Goal: Task Accomplishment & Management: Manage account settings

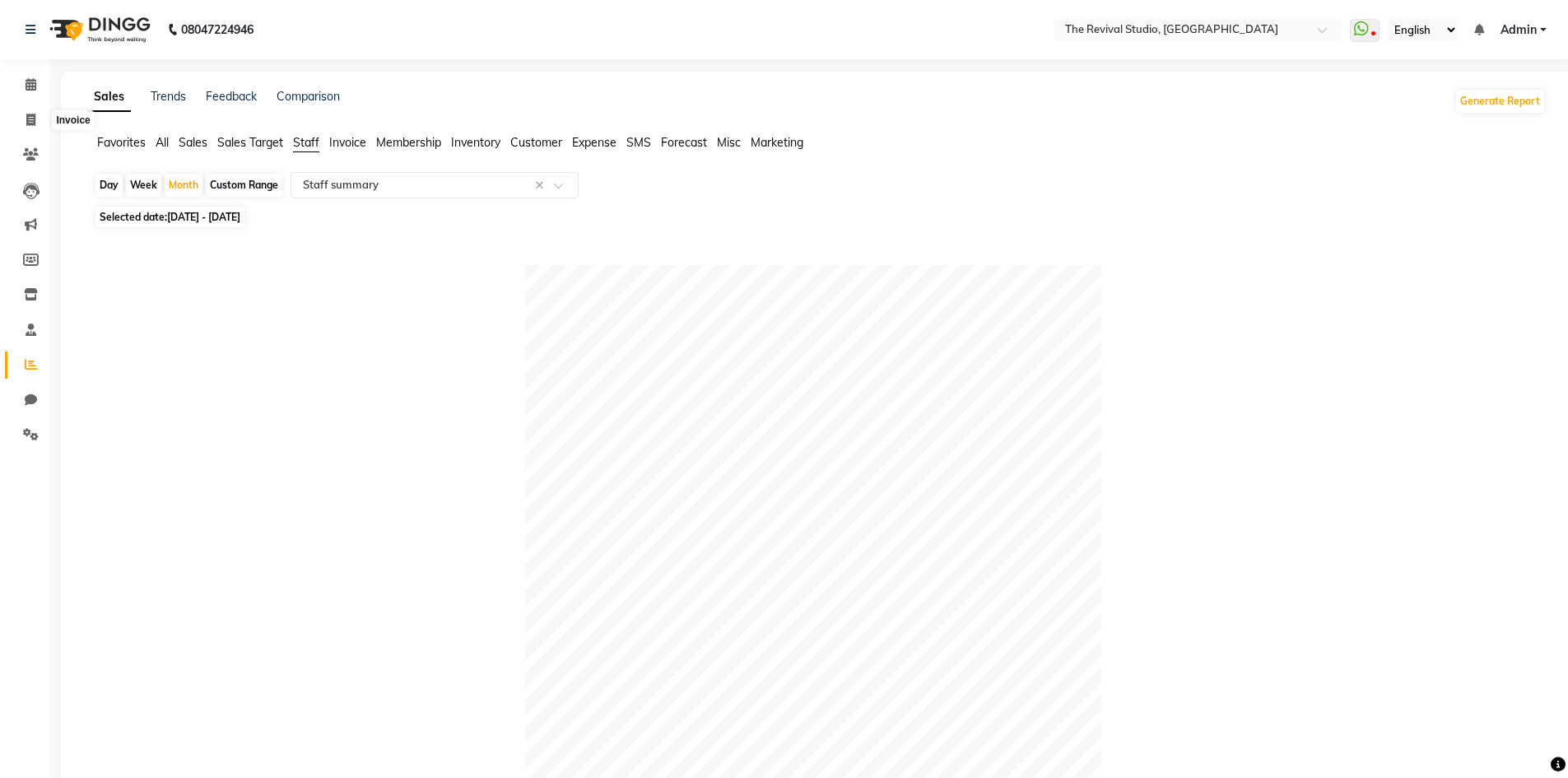
select select "full_report"
select select "csv"
click at [29, 124] on icon at bounding box center [30, 120] width 9 height 12
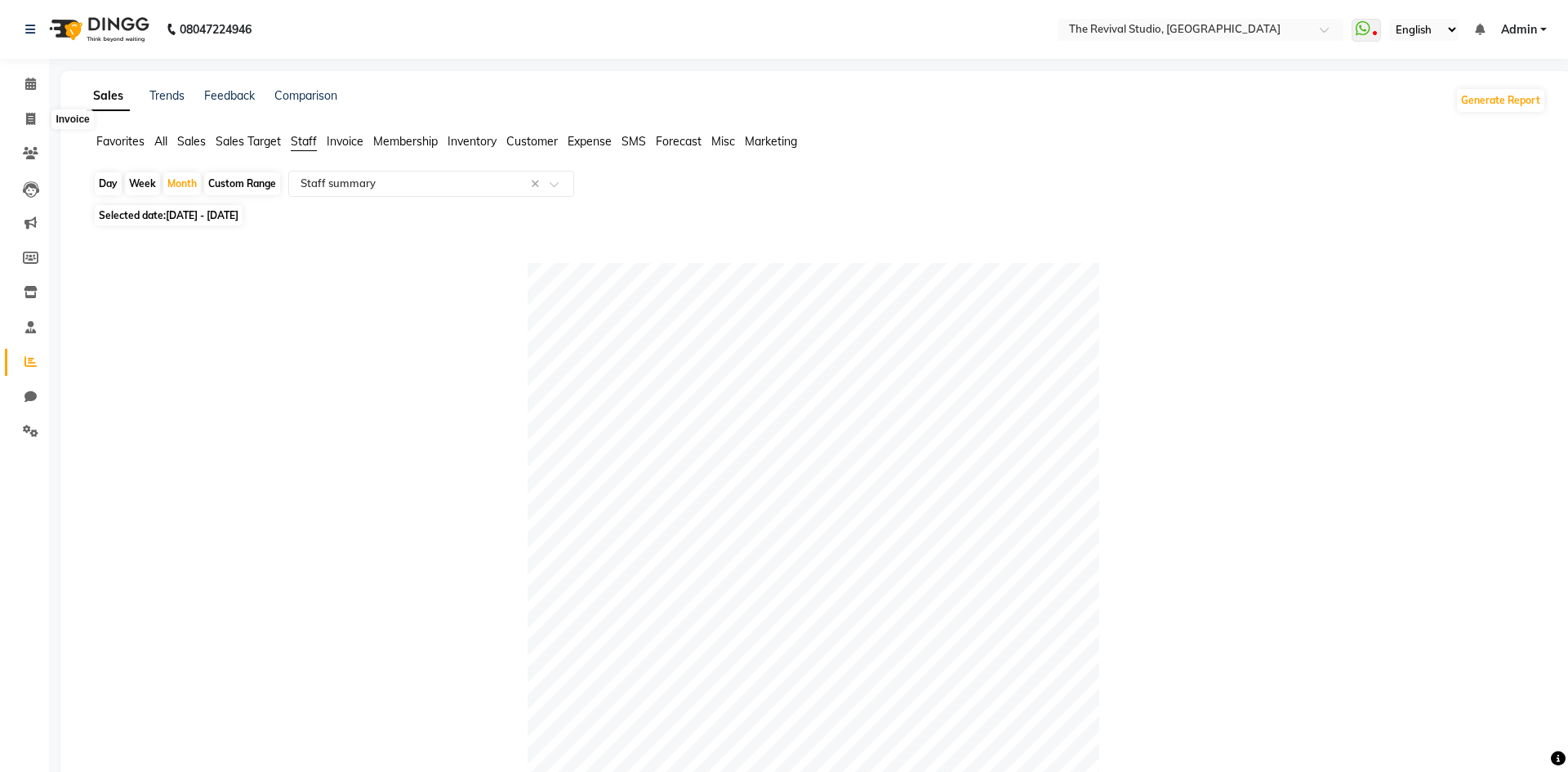
select select "7991"
select select "service"
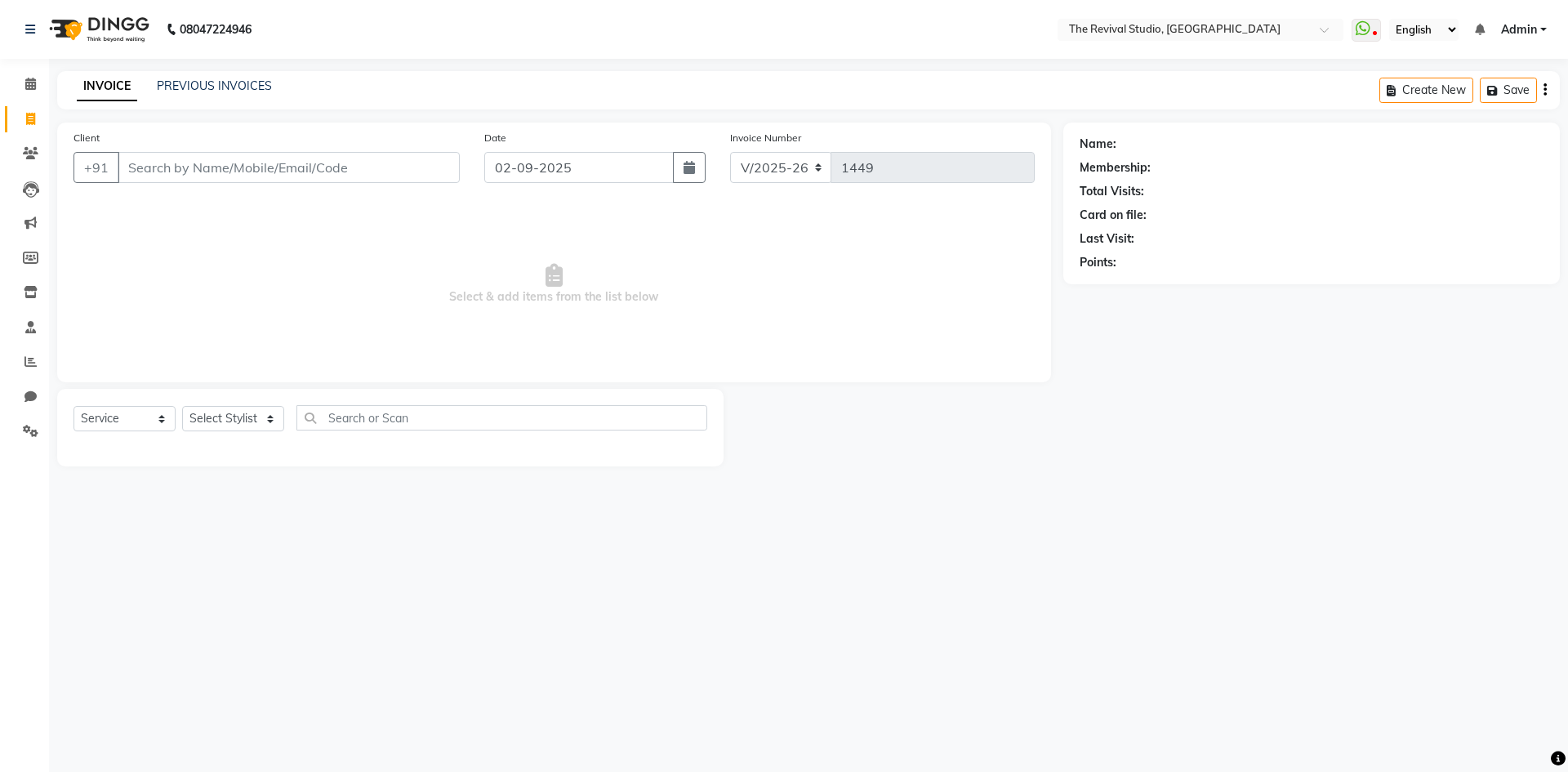
click at [261, 169] on input "Client" at bounding box center [289, 166] width 343 height 31
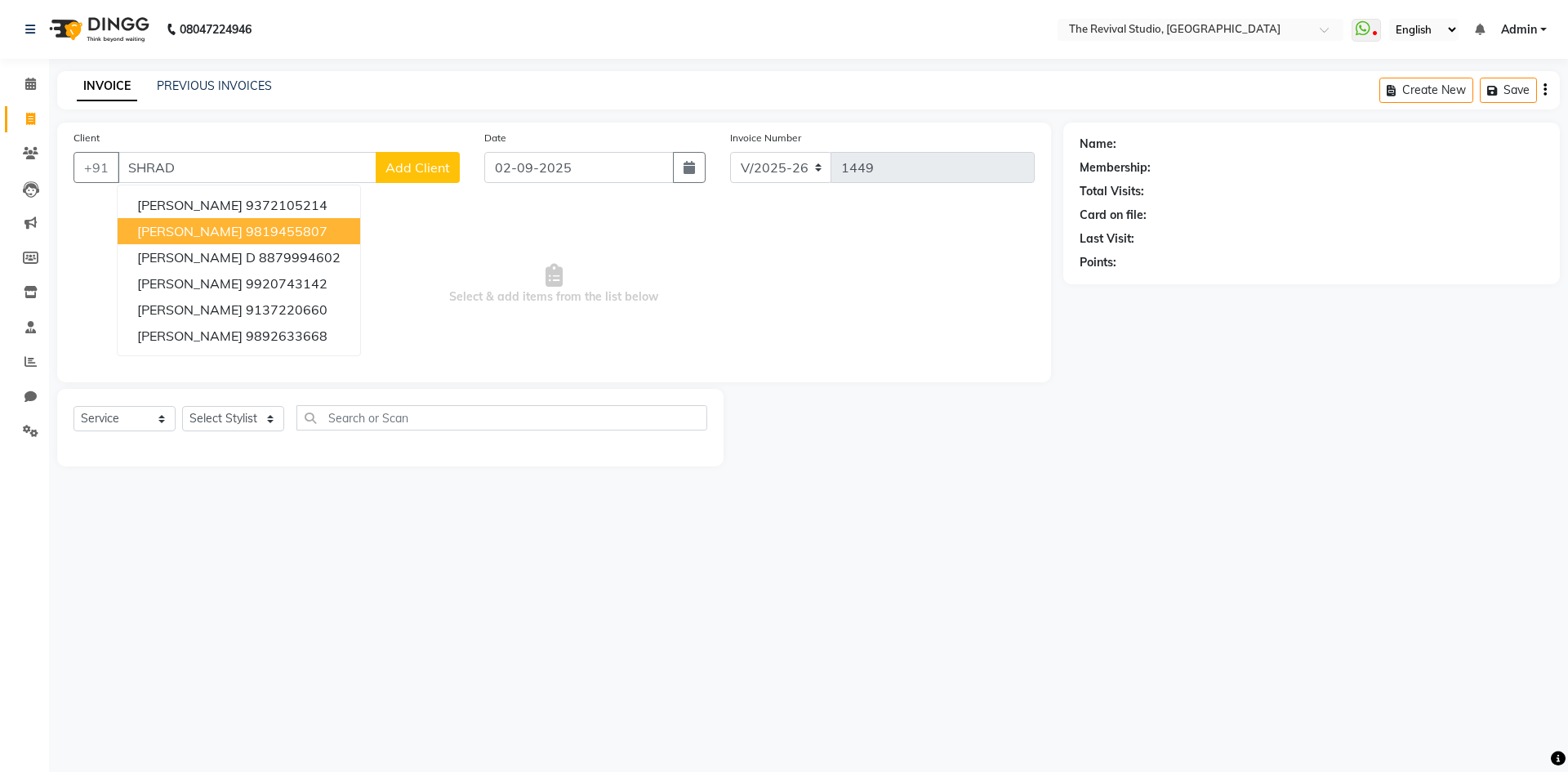
click at [218, 230] on span "[PERSON_NAME]" at bounding box center [190, 231] width 105 height 17
type input "9819455807"
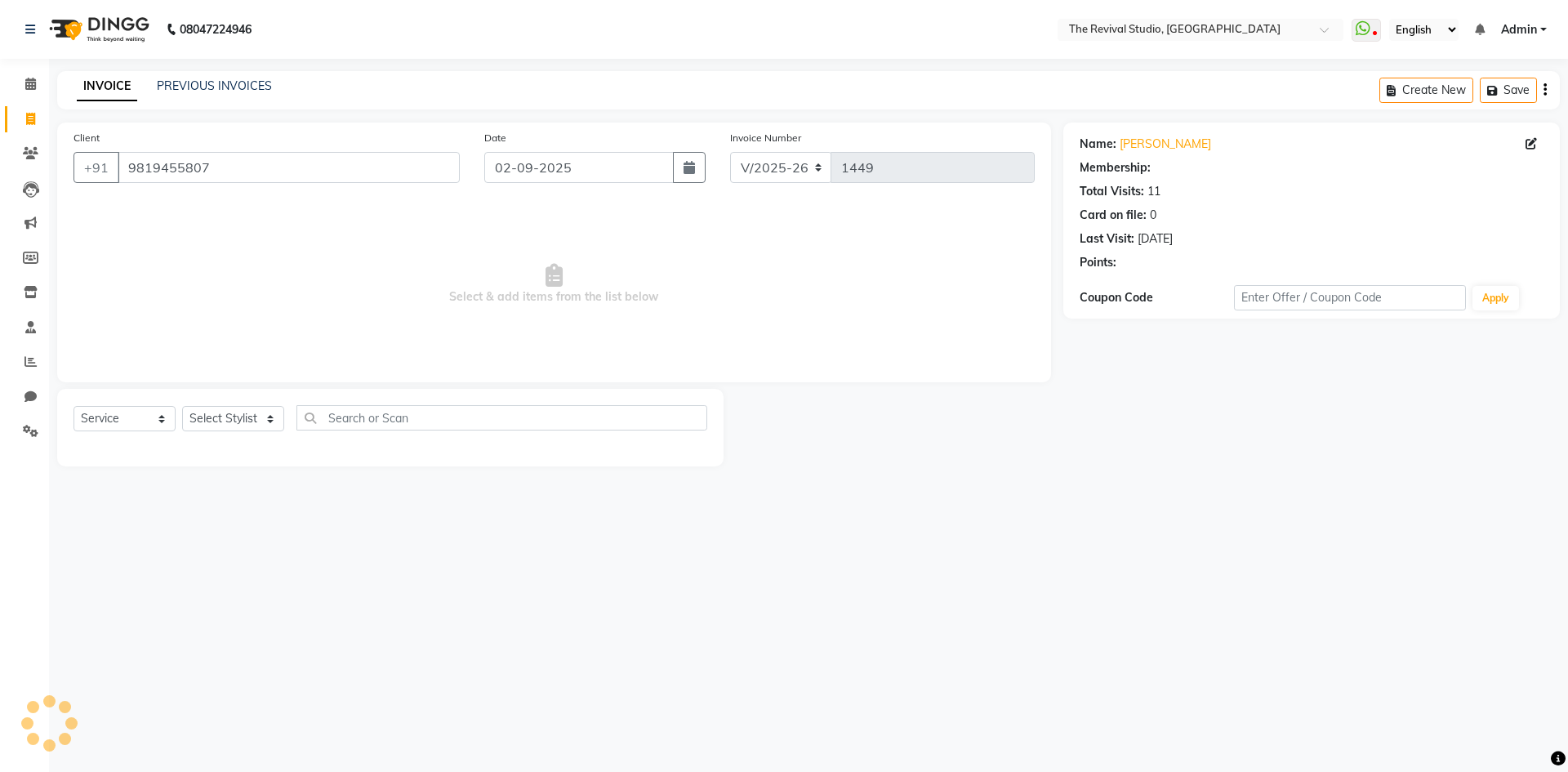
select select "1: Object"
click at [215, 409] on select "Select Stylist BHARTI [PERSON_NAME] Dingg GAYATRI [PERSON_NAME] [PERSON_NAME] R…" at bounding box center [233, 419] width 102 height 26
select select "76728"
click at [182, 406] on select "Select Stylist BHARTI [PERSON_NAME] Dingg GAYATRI [PERSON_NAME] [PERSON_NAME] R…" at bounding box center [233, 419] width 102 height 26
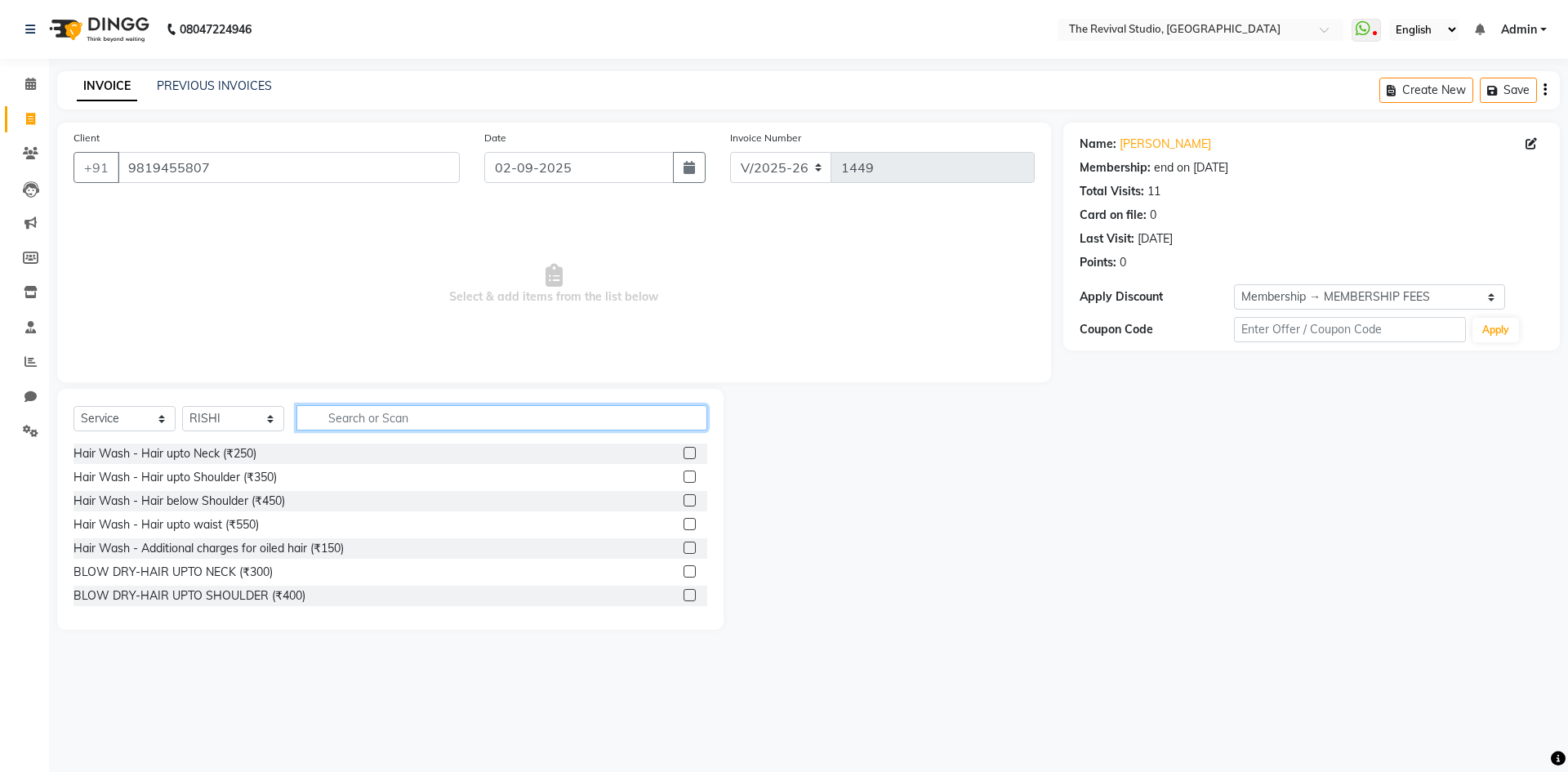
click at [363, 416] on input "text" at bounding box center [501, 418] width 411 height 26
type input "CUT"
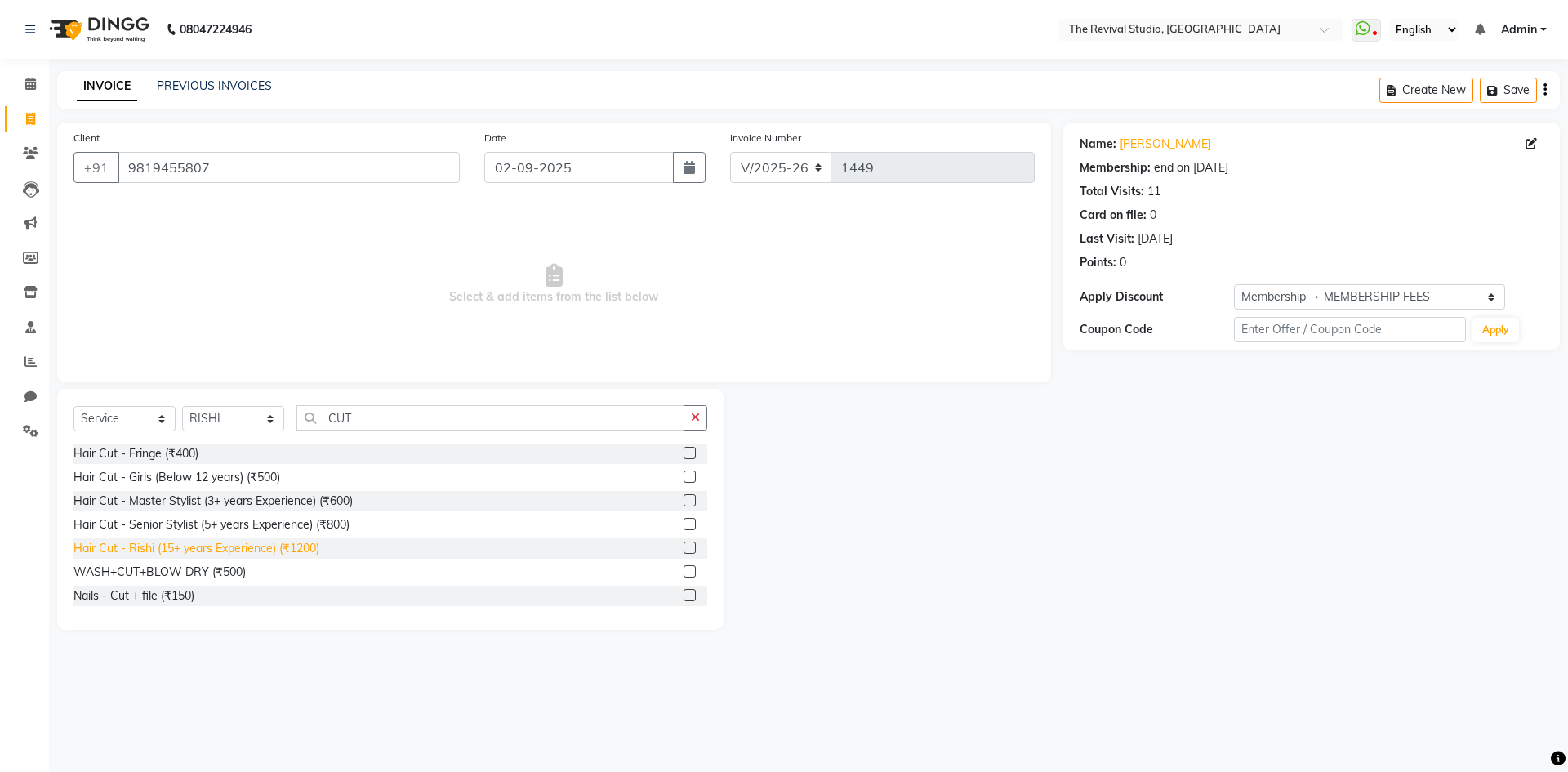
click at [280, 545] on div "Hair Cut - Rishi (15+ years Experience) (₹1200)" at bounding box center [196, 547] width 245 height 17
checkbox input "false"
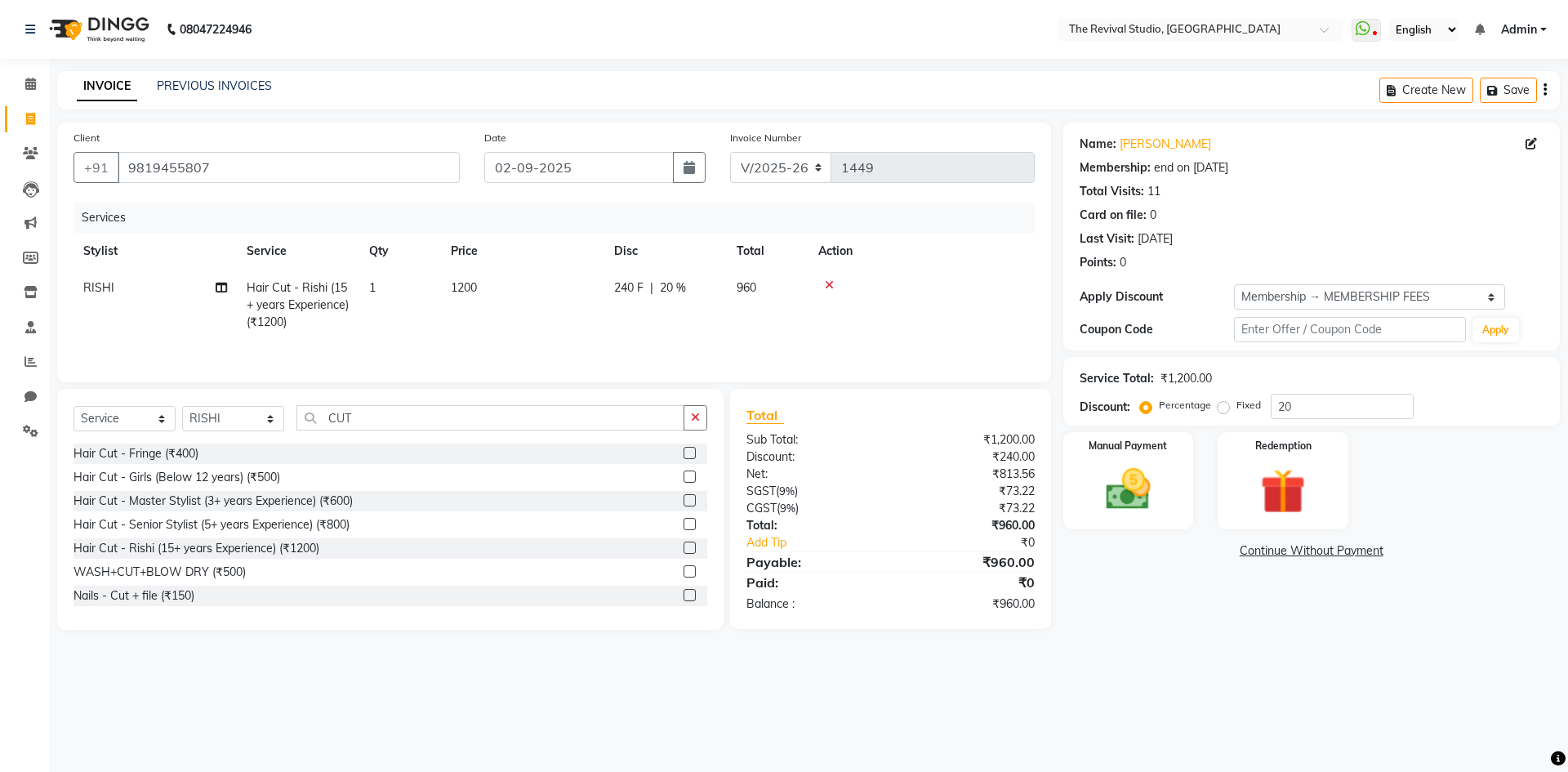
click at [1258, 631] on main "INVOICE PREVIOUS INVOICES Create New Save Client [PHONE_NUMBER] Date [DATE] Inv…" at bounding box center [809, 362] width 1519 height 583
click at [1141, 512] on img at bounding box center [1127, 489] width 76 height 53
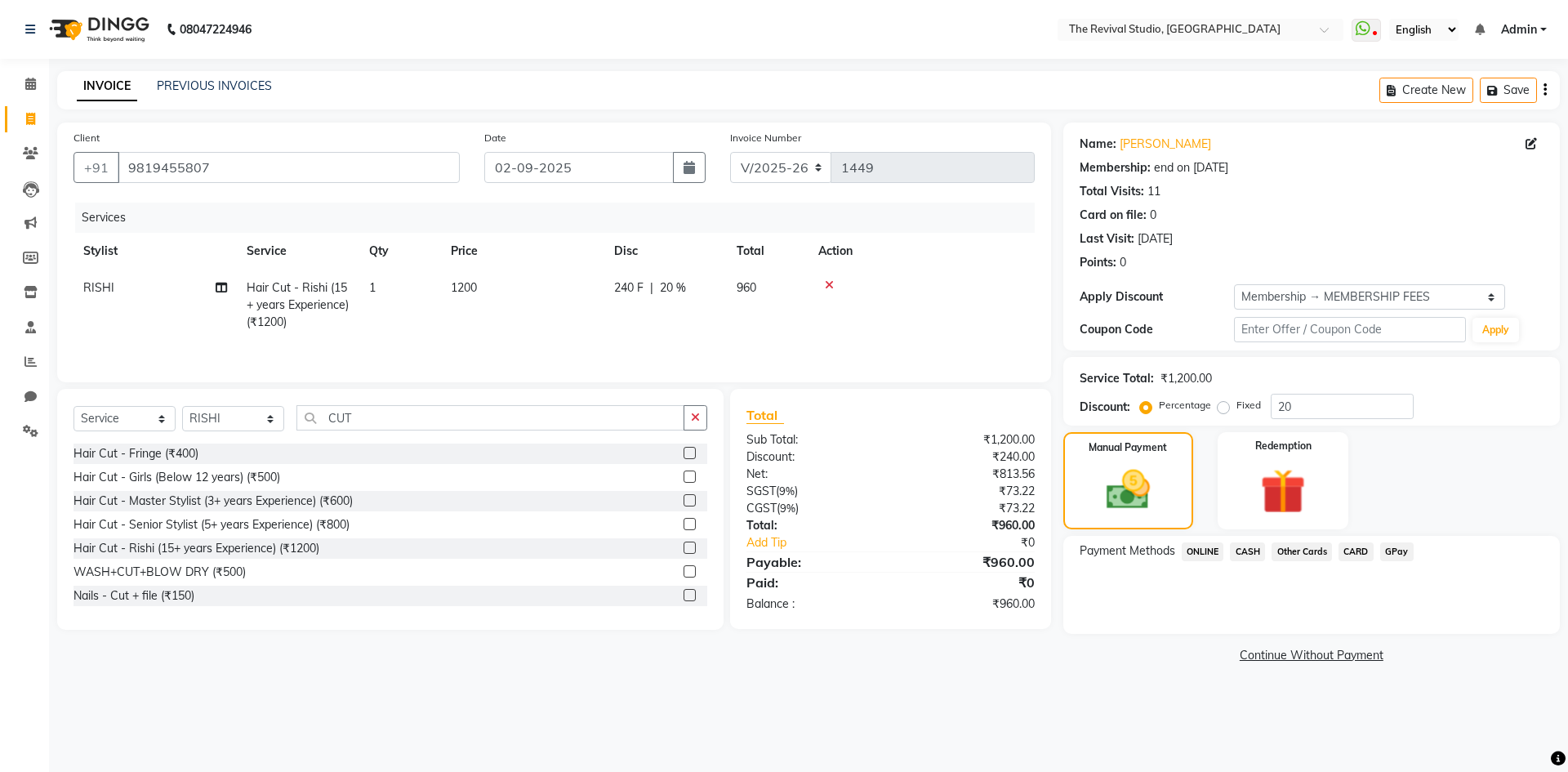
click at [1393, 551] on span "GPay" at bounding box center [1397, 551] width 34 height 19
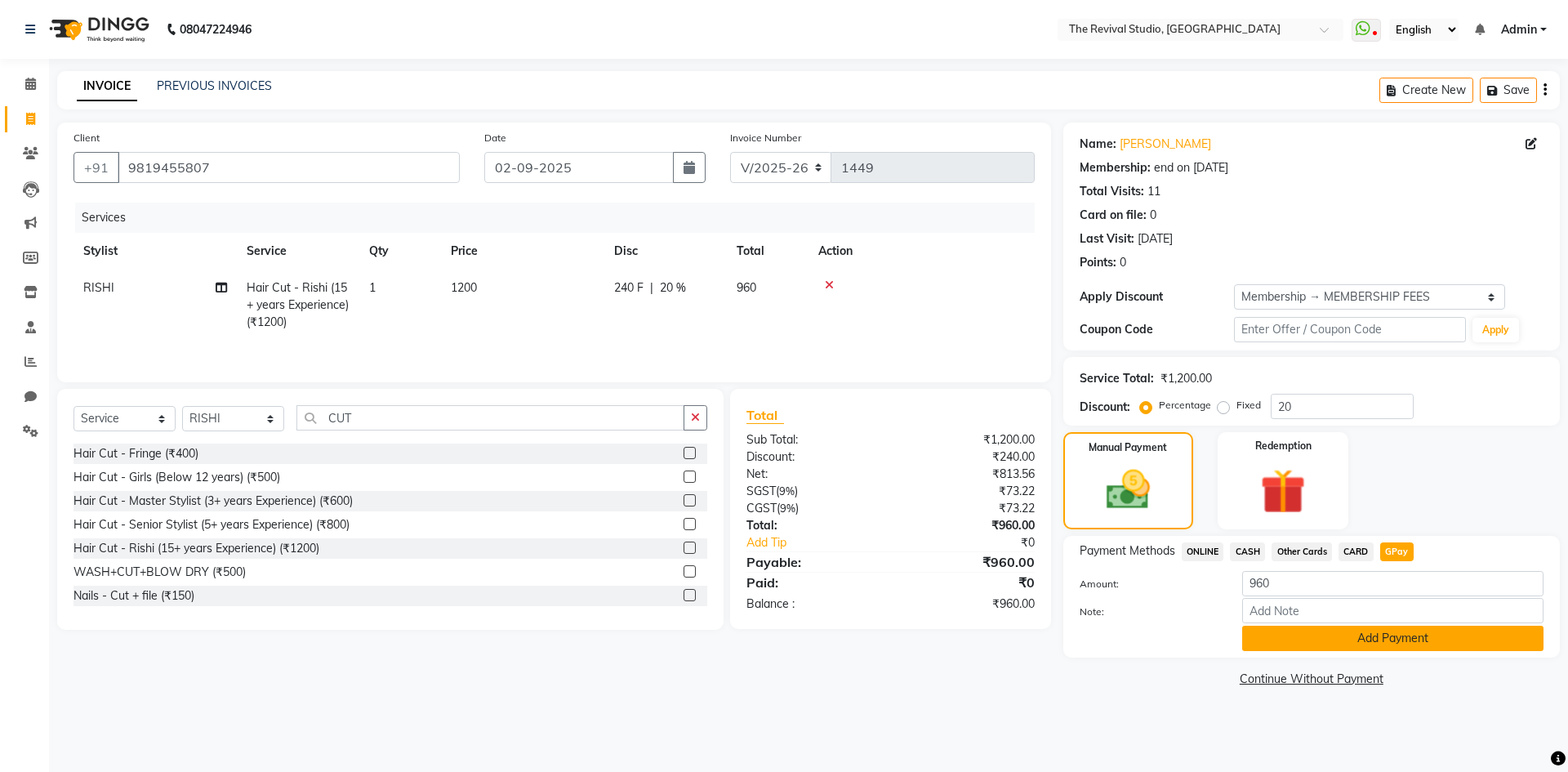
click at [1329, 637] on button "Add Payment" at bounding box center [1393, 638] width 301 height 26
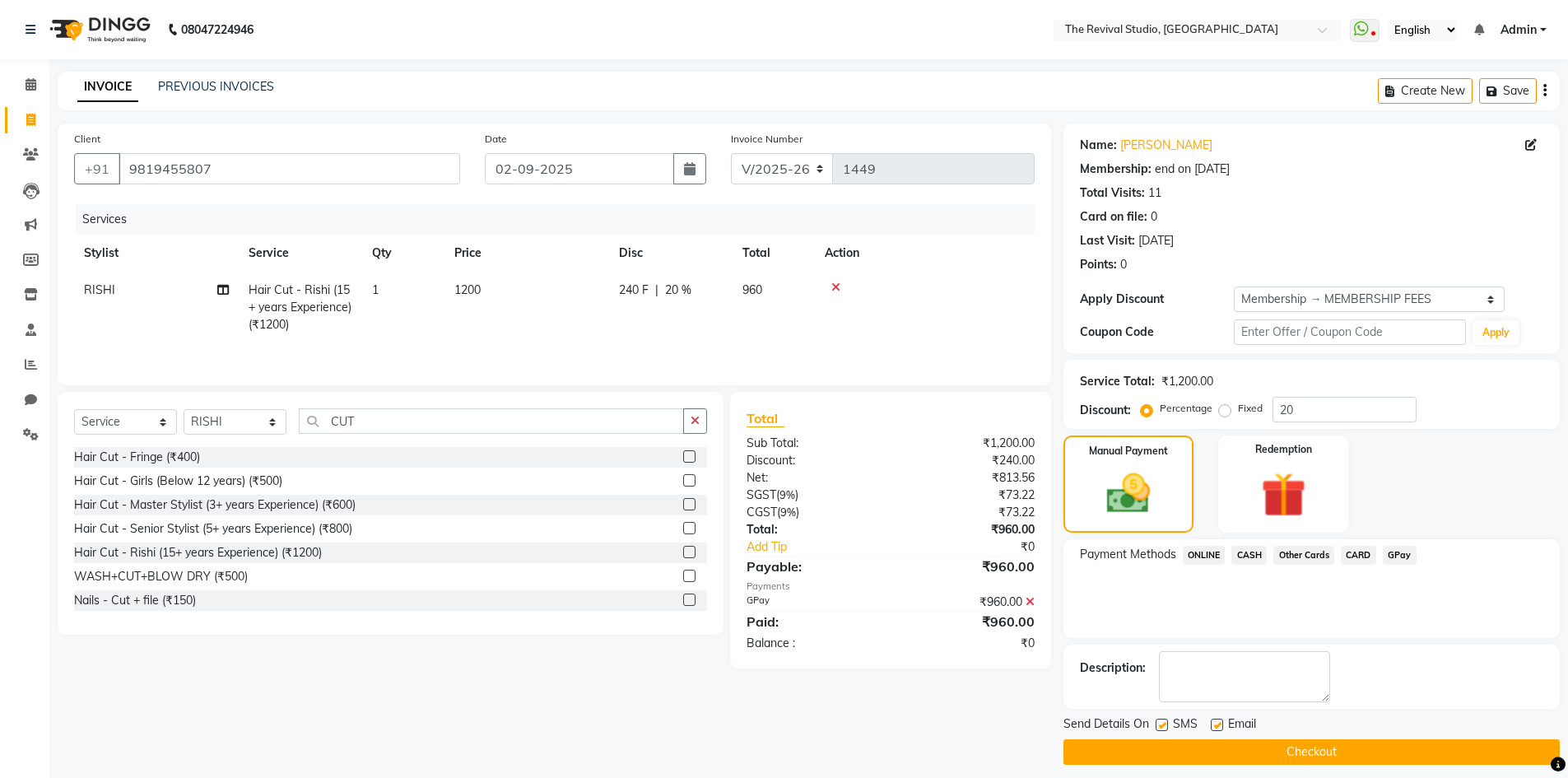
click at [1295, 755] on button "Checkout" at bounding box center [1312, 752] width 497 height 26
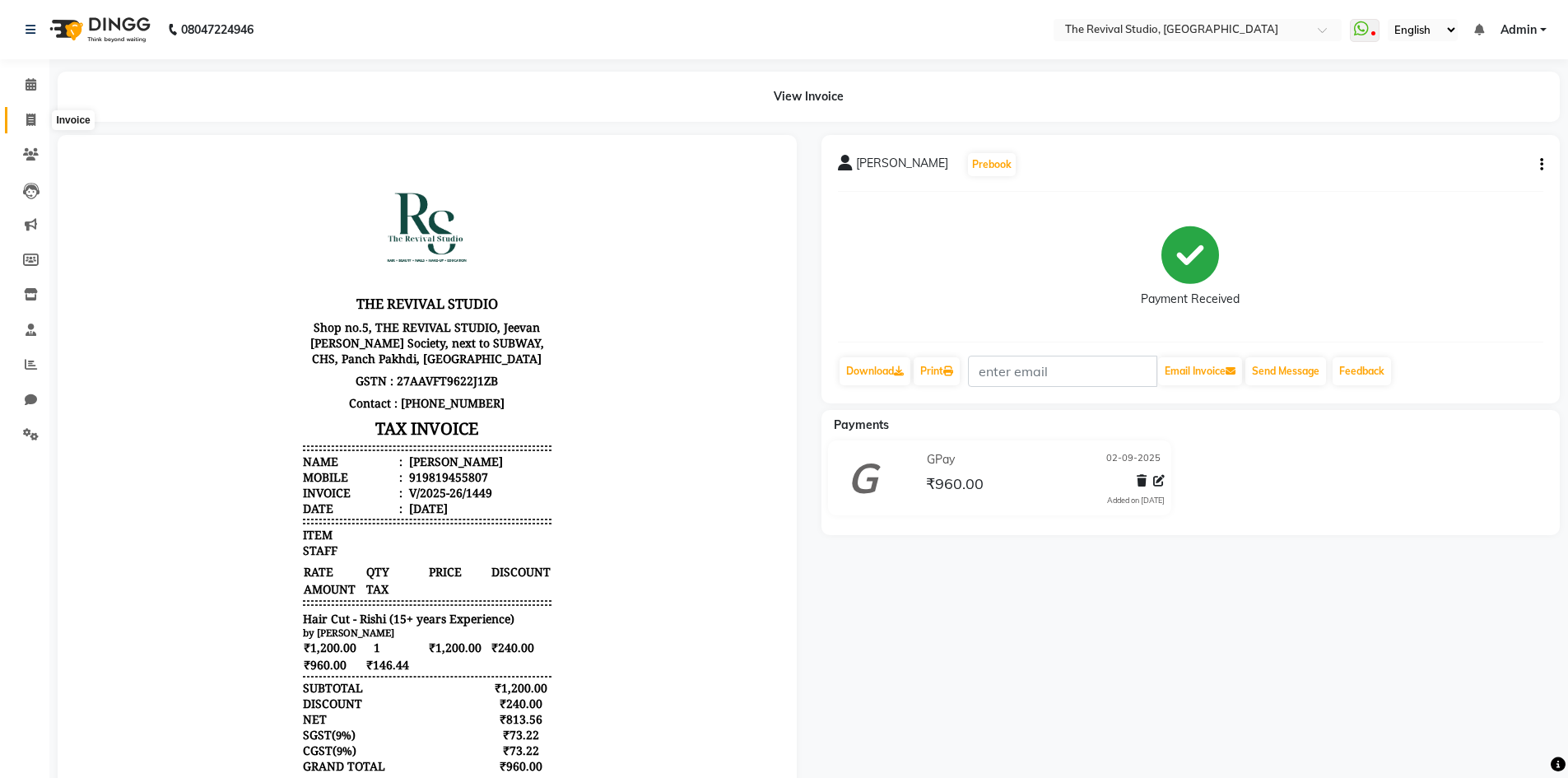
click at [33, 119] on icon at bounding box center [30, 120] width 9 height 12
select select "7991"
select select "service"
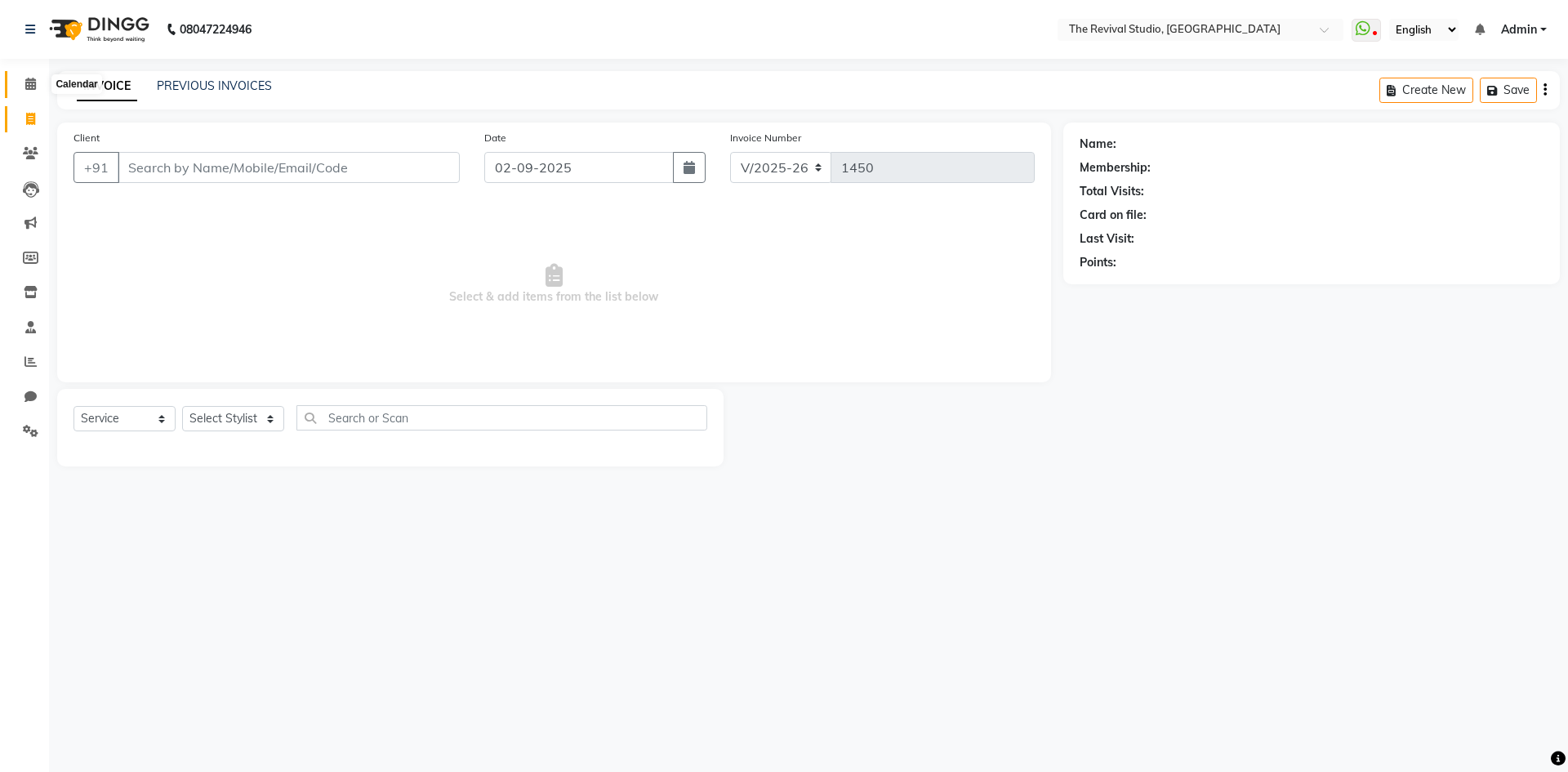
click at [35, 86] on icon at bounding box center [31, 83] width 11 height 12
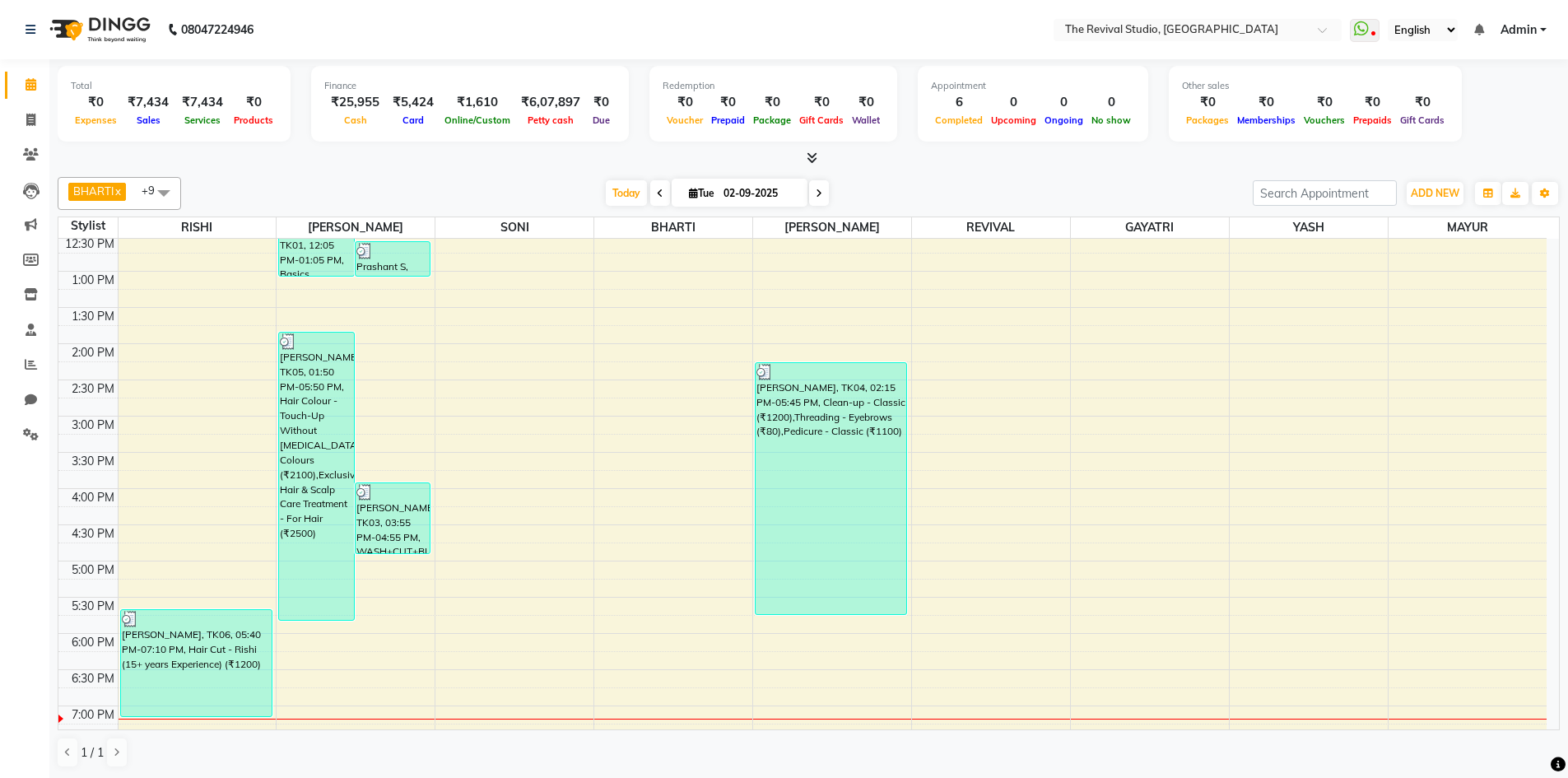
scroll to position [329, 0]
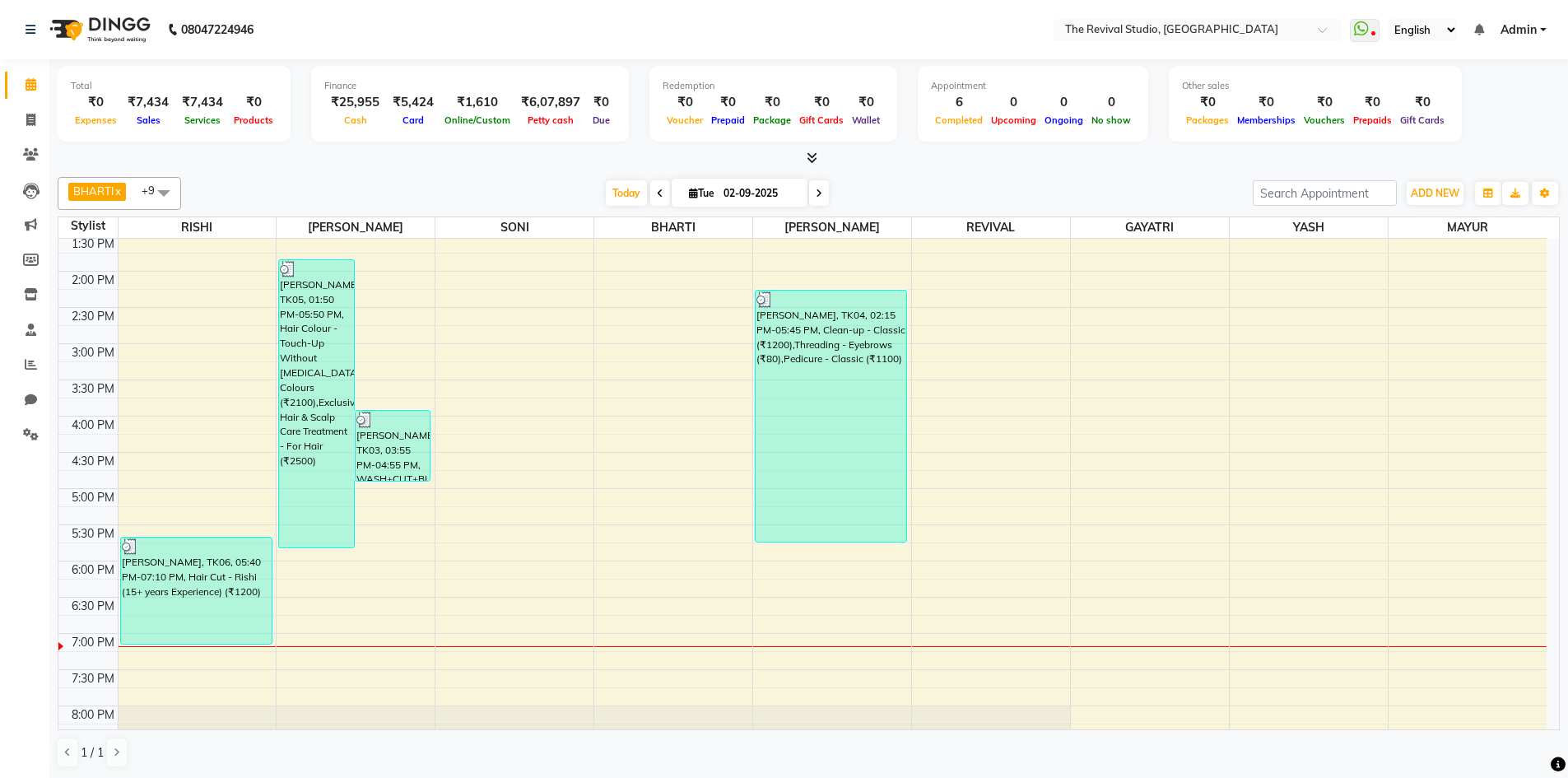
click at [750, 192] on input "02-09-2025" at bounding box center [759, 194] width 83 height 25
select select "9"
select select "2025"
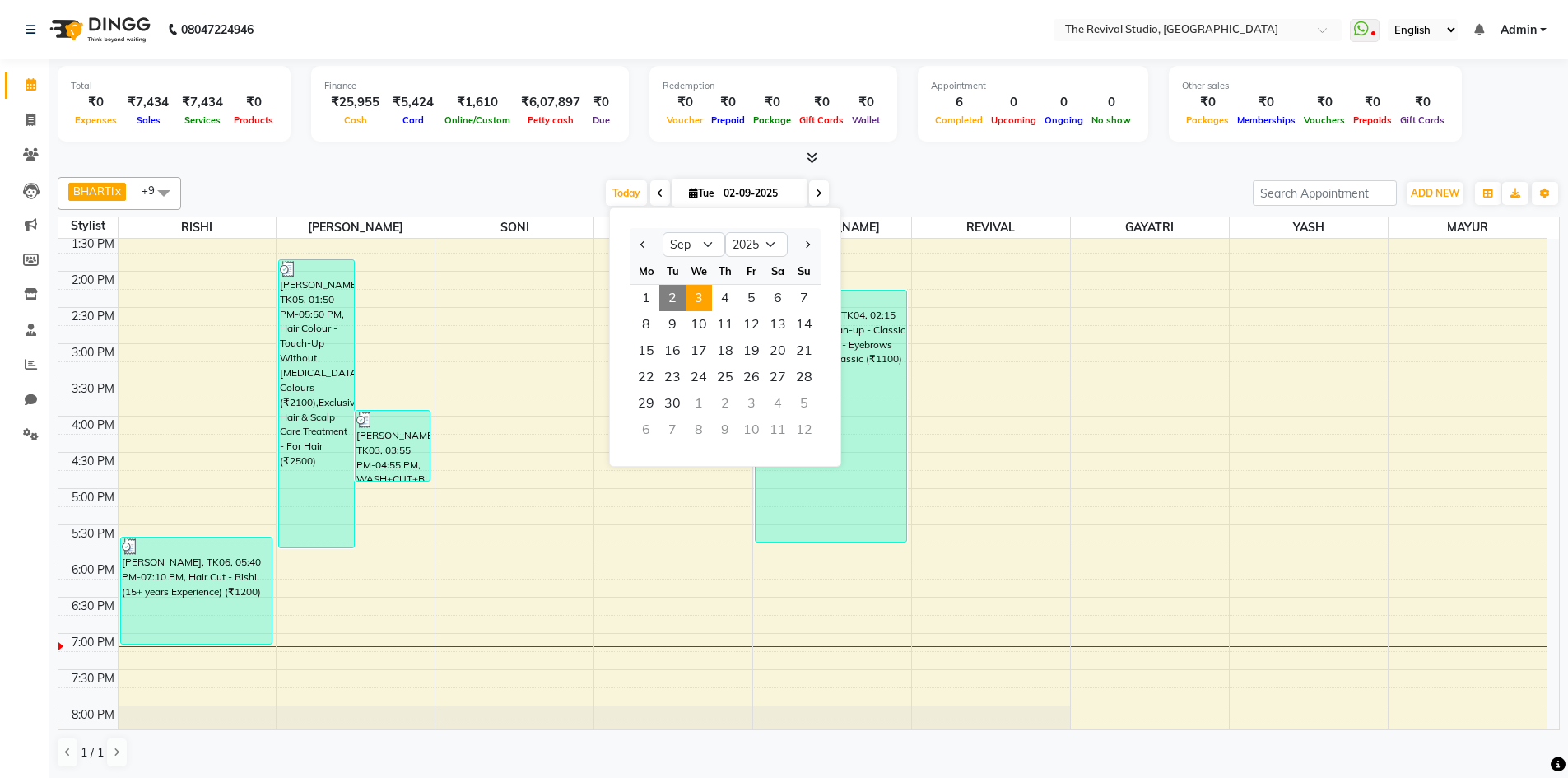
click at [694, 289] on span "3" at bounding box center [698, 297] width 26 height 26
type input "[DATE]"
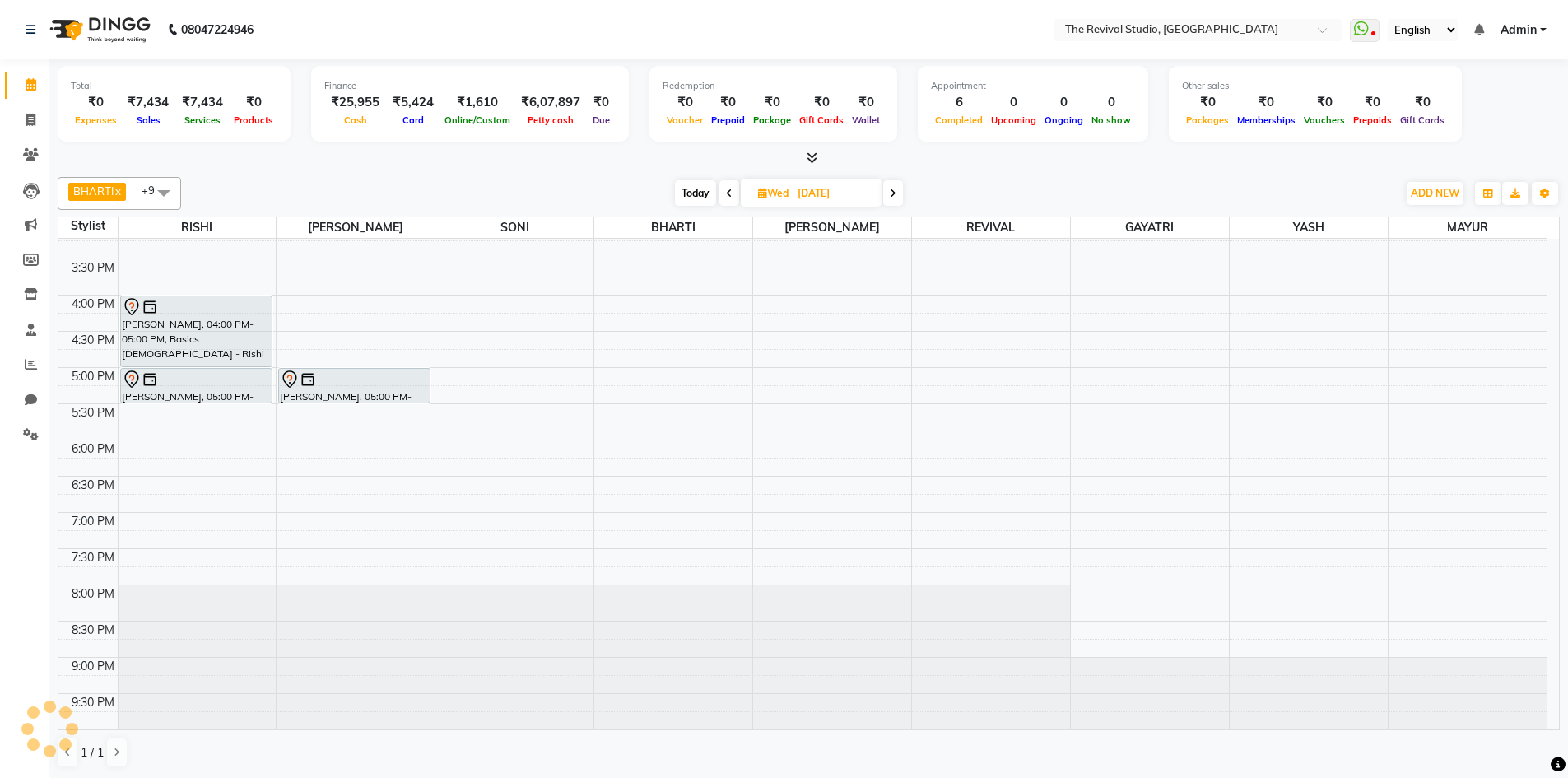
scroll to position [1, 0]
click at [156, 450] on div "9:00 AM 9:30 AM 10:00 AM 10:30 AM 11:00 AM 11:30 AM 12:00 PM 12:30 PM 1:00 PM 1…" at bounding box center [803, 257] width 1488 height 941
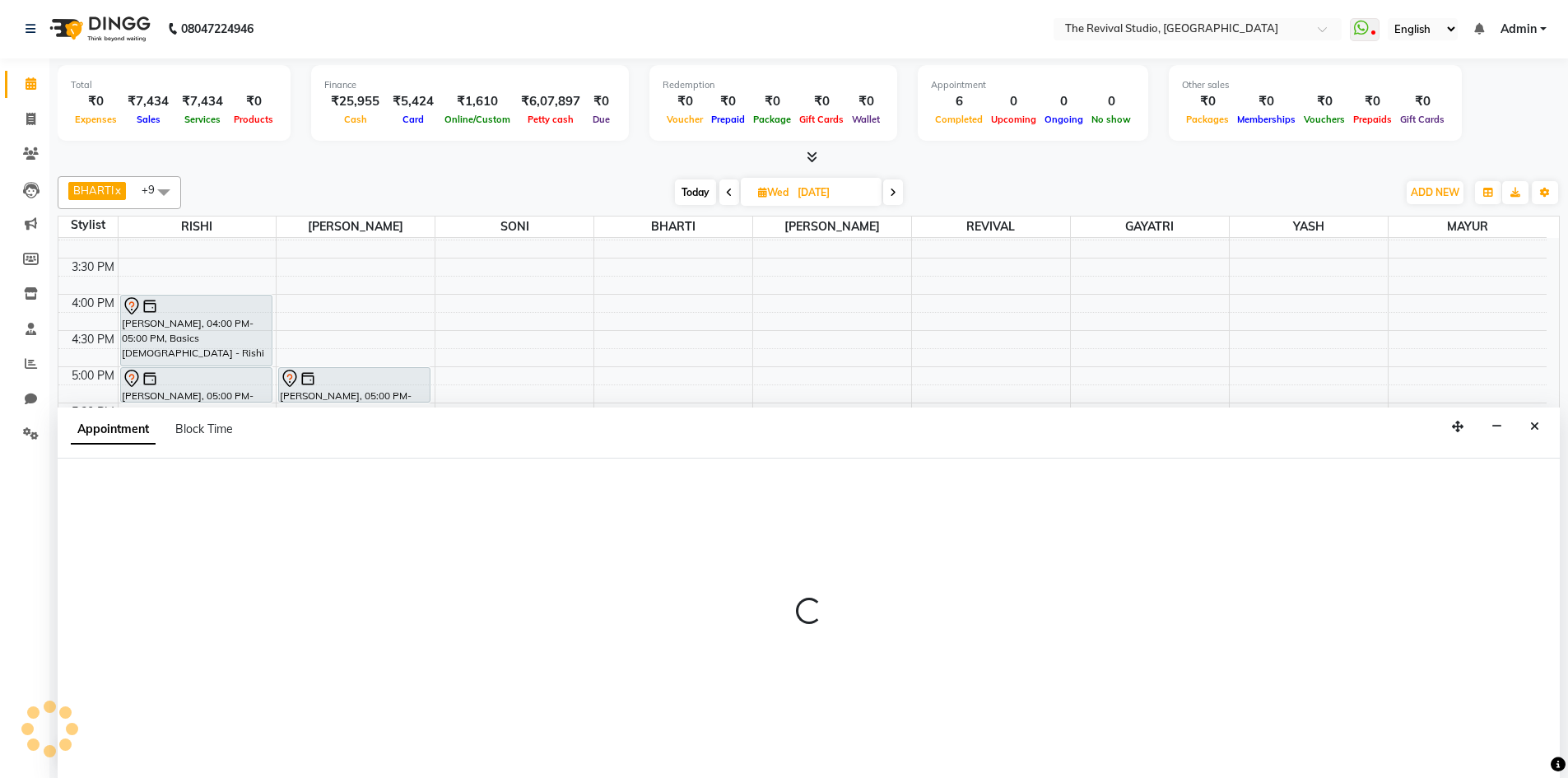
select select "76728"
select select "1080"
select select "tentative"
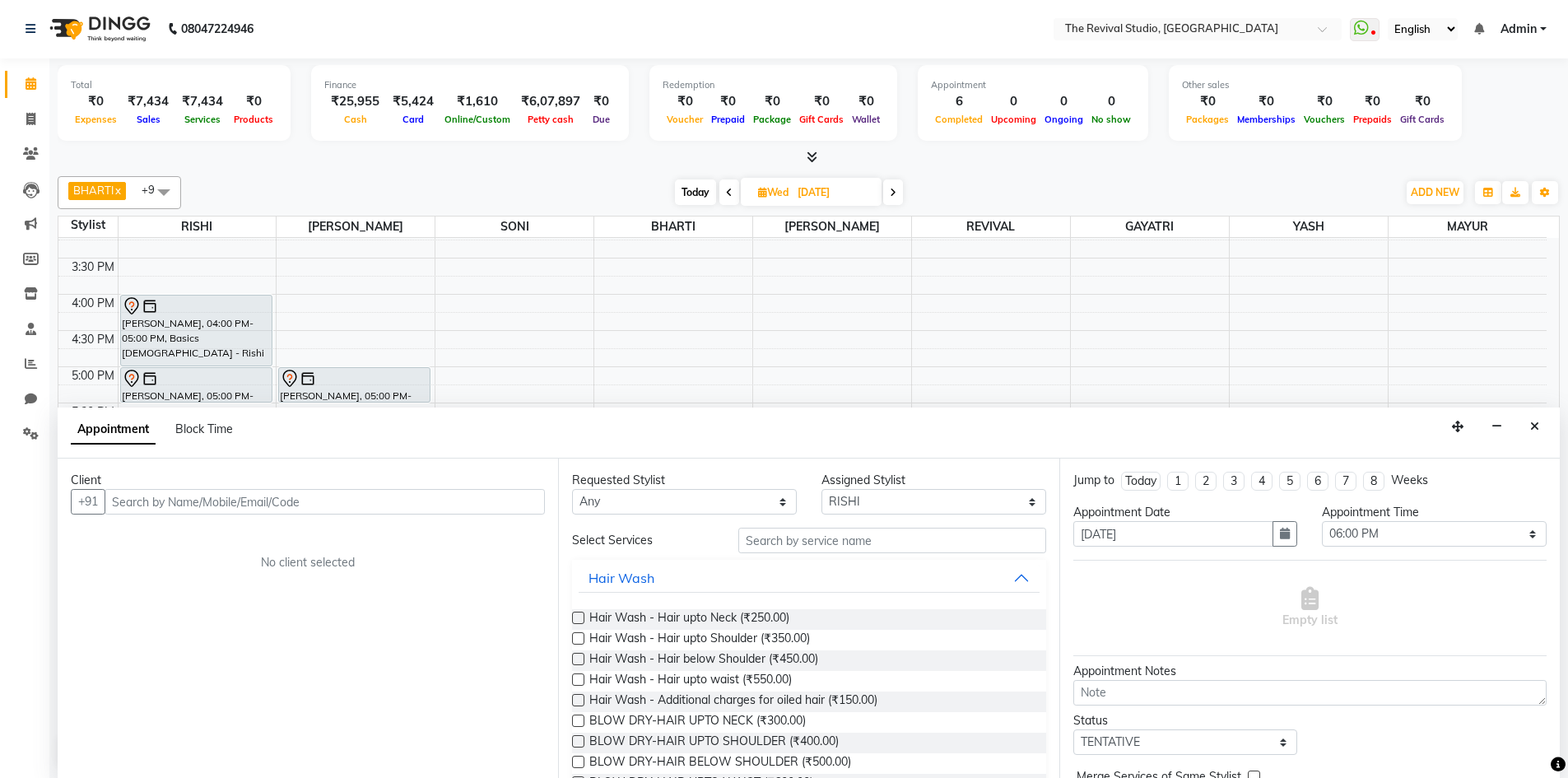
click at [223, 502] on input "text" at bounding box center [324, 502] width 440 height 26
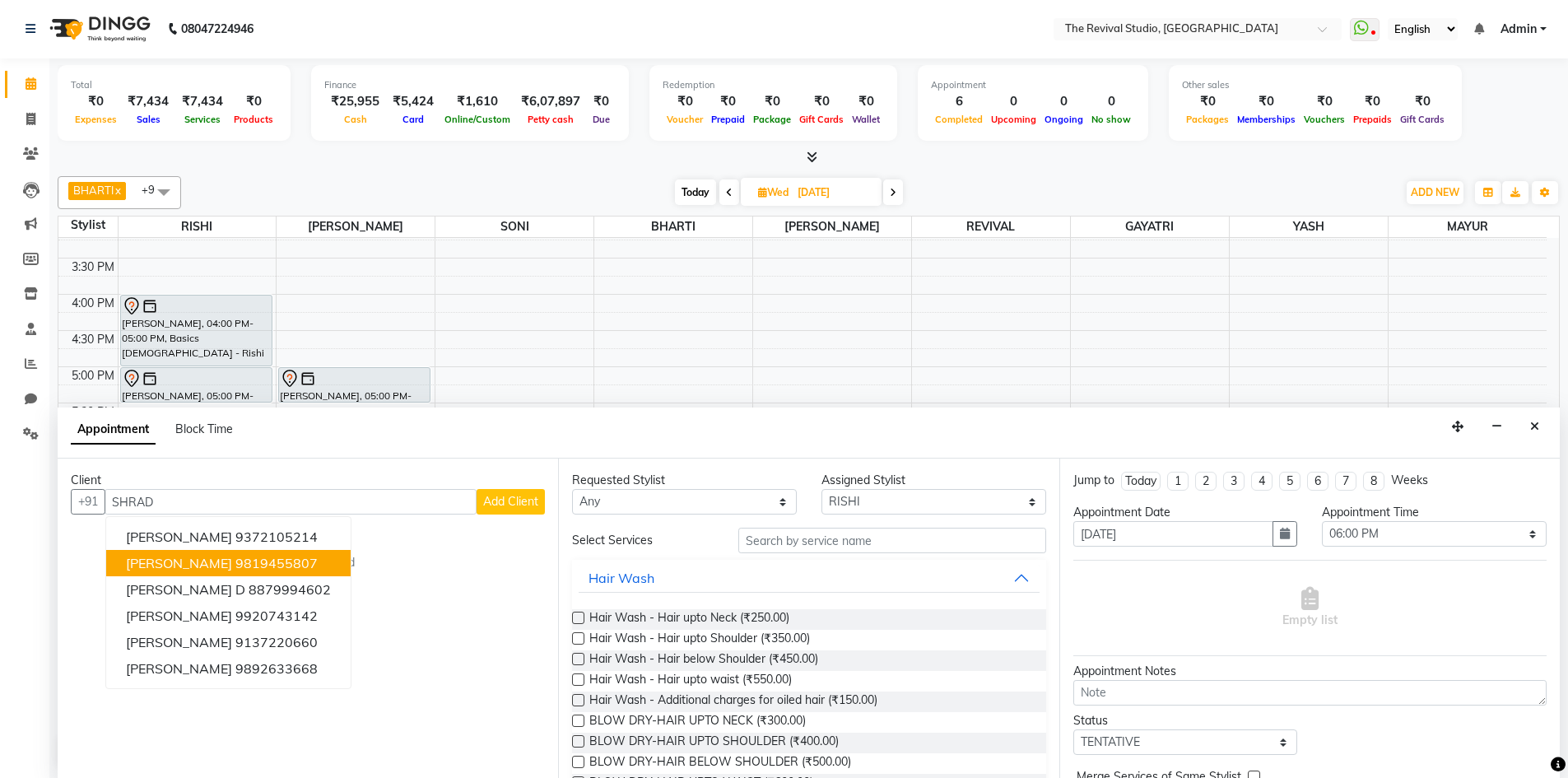
click at [196, 566] on span "[PERSON_NAME]" at bounding box center [179, 563] width 106 height 17
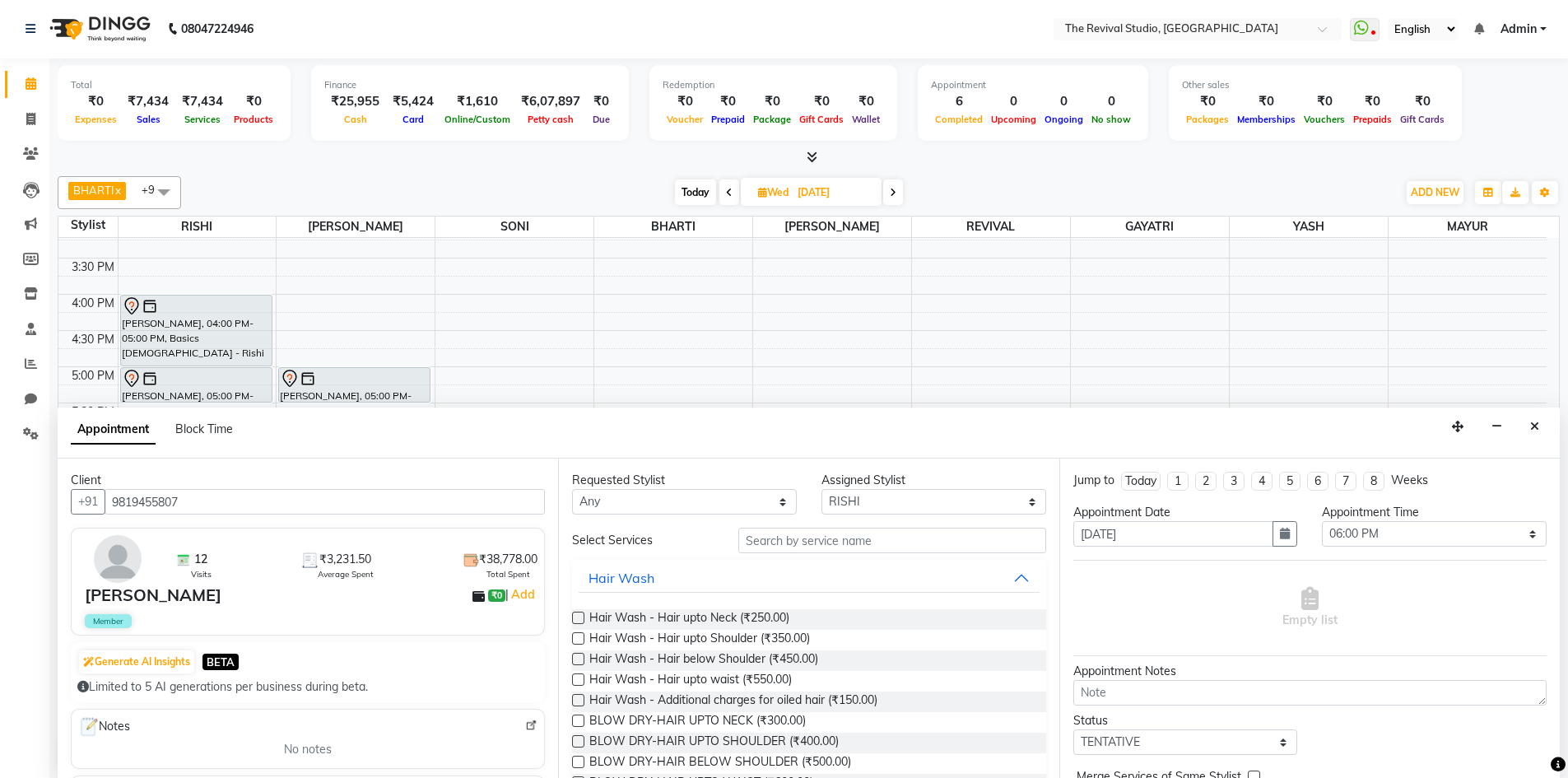
type input "9819455807"
drag, startPoint x: 698, startPoint y: 501, endPoint x: 714, endPoint y: 509, distance: 17.9
click at [698, 503] on select "Any BHARTI [PERSON_NAME] Dingg GAYATRI [PERSON_NAME] [PERSON_NAME] REVIVAL [PER…" at bounding box center [683, 502] width 224 height 26
select select "76728"
click at [572, 489] on select "Any BHARTI [PERSON_NAME] Dingg GAYATRI [PERSON_NAME] [PERSON_NAME] REVIVAL [PER…" at bounding box center [683, 502] width 224 height 26
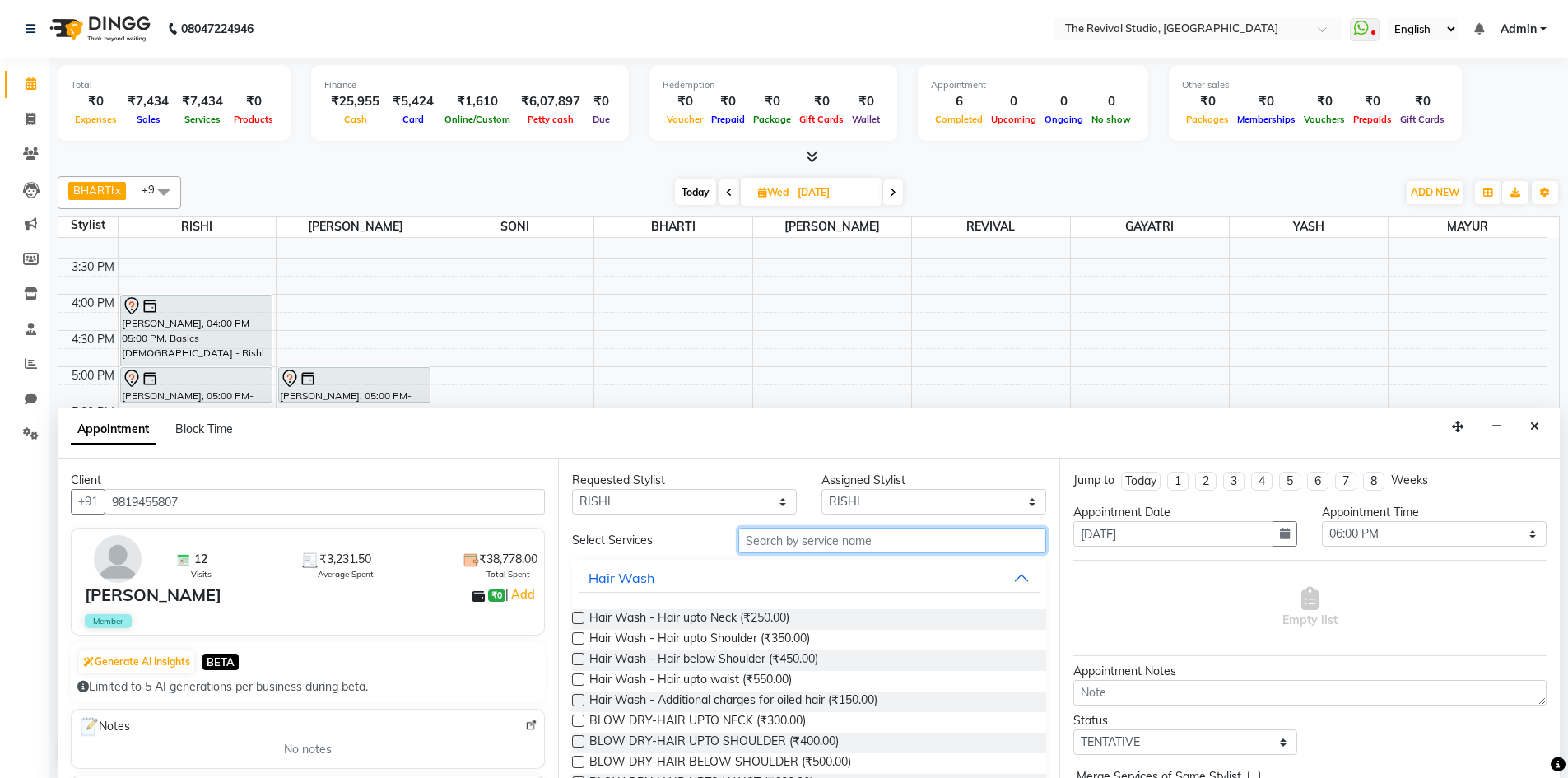
click at [787, 539] on input "text" at bounding box center [892, 541] width 308 height 26
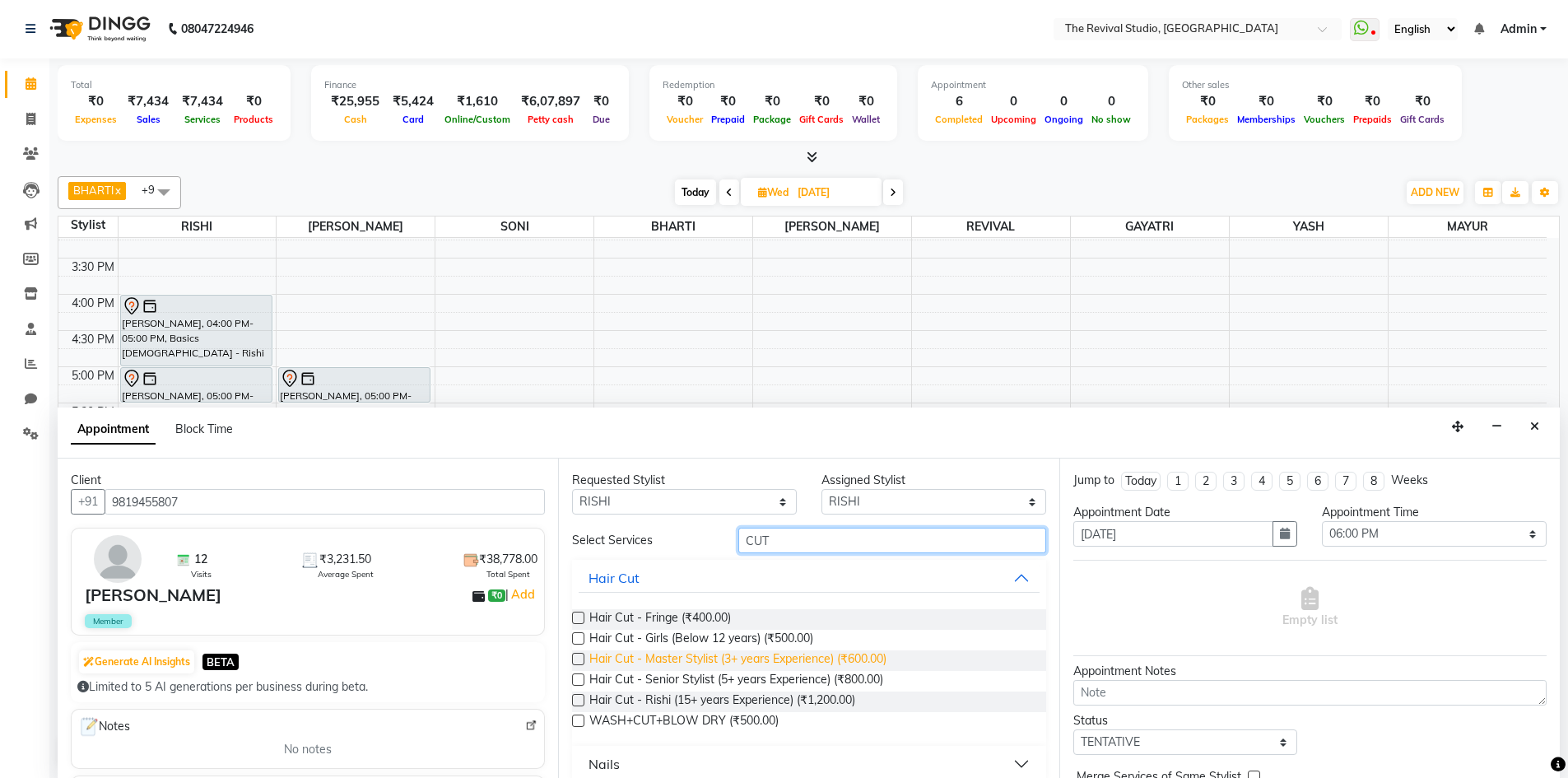
type input "CUT"
click at [847, 661] on span "Hair Cut - Master Stylist (3+ years Experience) (₹600.00)" at bounding box center [738, 660] width 297 height 21
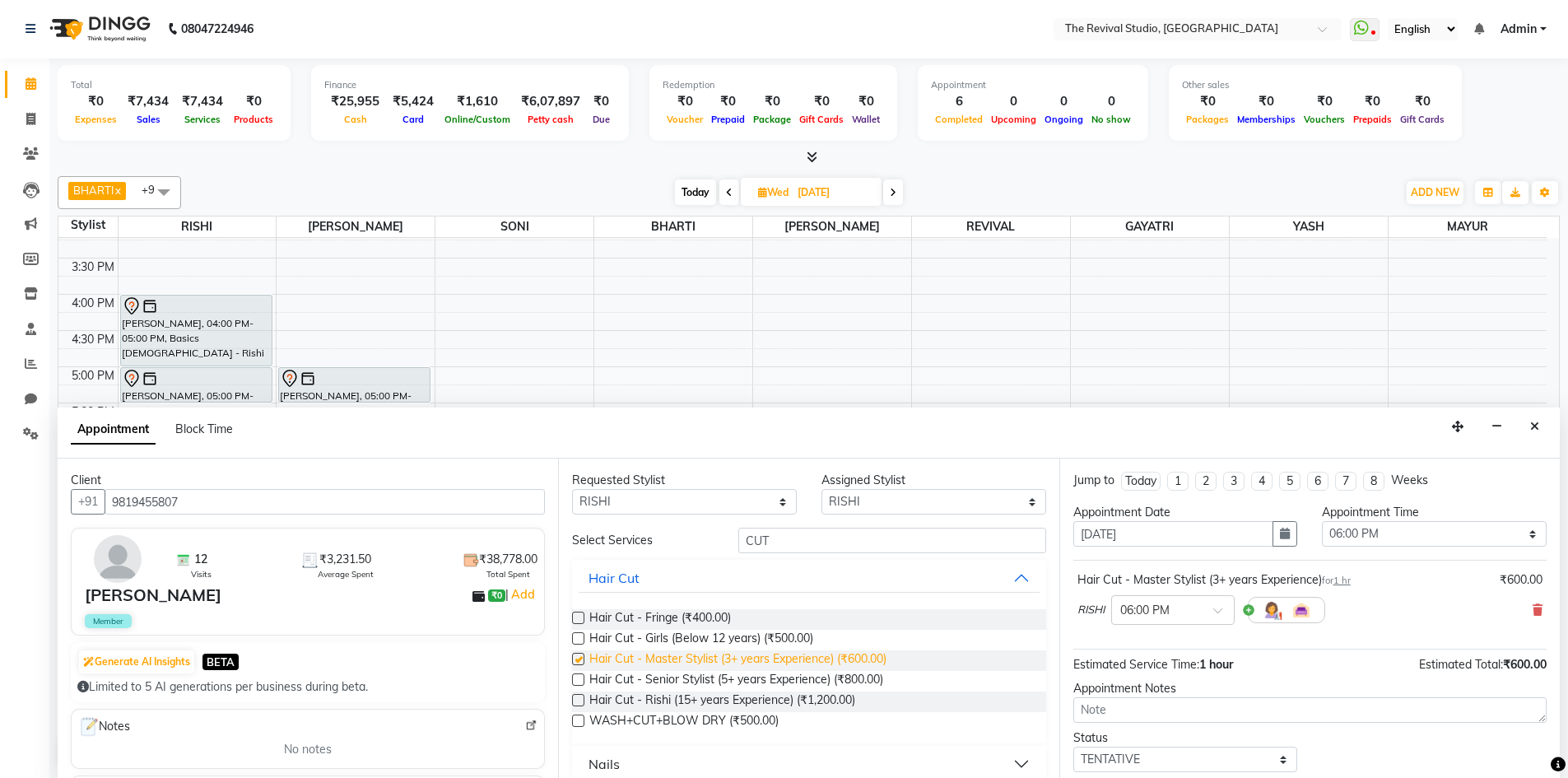
checkbox input "false"
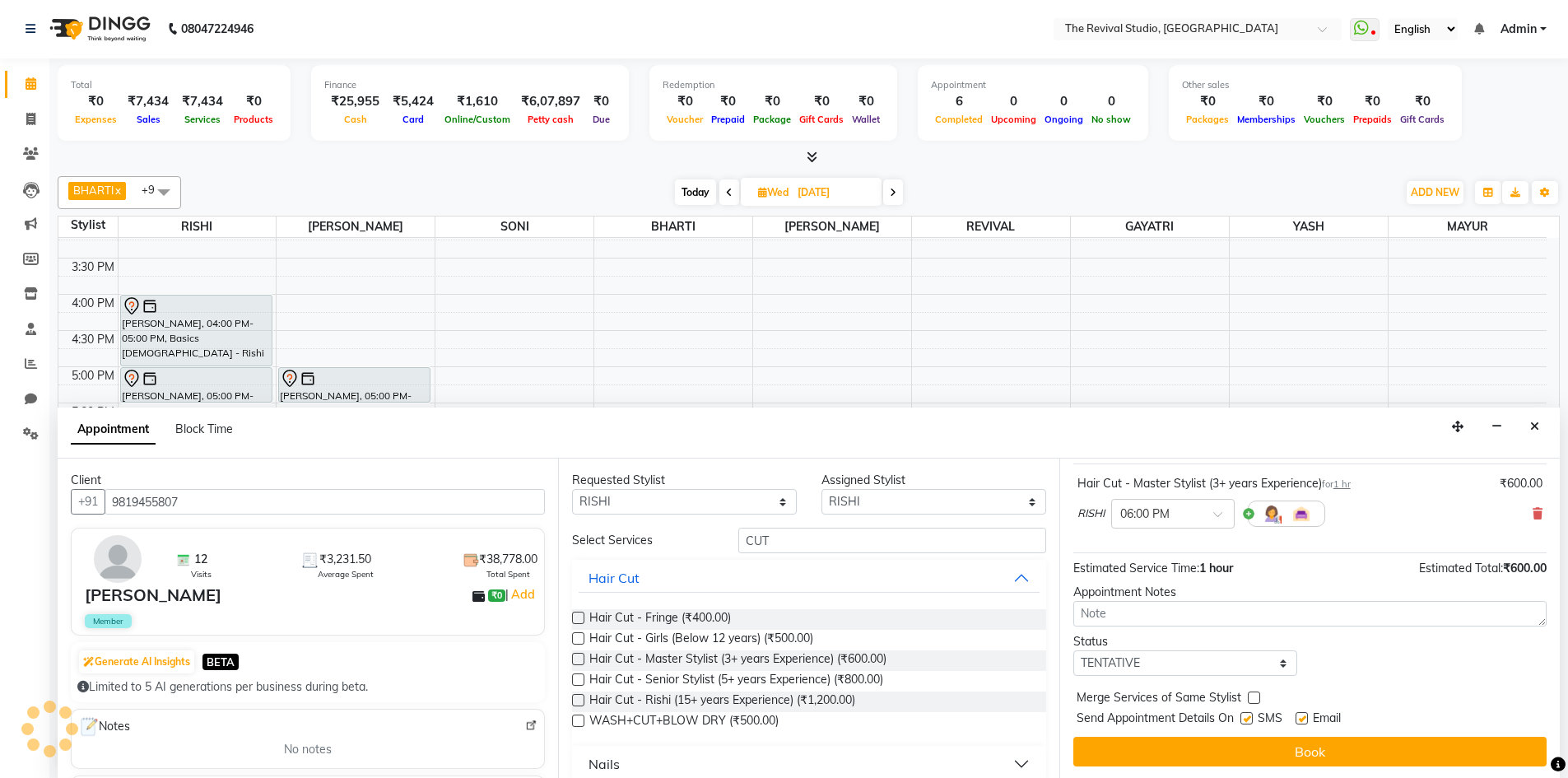
scroll to position [98, 0]
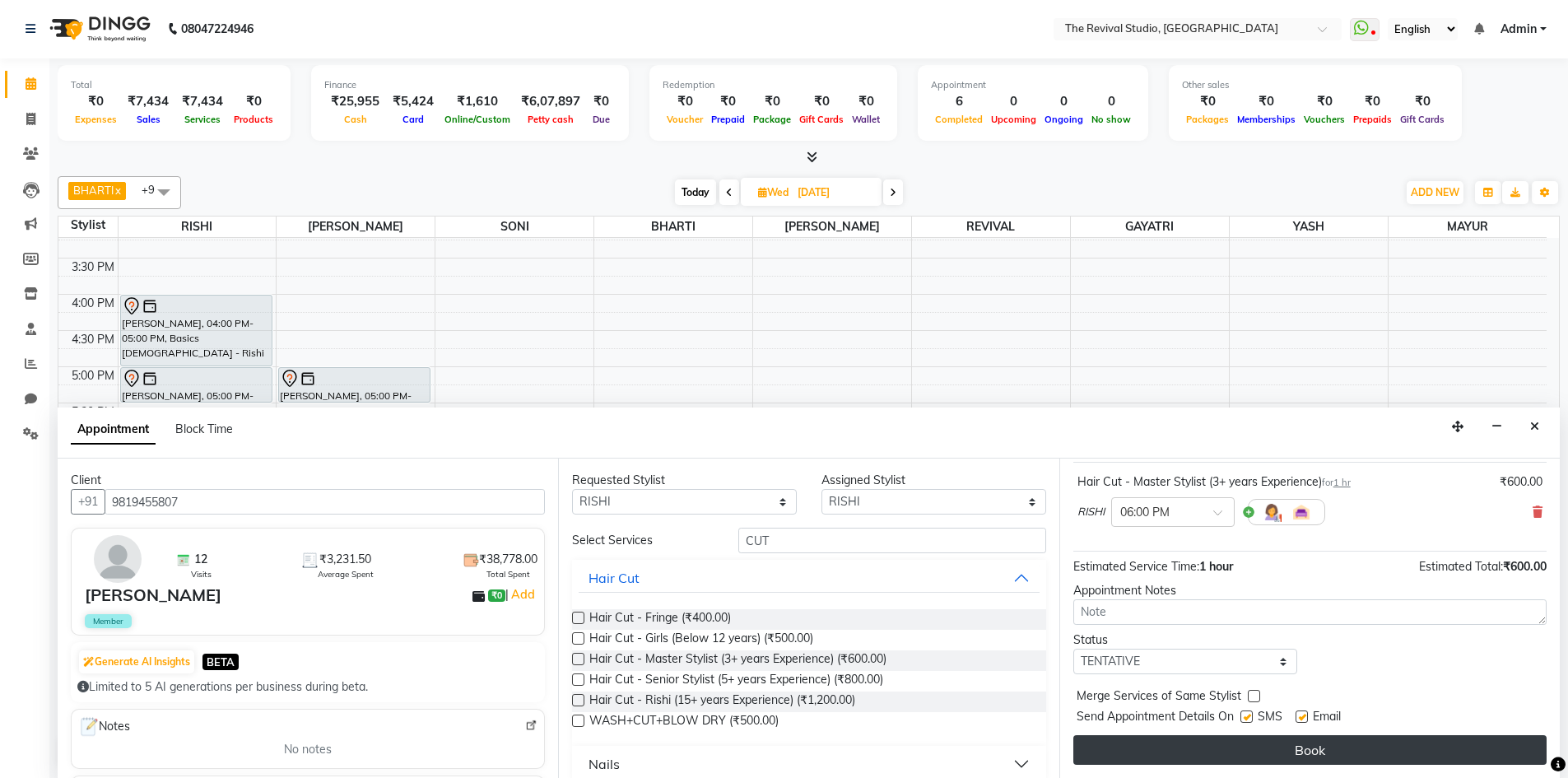
click at [1275, 756] on button "Book" at bounding box center [1310, 750] width 473 height 30
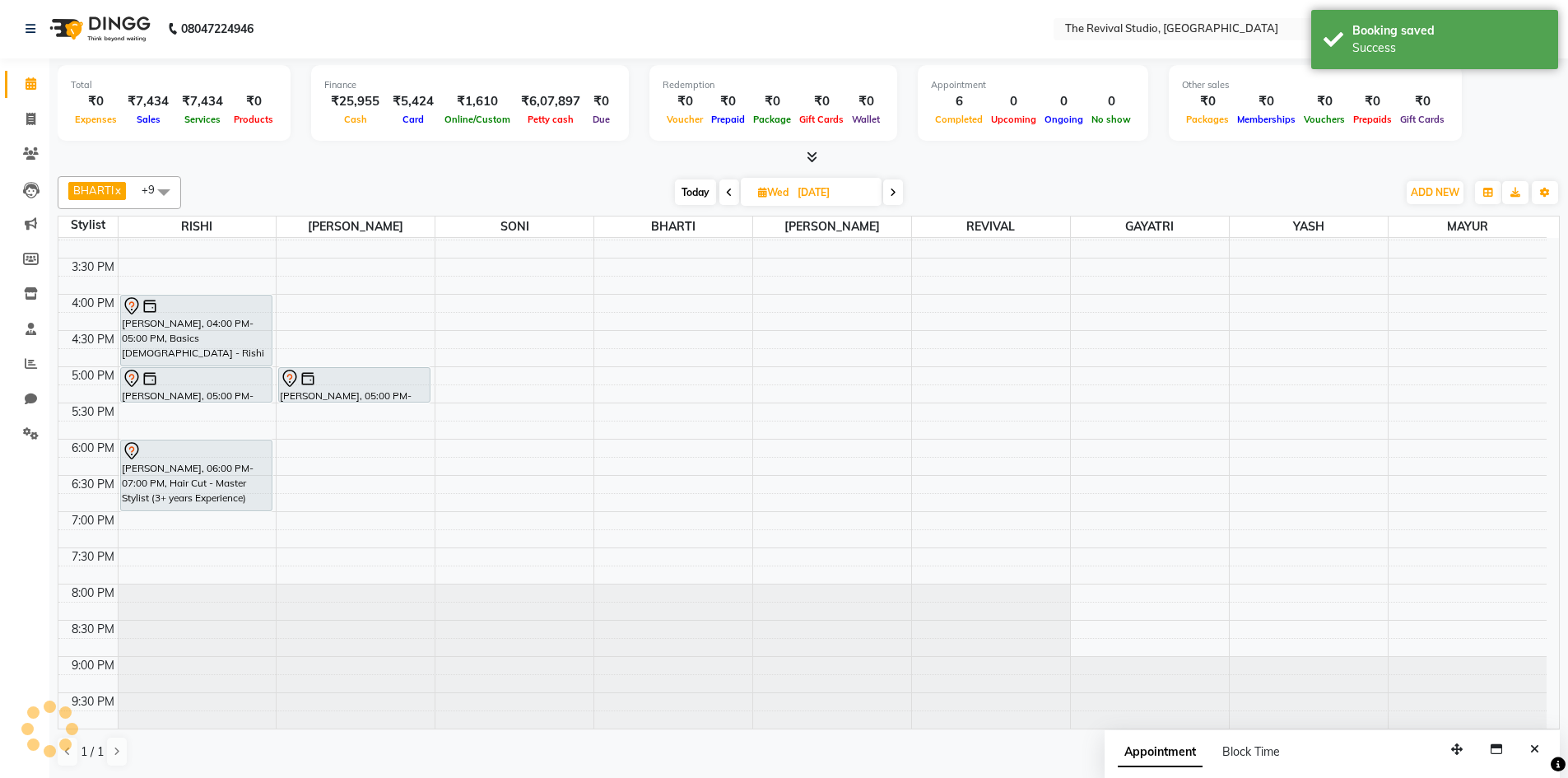
scroll to position [0, 0]
click at [34, 365] on icon at bounding box center [31, 364] width 12 height 12
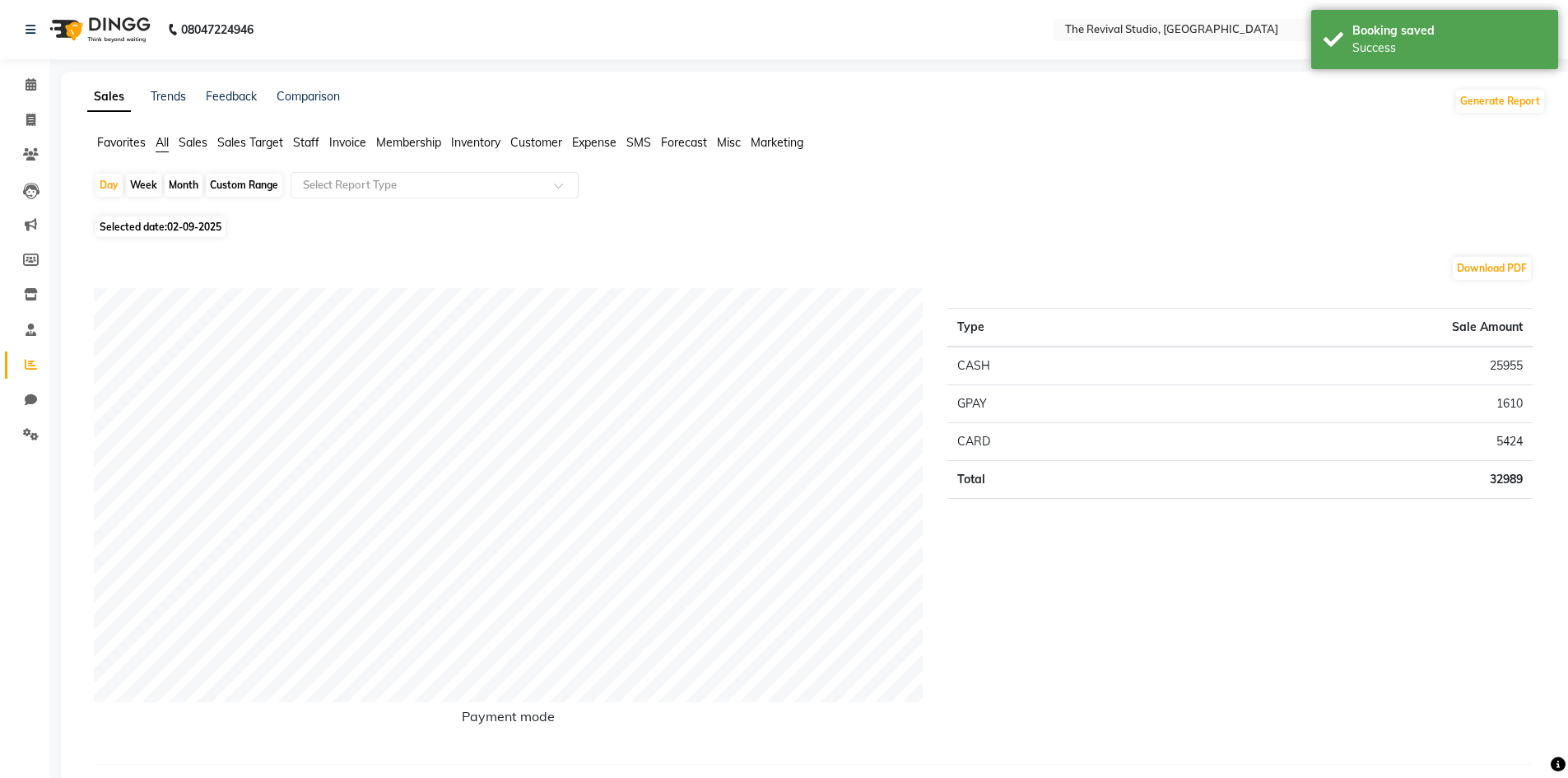
click at [309, 139] on span "Staff" at bounding box center [306, 142] width 26 height 15
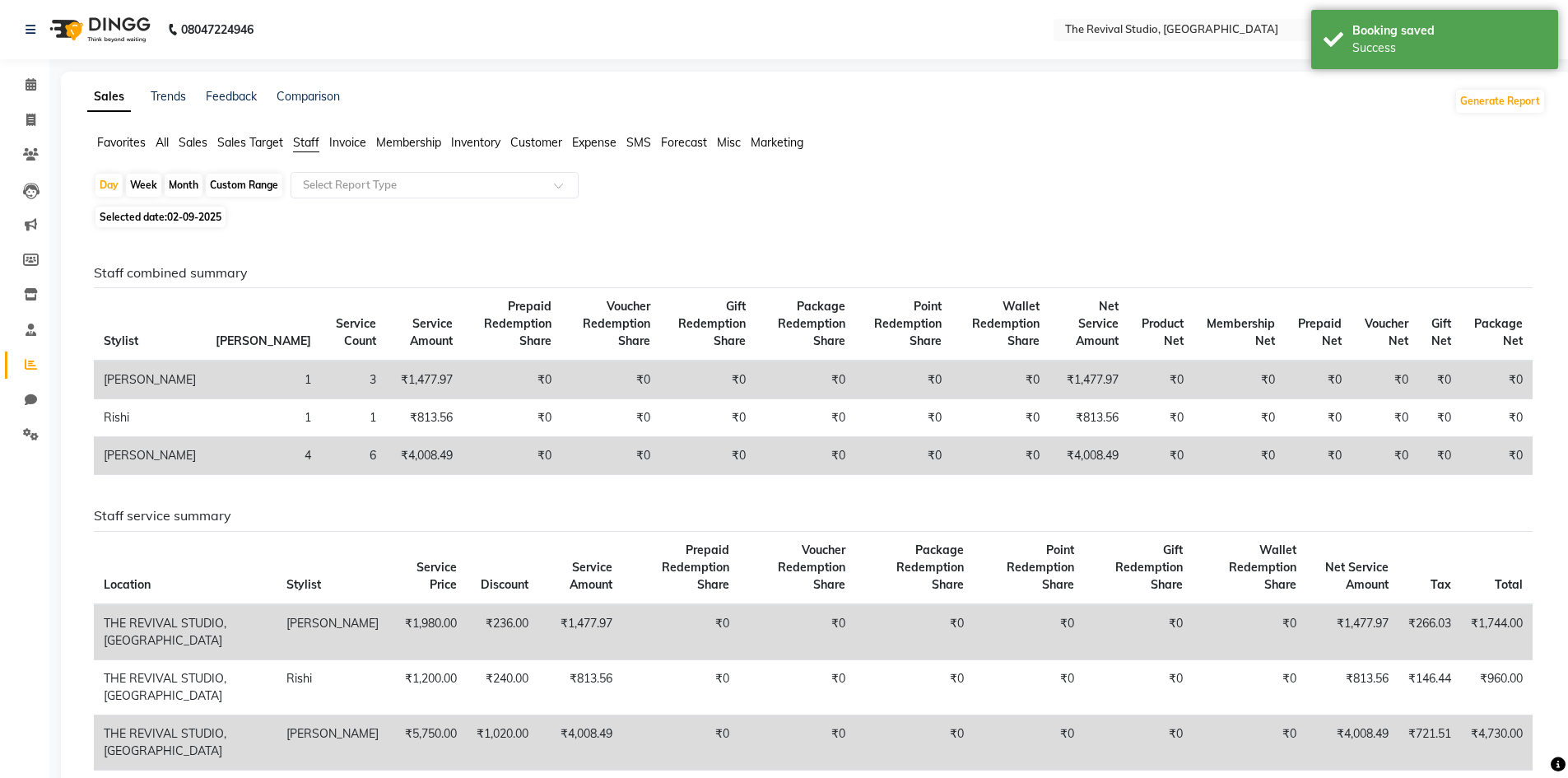
click at [191, 177] on div "Month" at bounding box center [184, 185] width 38 height 23
select select "9"
select select "2025"
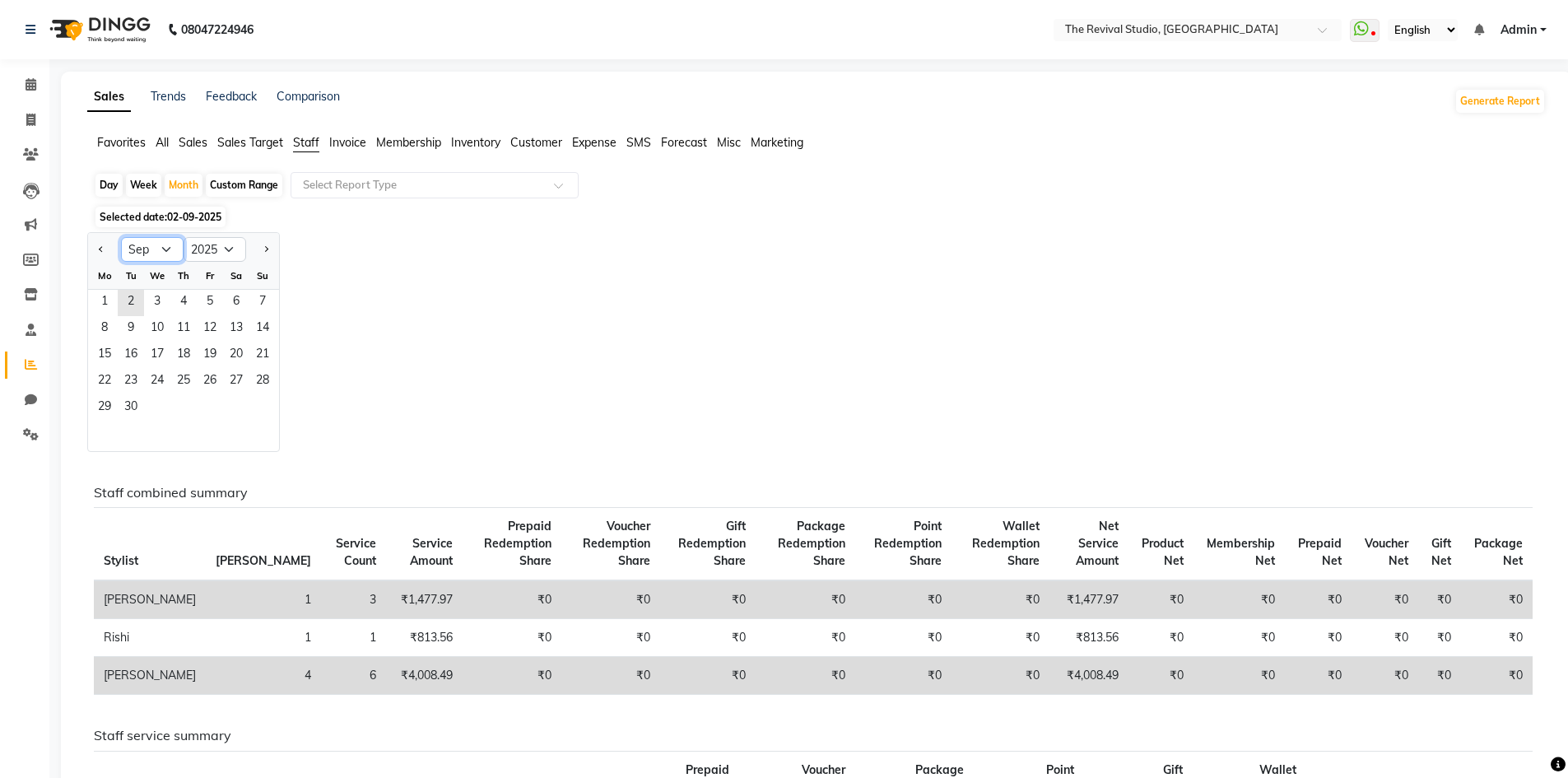
click at [157, 247] on select "Jan Feb Mar Apr May Jun [DATE] Aug Sep Oct Nov Dec" at bounding box center [152, 249] width 63 height 25
select select "8"
click at [121, 237] on select "Jan Feb Mar Apr May Jun [DATE] Aug Sep Oct Nov Dec" at bounding box center [152, 249] width 63 height 25
click at [210, 302] on span "1" at bounding box center [209, 302] width 26 height 26
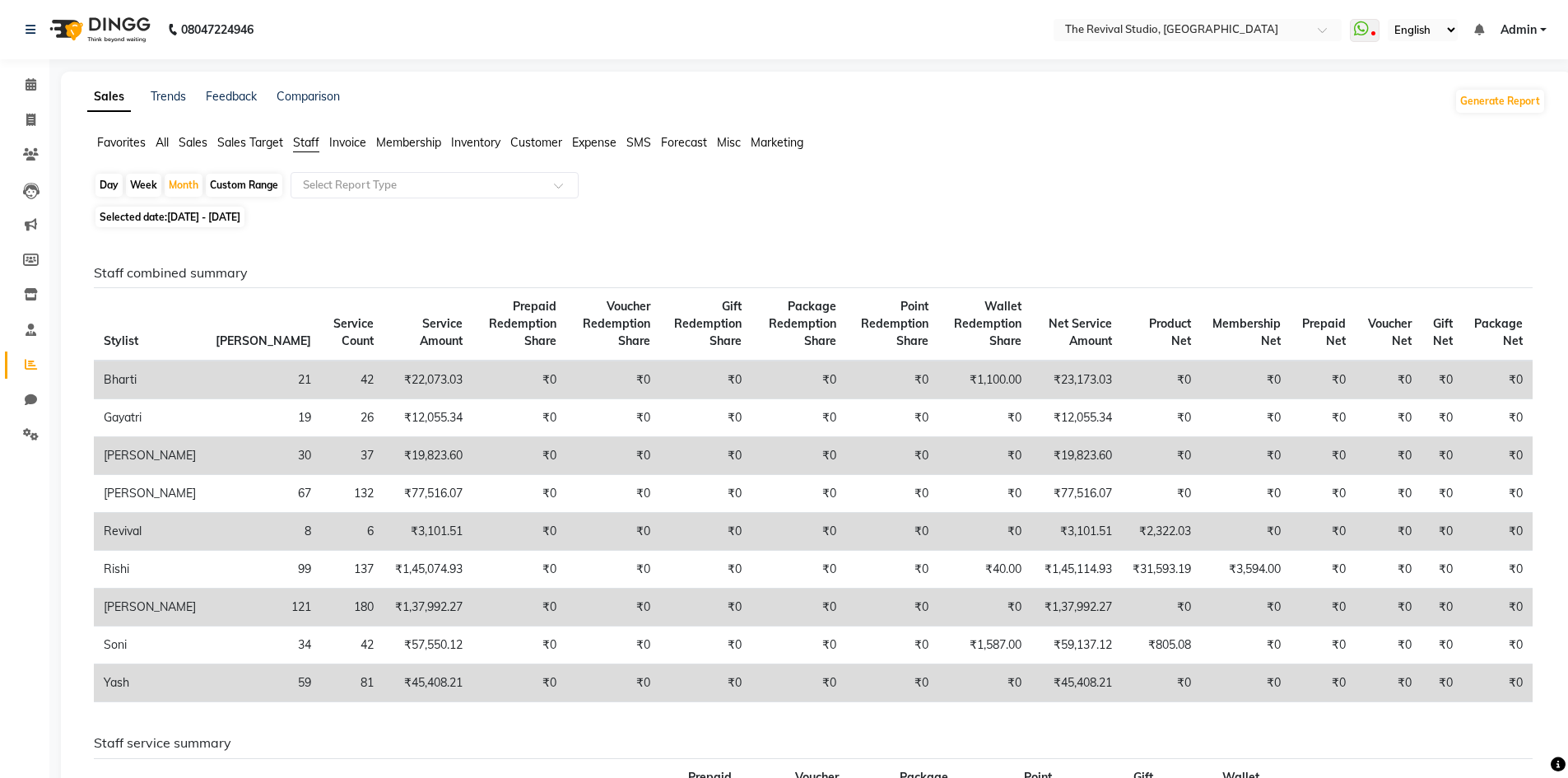
click at [307, 140] on span "Staff" at bounding box center [306, 142] width 26 height 15
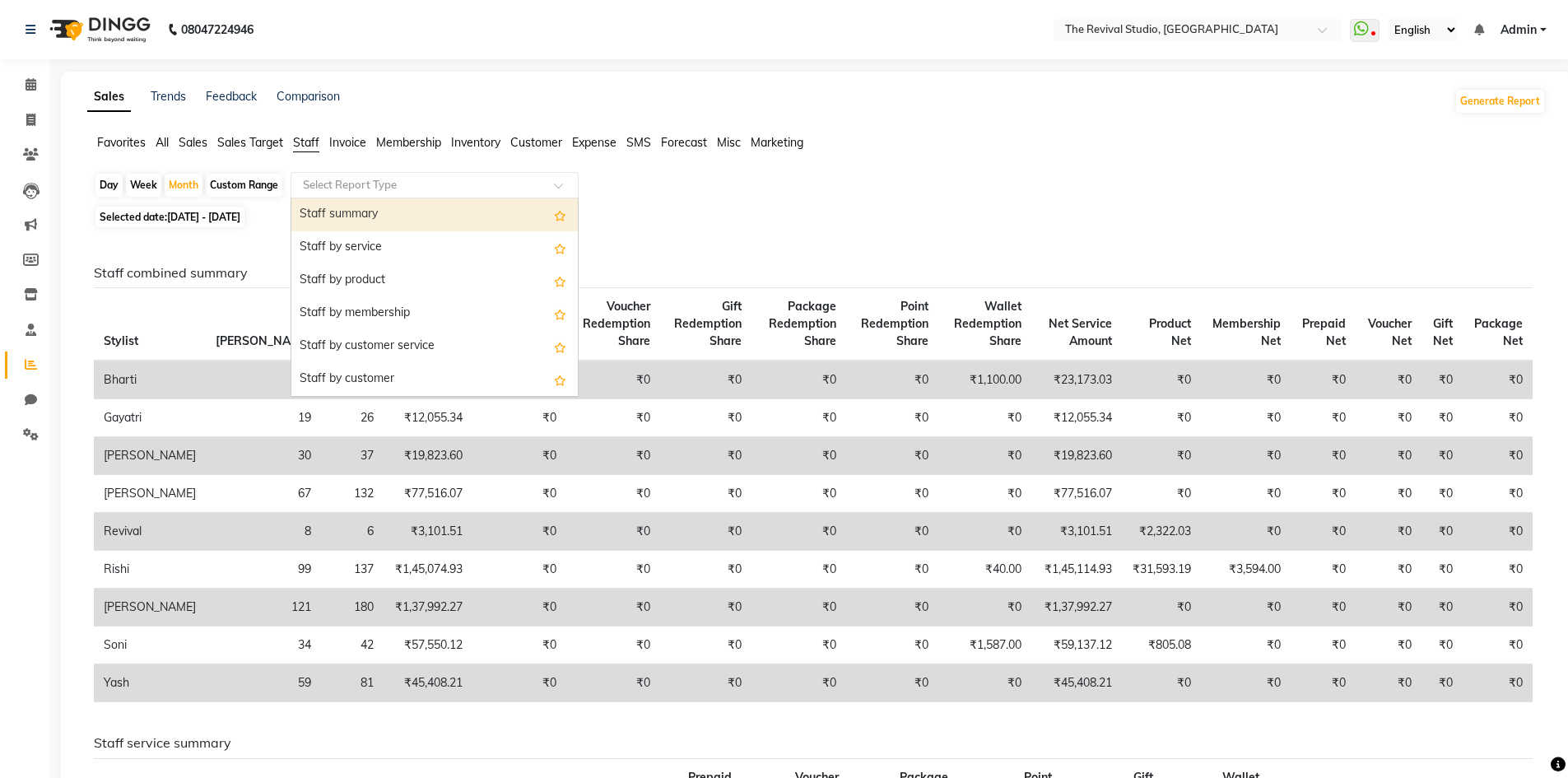
click at [399, 184] on input "text" at bounding box center [418, 185] width 237 height 17
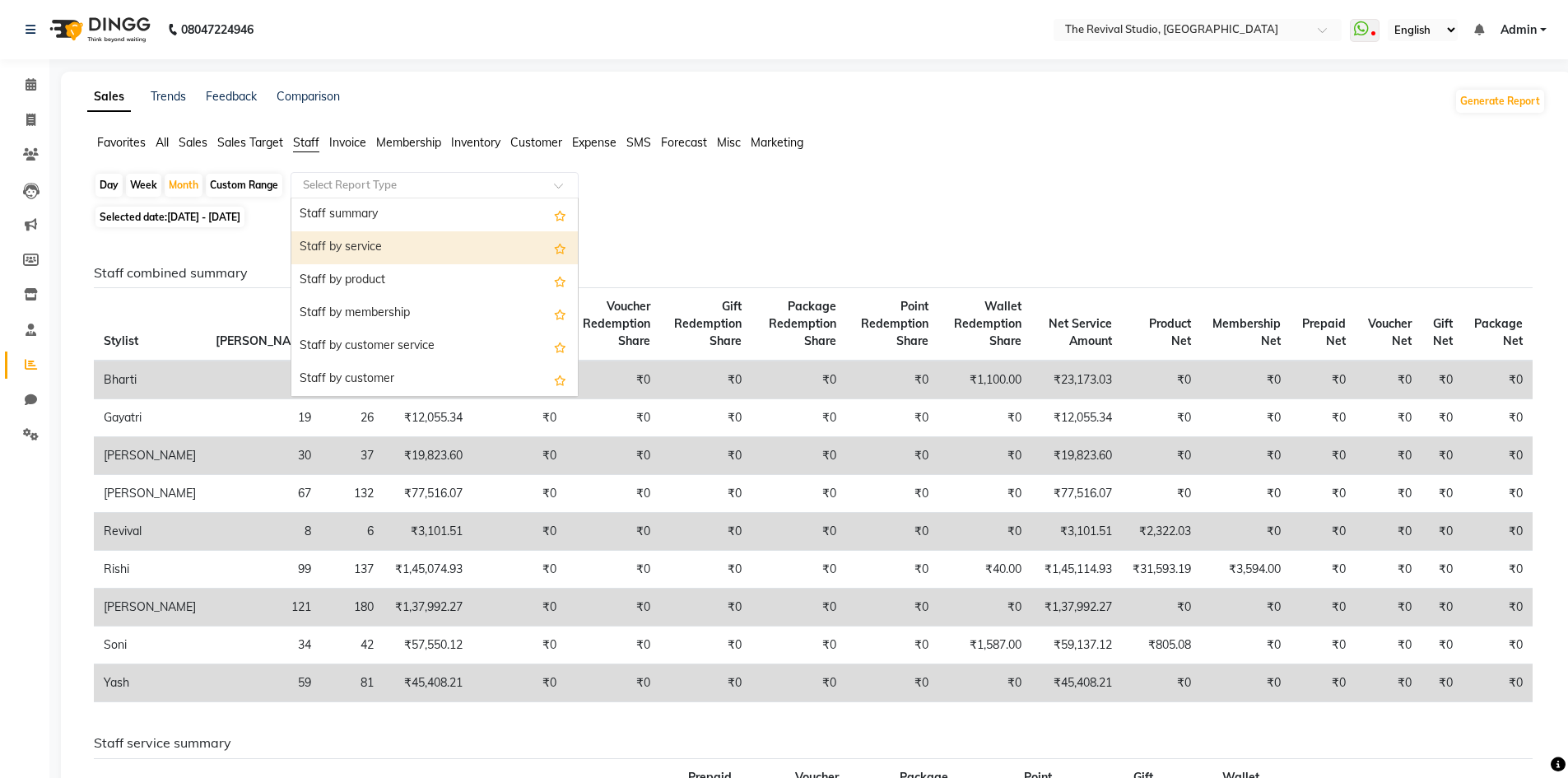
click at [369, 243] on div "Staff by service" at bounding box center [434, 247] width 286 height 33
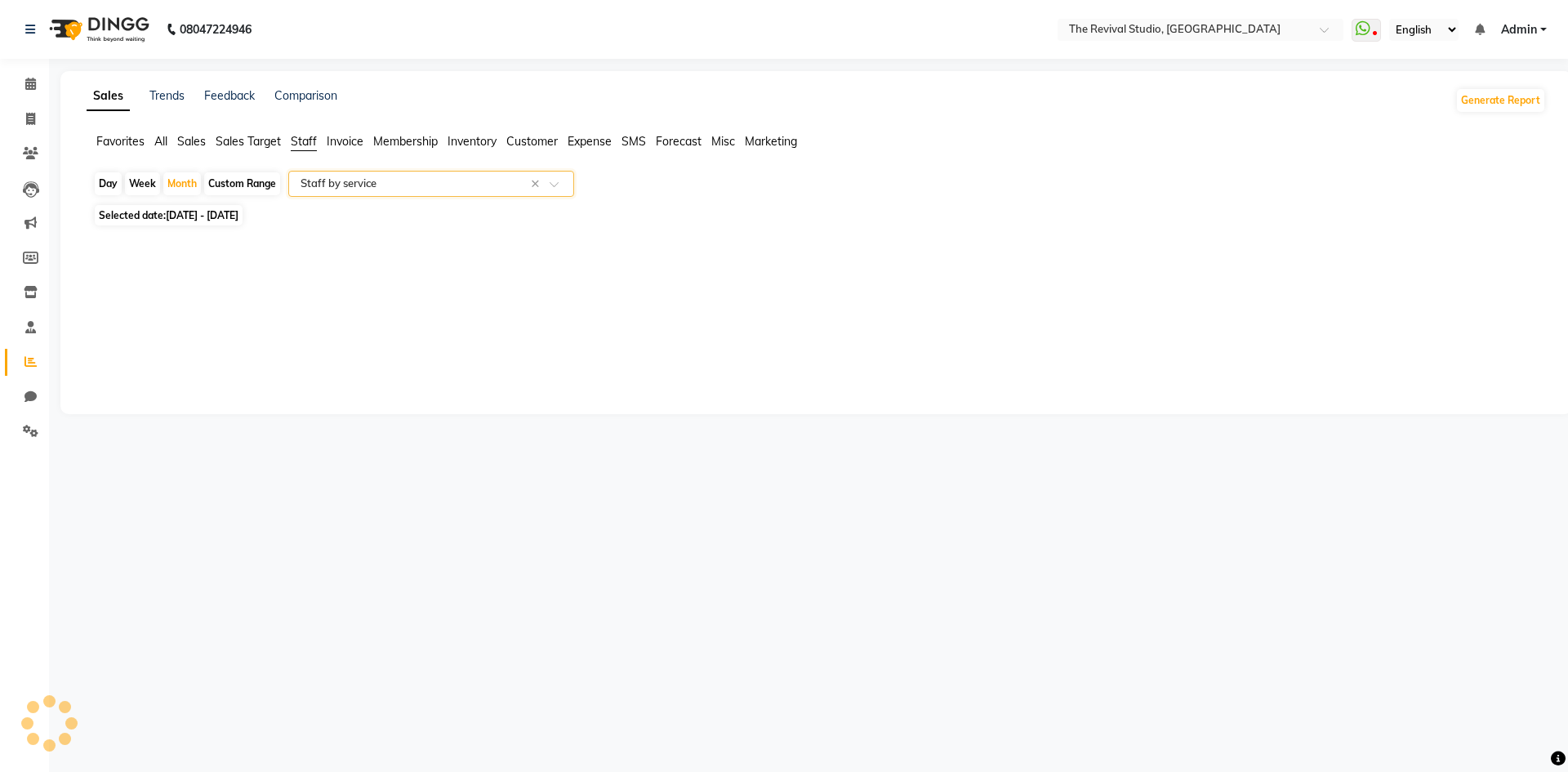
select select "full_report"
select select "csv"
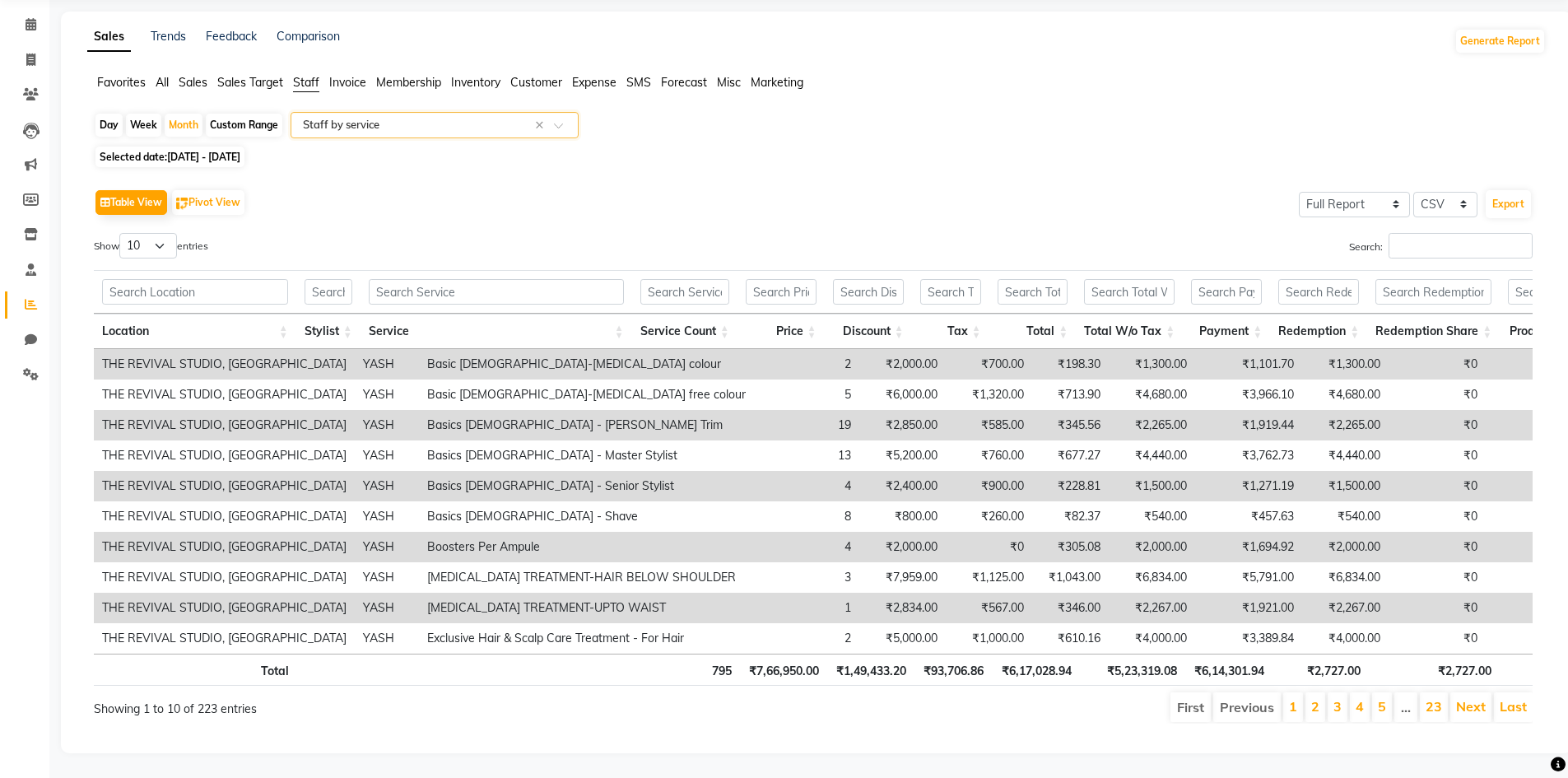
scroll to position [85, 0]
click at [1476, 698] on link "Next" at bounding box center [1471, 706] width 30 height 17
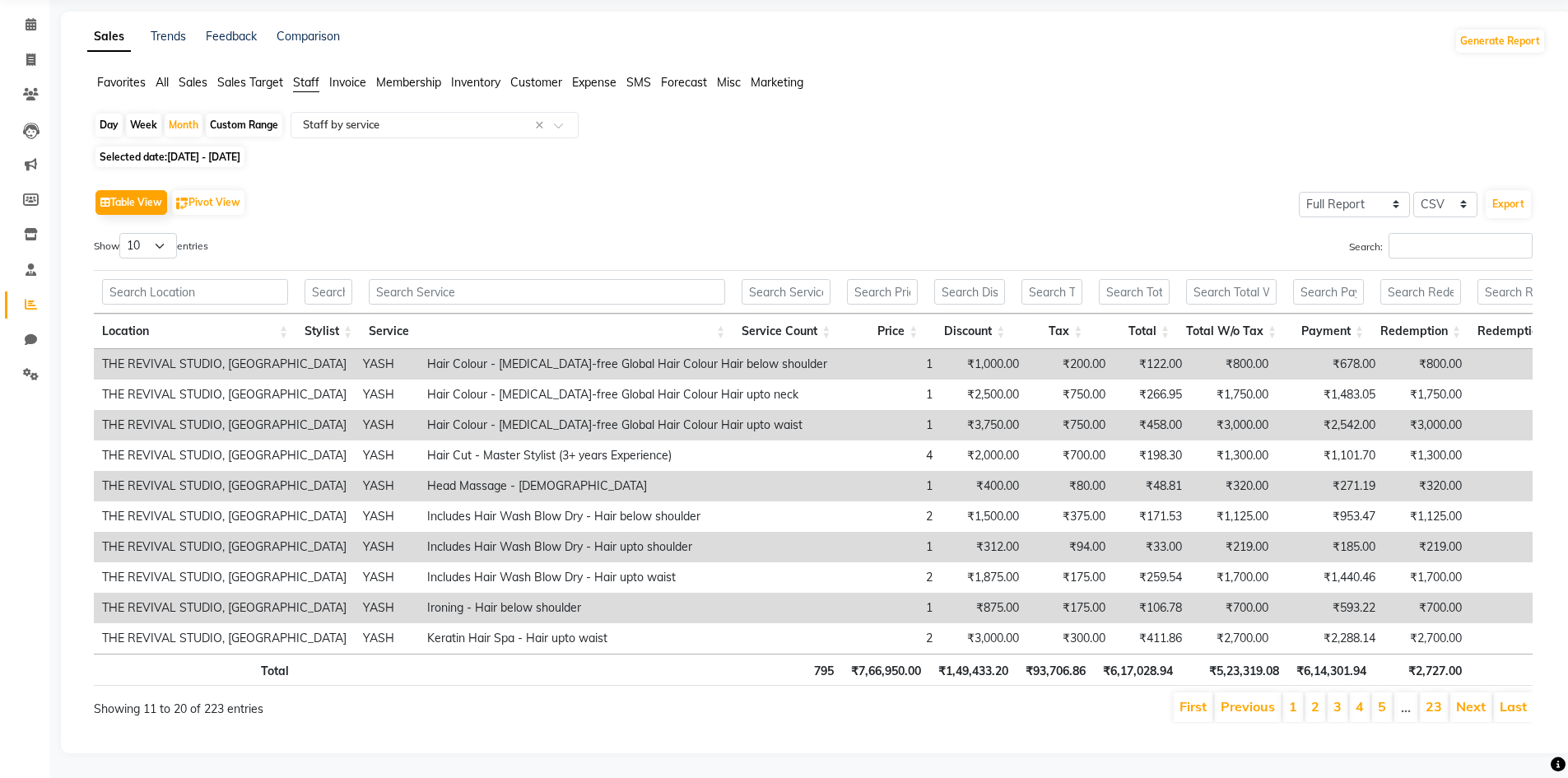
click at [1476, 698] on link "Next" at bounding box center [1471, 706] width 30 height 17
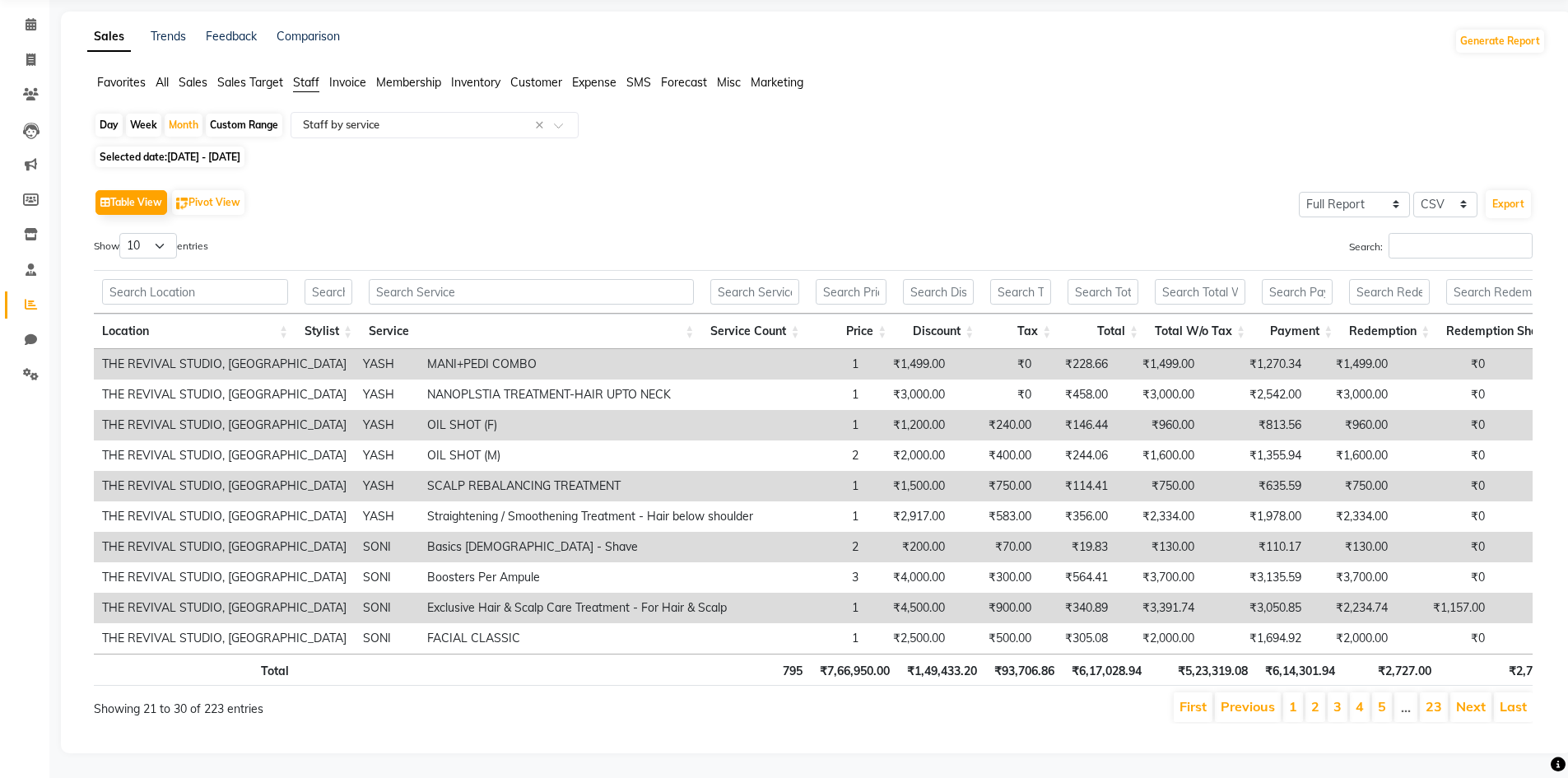
click at [1476, 698] on link "Next" at bounding box center [1471, 706] width 30 height 17
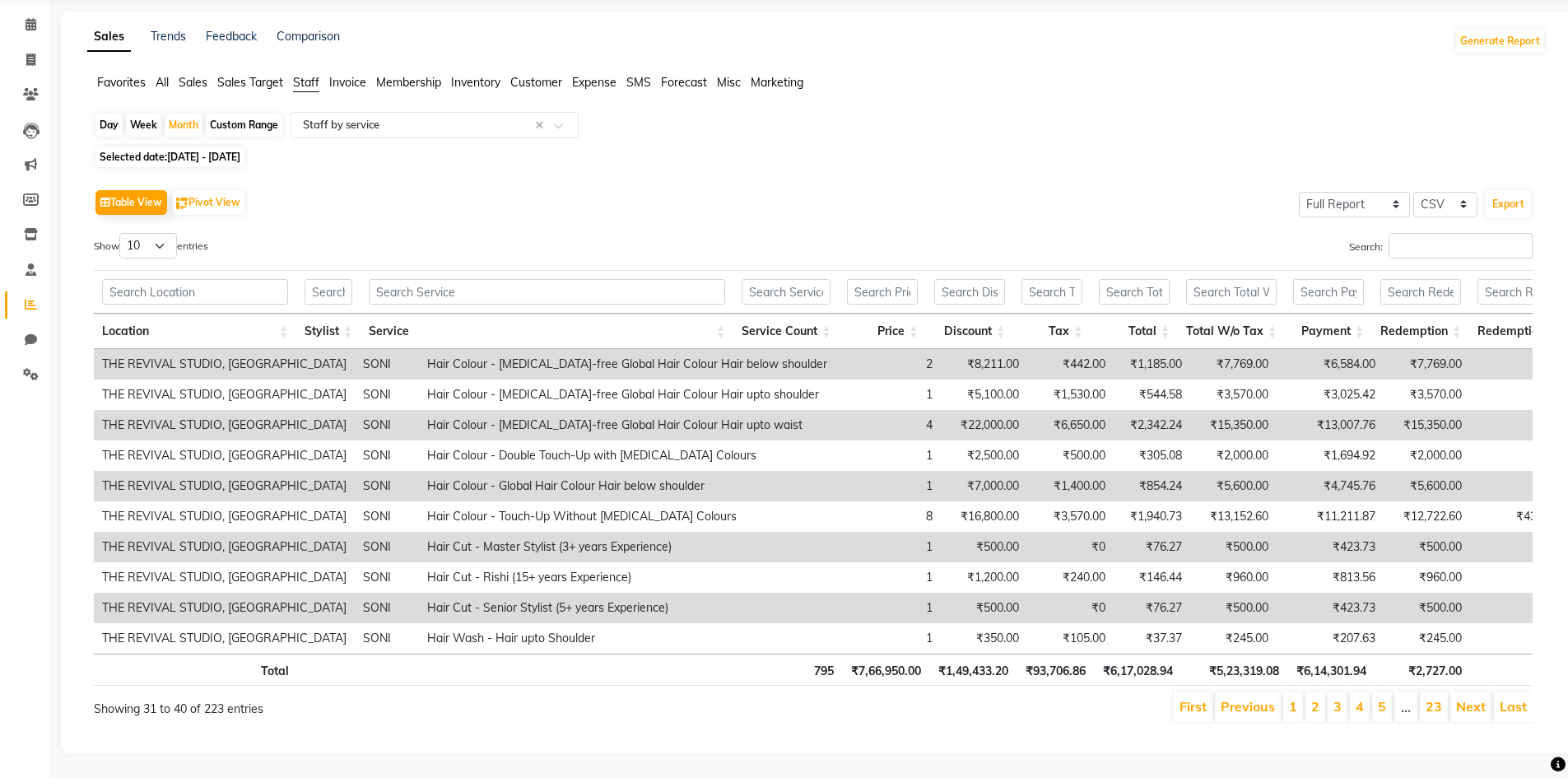
click at [1476, 698] on link "Next" at bounding box center [1471, 706] width 30 height 17
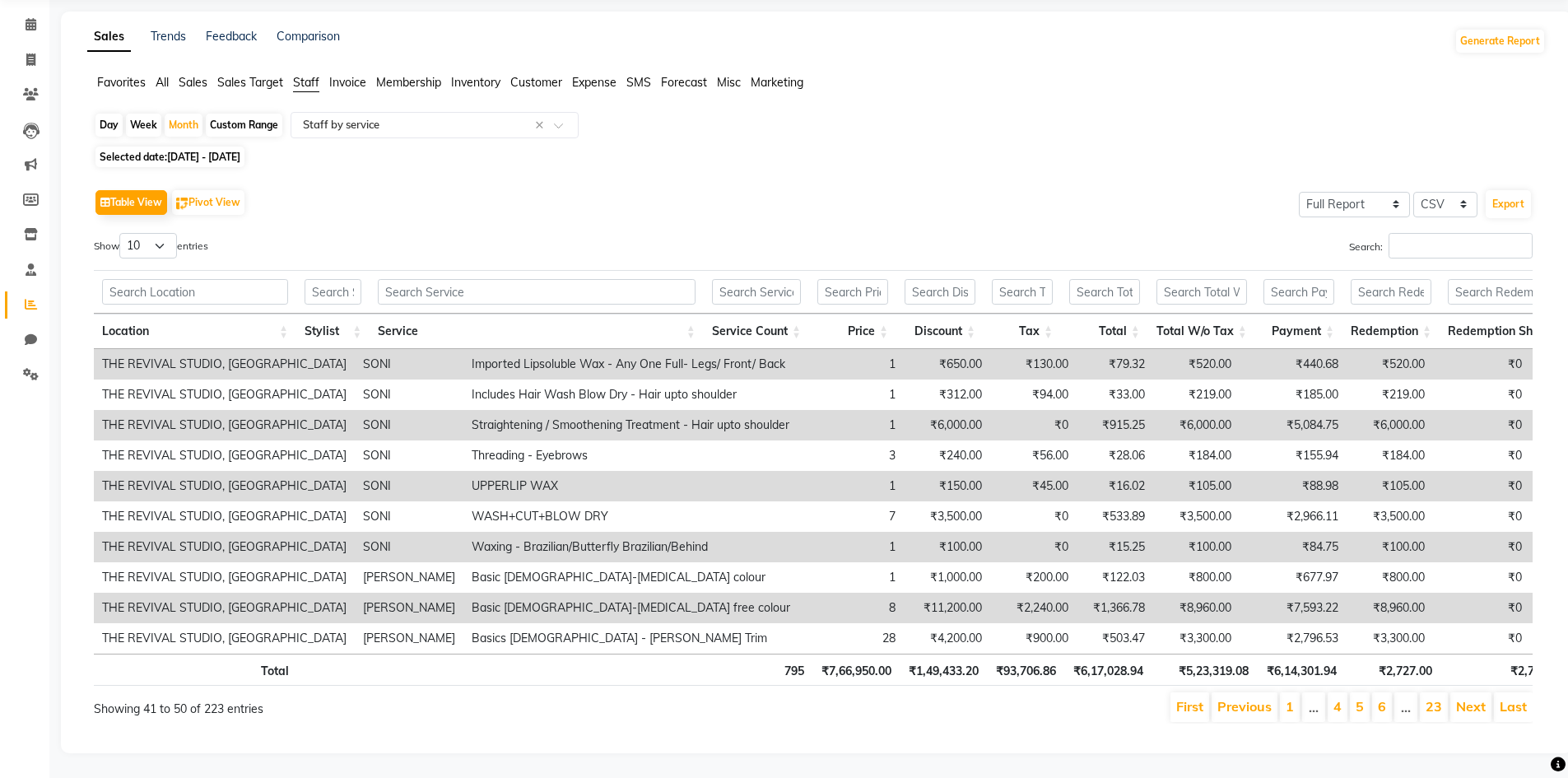
click at [1476, 698] on link "Next" at bounding box center [1471, 706] width 30 height 17
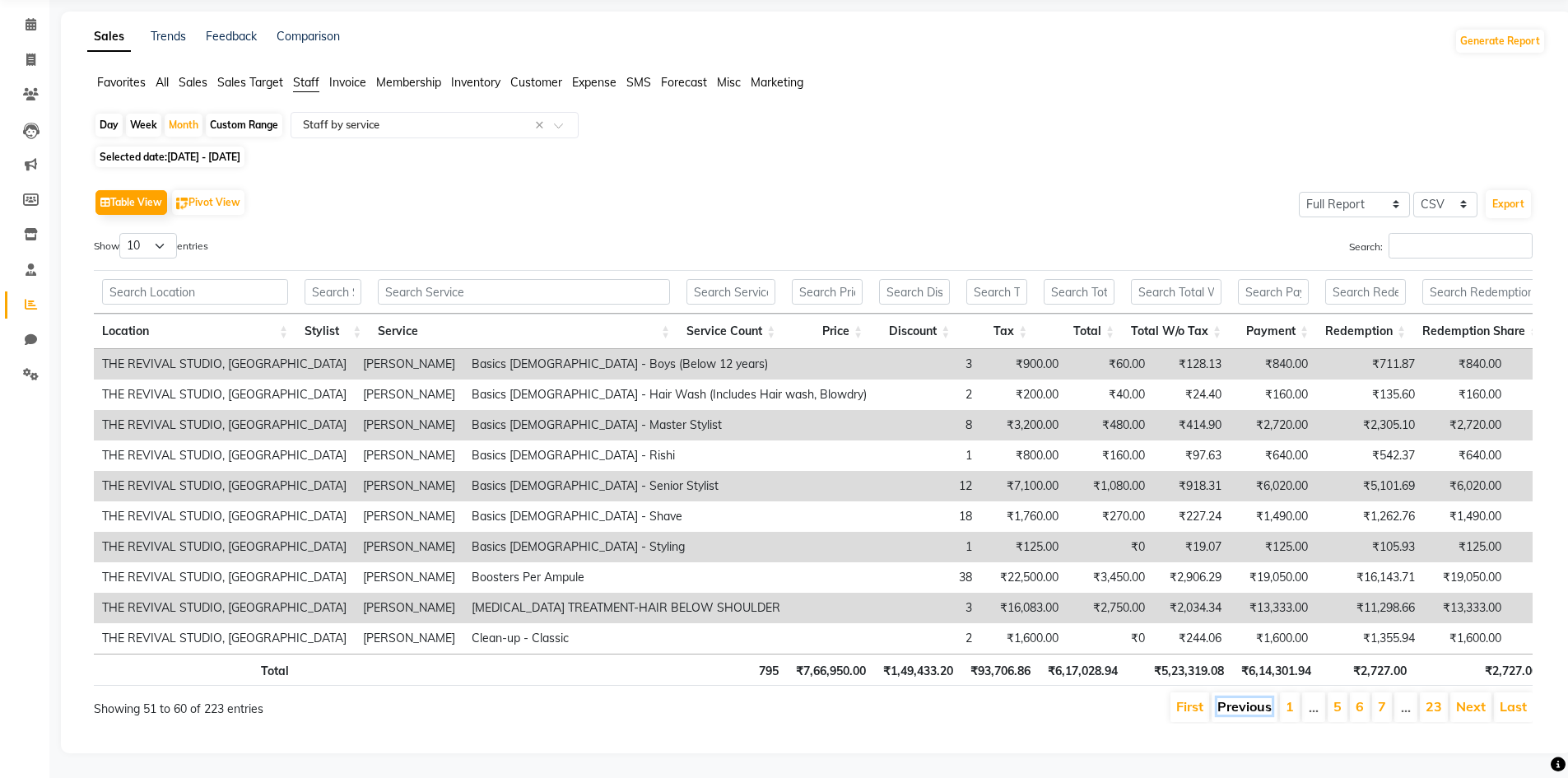
click at [1265, 701] on link "Previous" at bounding box center [1244, 706] width 54 height 17
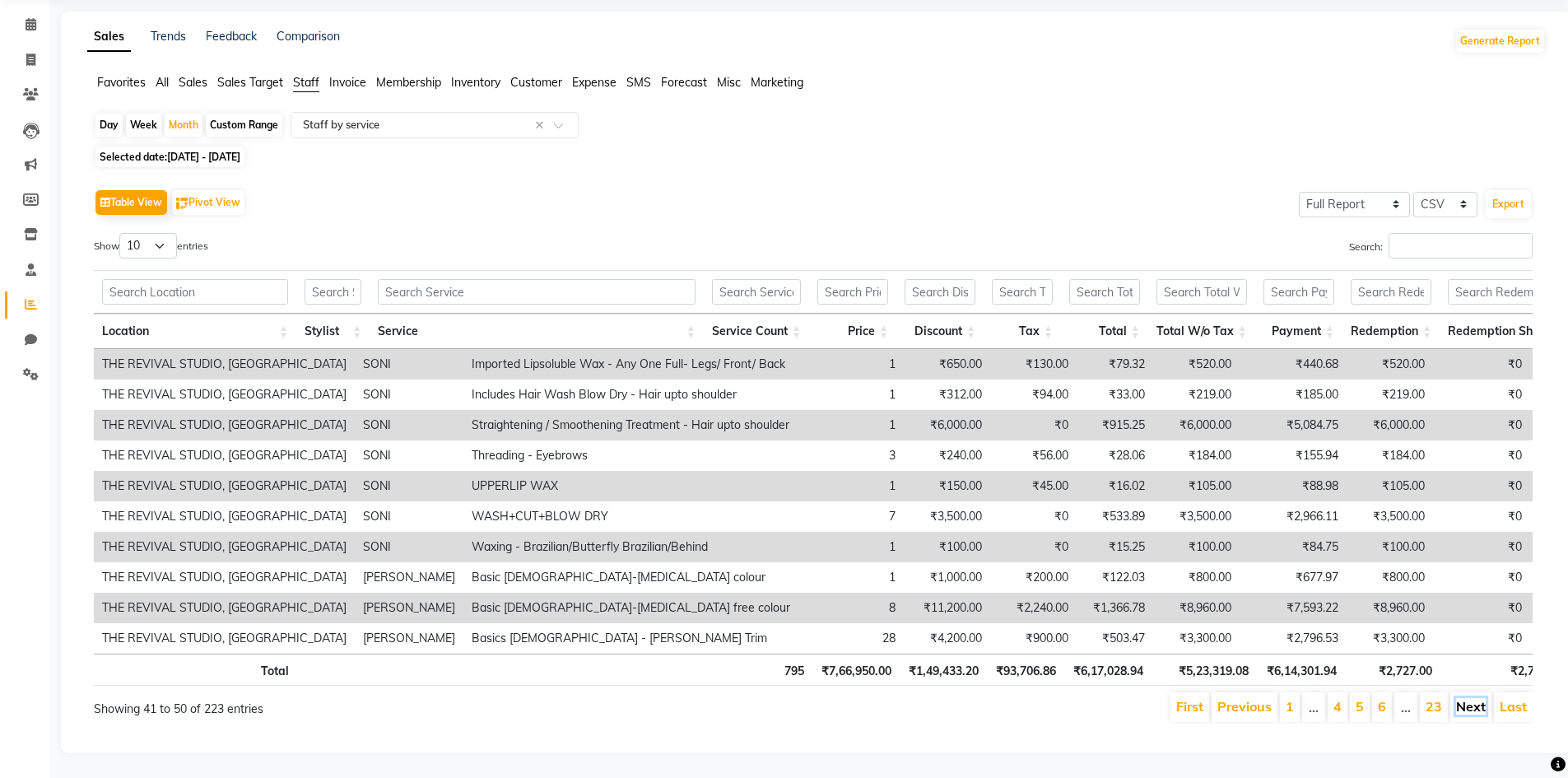
click at [1473, 698] on link "Next" at bounding box center [1471, 706] width 30 height 17
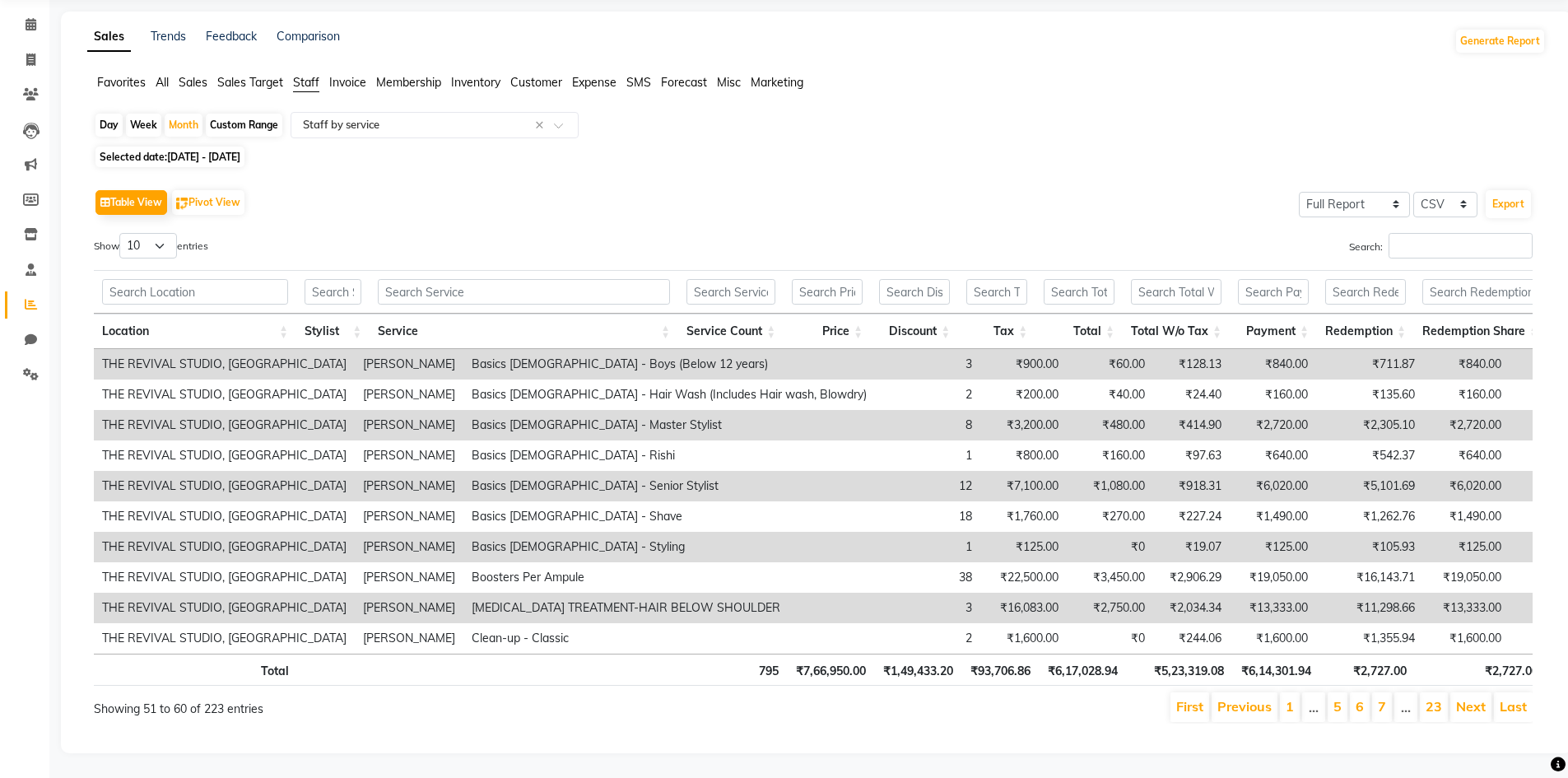
click at [1473, 698] on link "Next" at bounding box center [1471, 706] width 30 height 17
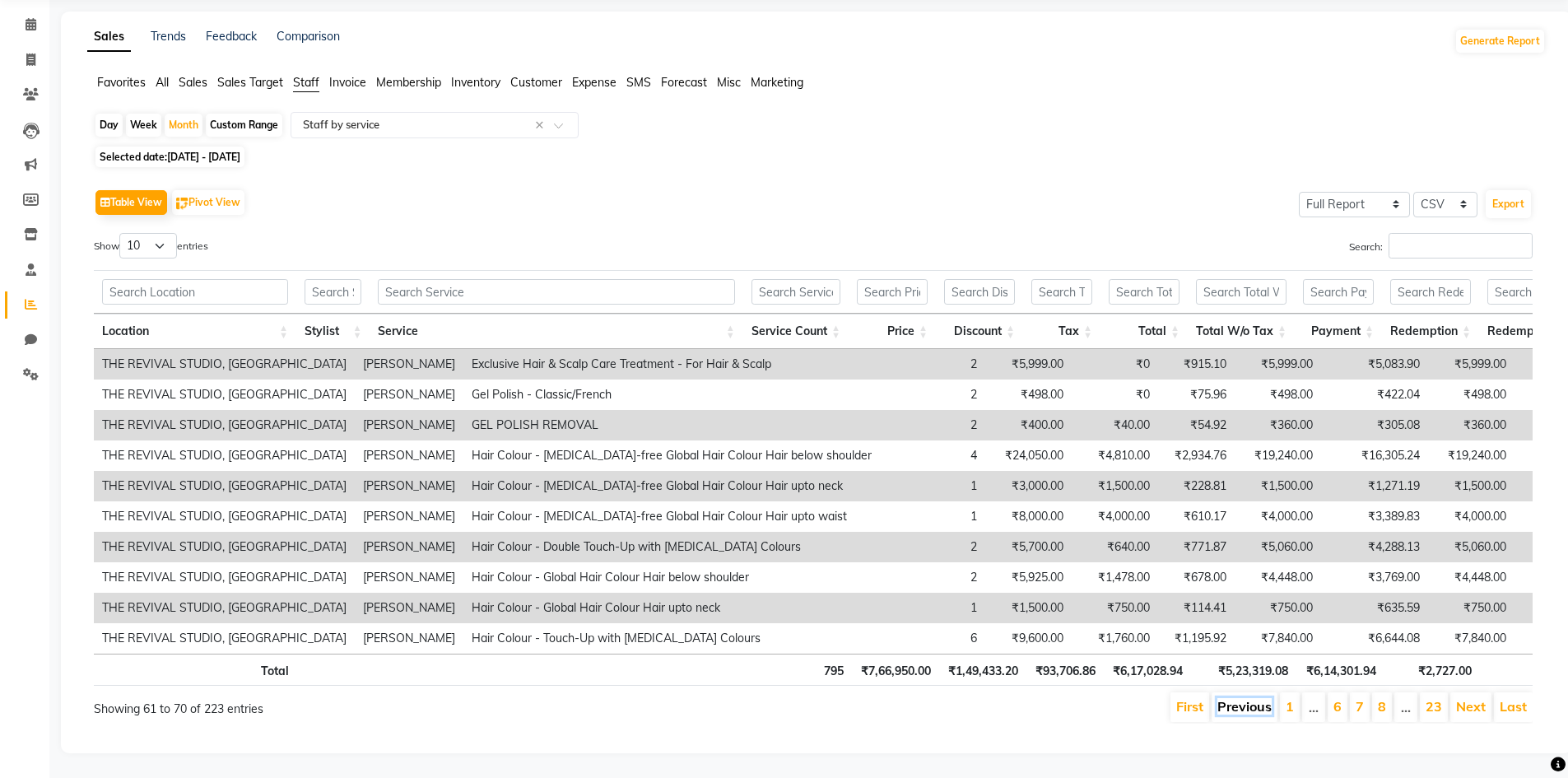
click at [1260, 698] on link "Previous" at bounding box center [1244, 706] width 54 height 17
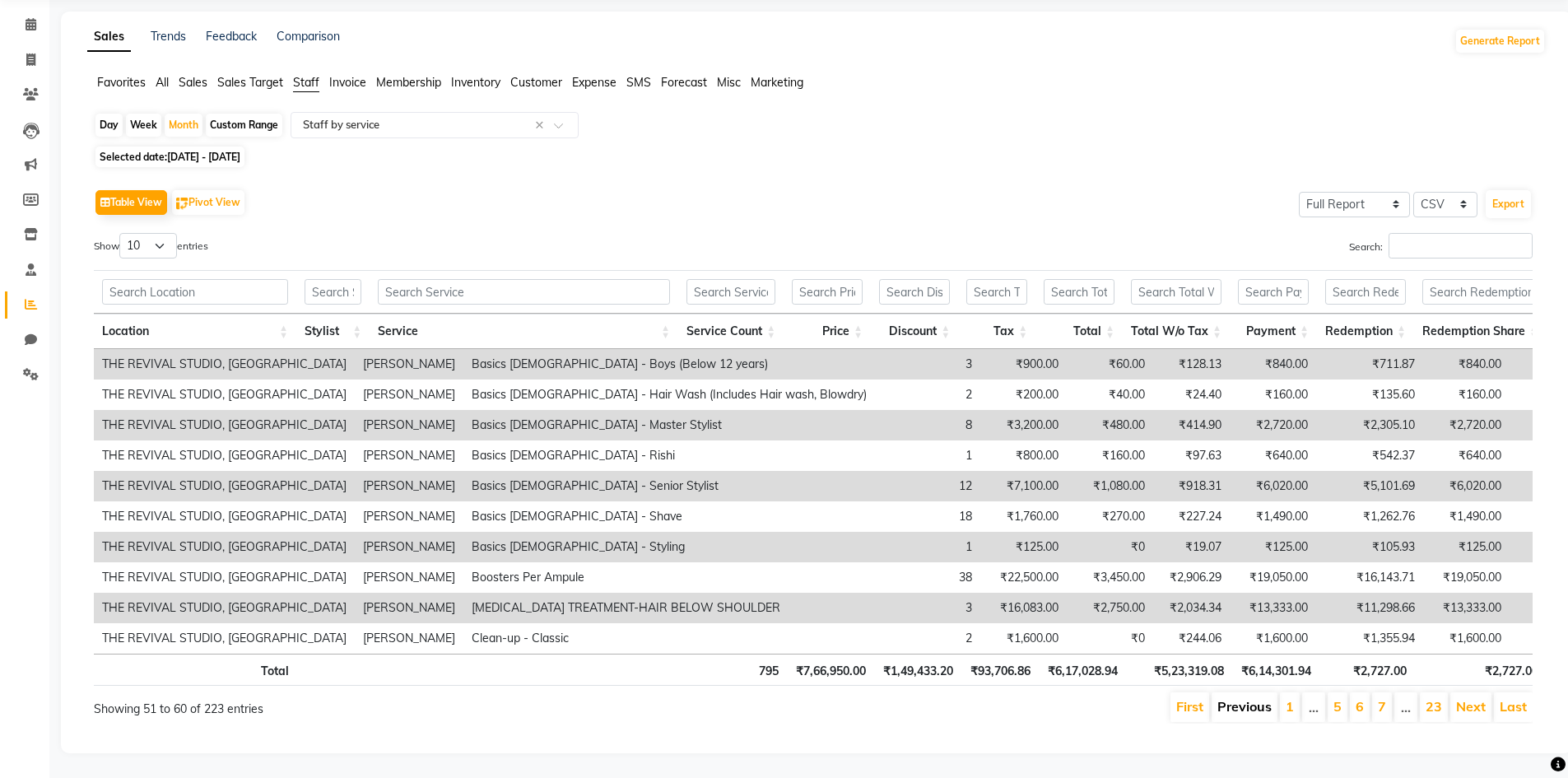
click at [1258, 698] on link "Previous" at bounding box center [1244, 706] width 54 height 17
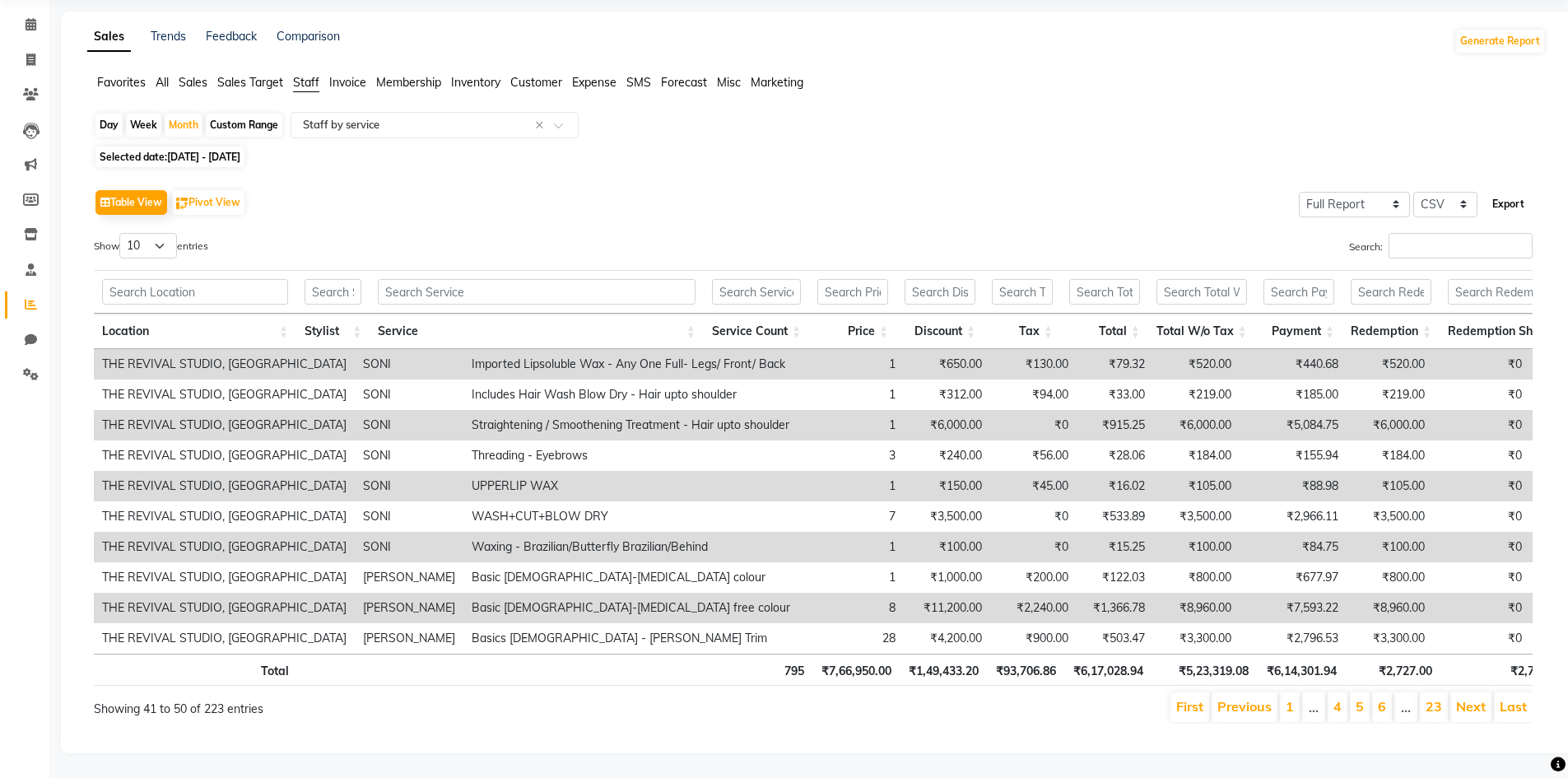
click at [1511, 191] on button "Export" at bounding box center [1507, 204] width 45 height 28
click at [1294, 698] on link "1" at bounding box center [1290, 706] width 8 height 17
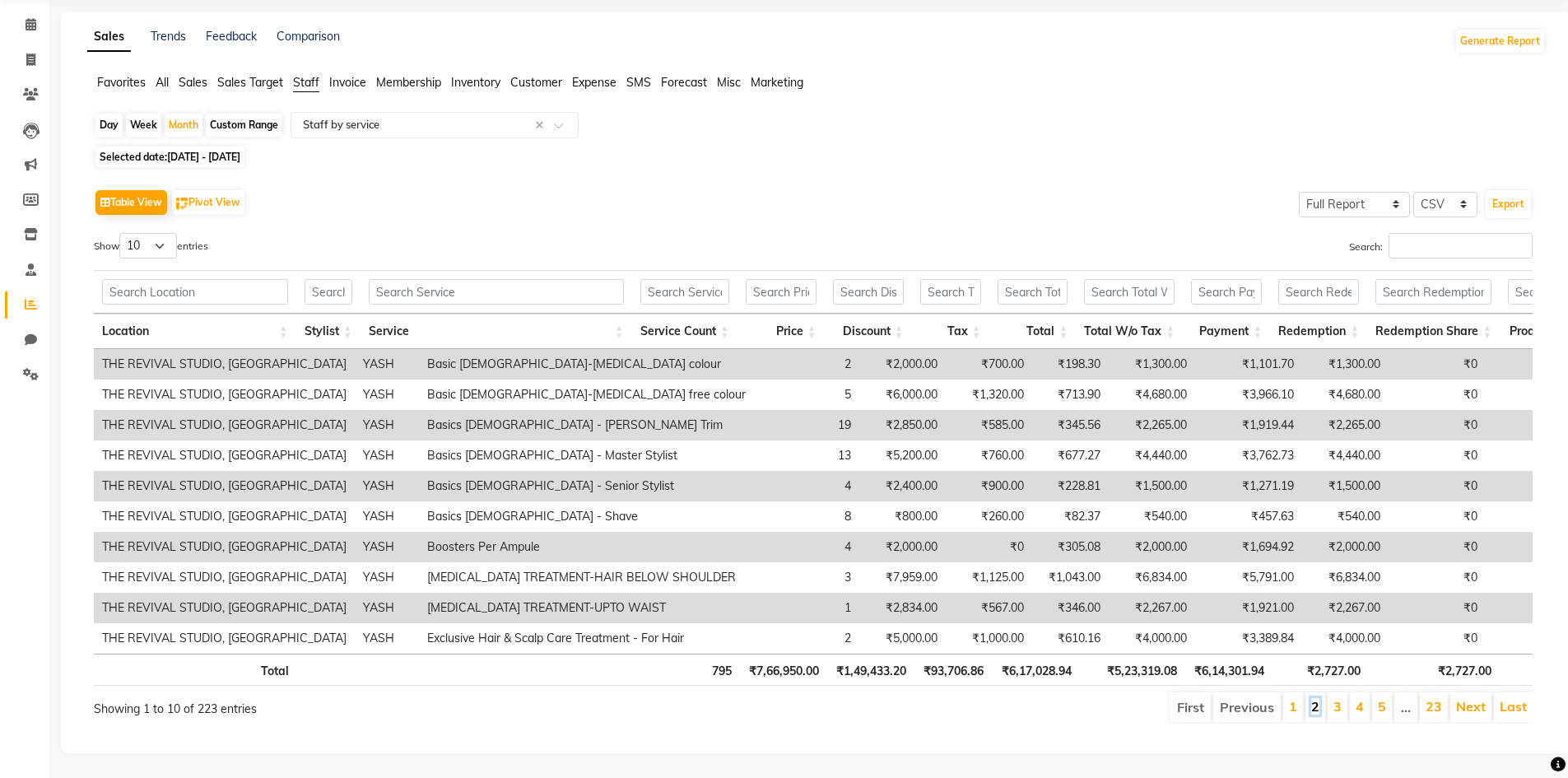
click at [1320, 698] on link "2" at bounding box center [1315, 706] width 8 height 17
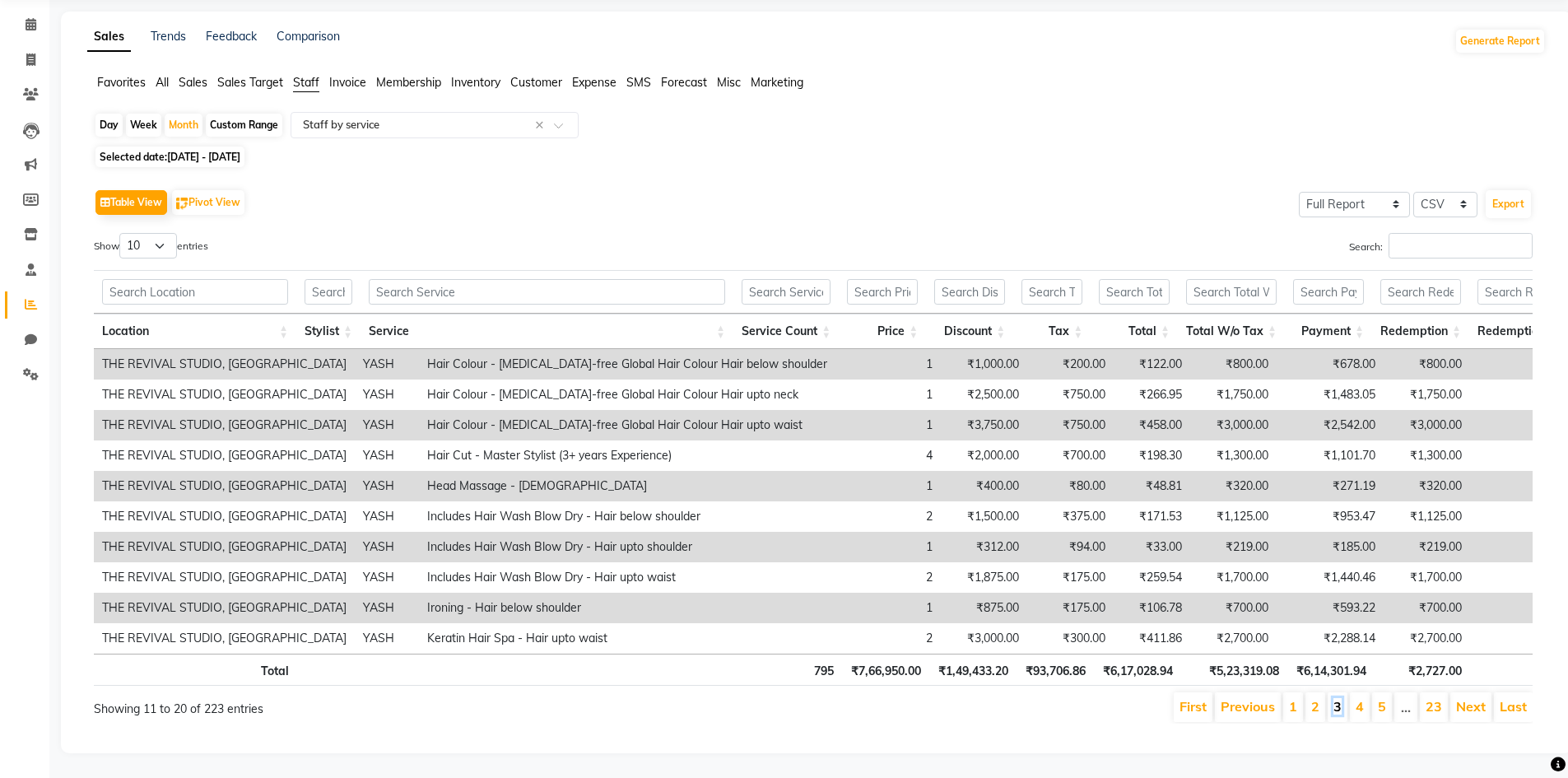
click at [1339, 698] on link "3" at bounding box center [1338, 706] width 8 height 17
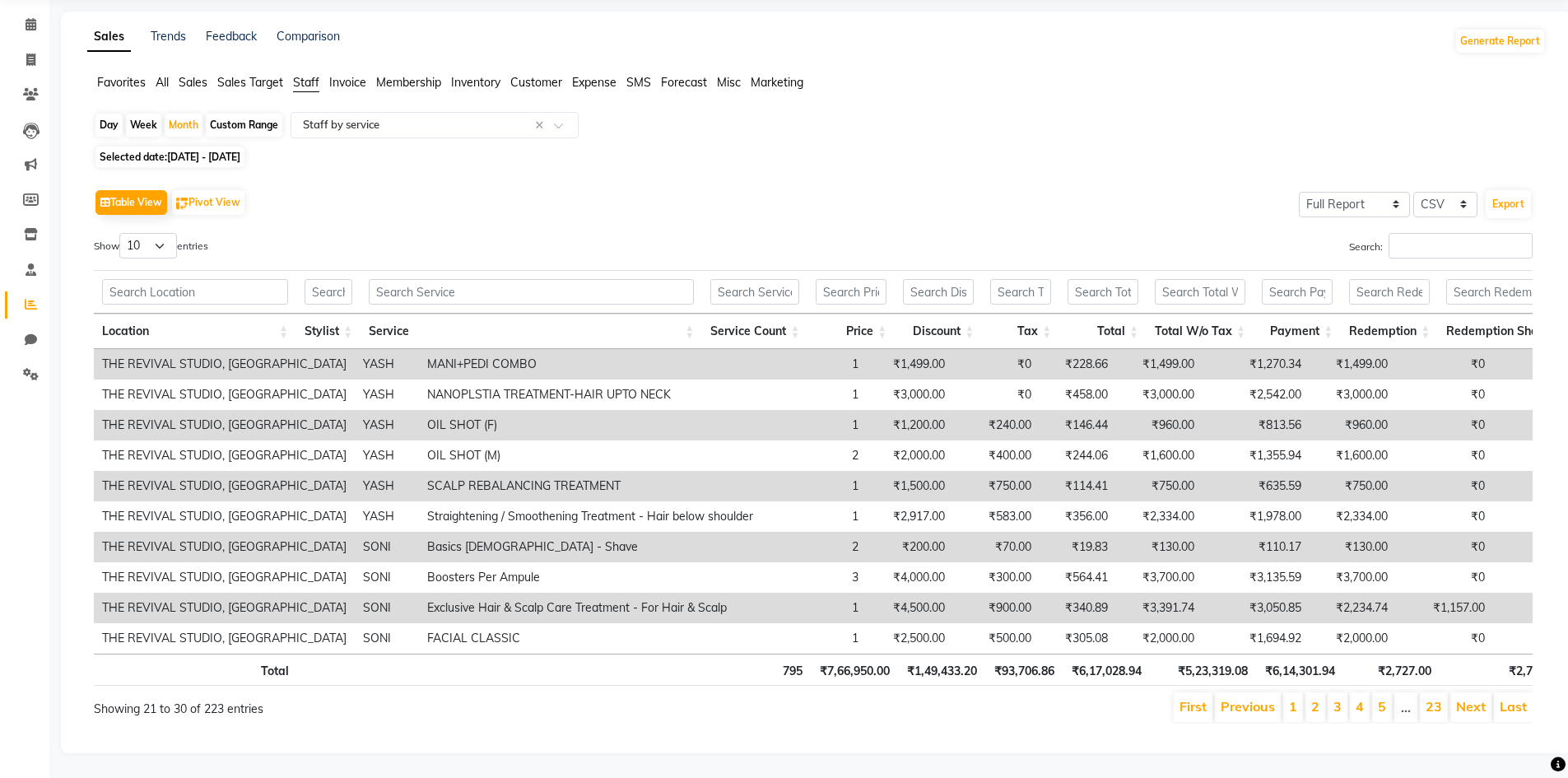
click at [459, 349] on td "MANI+PEDI COMBO" at bounding box center [589, 364] width 342 height 31
click at [453, 349] on td "MANI+PEDI COMBO" at bounding box center [589, 364] width 342 height 31
click at [656, 349] on td "MANI+PEDI COMBO" at bounding box center [589, 364] width 342 height 31
click at [119, 349] on td "THE REVIVAL STUDIO, [GEOGRAPHIC_DATA]" at bounding box center [224, 364] width 261 height 31
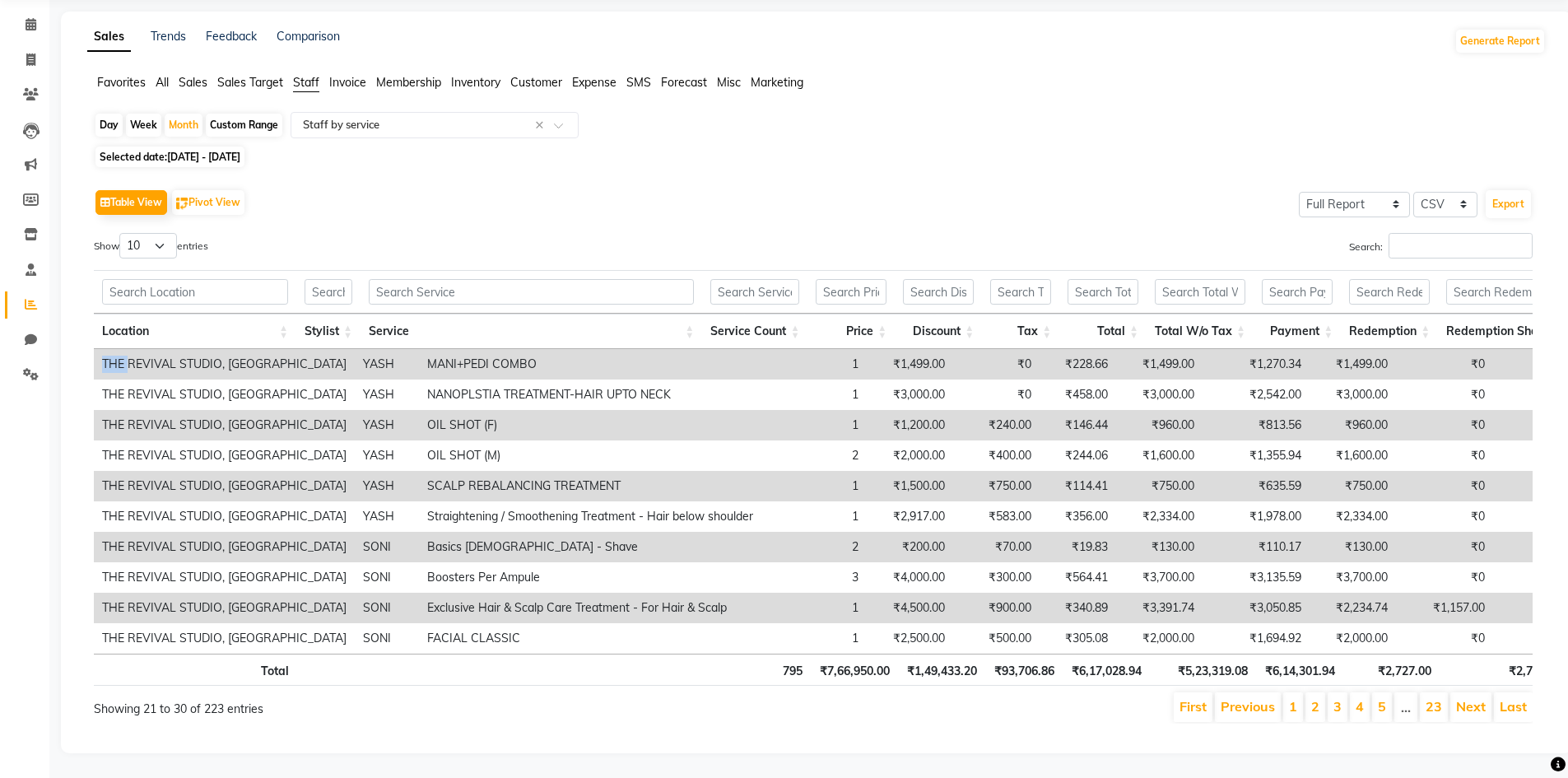
click at [119, 349] on td "THE REVIVAL STUDIO, [GEOGRAPHIC_DATA]" at bounding box center [224, 364] width 261 height 31
click at [205, 349] on td "THE REVIVAL STUDIO, [GEOGRAPHIC_DATA]" at bounding box center [224, 364] width 261 height 31
click at [454, 349] on td "MANI+PEDI COMBO" at bounding box center [589, 364] width 342 height 31
click at [761, 349] on td "1" at bounding box center [814, 364] width 106 height 31
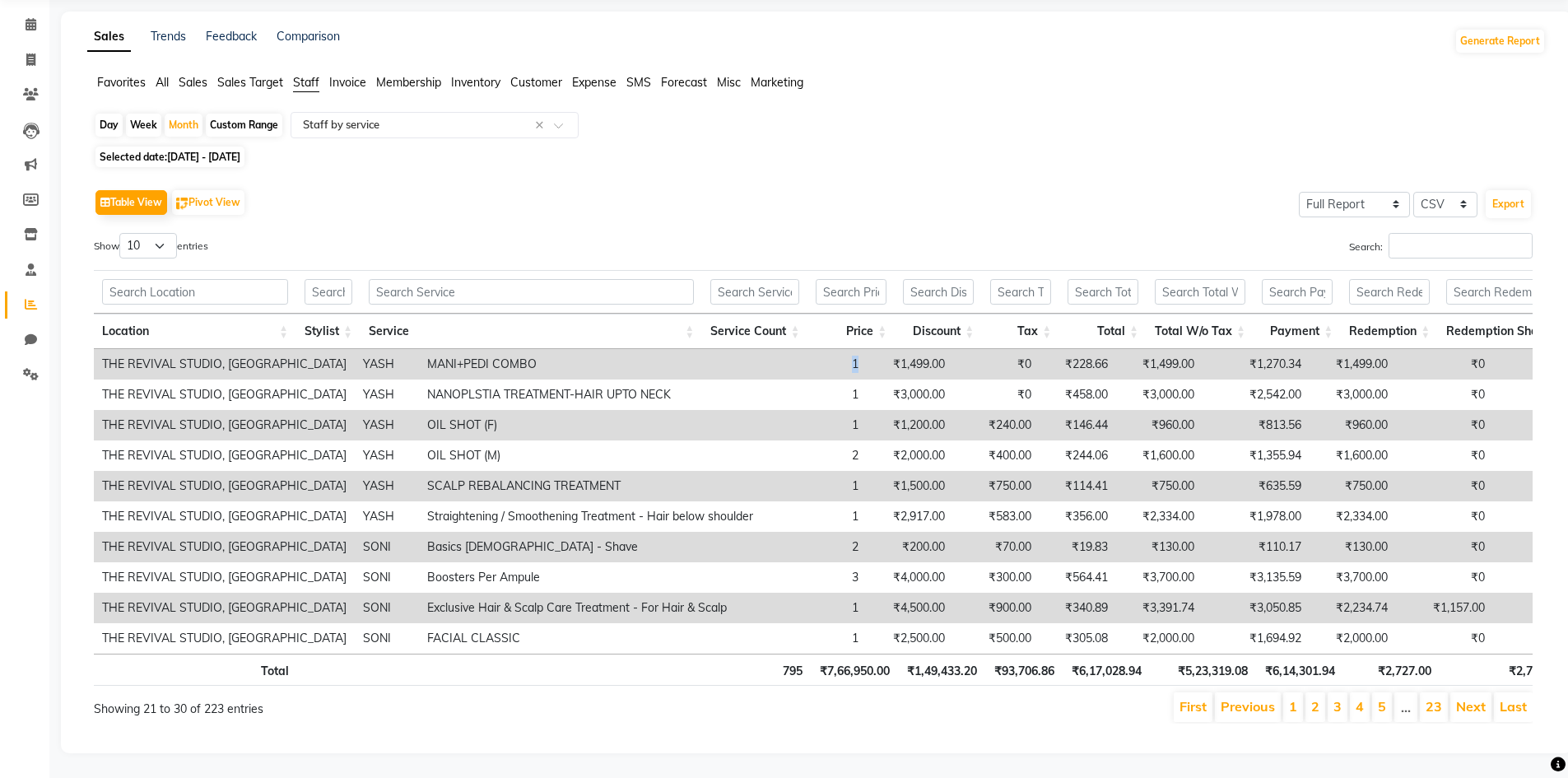
click at [761, 349] on td "1" at bounding box center [814, 364] width 106 height 31
click at [149, 232] on select "10 25 50 100" at bounding box center [149, 245] width 58 height 26
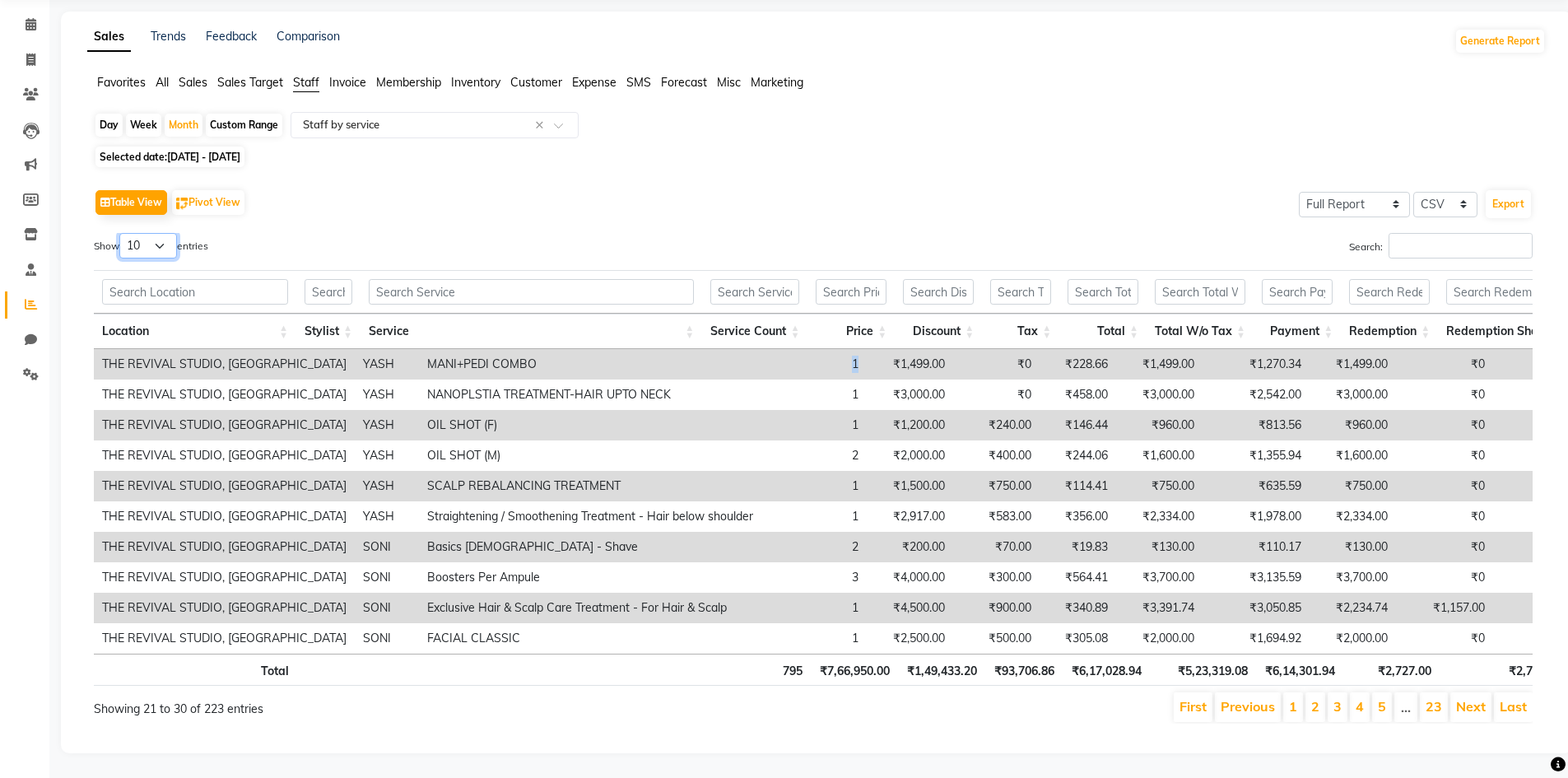
select select "100"
click at [122, 232] on select "10 25 50 100" at bounding box center [149, 245] width 58 height 26
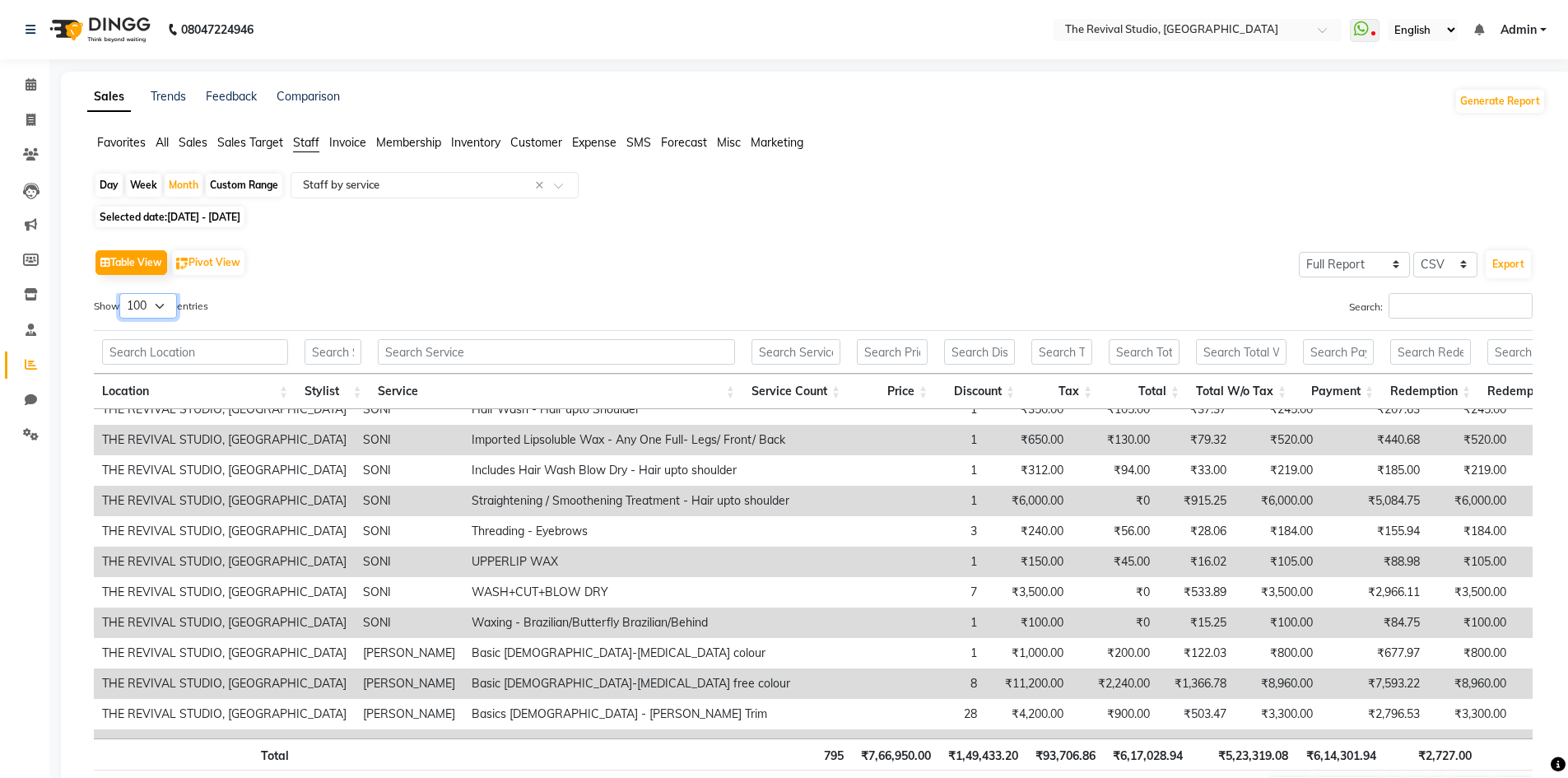
scroll to position [1235, 0]
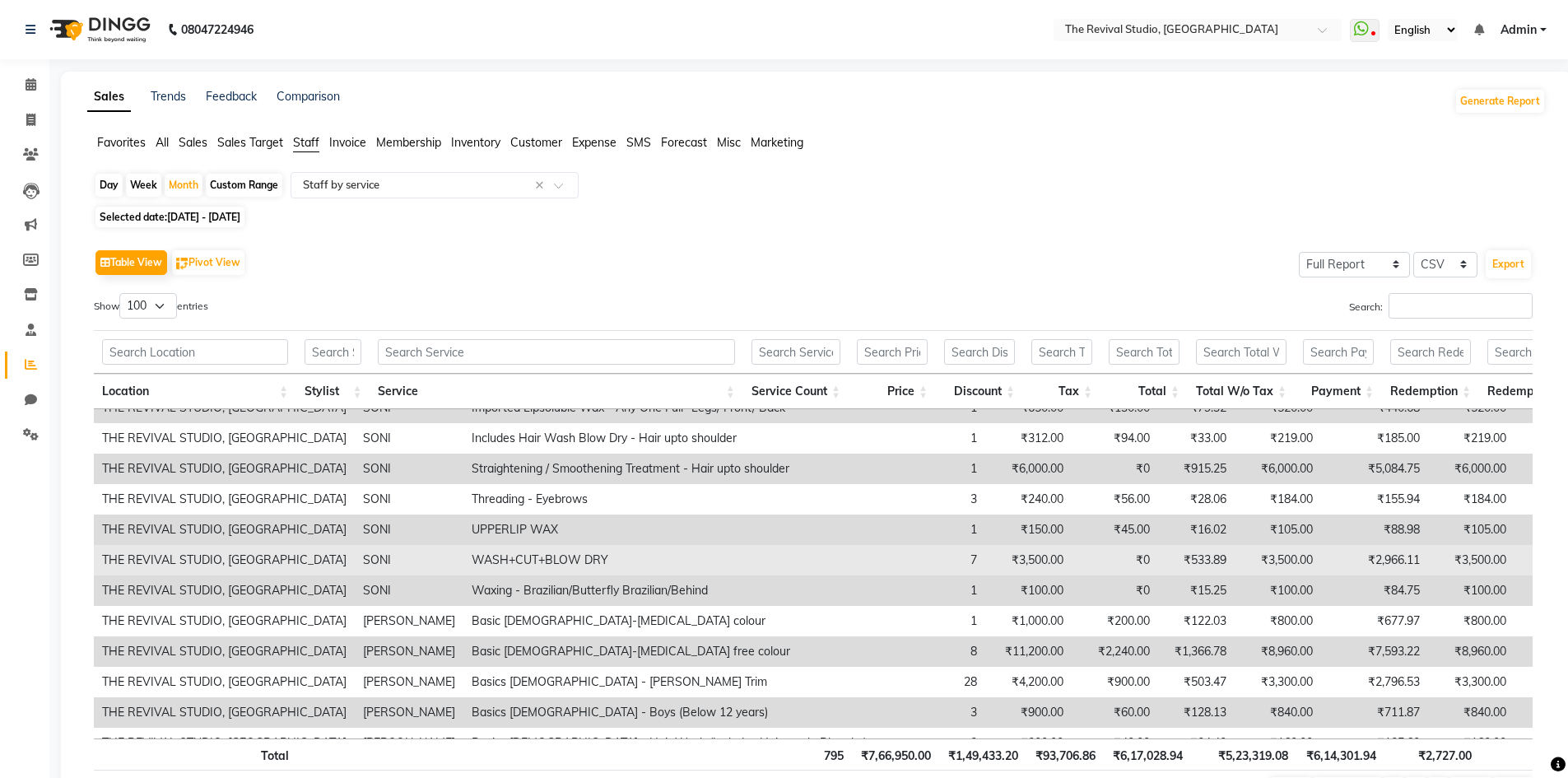
click at [496, 546] on td "WASH+CUT+BLOW DRY" at bounding box center [671, 560] width 416 height 31
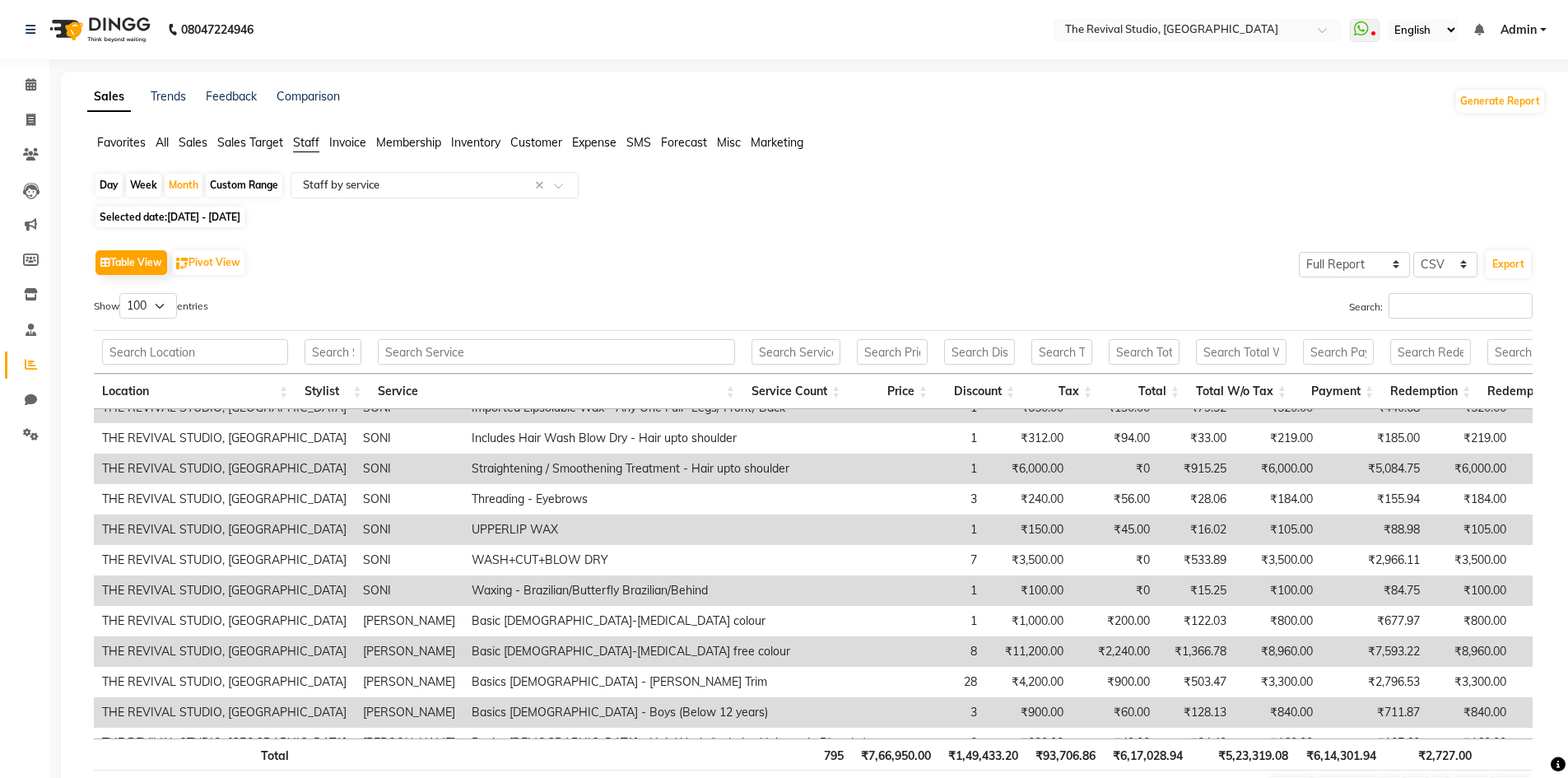
click at [514, 533] on td "UPPERLIP WAX" at bounding box center [671, 530] width 416 height 31
click at [182, 480] on td "THE REVIVAL STUDIO, [GEOGRAPHIC_DATA]" at bounding box center [224, 469] width 261 height 31
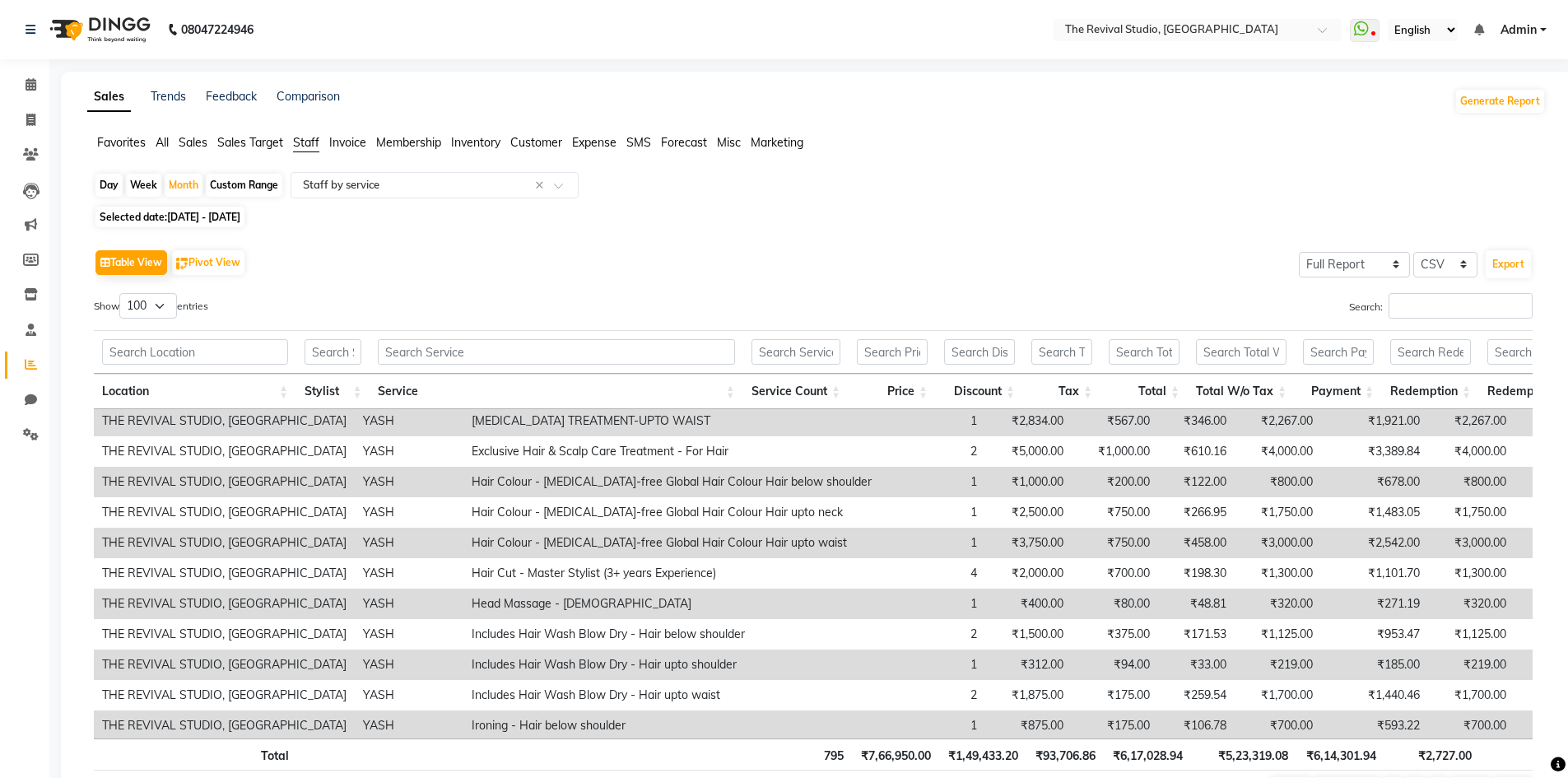
scroll to position [0, 0]
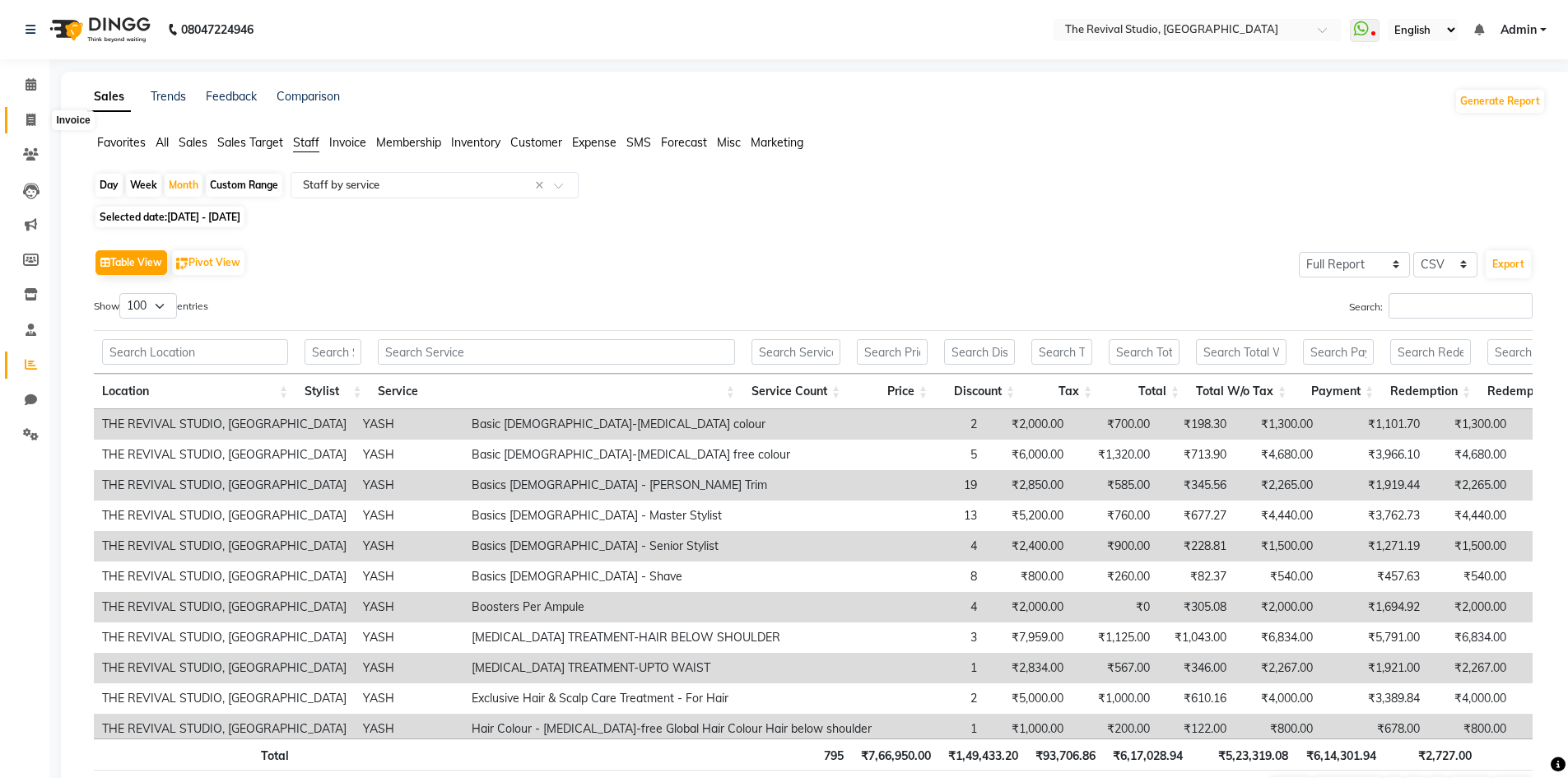
click at [28, 117] on icon at bounding box center [30, 120] width 9 height 12
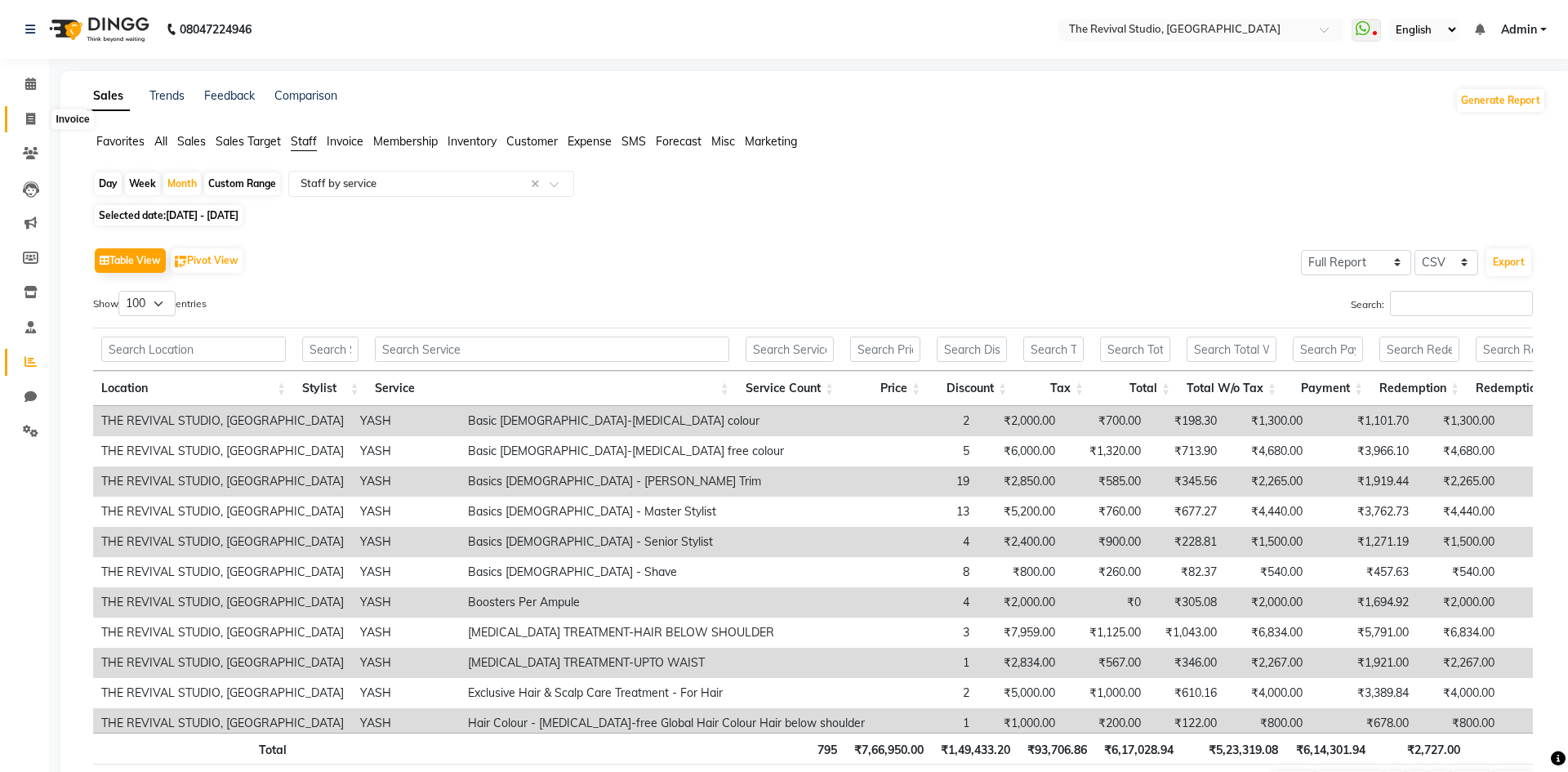
select select "7991"
select select "service"
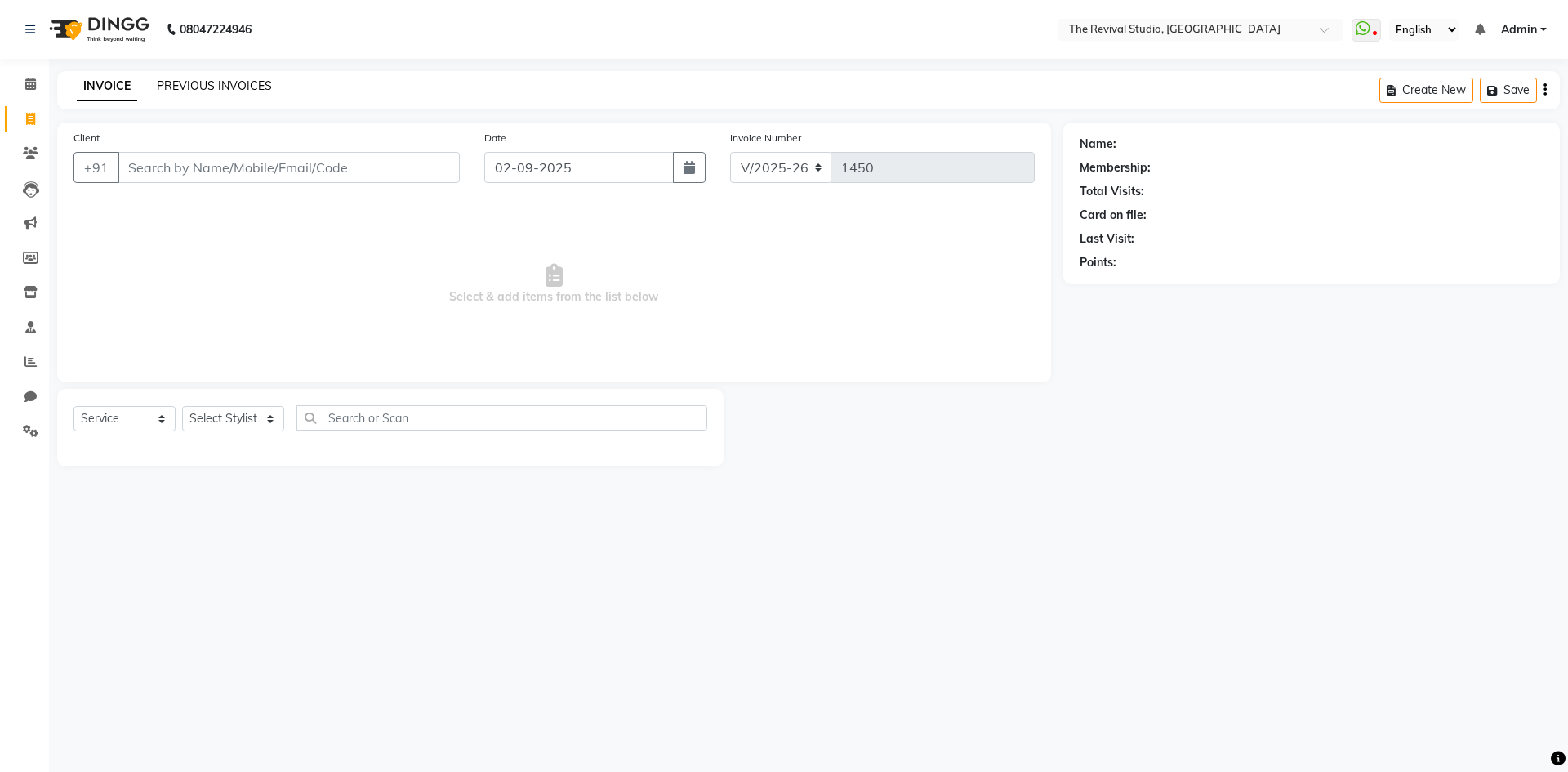
click at [200, 86] on link "PREVIOUS INVOICES" at bounding box center [214, 85] width 115 height 15
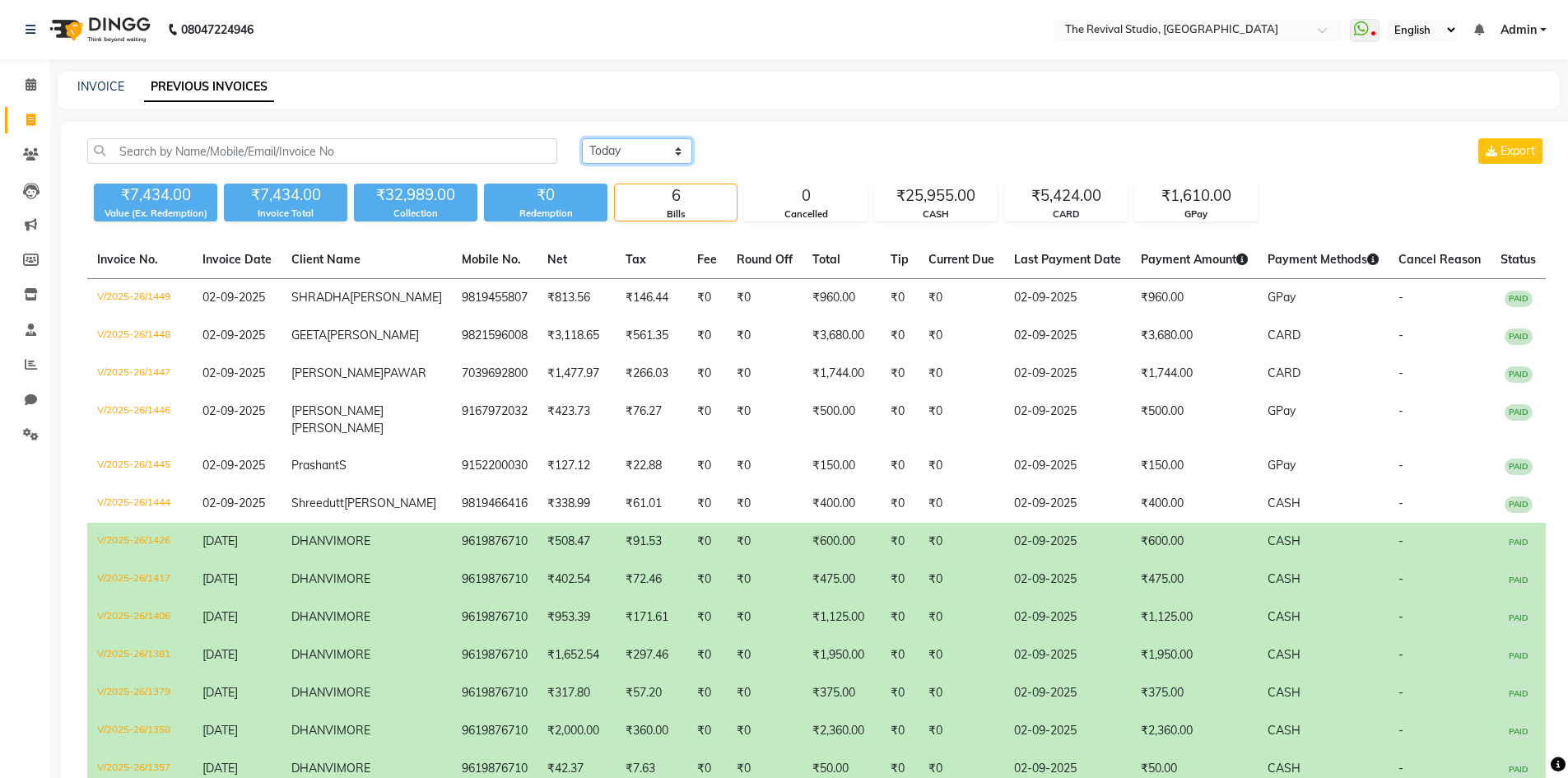
click at [625, 153] on select "[DATE] [DATE] Custom Range" at bounding box center [636, 152] width 111 height 26
select select "range"
click at [582, 139] on select "[DATE] [DATE] Custom Range" at bounding box center [636, 152] width 111 height 26
click at [810, 152] on input "02-09-2025" at bounding box center [771, 151] width 116 height 23
select select "9"
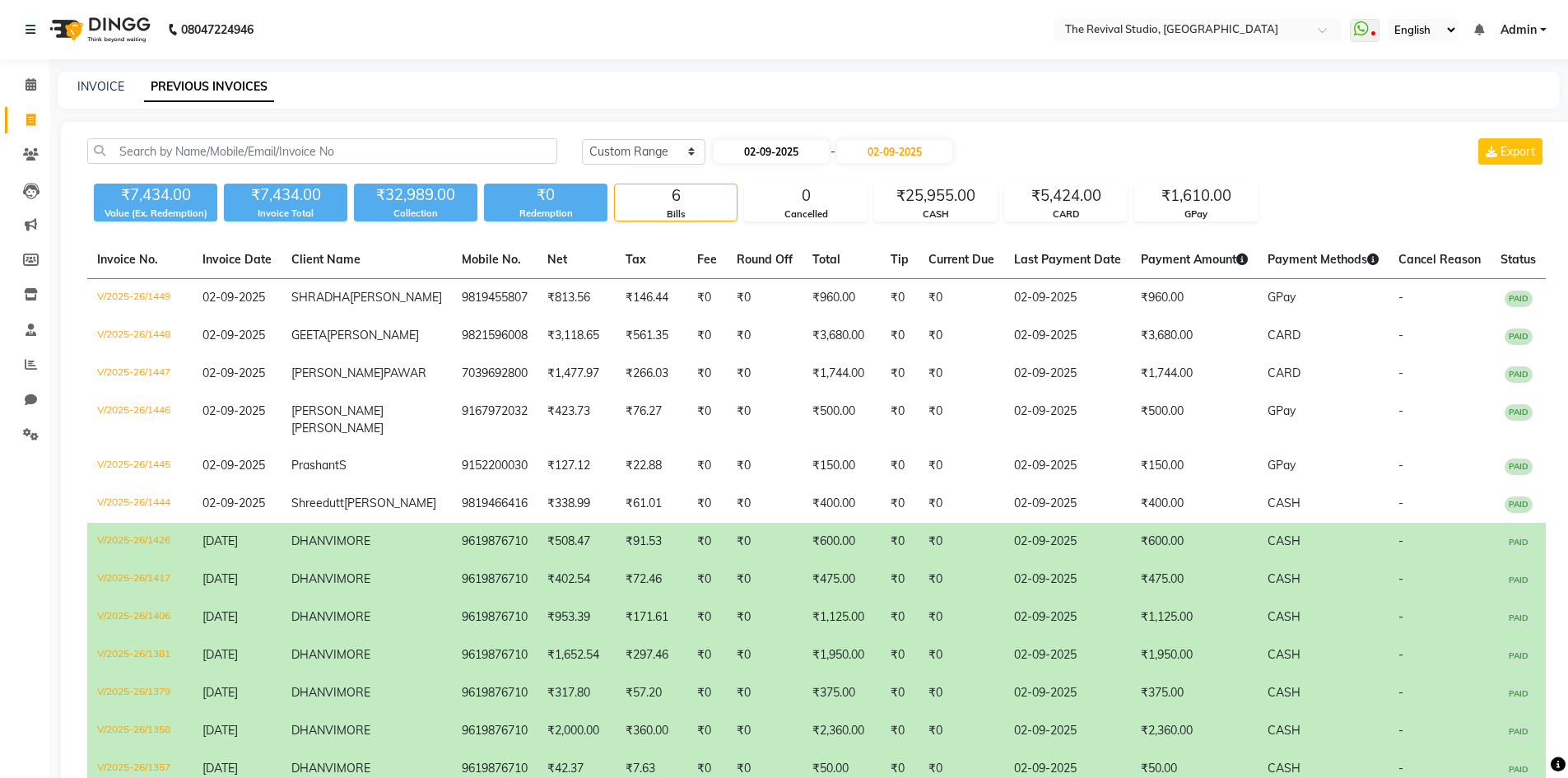
select select "2025"
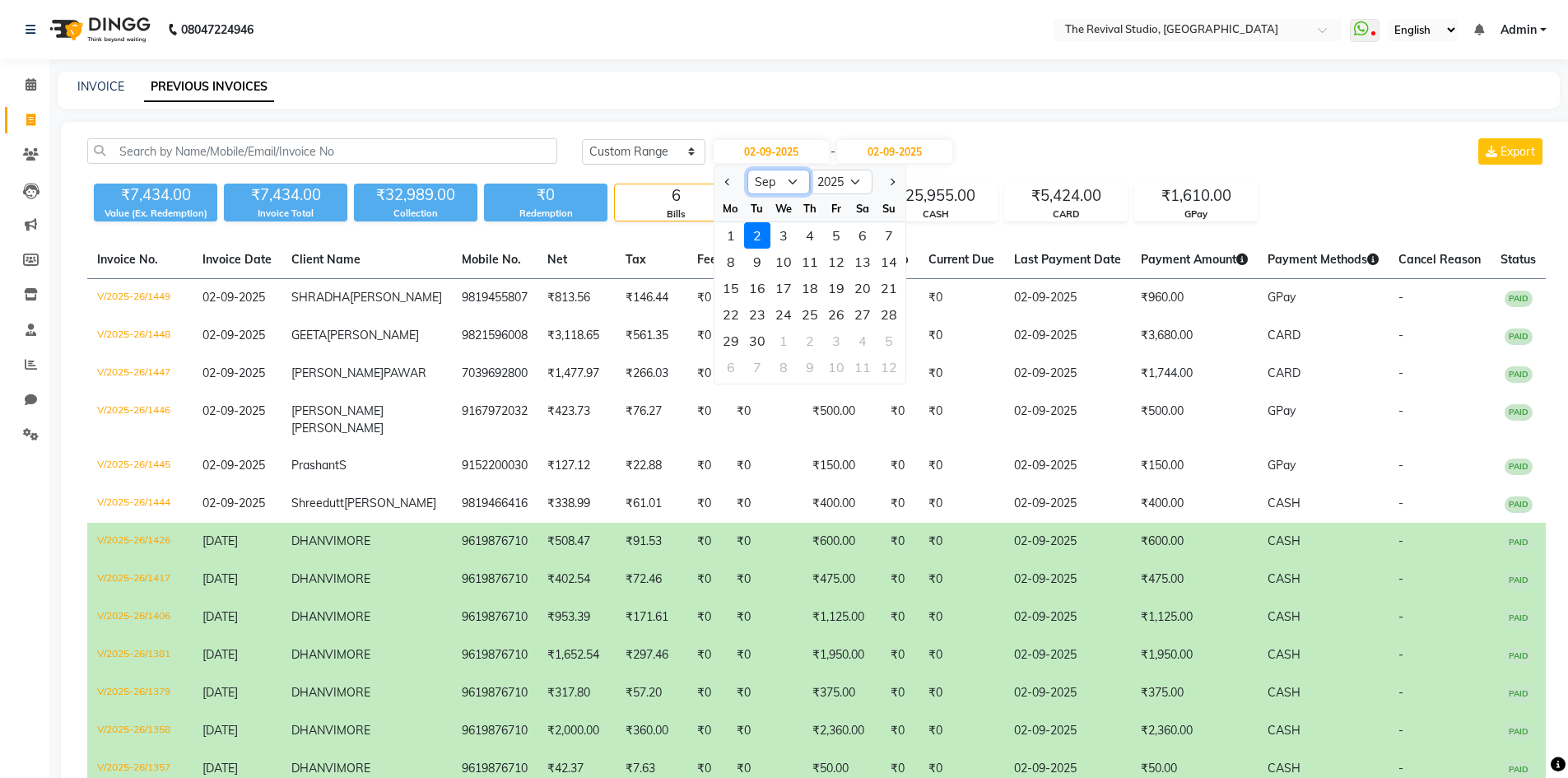
click at [778, 177] on select "Jan Feb Mar Apr May Jun [DATE] Aug Sep Oct Nov Dec" at bounding box center [778, 182] width 63 height 25
select select "8"
click at [747, 170] on select "Jan Feb Mar Apr May Jun [DATE] Aug Sep Oct Nov Dec" at bounding box center [778, 182] width 63 height 25
click at [919, 153] on input "02-09-2025" at bounding box center [895, 151] width 116 height 23
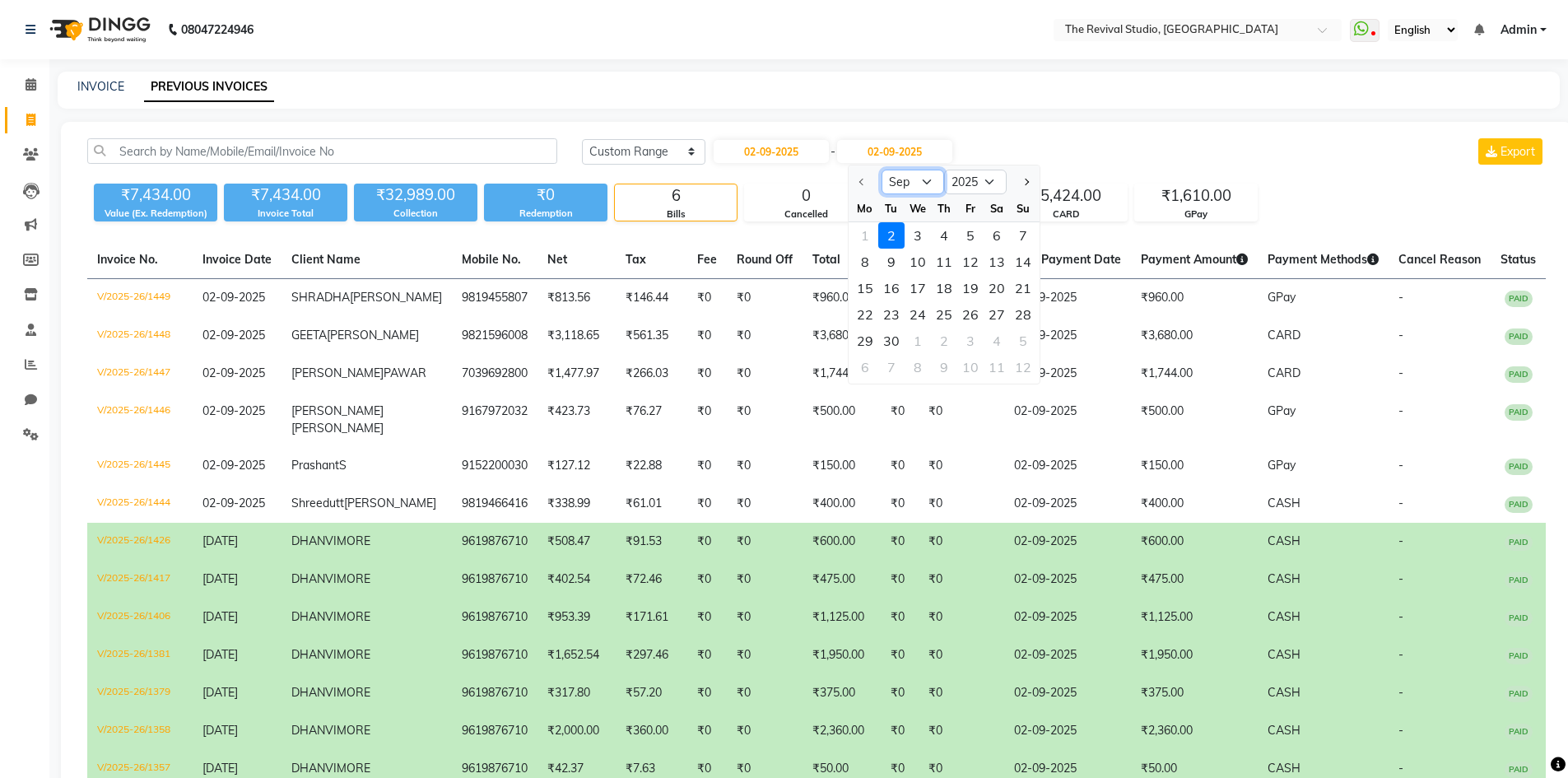
click at [900, 180] on select "Sep Oct Nov Dec" at bounding box center [913, 182] width 63 height 25
click at [882, 170] on select "Sep Oct Nov Dec" at bounding box center [913, 182] width 63 height 25
click at [897, 232] on div "2" at bounding box center [891, 235] width 26 height 26
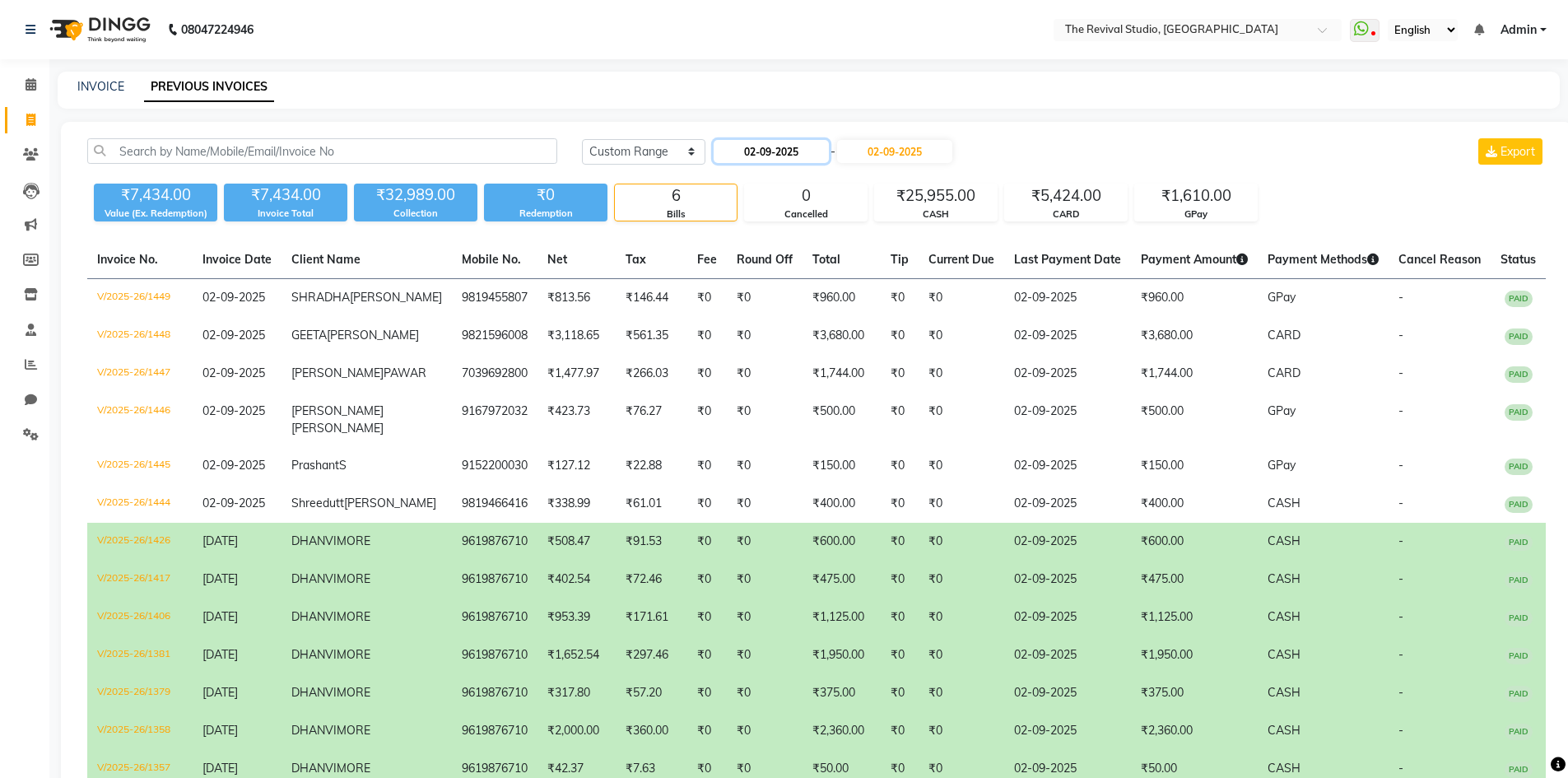
click at [825, 149] on input "02-09-2025" at bounding box center [771, 151] width 116 height 23
select select "9"
select select "2025"
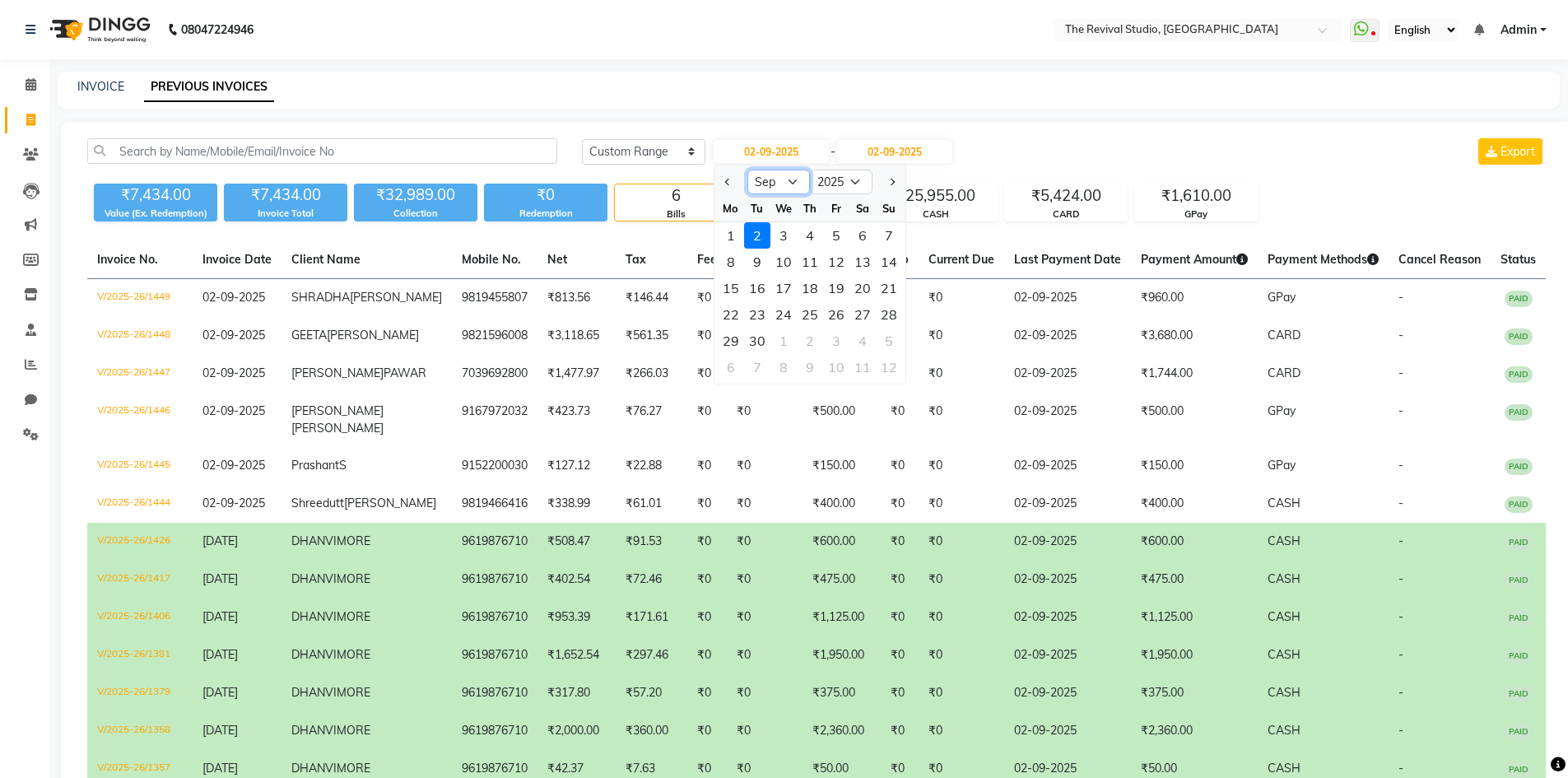
click at [791, 182] on select "Jan Feb Mar Apr May Jun [DATE] Aug Sep Oct Nov Dec" at bounding box center [778, 182] width 63 height 25
select select "8"
click at [747, 170] on select "Jan Feb Mar Apr May Jun [DATE] Aug Sep Oct Nov Dec" at bounding box center [778, 182] width 63 height 25
click at [838, 237] on div "1" at bounding box center [836, 235] width 26 height 26
type input "[DATE]"
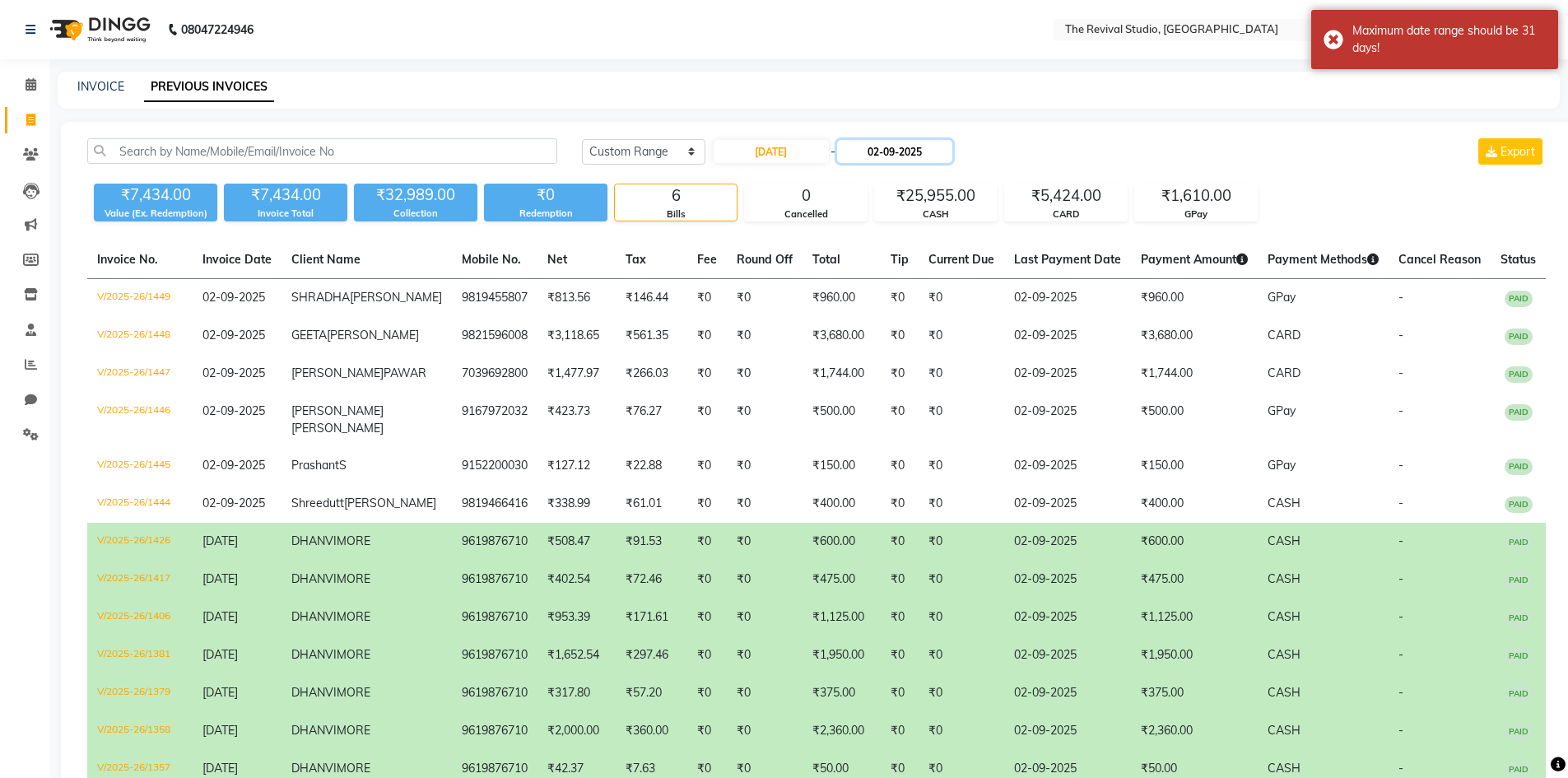
click at [945, 151] on input "02-09-2025" at bounding box center [895, 151] width 116 height 23
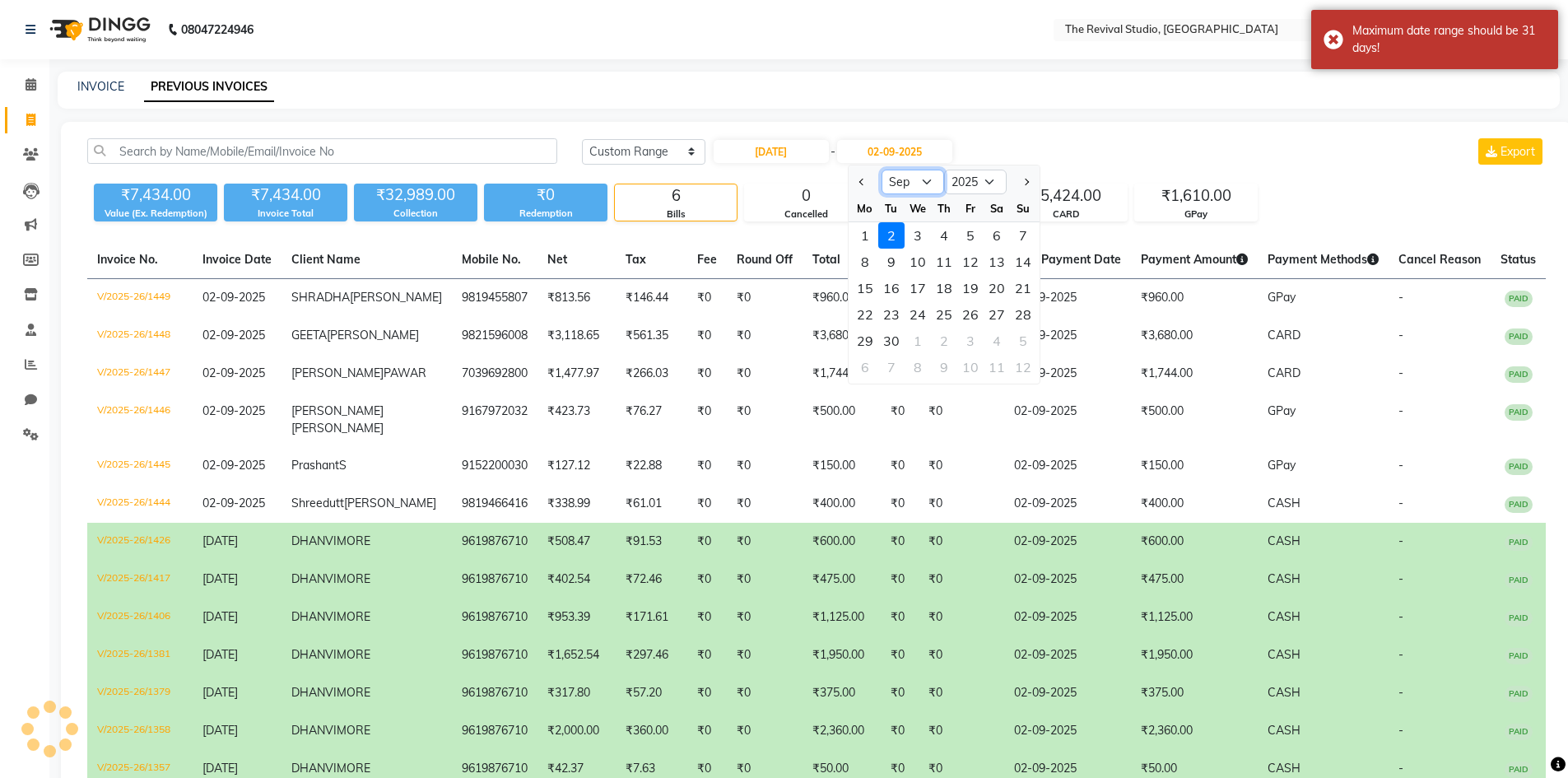
click at [896, 182] on select "Aug Sep Oct Nov Dec" at bounding box center [913, 182] width 63 height 25
select select "8"
click at [882, 170] on select "Aug Sep Oct Nov Dec" at bounding box center [913, 182] width 63 height 25
click at [1018, 340] on div "31" at bounding box center [1022, 340] width 26 height 26
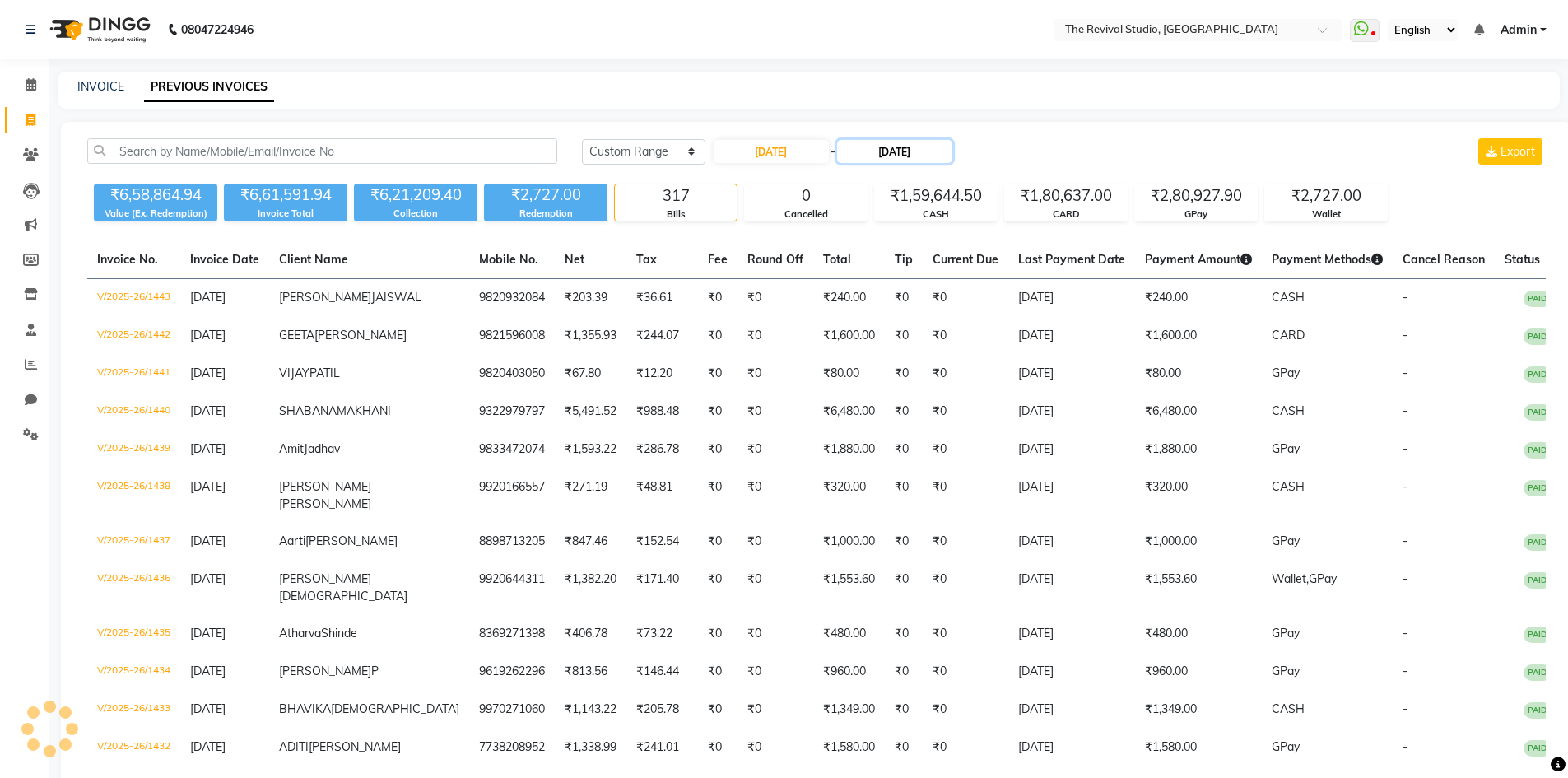
click at [919, 149] on input "[DATE]" at bounding box center [895, 151] width 116 height 23
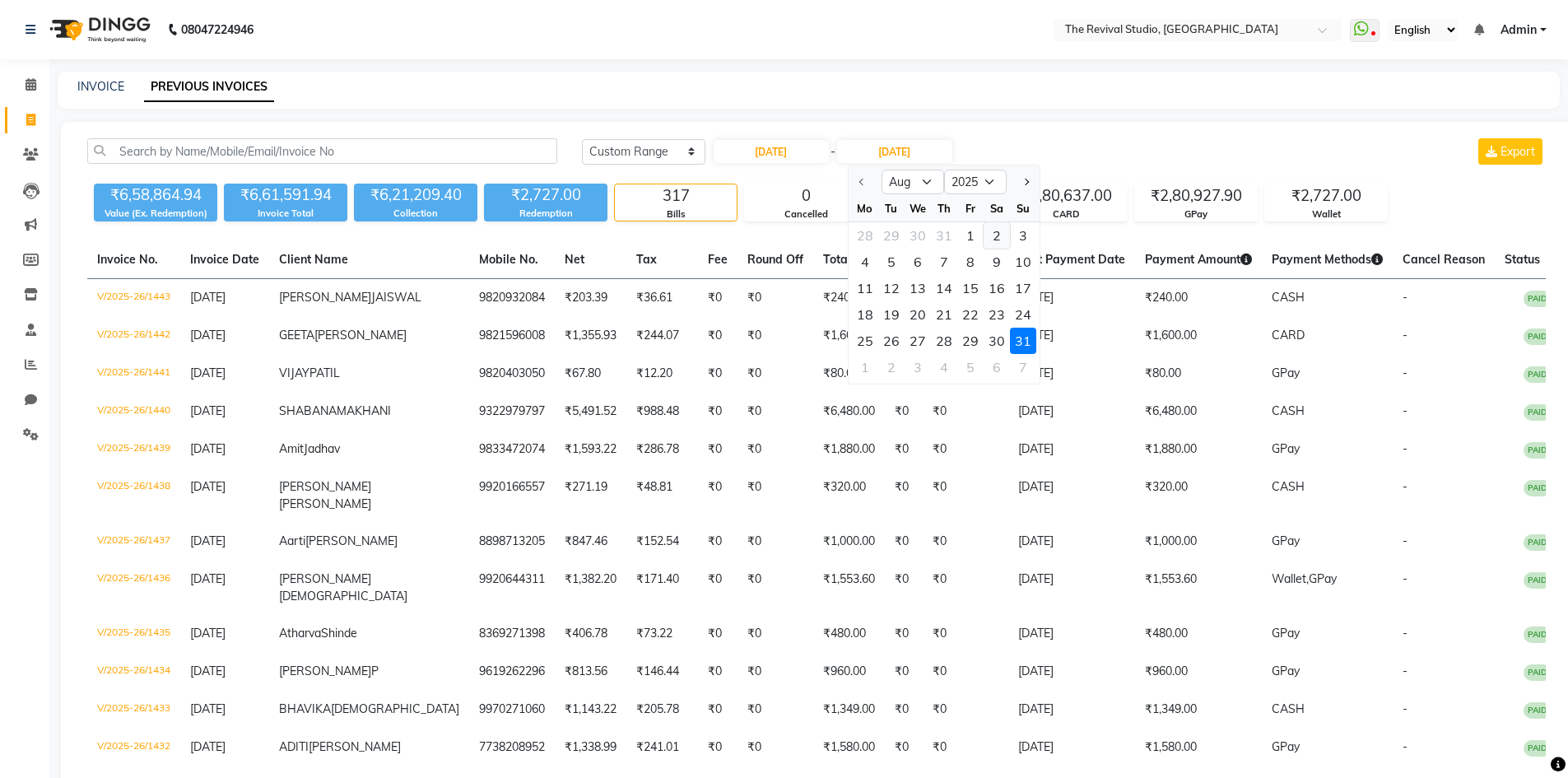
click at [994, 235] on div "2" at bounding box center [996, 235] width 26 height 26
type input "[DATE]"
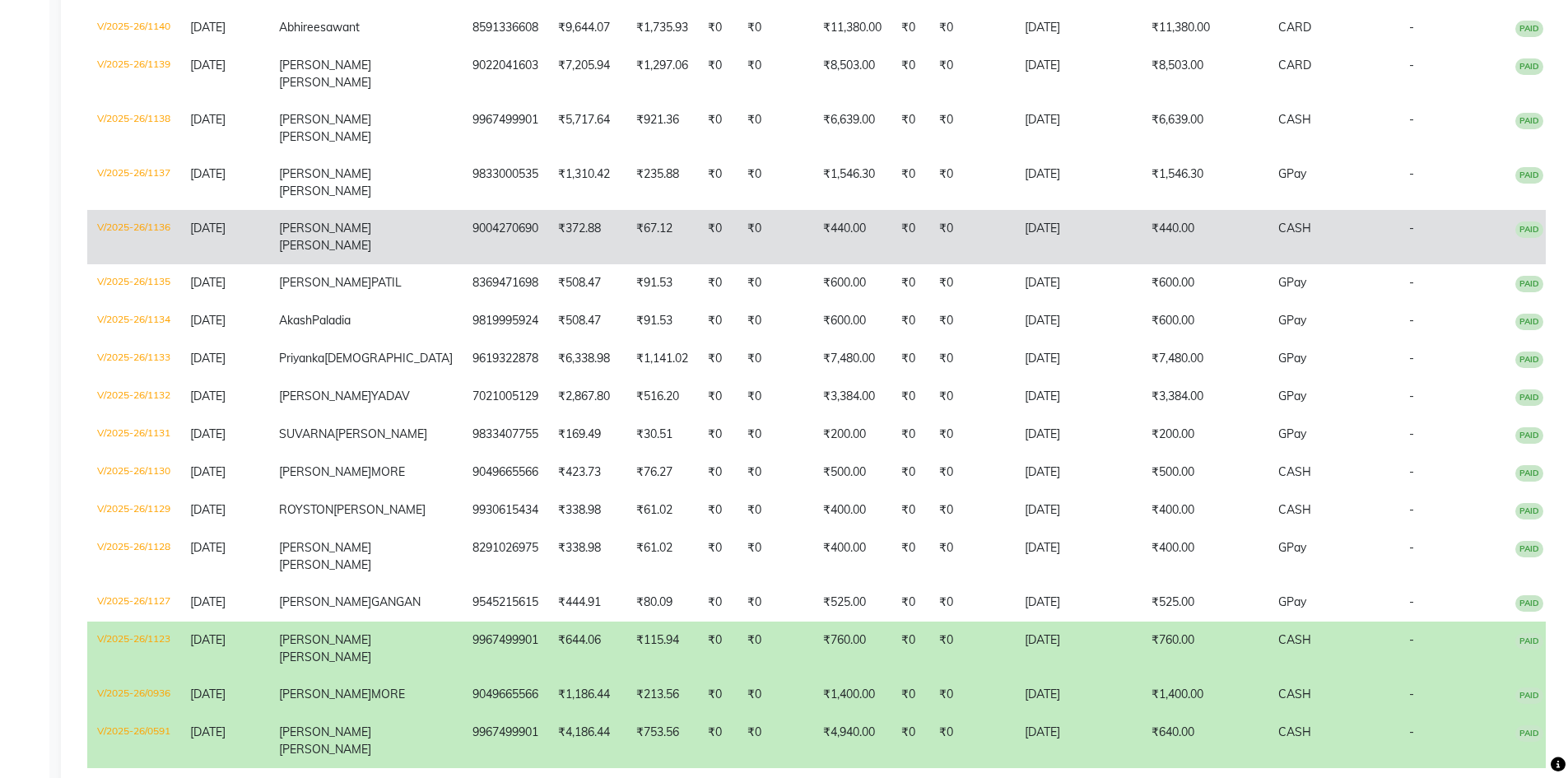
scroll to position [938, 0]
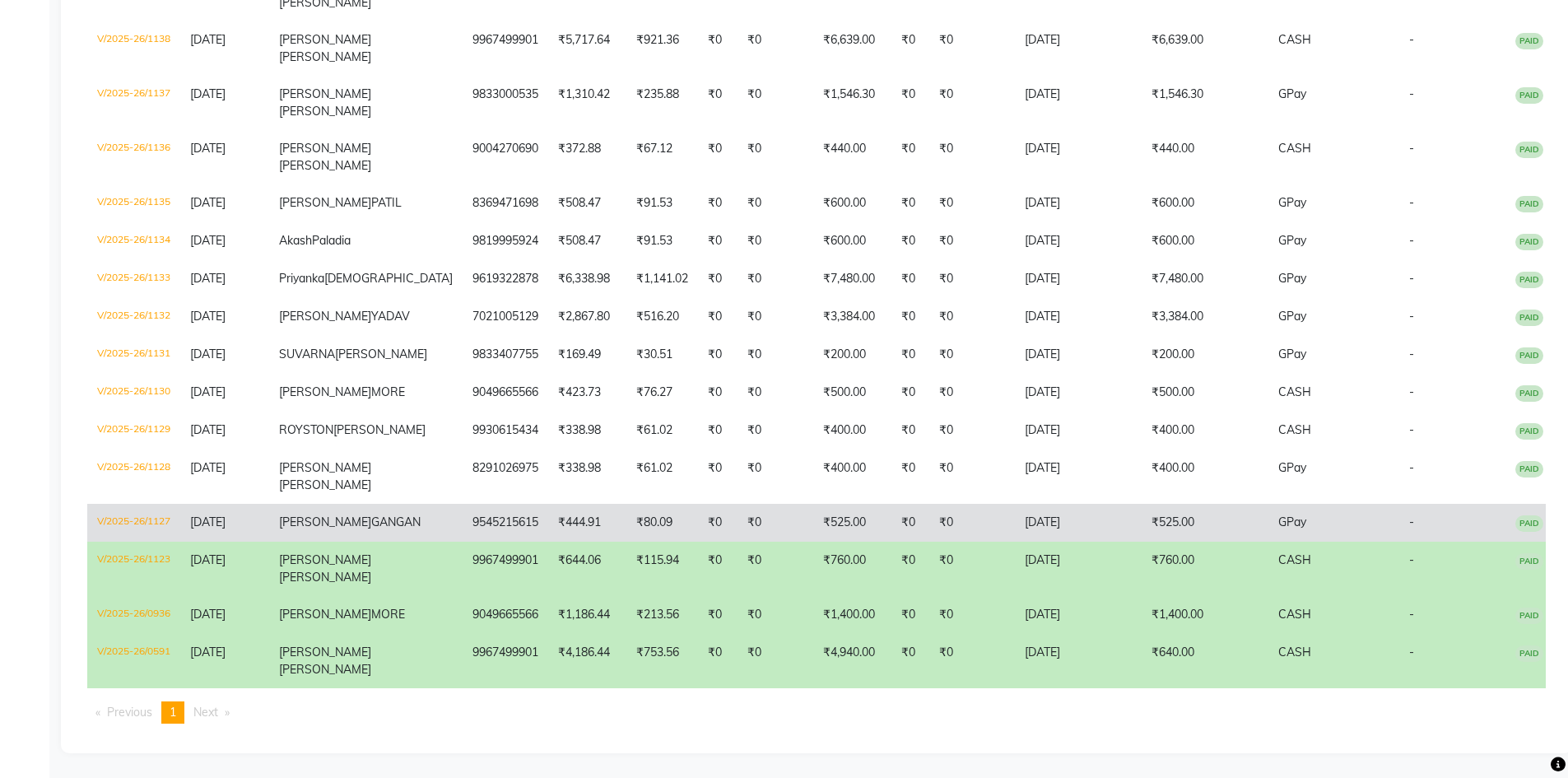
click at [134, 504] on td "V/2025-26/1127" at bounding box center [133, 523] width 93 height 38
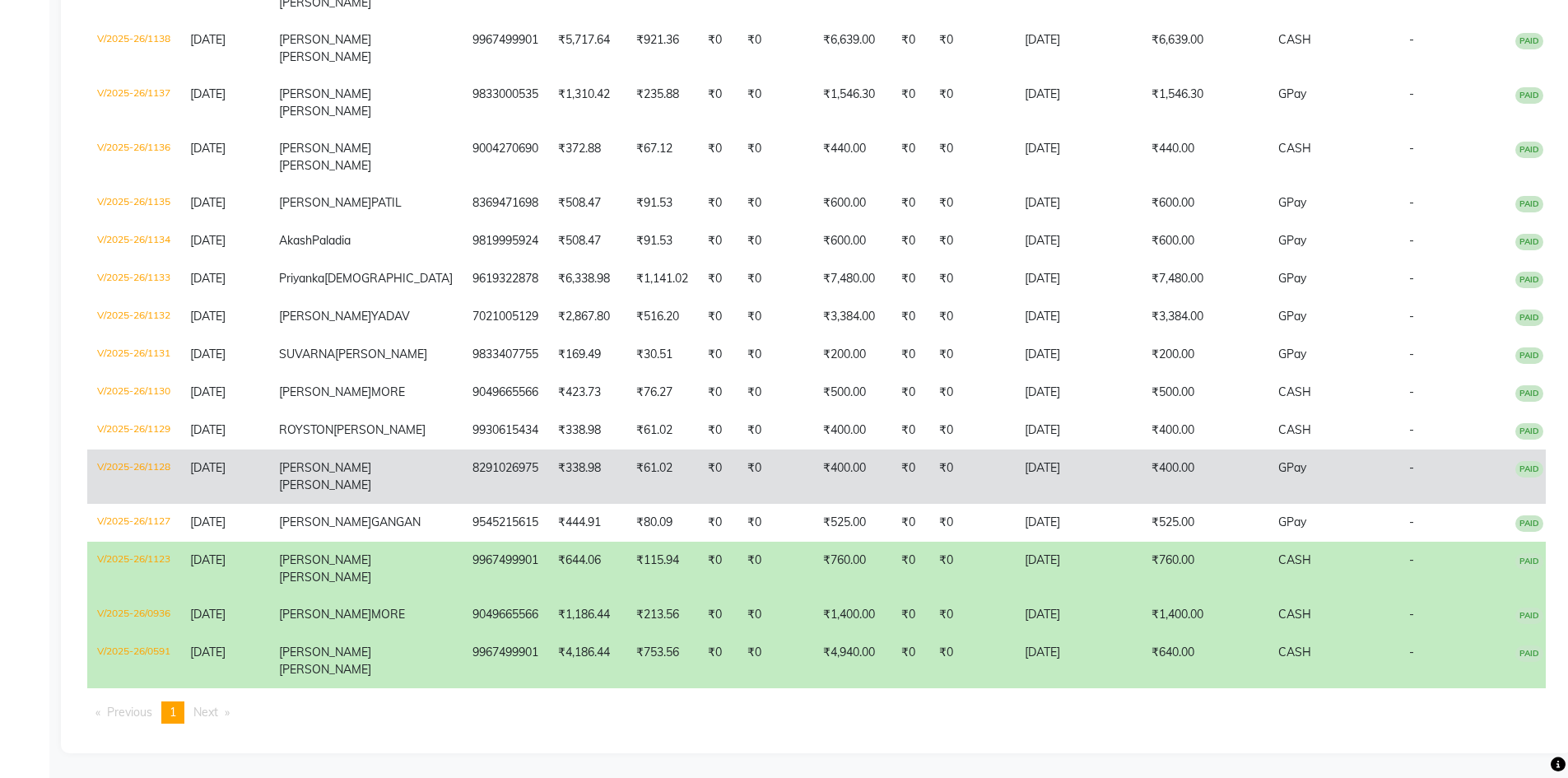
click at [119, 449] on td "V/2025-26/1128" at bounding box center [133, 476] width 93 height 54
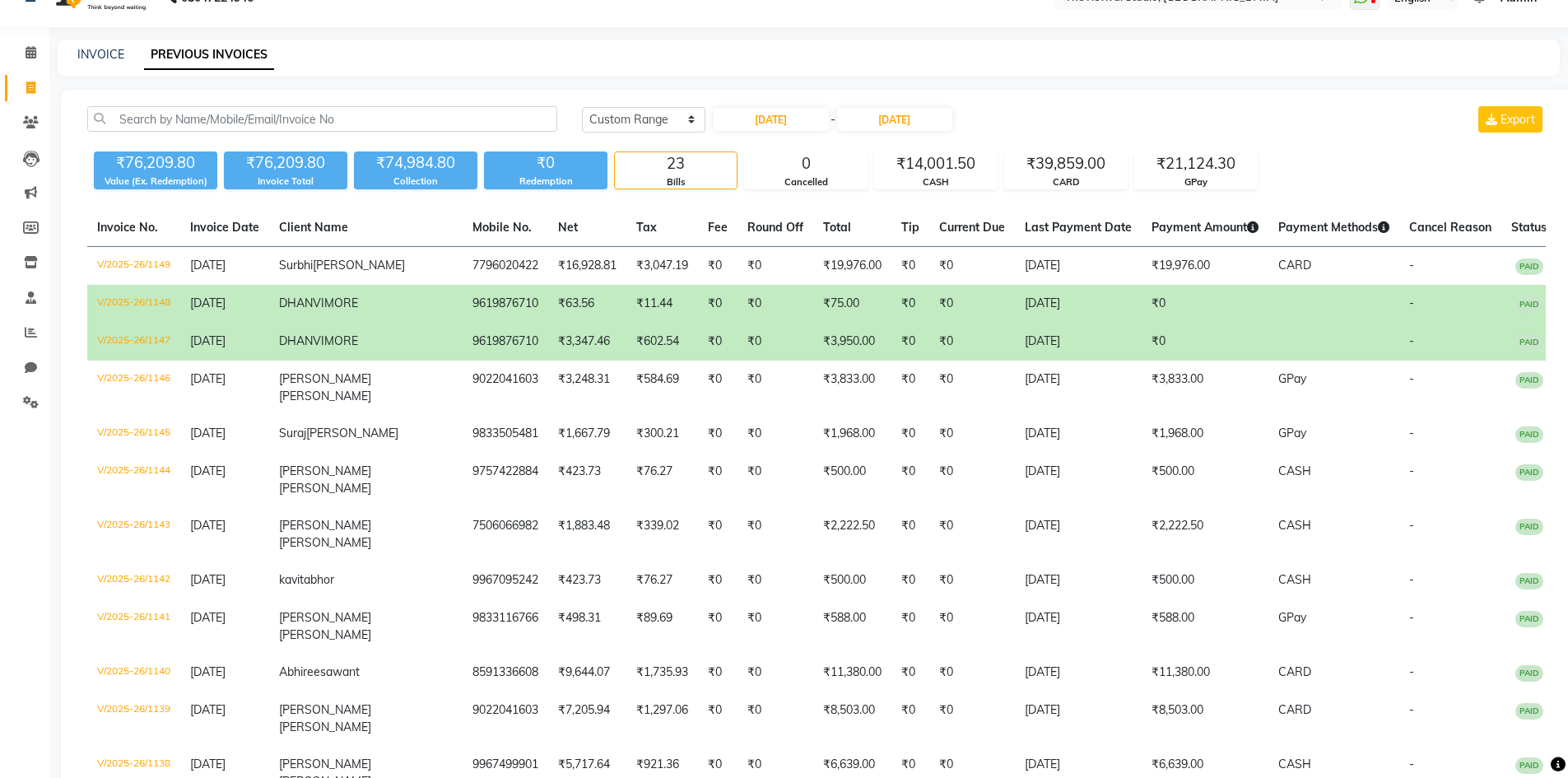
scroll to position [0, 0]
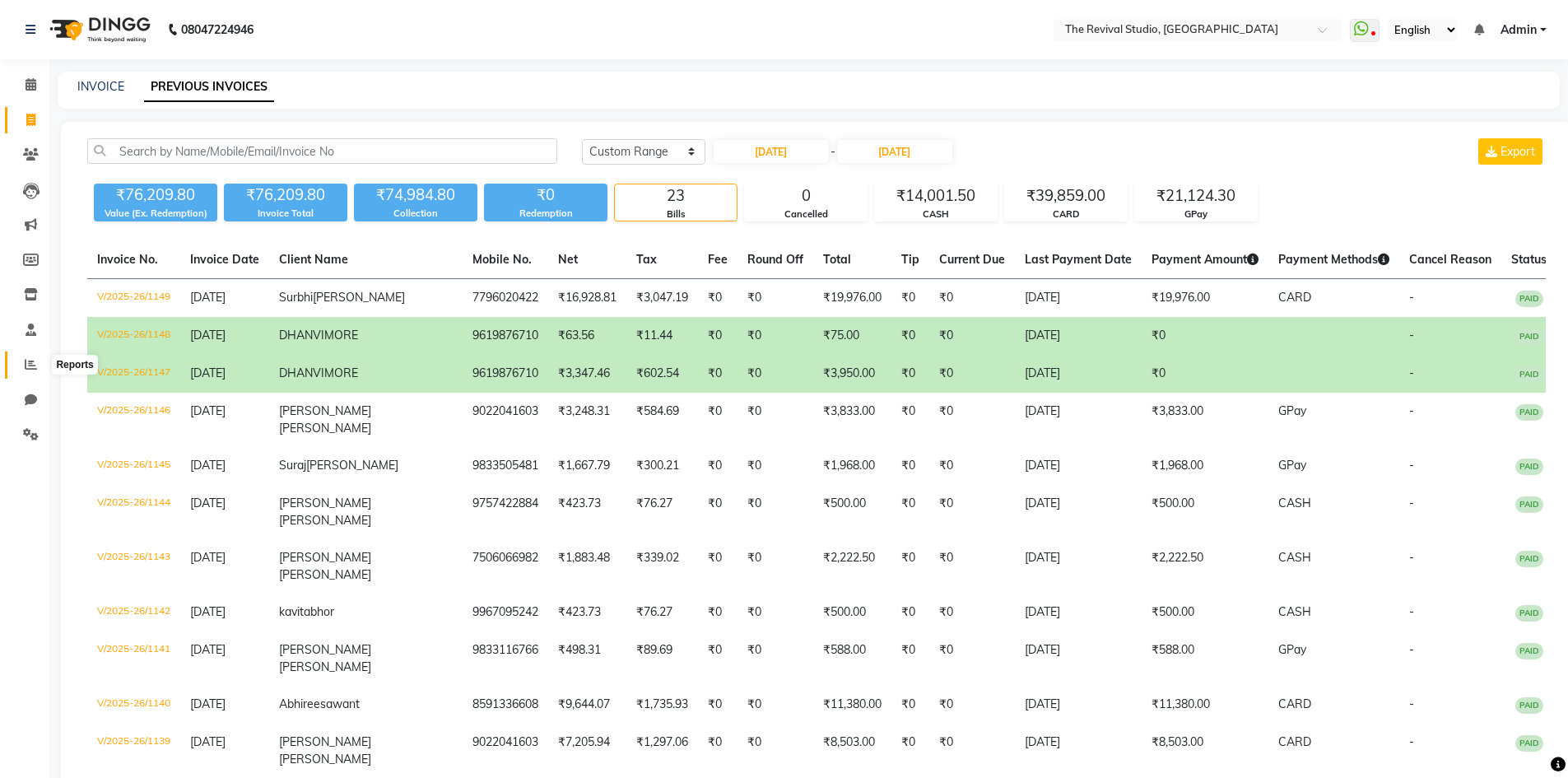
click at [25, 361] on icon at bounding box center [31, 364] width 12 height 12
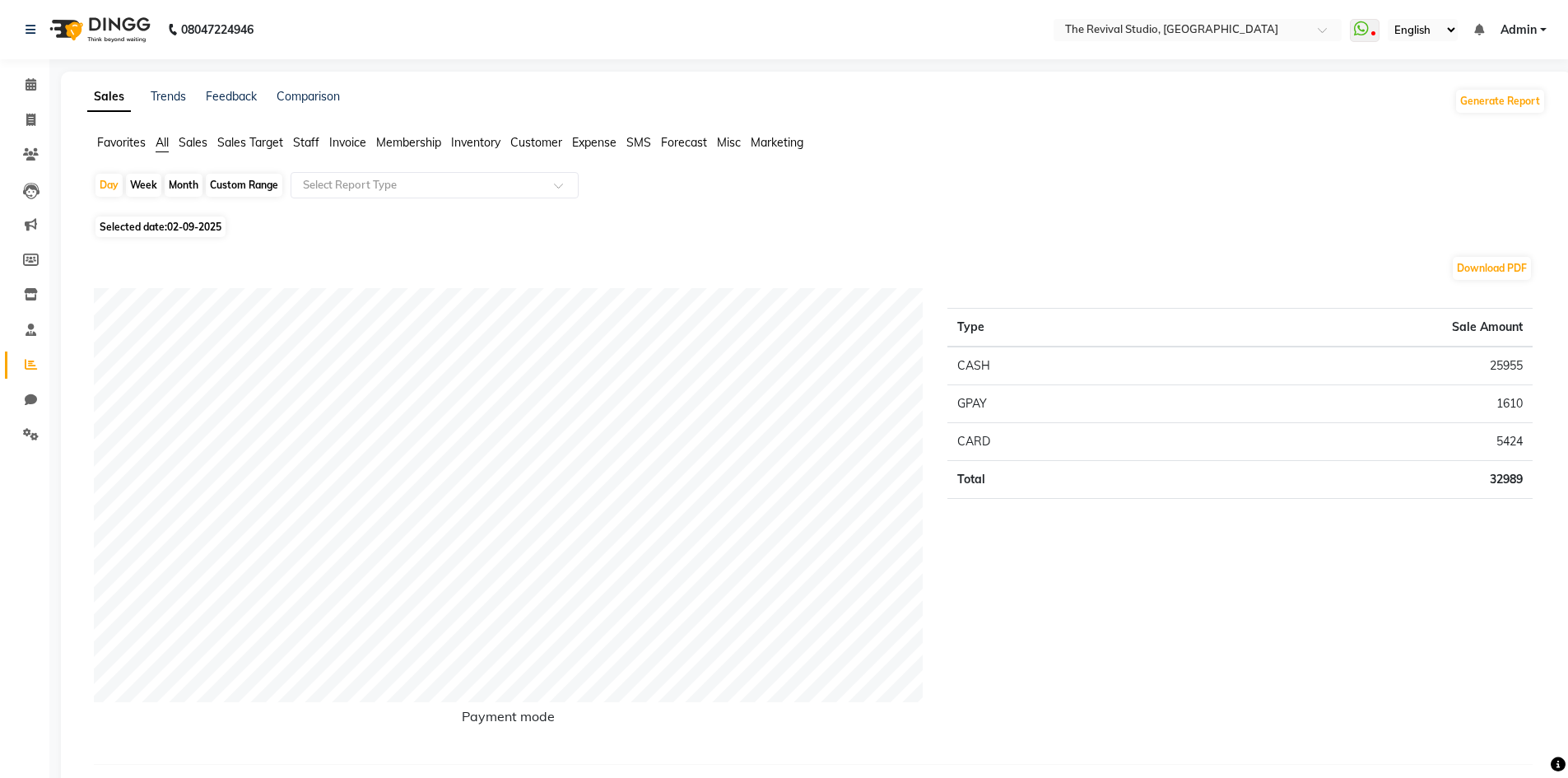
click at [308, 141] on span "Staff" at bounding box center [306, 142] width 26 height 15
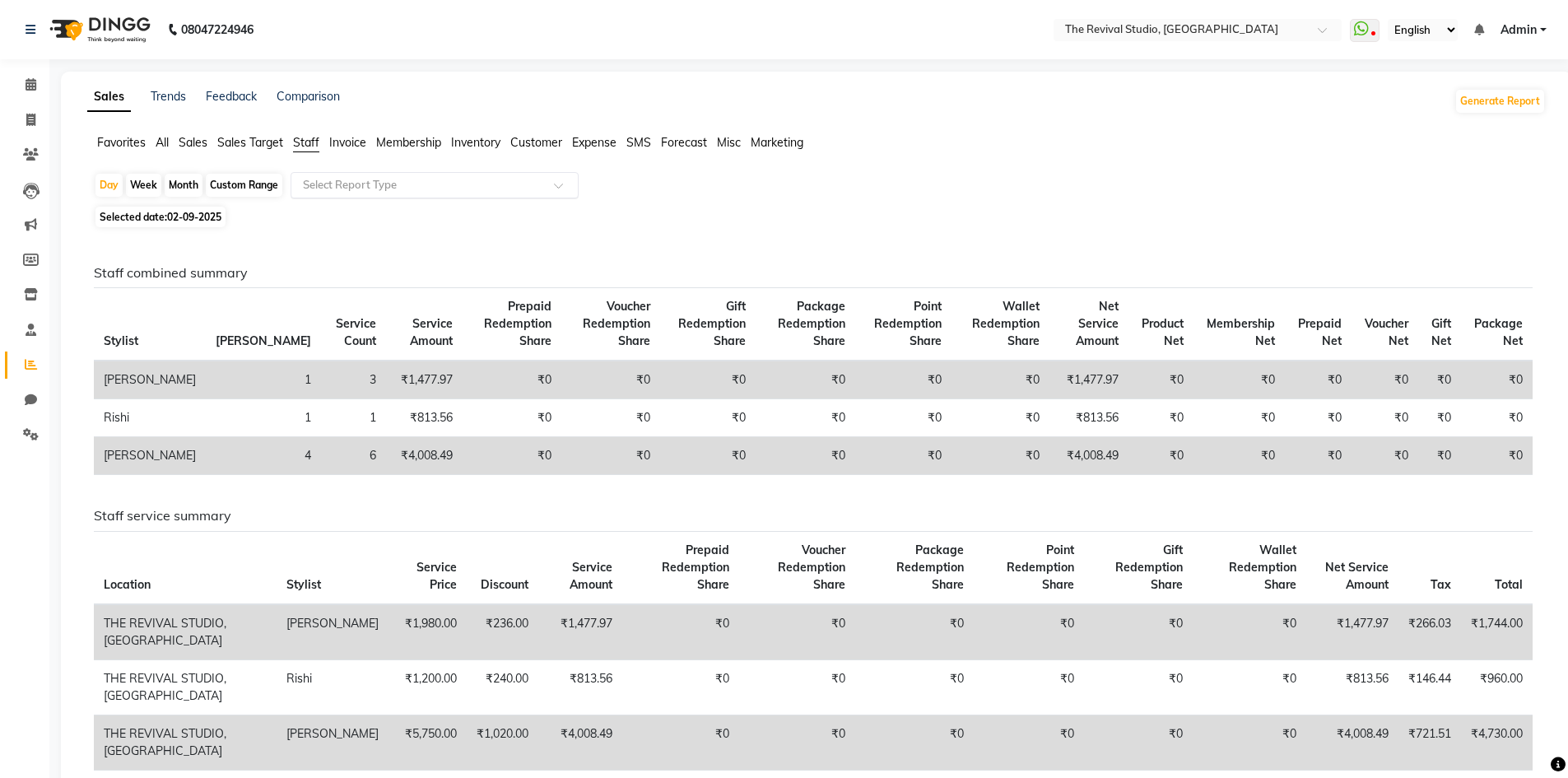
click at [398, 178] on input "text" at bounding box center [418, 185] width 237 height 17
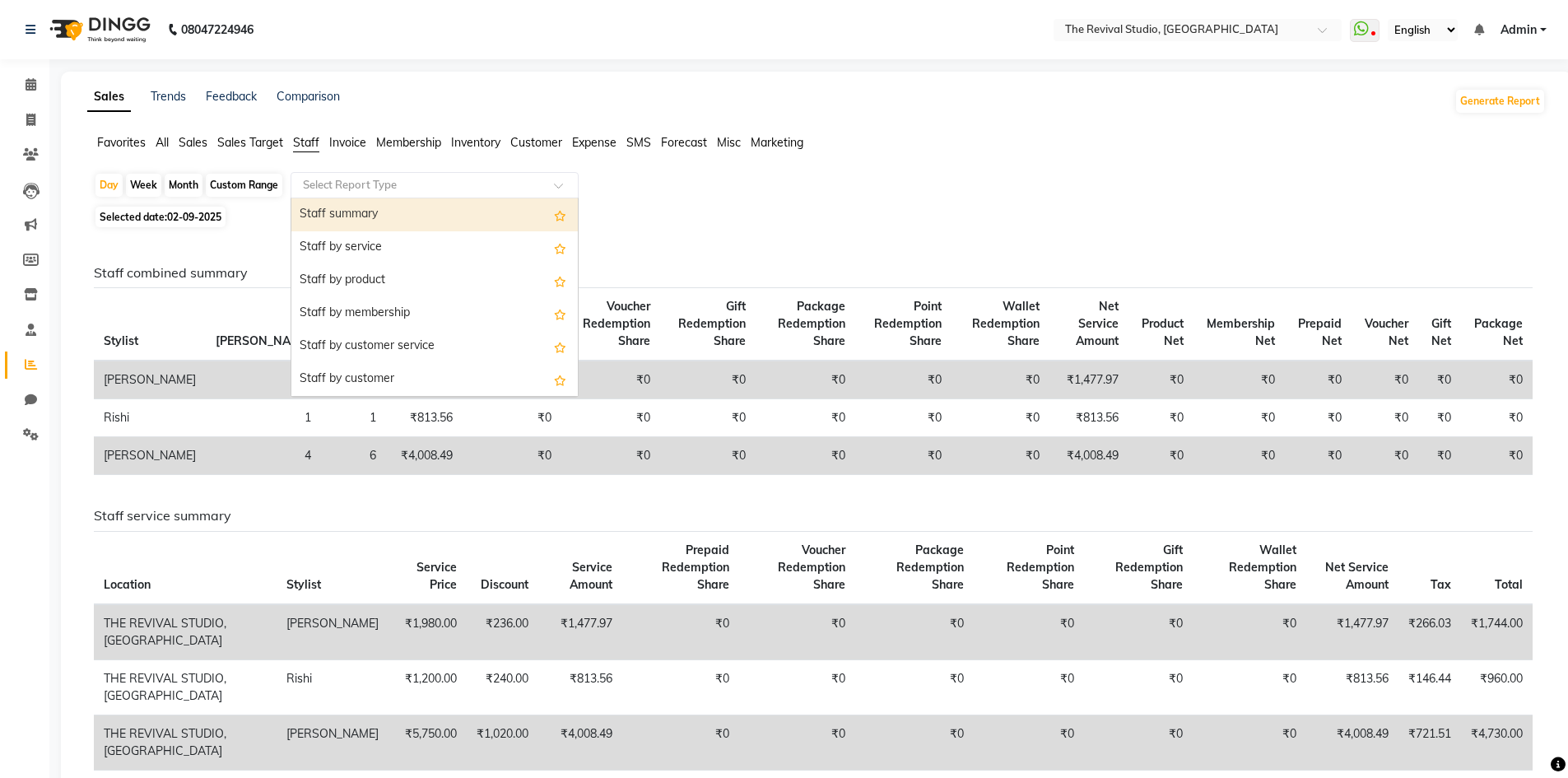
click at [370, 219] on div "Staff summary" at bounding box center [434, 214] width 286 height 33
select select "full_report"
select select "csv"
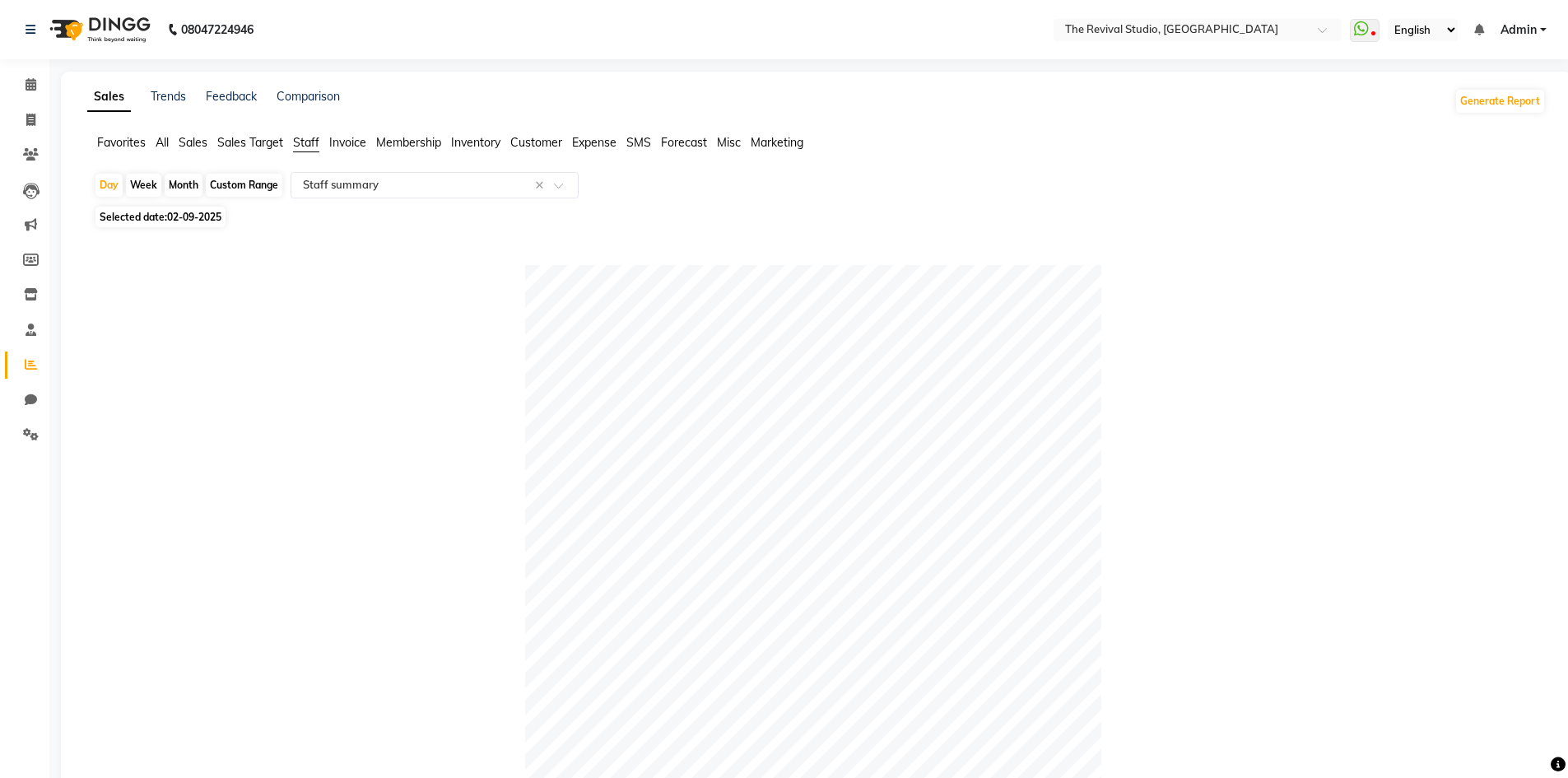
click at [195, 219] on span "02-09-2025" at bounding box center [194, 216] width 54 height 12
select select "9"
select select "2025"
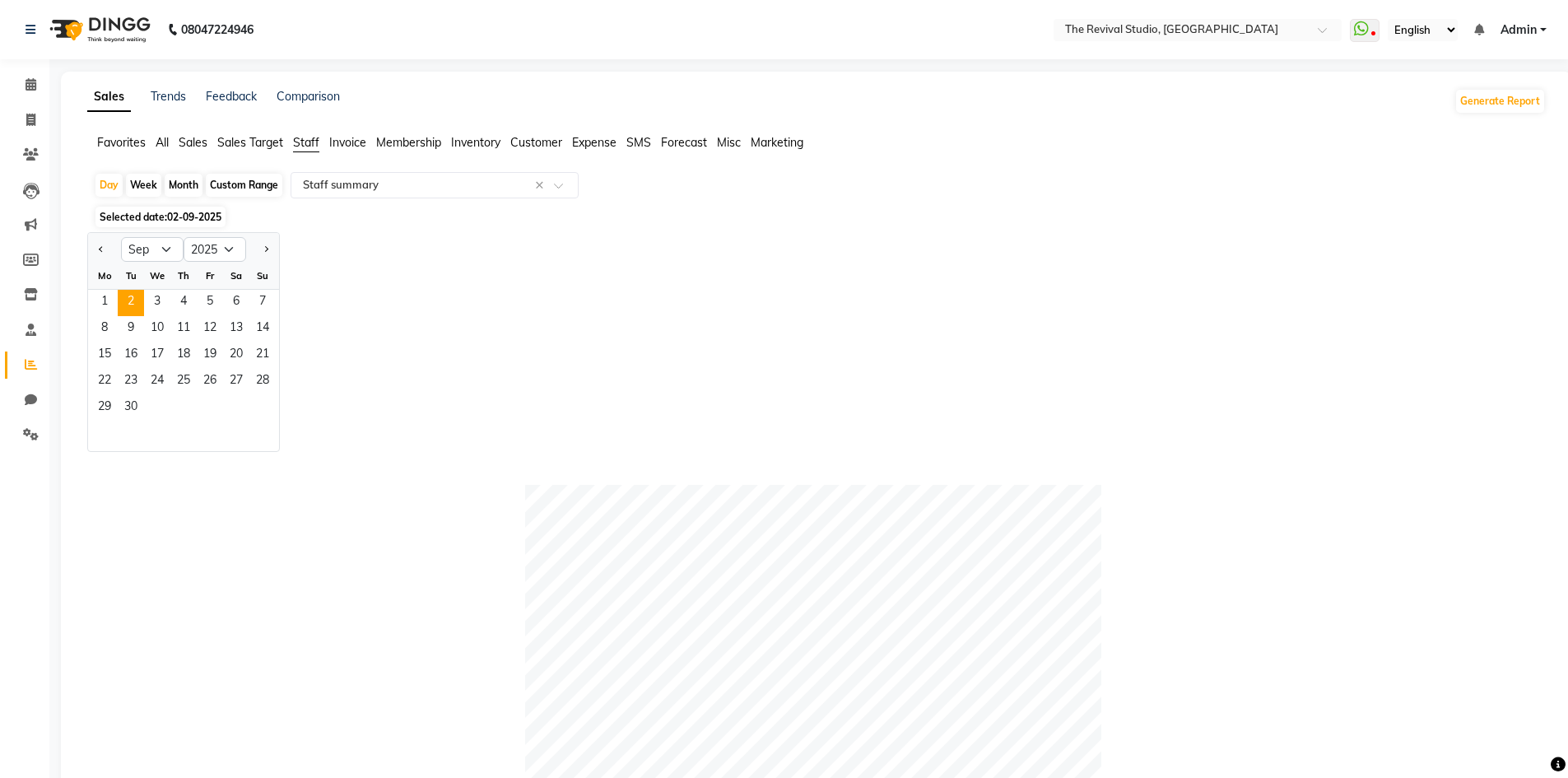
click at [183, 178] on div "Month" at bounding box center [184, 185] width 38 height 23
select select "9"
select select "2025"
click at [253, 187] on div "Custom Range" at bounding box center [243, 185] width 77 height 23
select select "9"
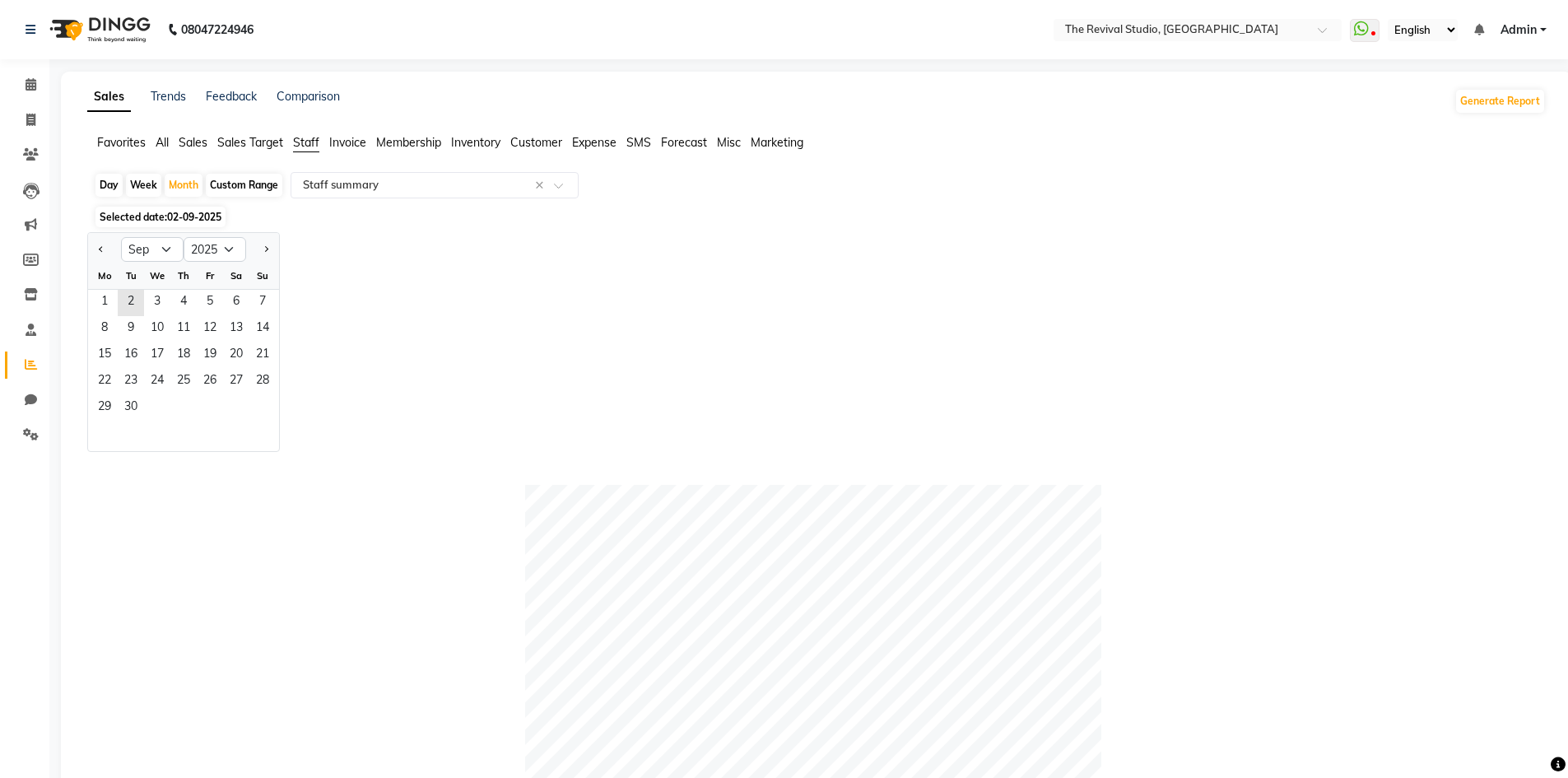
select select "2025"
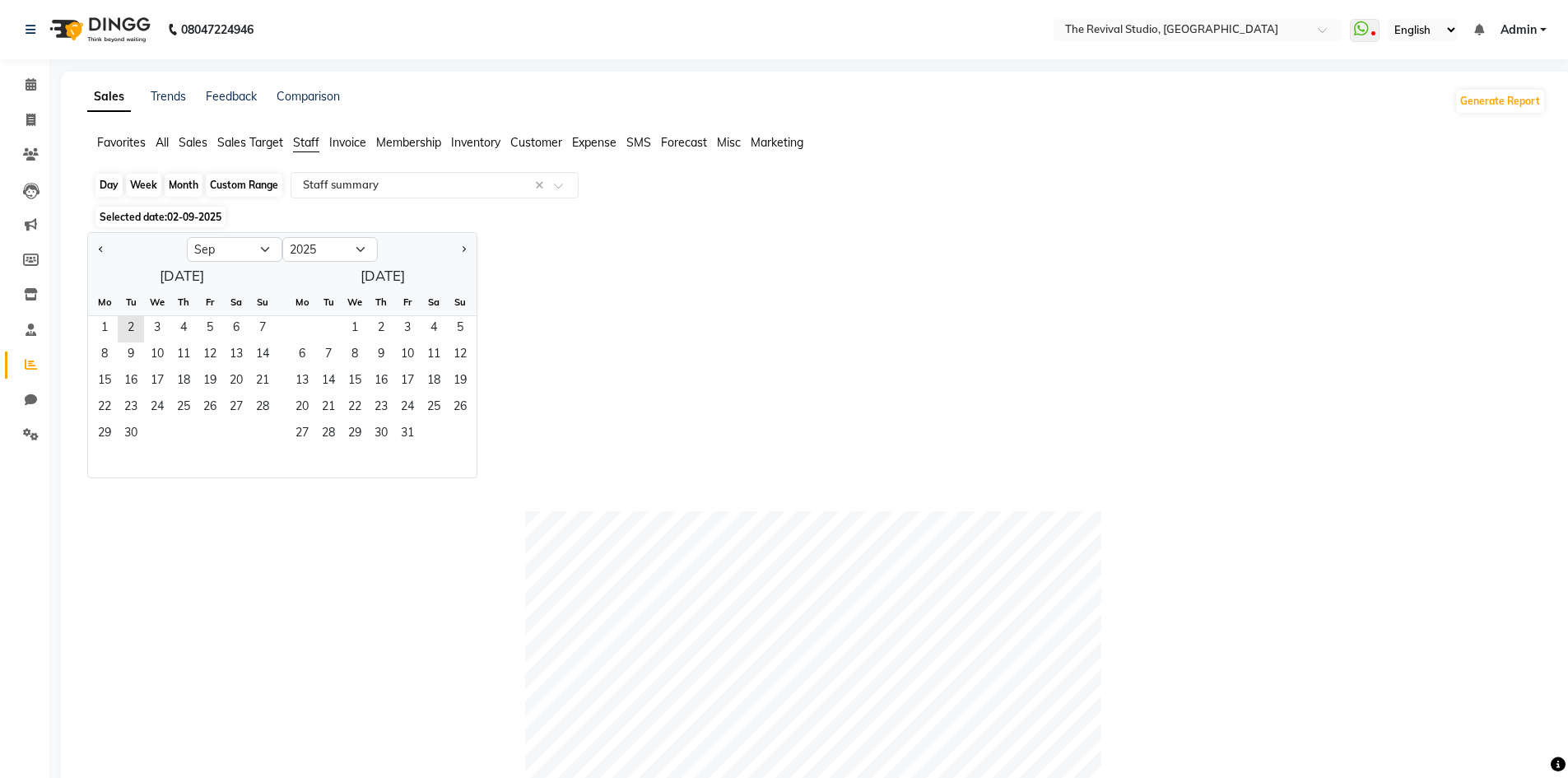
drag, startPoint x: 239, startPoint y: 184, endPoint x: 182, endPoint y: 190, distance: 57.3
click at [238, 185] on div "Custom Range" at bounding box center [243, 185] width 77 height 23
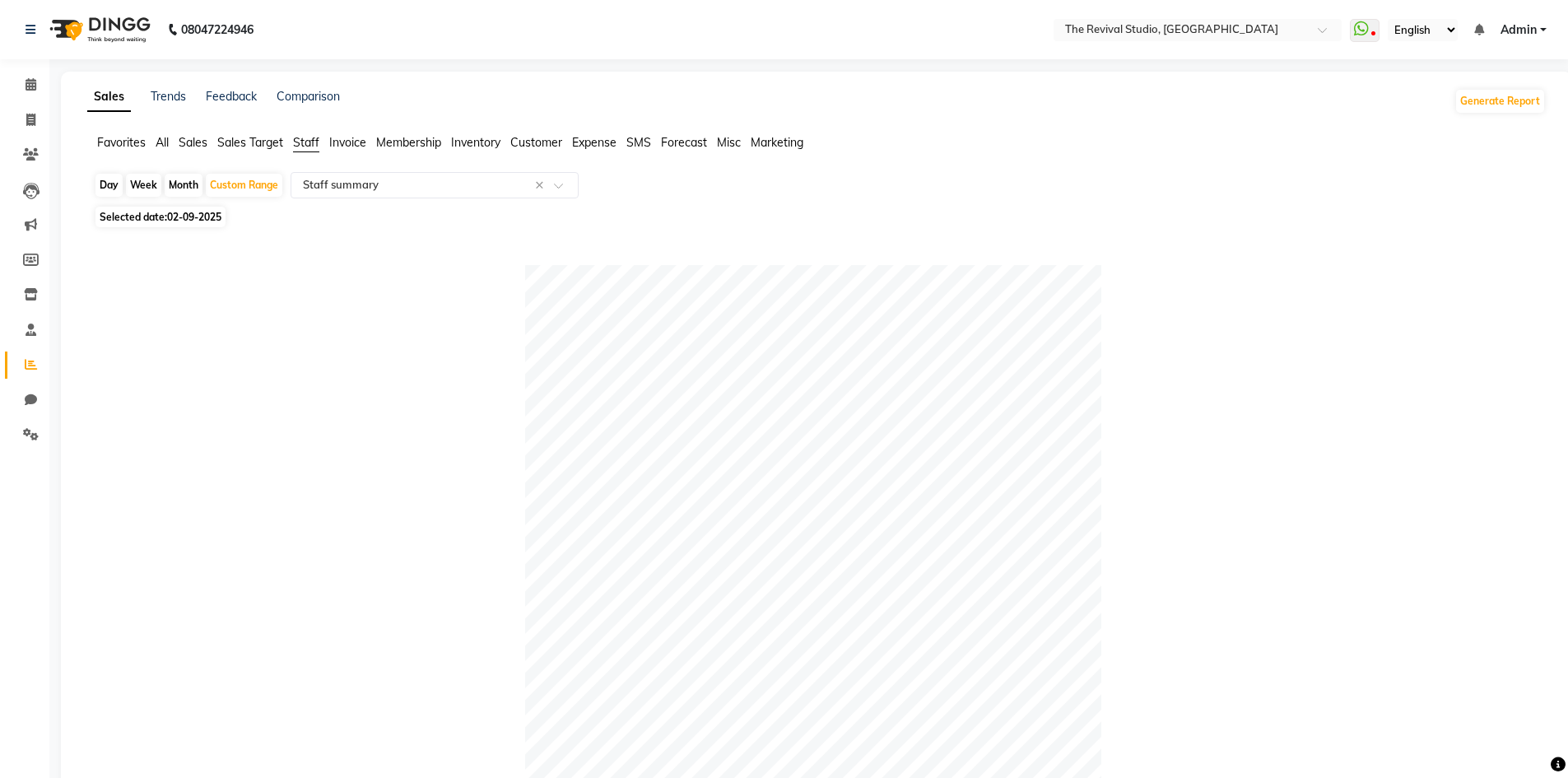
click at [189, 181] on div "Month" at bounding box center [184, 185] width 38 height 23
select select "9"
select select "2025"
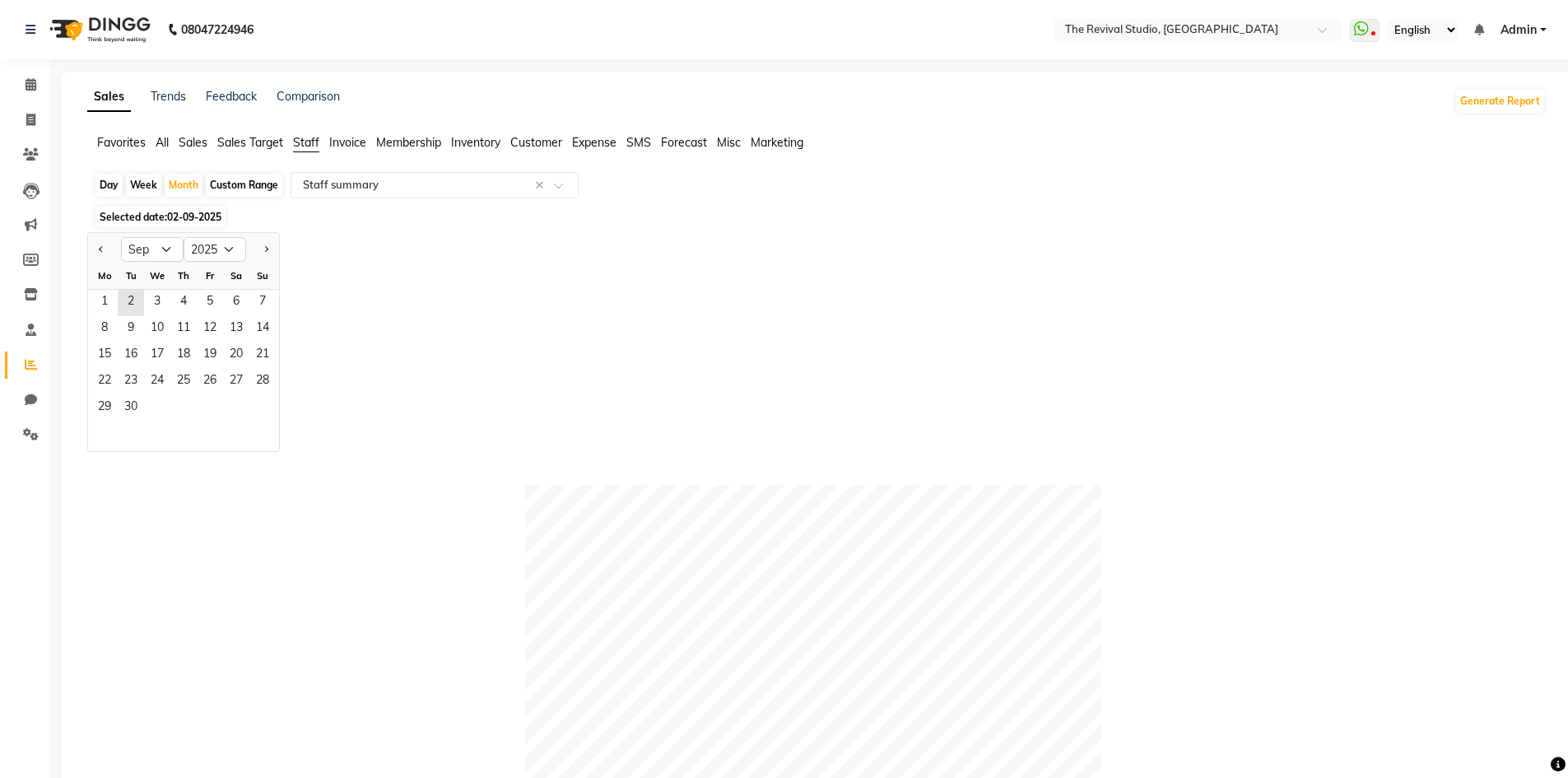
click at [167, 218] on span "Selected date: [DATE]" at bounding box center [161, 216] width 130 height 21
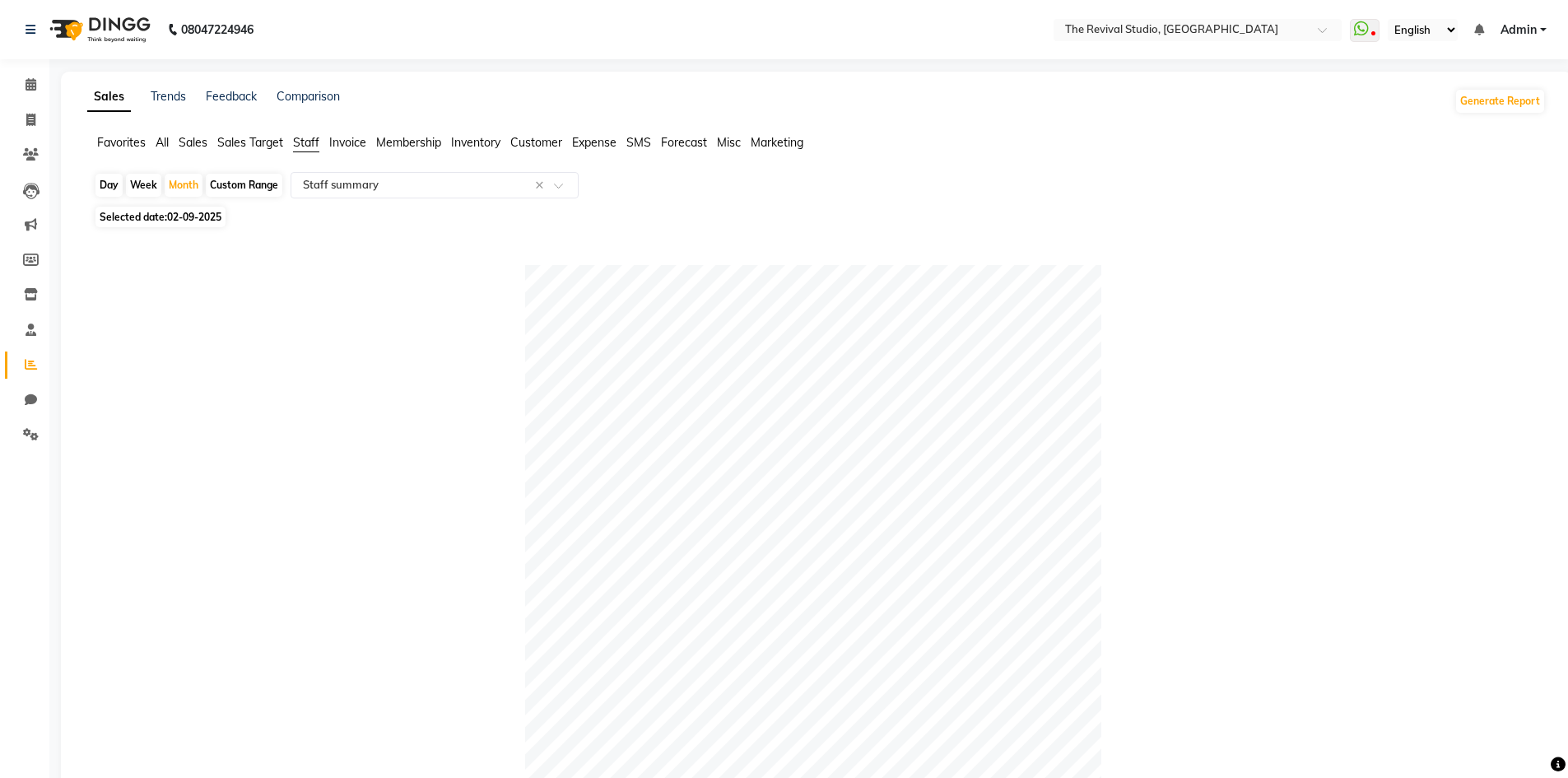
click at [172, 216] on span "02-09-2025" at bounding box center [194, 216] width 54 height 12
select select "9"
select select "2025"
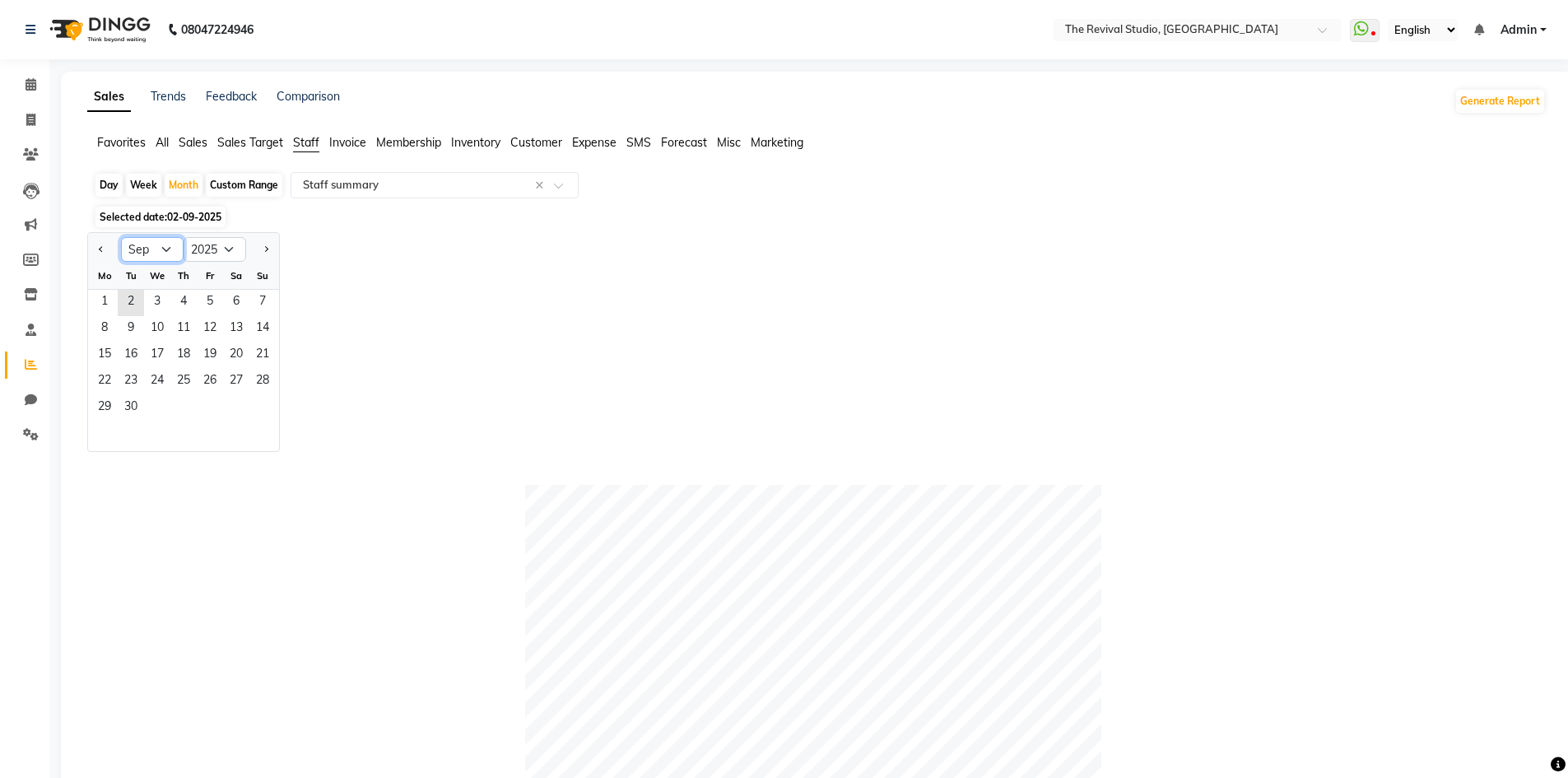
click at [167, 247] on select "Jan Feb Mar Apr May Jun [DATE] Aug Sep Oct Nov Dec" at bounding box center [152, 249] width 63 height 25
select select "8"
click at [121, 237] on select "Jan Feb Mar Apr May Jun [DATE] Aug Sep Oct Nov Dec" at bounding box center [152, 249] width 63 height 25
click at [218, 301] on span "1" at bounding box center [209, 302] width 26 height 26
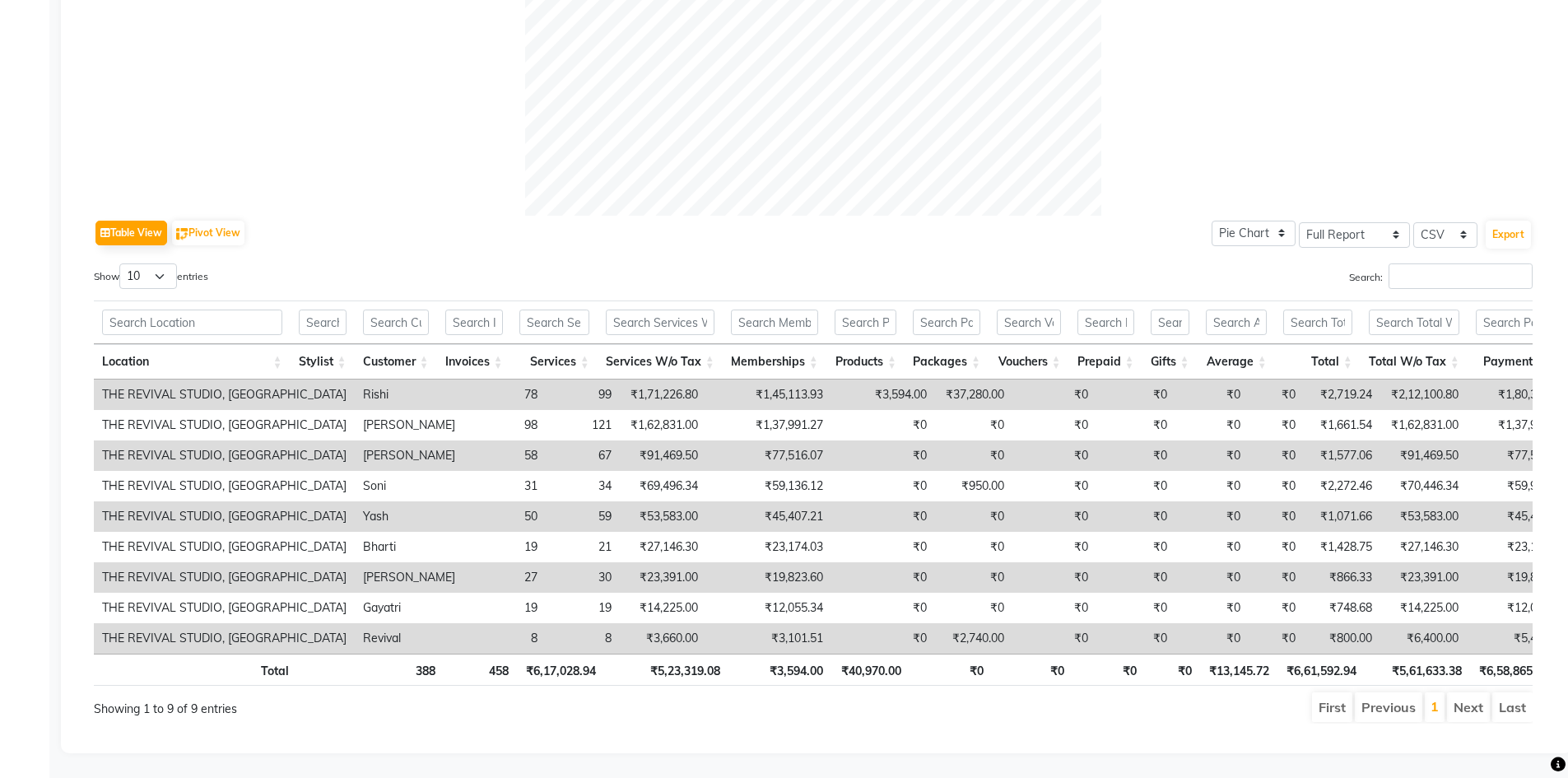
scroll to position [650, 0]
click at [1330, 222] on select "Select Full Report Filtered Report" at bounding box center [1354, 235] width 111 height 26
click at [1226, 263] on div "Search:" at bounding box center [1179, 279] width 707 height 32
click at [1112, 215] on div "Table View Pivot View Pie Chart Bar Chart Select Full Report Filtered Report Se…" at bounding box center [813, 232] width 1438 height 35
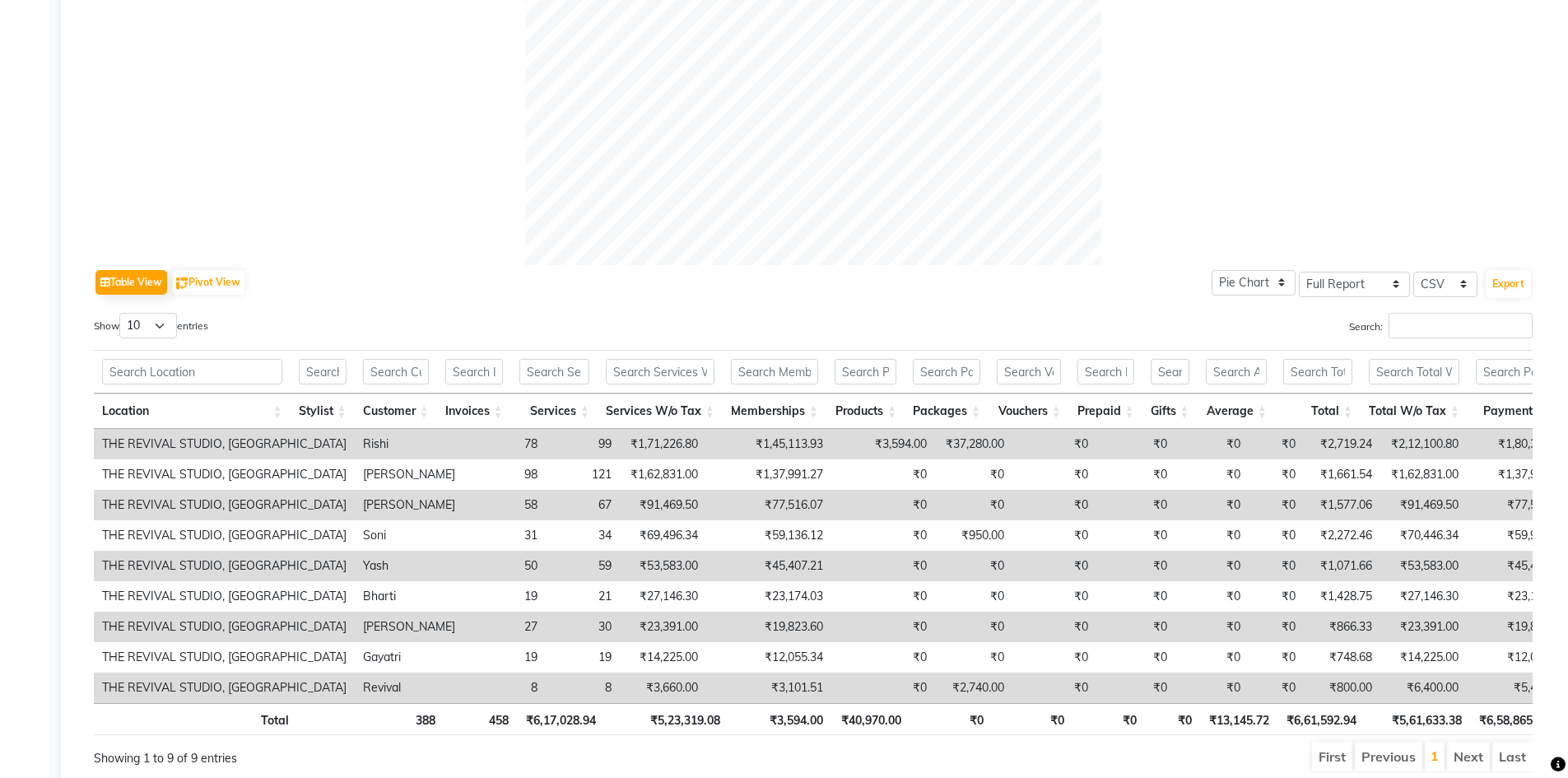
scroll to position [568, 0]
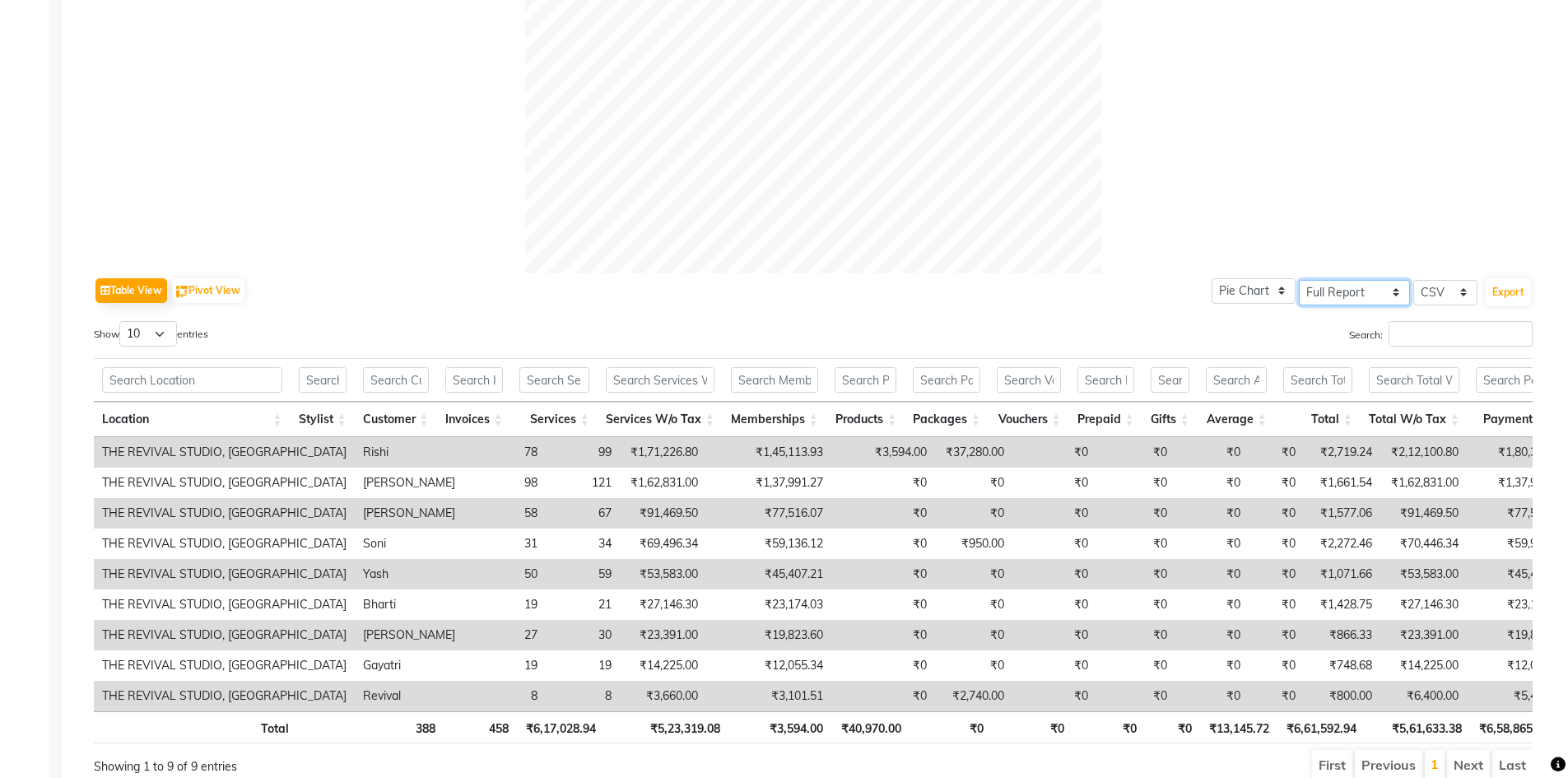
click at [1358, 298] on select "Select Full Report Filtered Report" at bounding box center [1354, 293] width 111 height 26
click at [1300, 280] on select "Select Full Report Filtered Report" at bounding box center [1354, 293] width 111 height 26
click at [1372, 289] on select "Select Full Report Filtered Report" at bounding box center [1354, 293] width 111 height 26
select select "full_report"
click at [1300, 280] on select "Select Full Report Filtered Report" at bounding box center [1354, 293] width 111 height 26
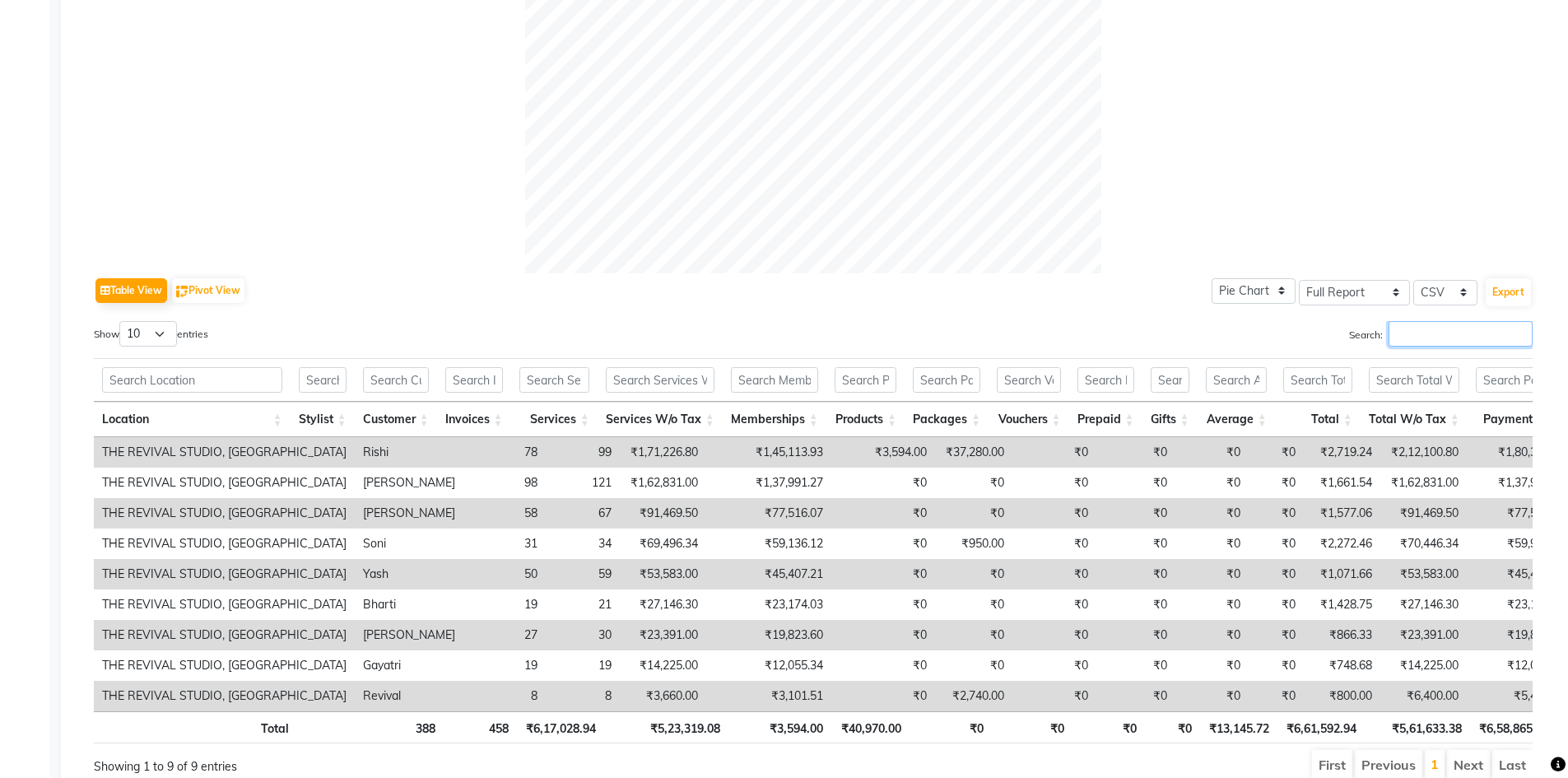
click at [1482, 341] on input "Search:" at bounding box center [1460, 334] width 144 height 26
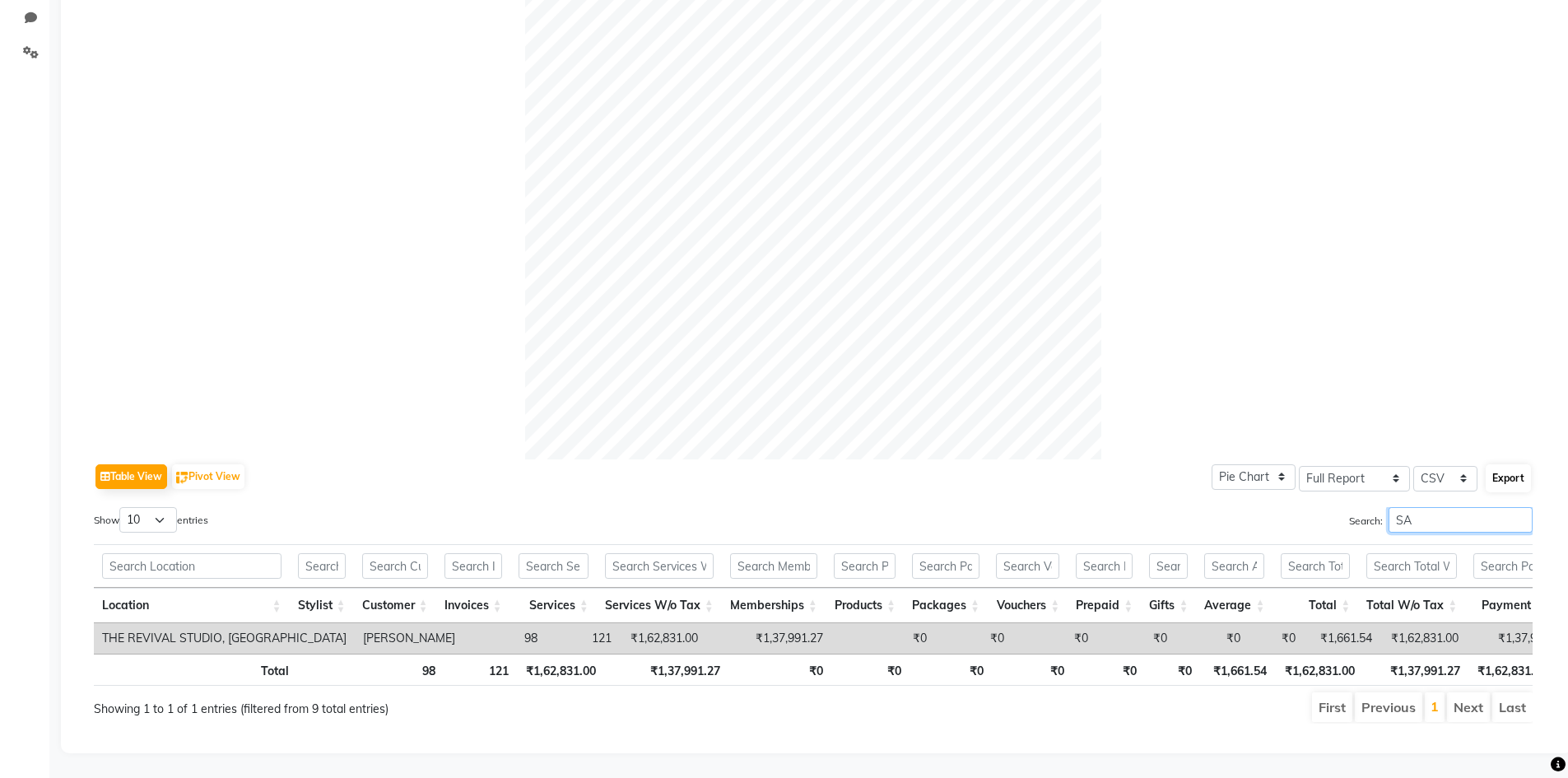
scroll to position [407, 0]
type input "SA"
click at [706, 623] on td "₹1,37,991.27" at bounding box center [768, 638] width 125 height 31
click at [935, 623] on td "₹0" at bounding box center [974, 638] width 78 height 31
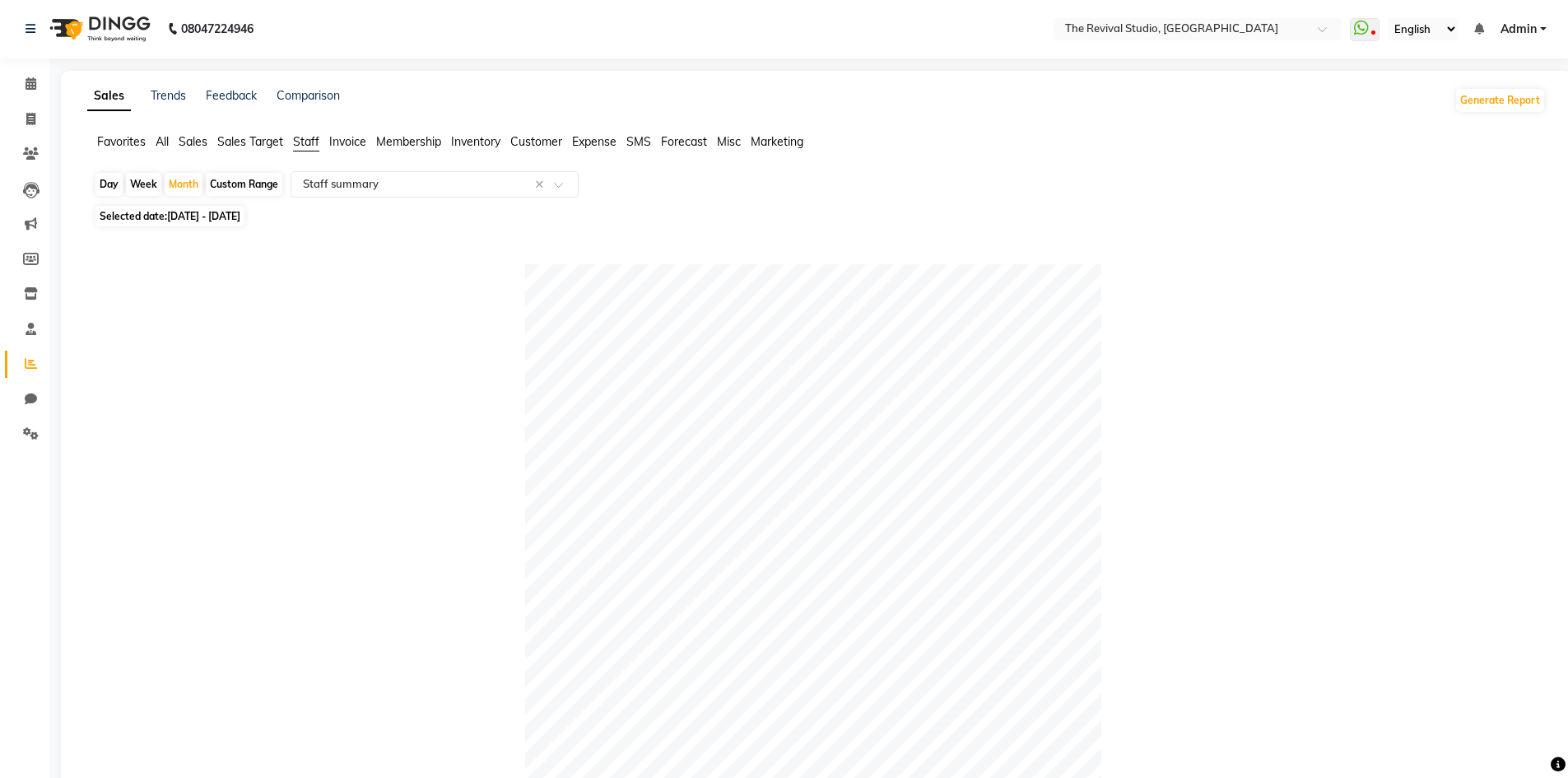
scroll to position [0, 0]
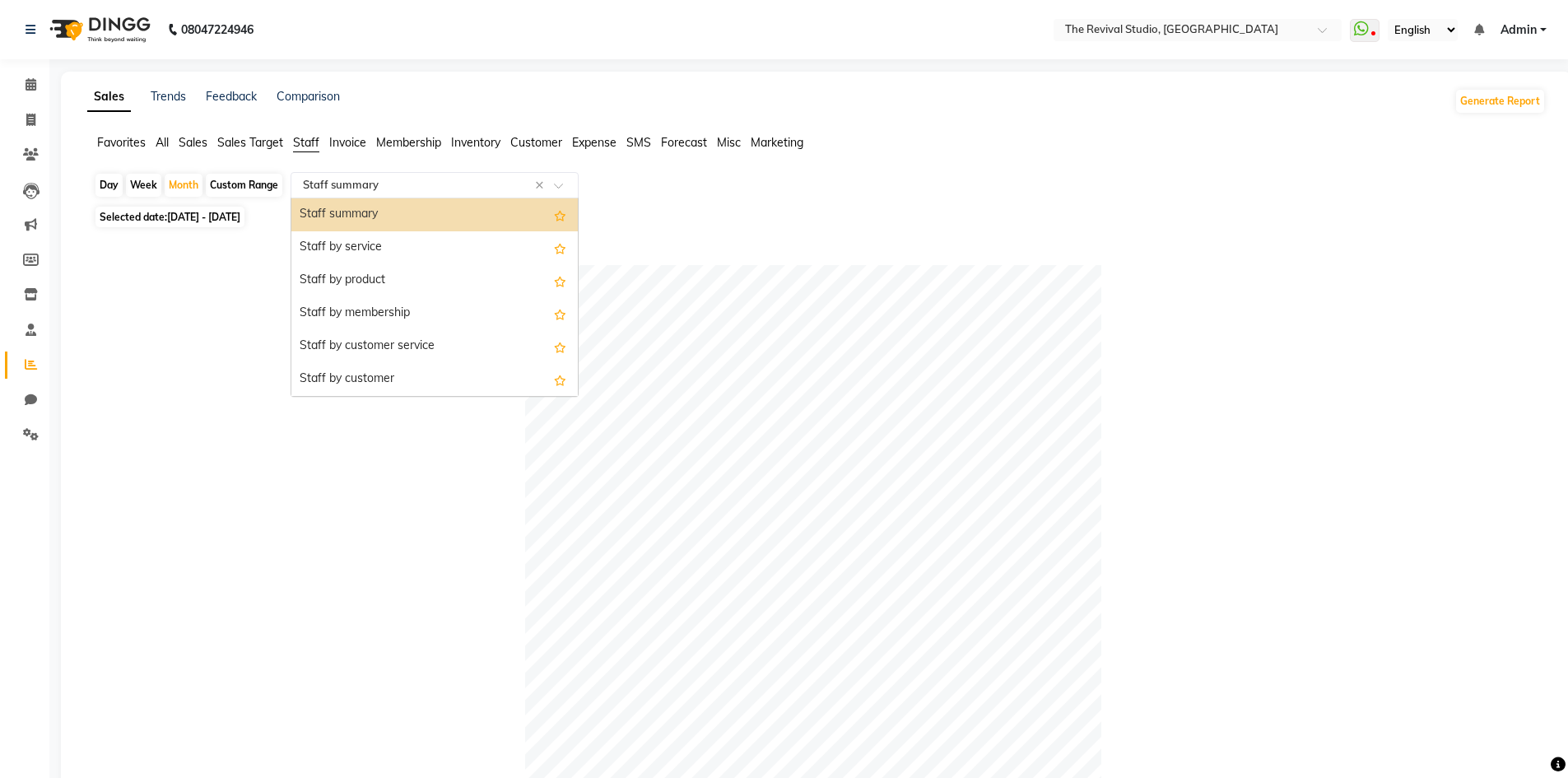
click at [405, 183] on input "text" at bounding box center [418, 185] width 237 height 17
click at [417, 340] on div "Staff by customer service" at bounding box center [434, 346] width 286 height 33
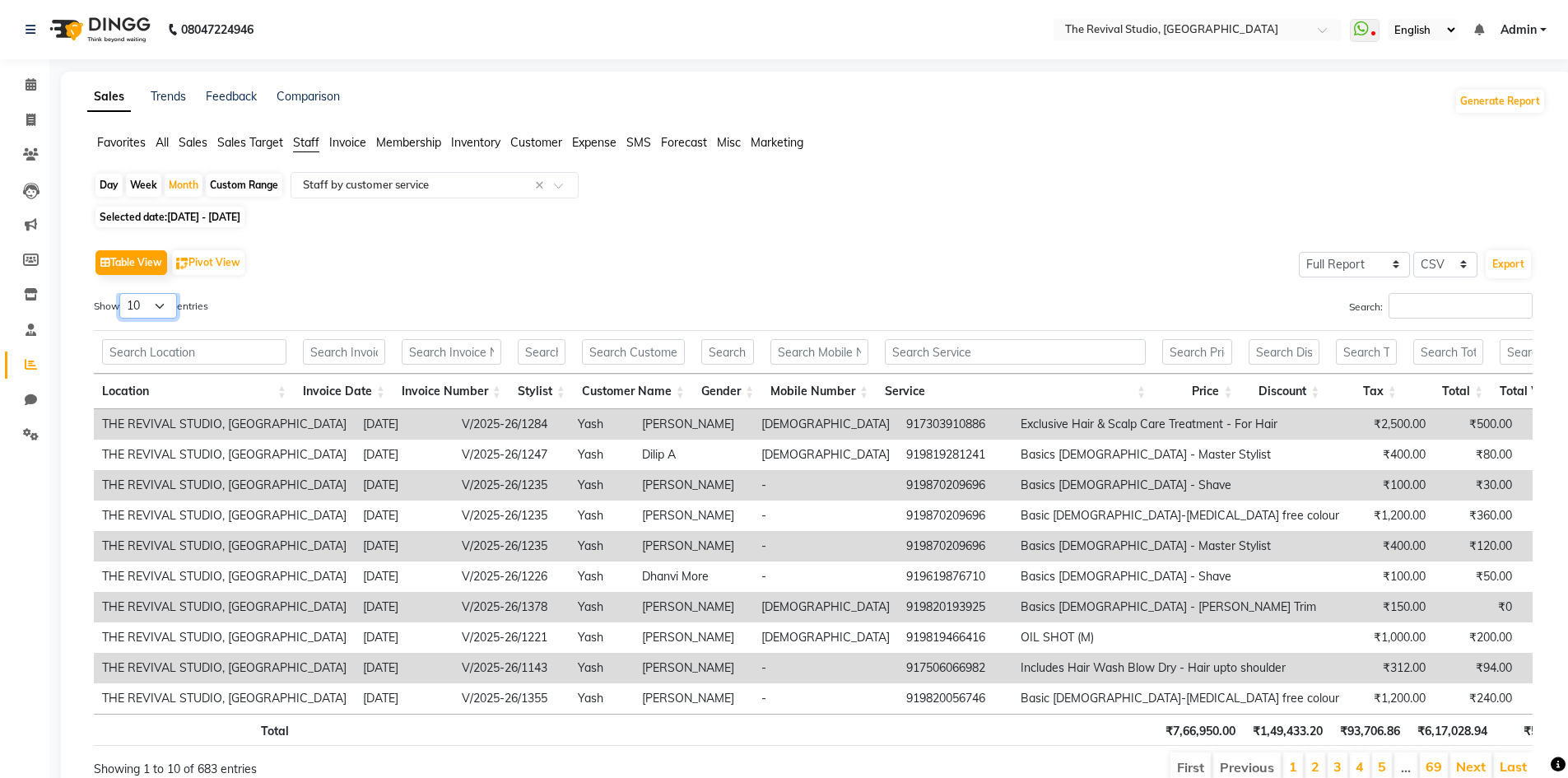
click at [155, 307] on select "10 25 50 100" at bounding box center [149, 306] width 58 height 26
select select "100"
click at [122, 293] on select "10 25 50 100" at bounding box center [149, 306] width 58 height 26
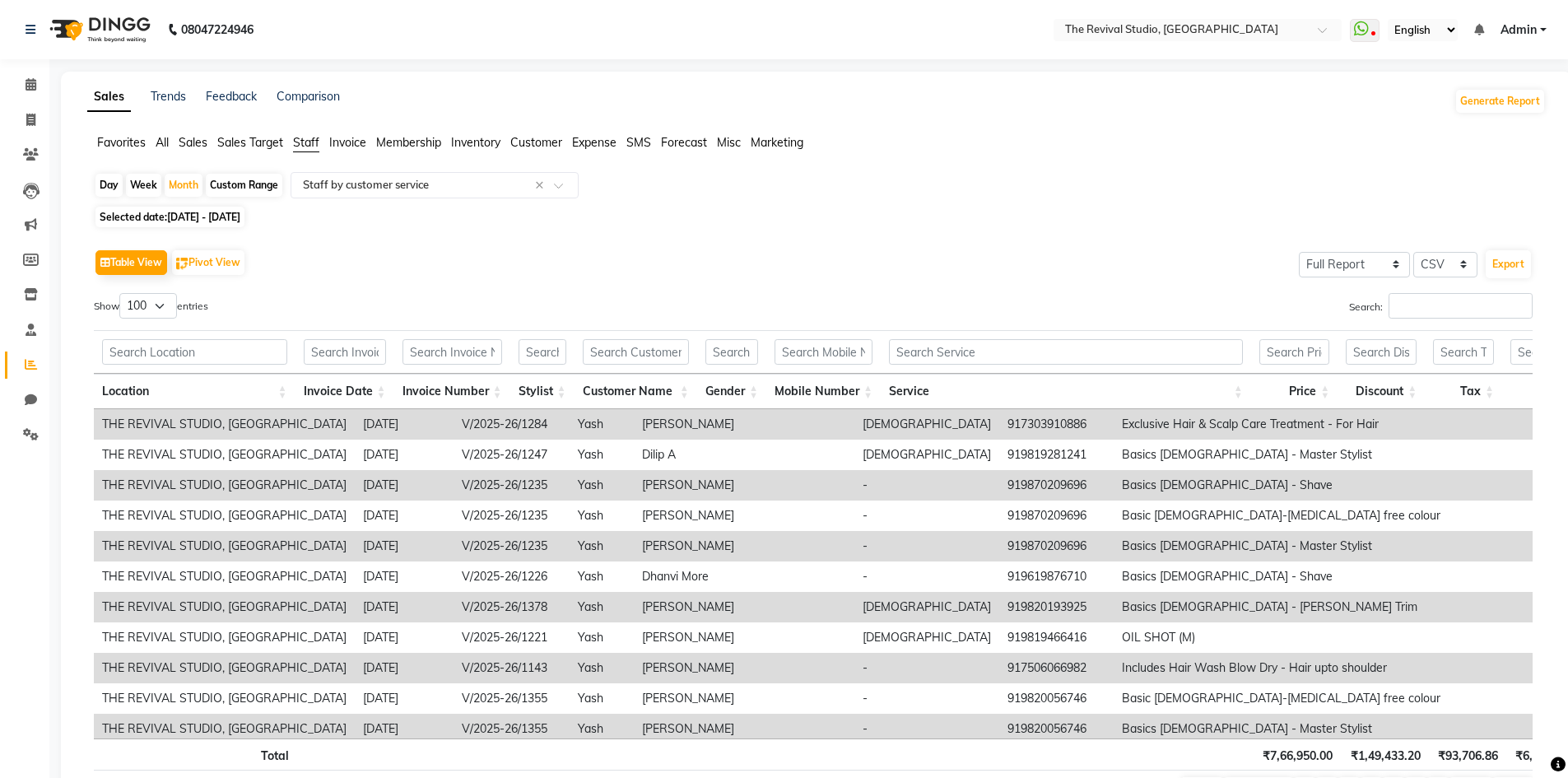
click at [854, 423] on td "[DEMOGRAPHIC_DATA]" at bounding box center [926, 424] width 145 height 31
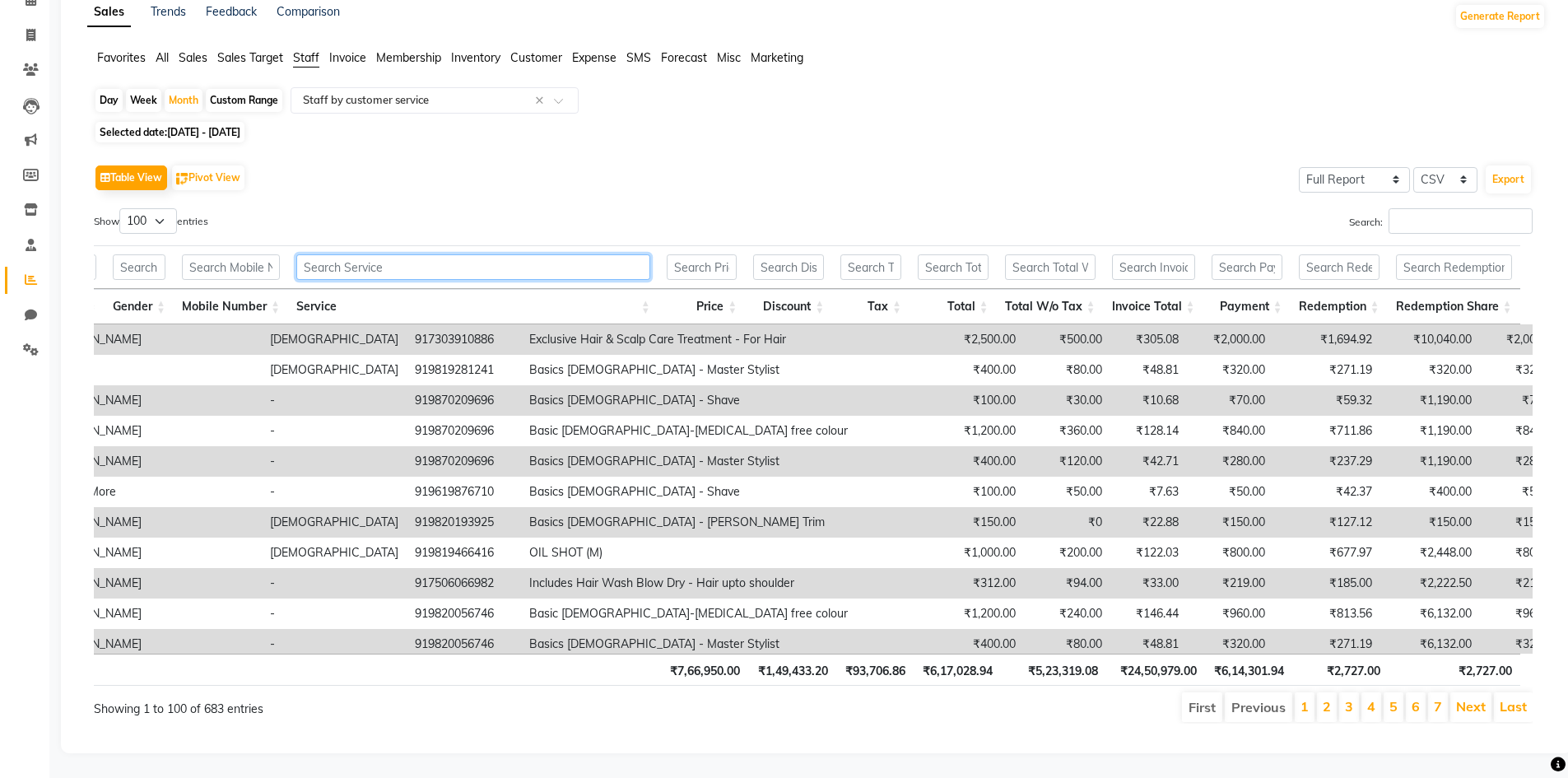
click at [478, 254] on input "text" at bounding box center [473, 267] width 354 height 26
click at [210, 258] on input "text" at bounding box center [230, 267] width 98 height 26
click at [147, 258] on input "text" at bounding box center [139, 267] width 53 height 26
click at [172, 211] on select "10 25 50 100" at bounding box center [149, 221] width 58 height 26
click at [1513, 166] on button "Export" at bounding box center [1507, 180] width 45 height 28
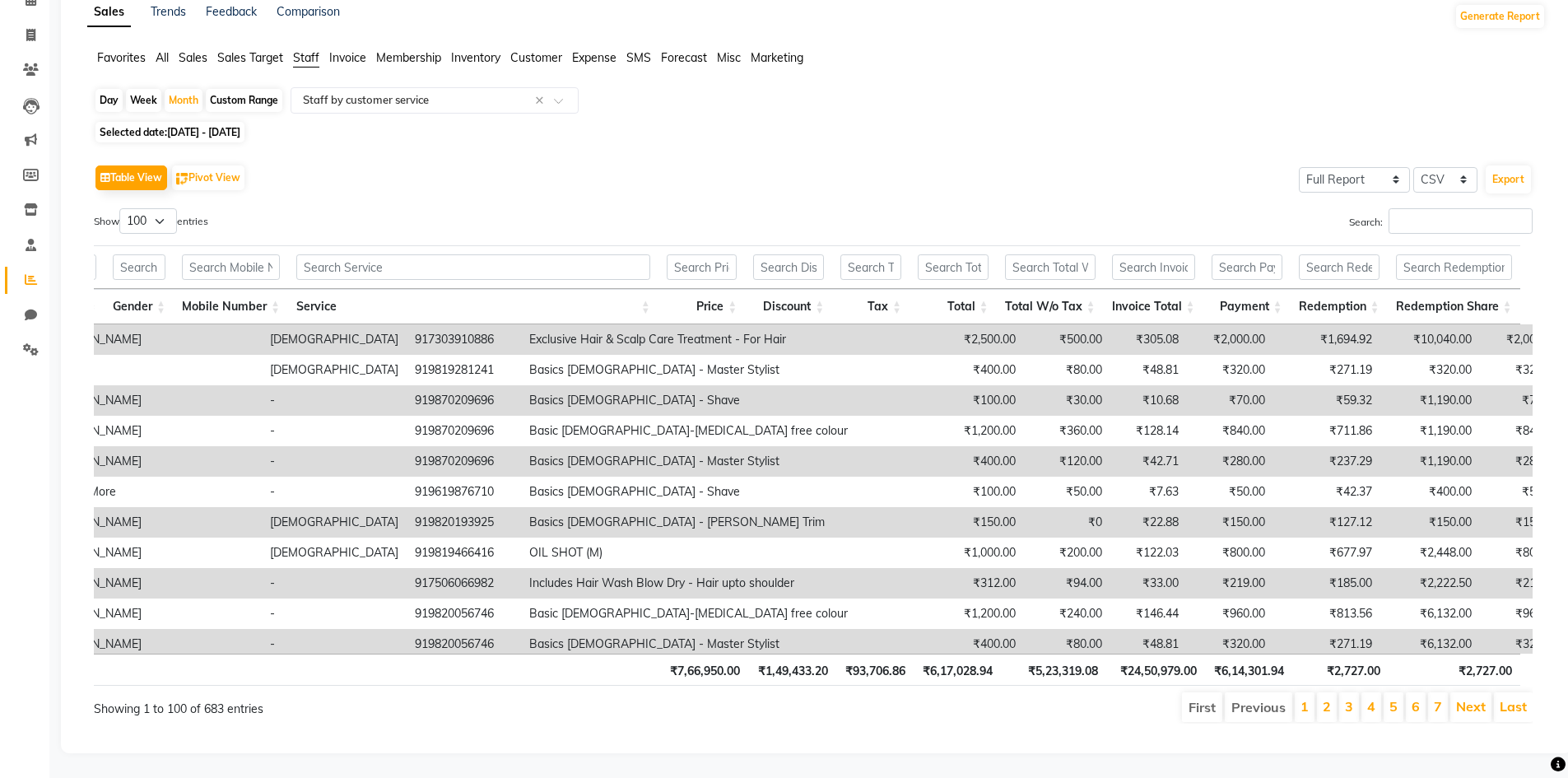
click at [741, 133] on div "Day Week Month Custom Range Select Report Type × Staff by customer service × Se…" at bounding box center [816, 411] width 1458 height 649
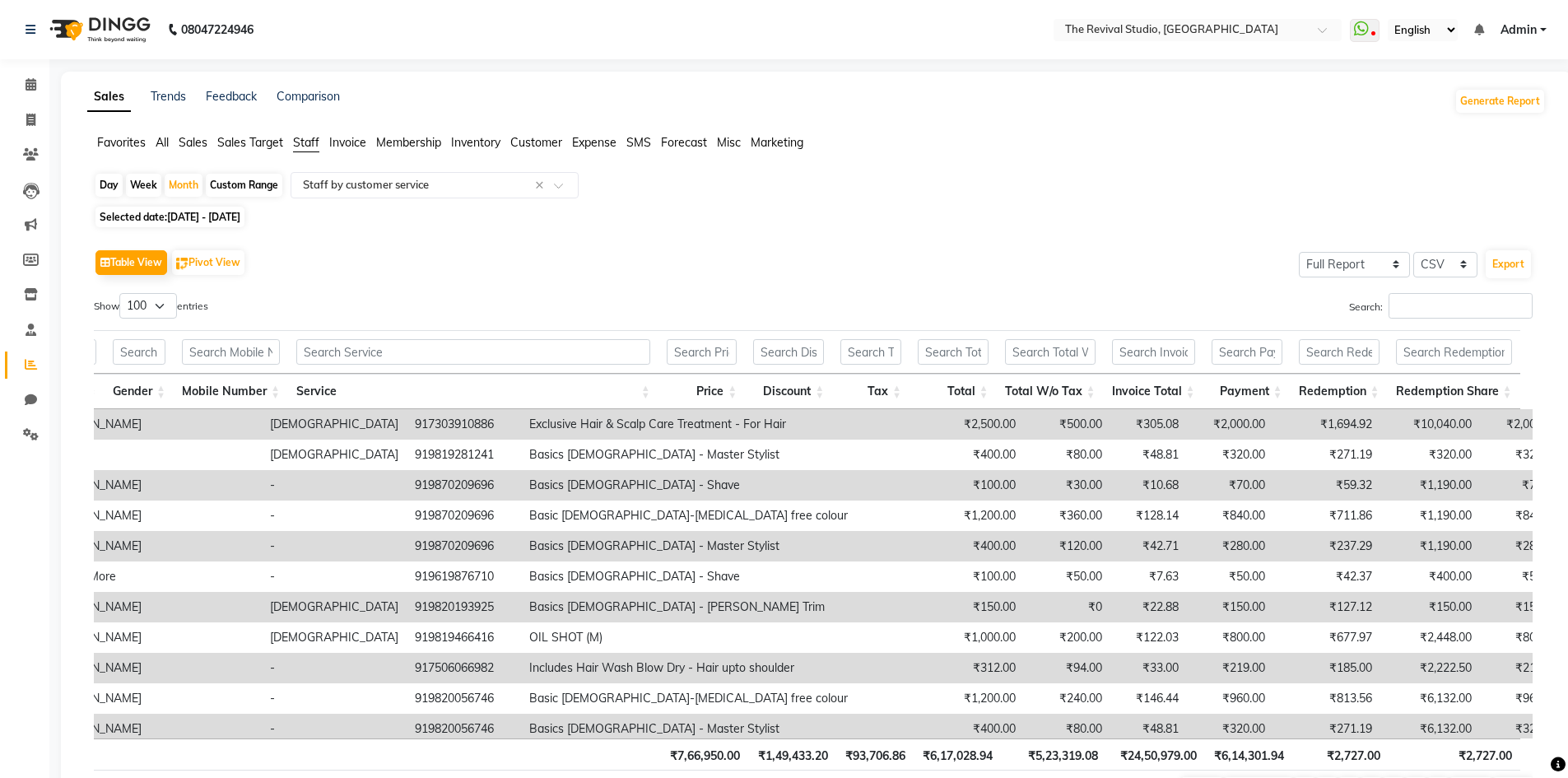
click at [1287, 194] on div "Day Week Month Custom Range Select Report Type × Staff by customer service ×" at bounding box center [816, 187] width 1445 height 30
click at [31, 114] on icon at bounding box center [30, 120] width 9 height 12
select select "7991"
select select "service"
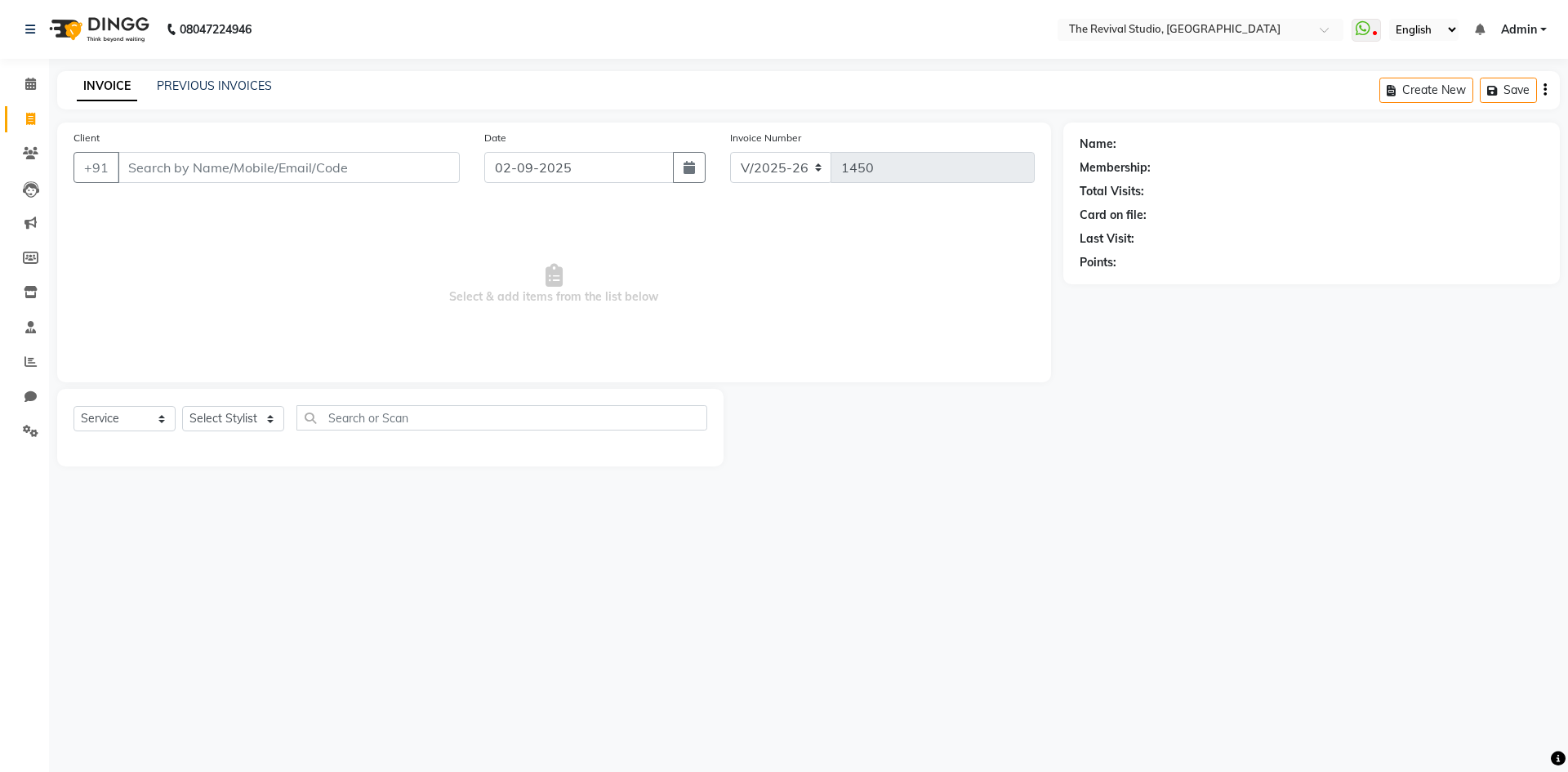
click at [531, 57] on nav "08047224946 Select Location × The Revival Studio, Thane West WhatsApp Status ✕ …" at bounding box center [784, 29] width 1568 height 58
click at [270, 162] on input "Client" at bounding box center [289, 166] width 343 height 31
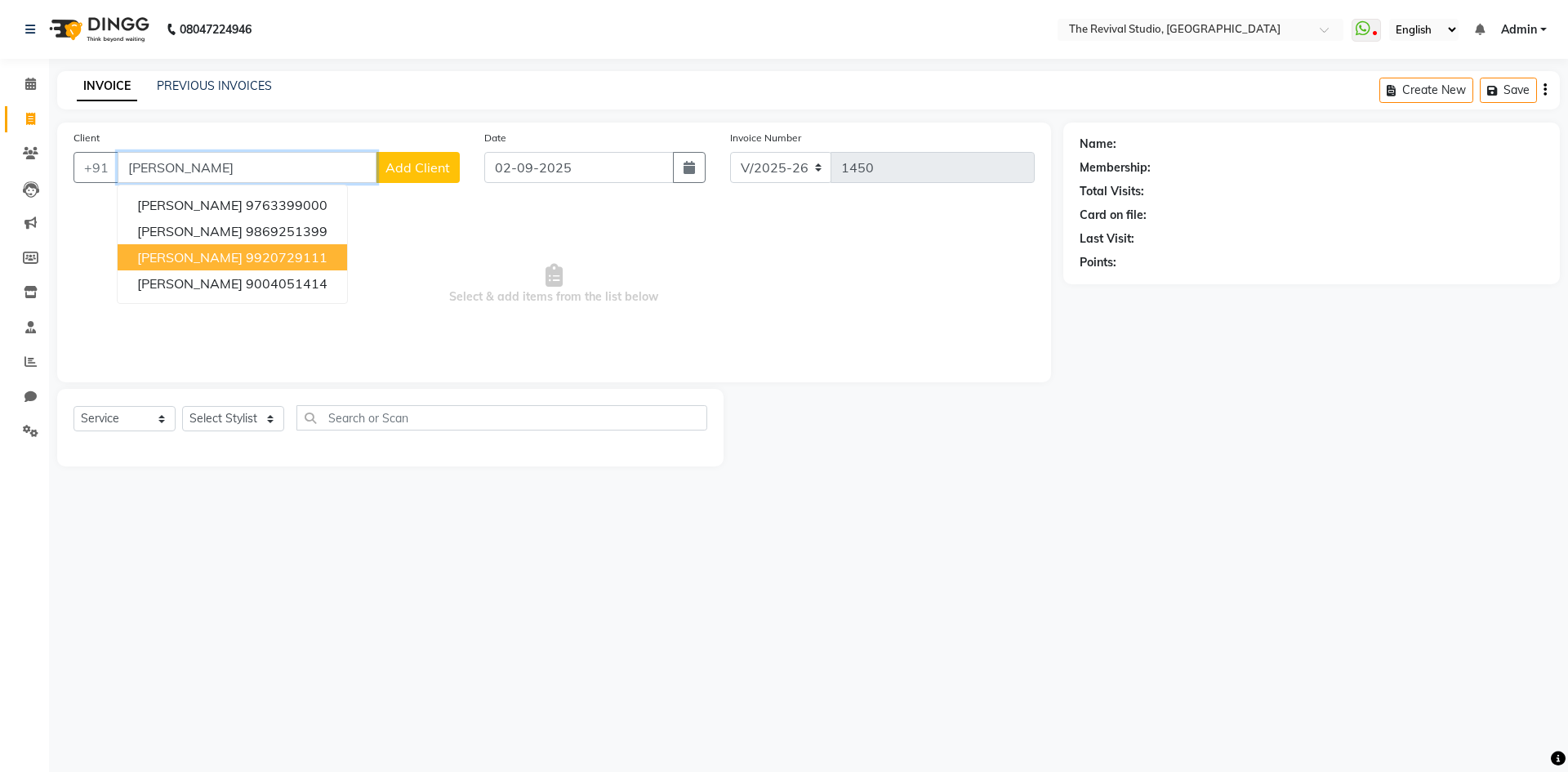
drag, startPoint x: 217, startPoint y: 256, endPoint x: 391, endPoint y: 296, distance: 178.5
click at [217, 256] on span "[PERSON_NAME]" at bounding box center [190, 257] width 105 height 17
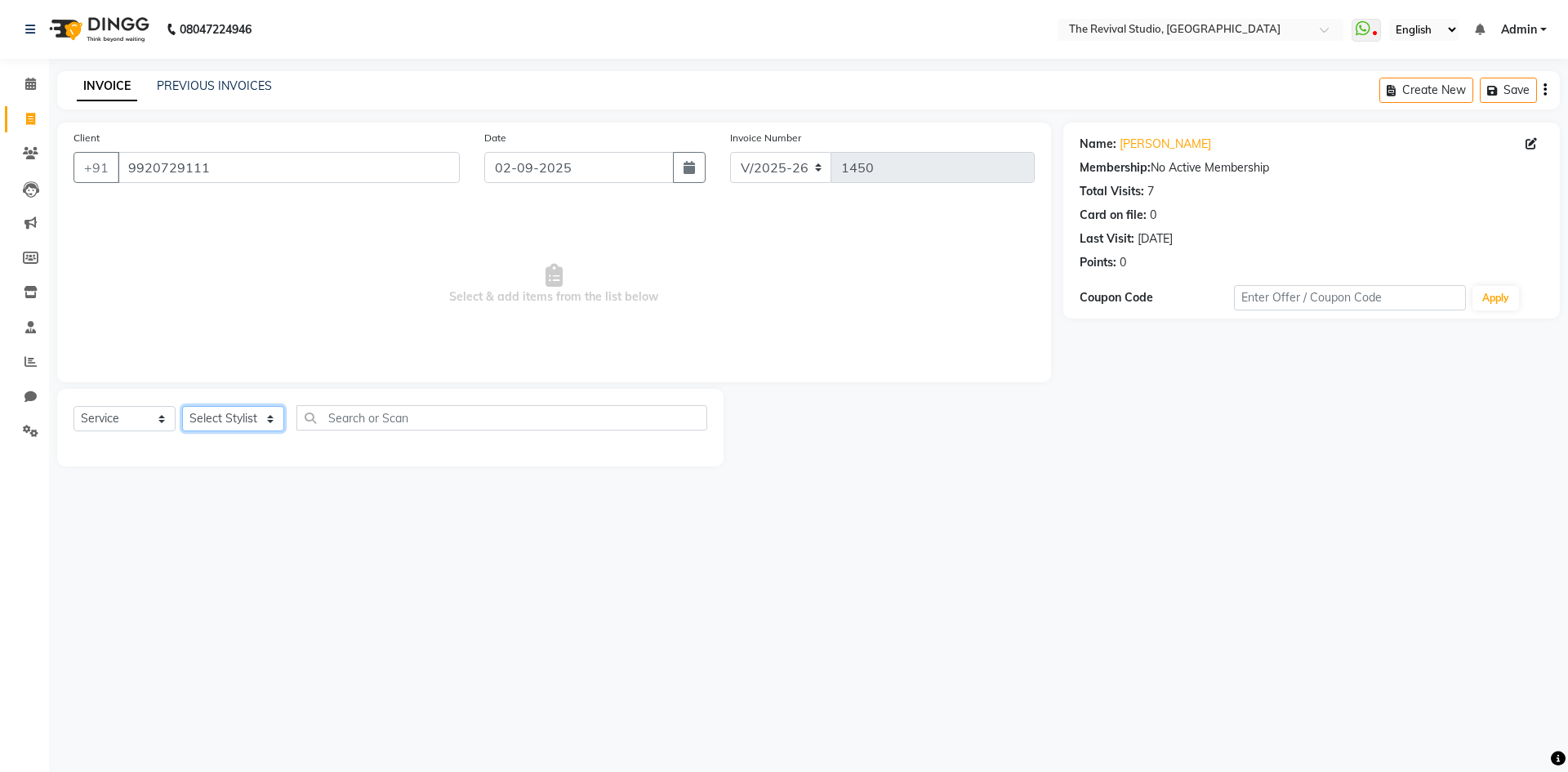
click at [256, 411] on select "Select Stylist BHARTI [PERSON_NAME] Dingg GAYATRI [PERSON_NAME] [PERSON_NAME] R…" at bounding box center [233, 419] width 102 height 26
click at [384, 166] on input "9920729111" at bounding box center [289, 166] width 343 height 31
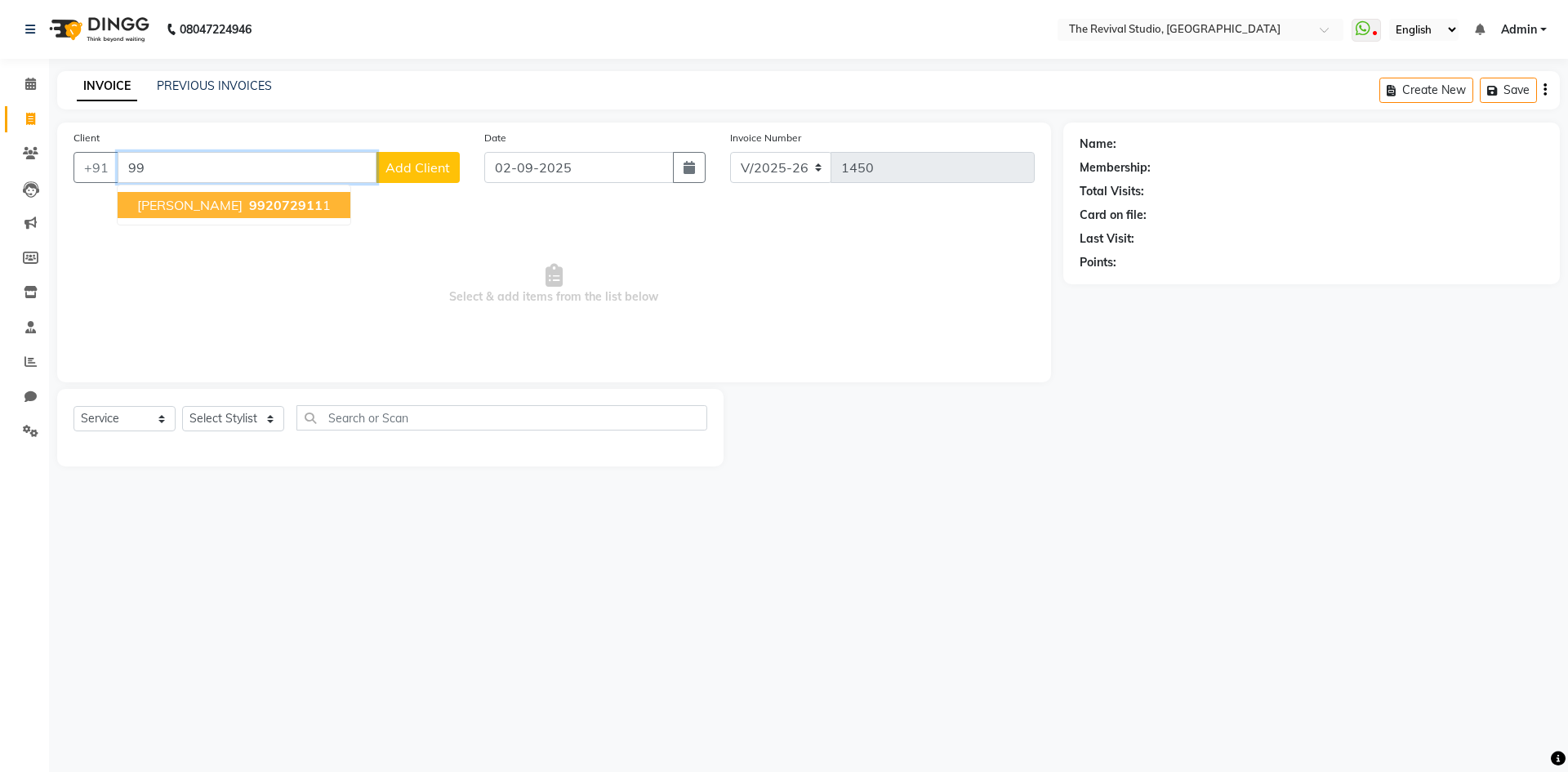
type input "9"
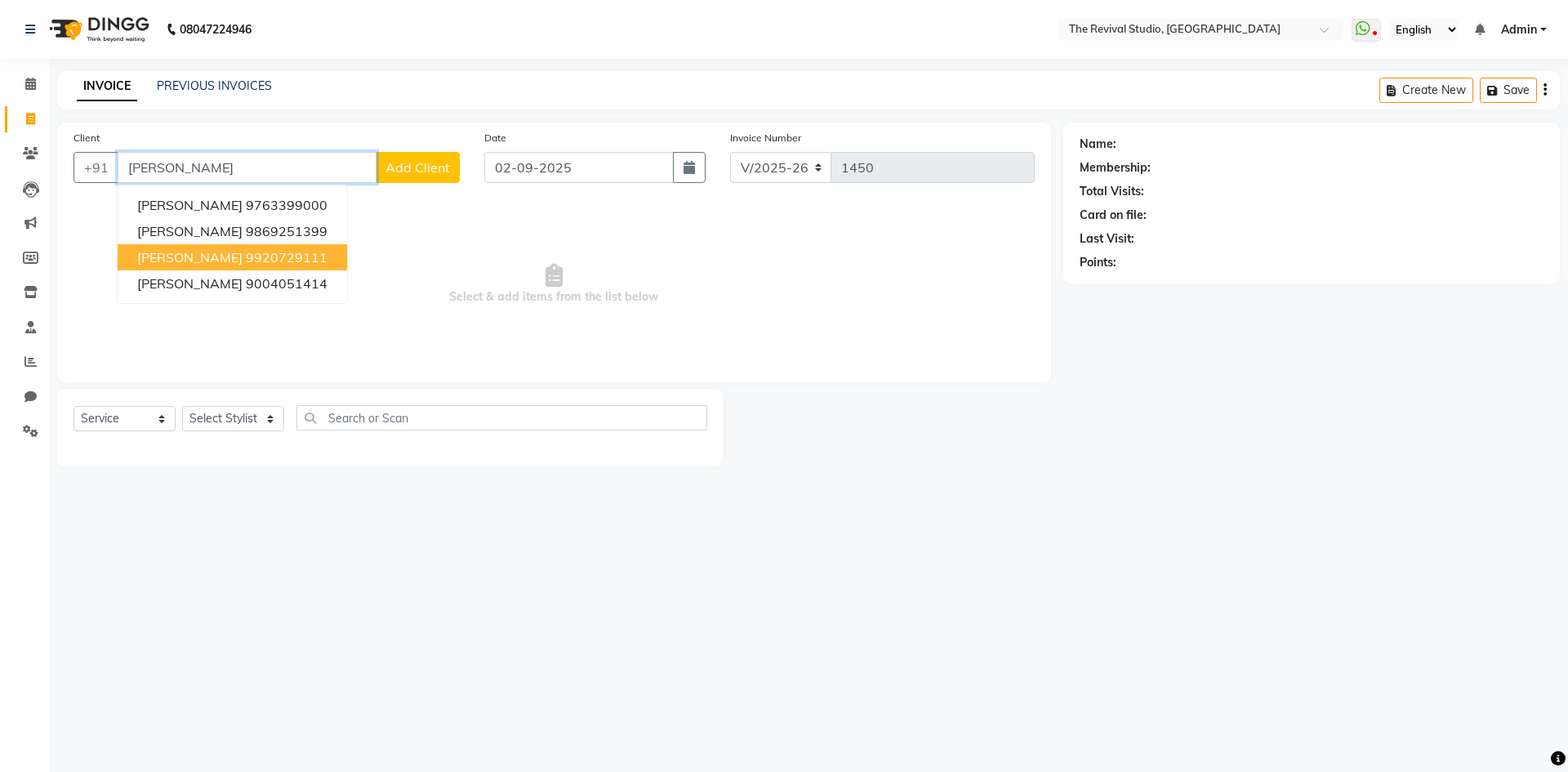
click at [274, 257] on ngb-highlight "9920729111" at bounding box center [286, 257] width 82 height 17
type input "9920729111"
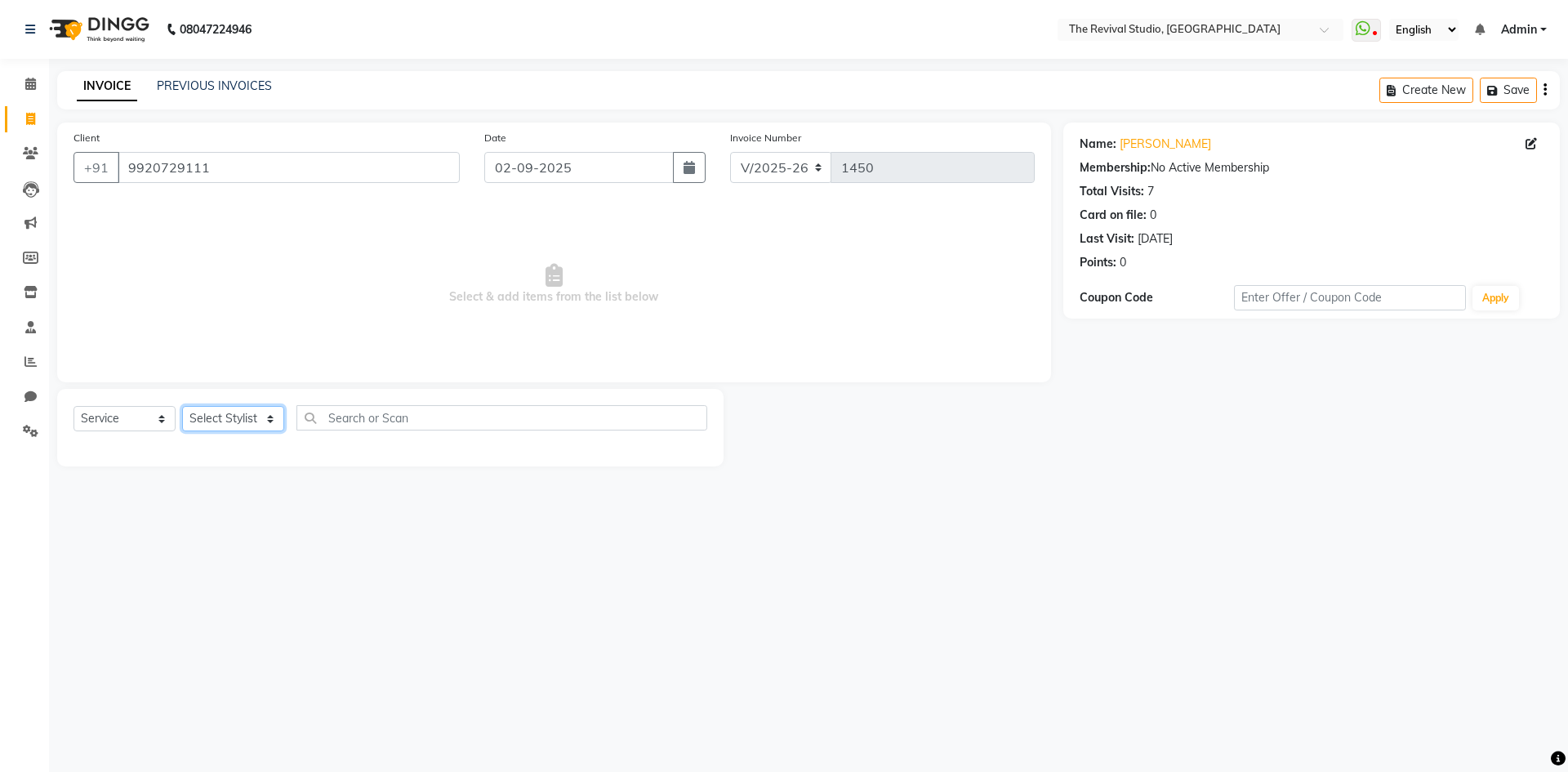
click at [278, 424] on select "Select Stylist BHARTI [PERSON_NAME] Dingg GAYATRI [PERSON_NAME] [PERSON_NAME] R…" at bounding box center [233, 419] width 102 height 26
select select "76730"
click at [182, 406] on select "Select Stylist BHARTI [PERSON_NAME] Dingg GAYATRI [PERSON_NAME] [PERSON_NAME] R…" at bounding box center [233, 419] width 102 height 26
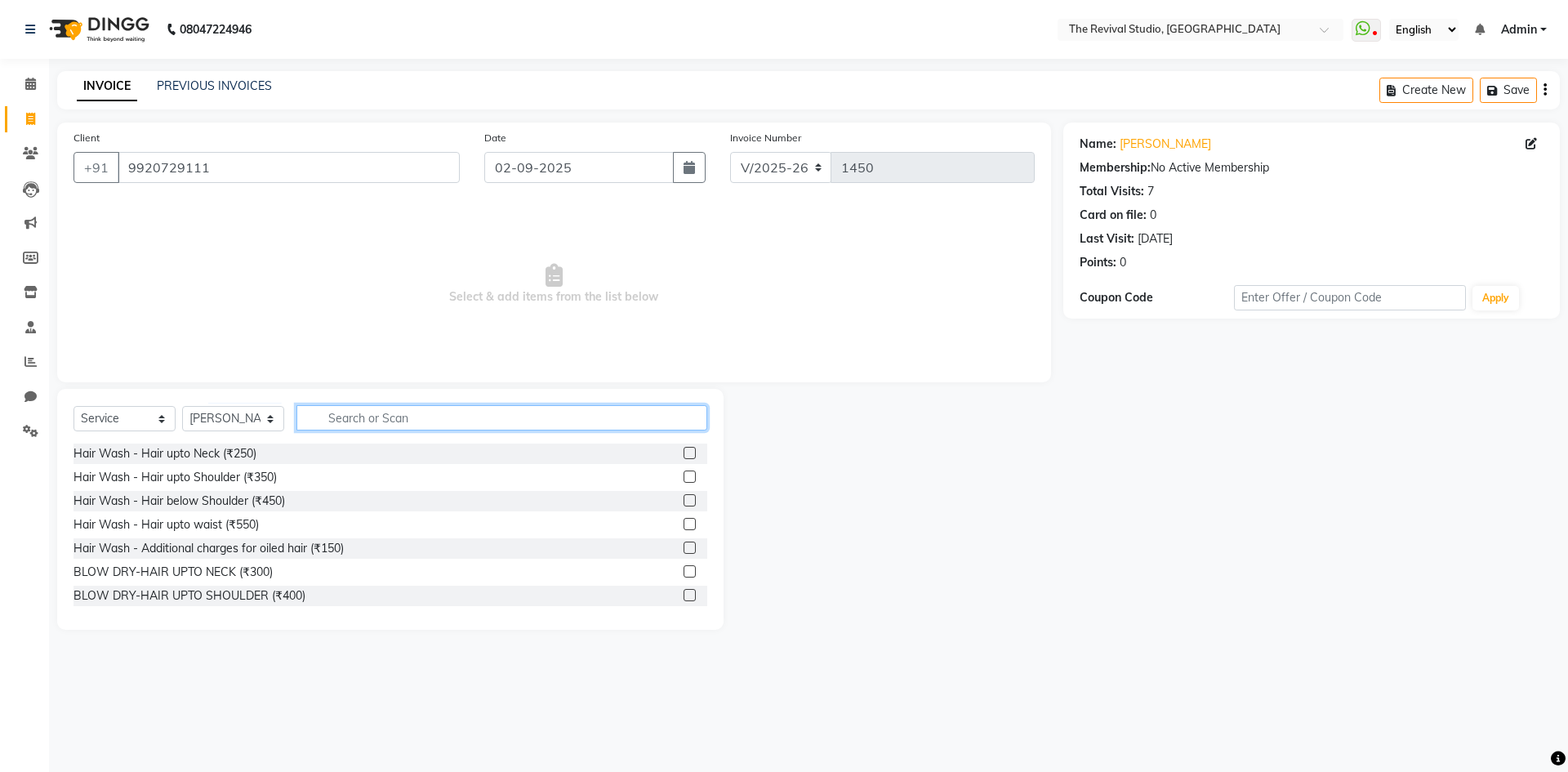
click at [374, 413] on input "text" at bounding box center [501, 418] width 411 height 26
type input "SPA"
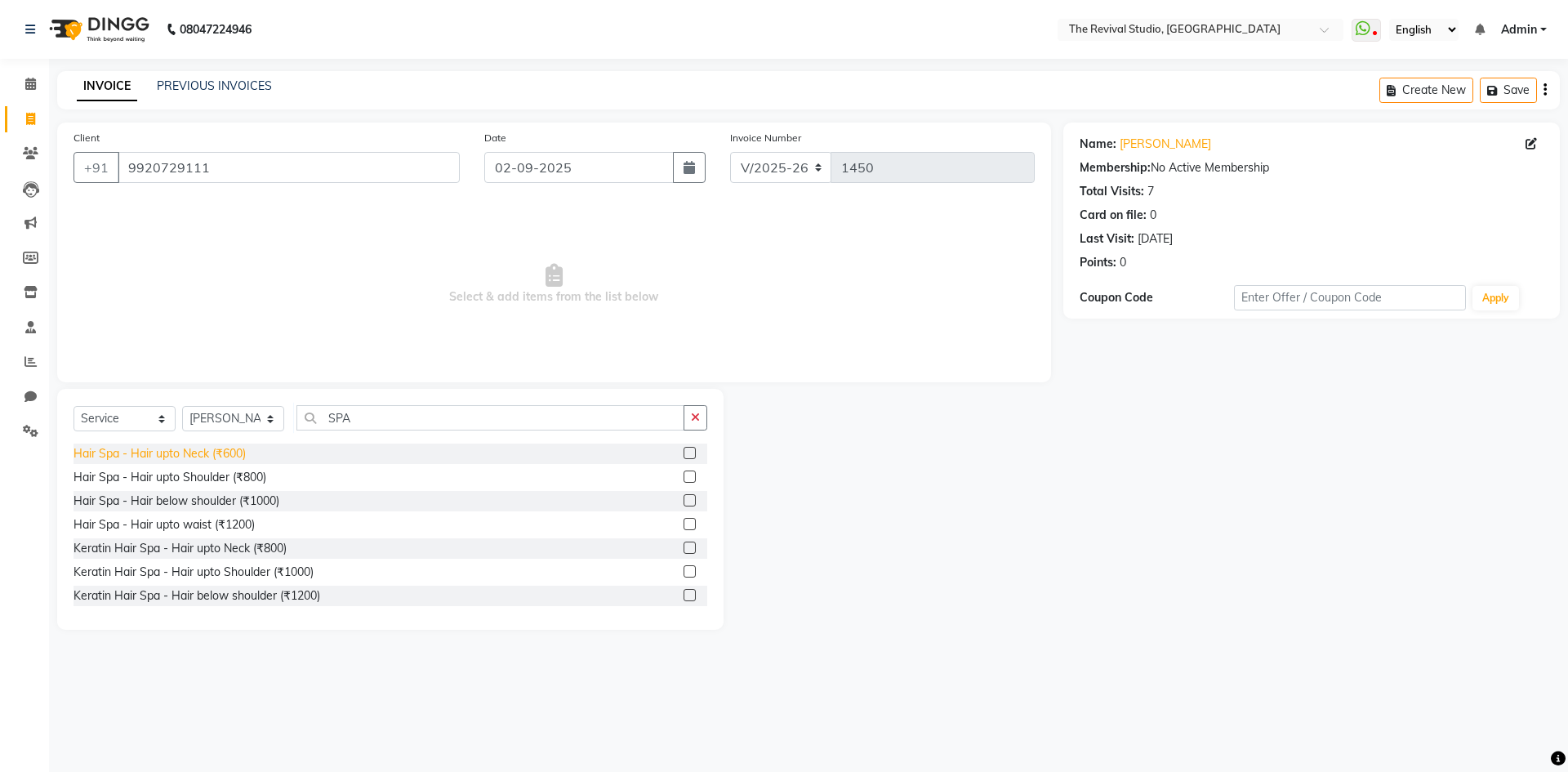
click at [219, 445] on div "Hair Spa - Hair upto Neck (₹600)" at bounding box center [159, 453] width 172 height 17
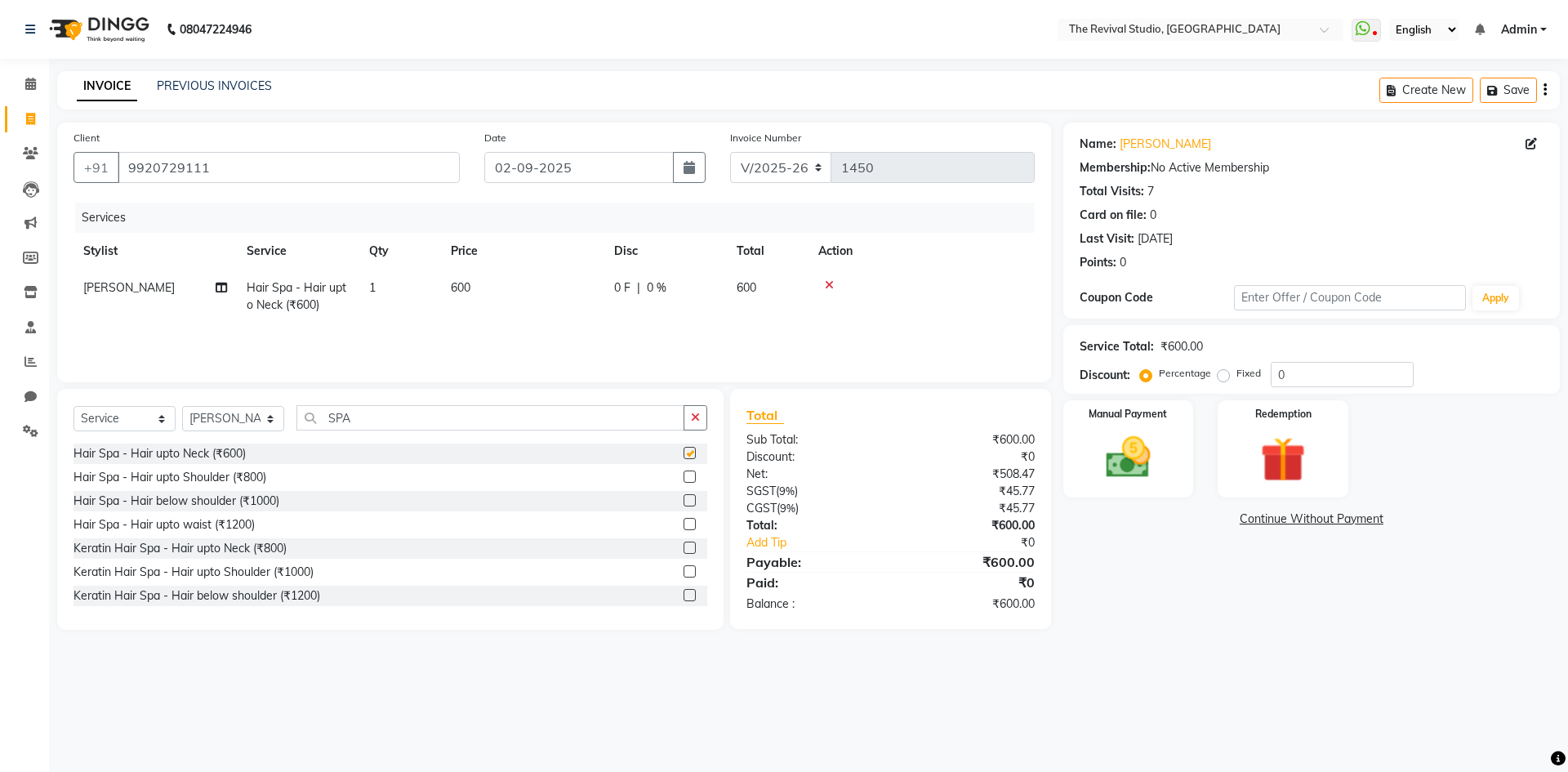
checkbox input "false"
click at [1029, 672] on div "08047224946 Select Location × The Revival Studio, Thane West WhatsApp Status ✕ …" at bounding box center [784, 386] width 1568 height 772
click at [1188, 564] on div "Name: [PERSON_NAME] Membership: No Active Membership Total Visits: 7 Card on fi…" at bounding box center [1318, 376] width 509 height 507
click at [470, 283] on span "600" at bounding box center [460, 287] width 20 height 15
select select "76730"
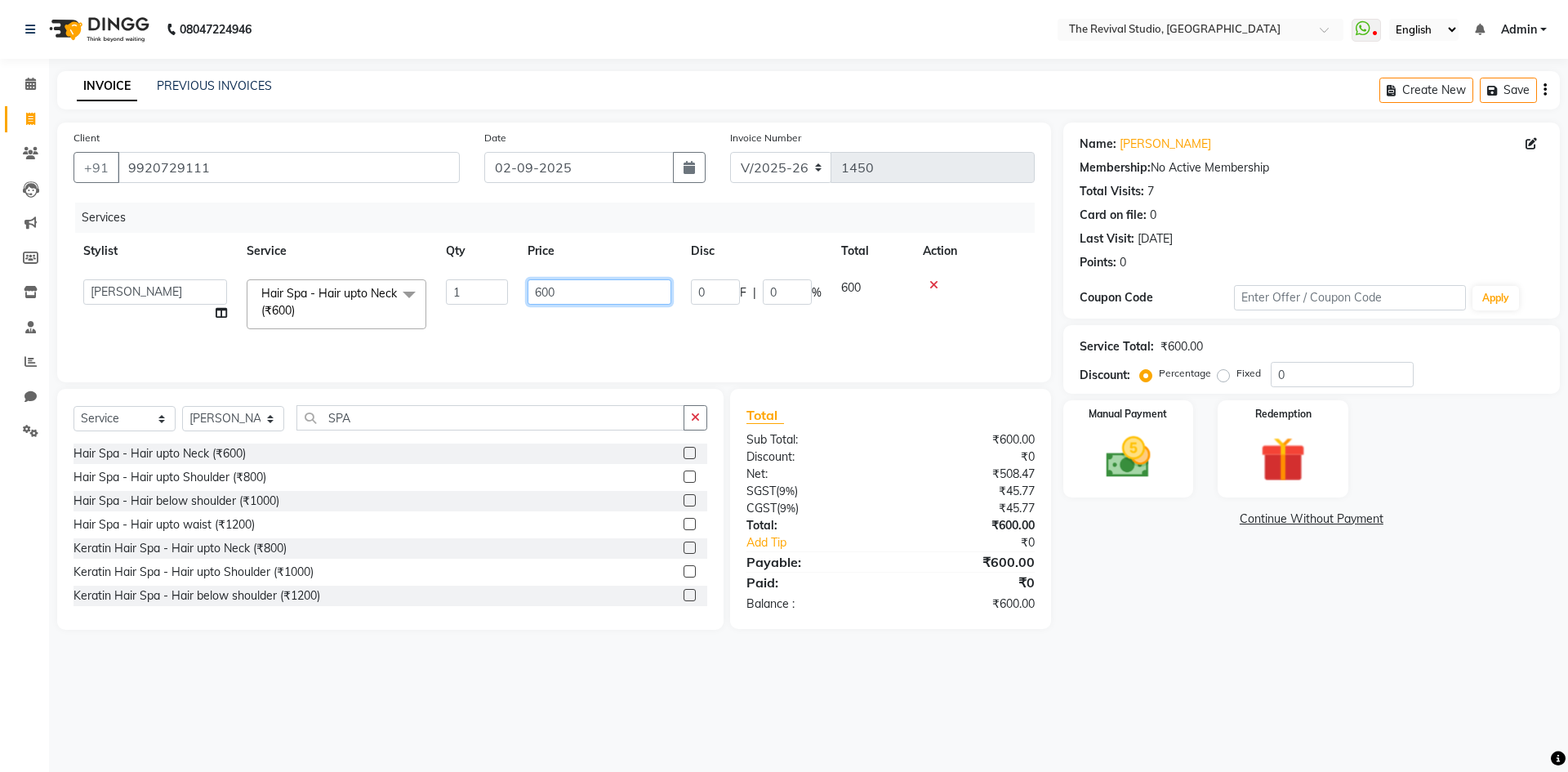
click at [578, 289] on input "600" at bounding box center [599, 292] width 144 height 26
type input "6"
type input "400"
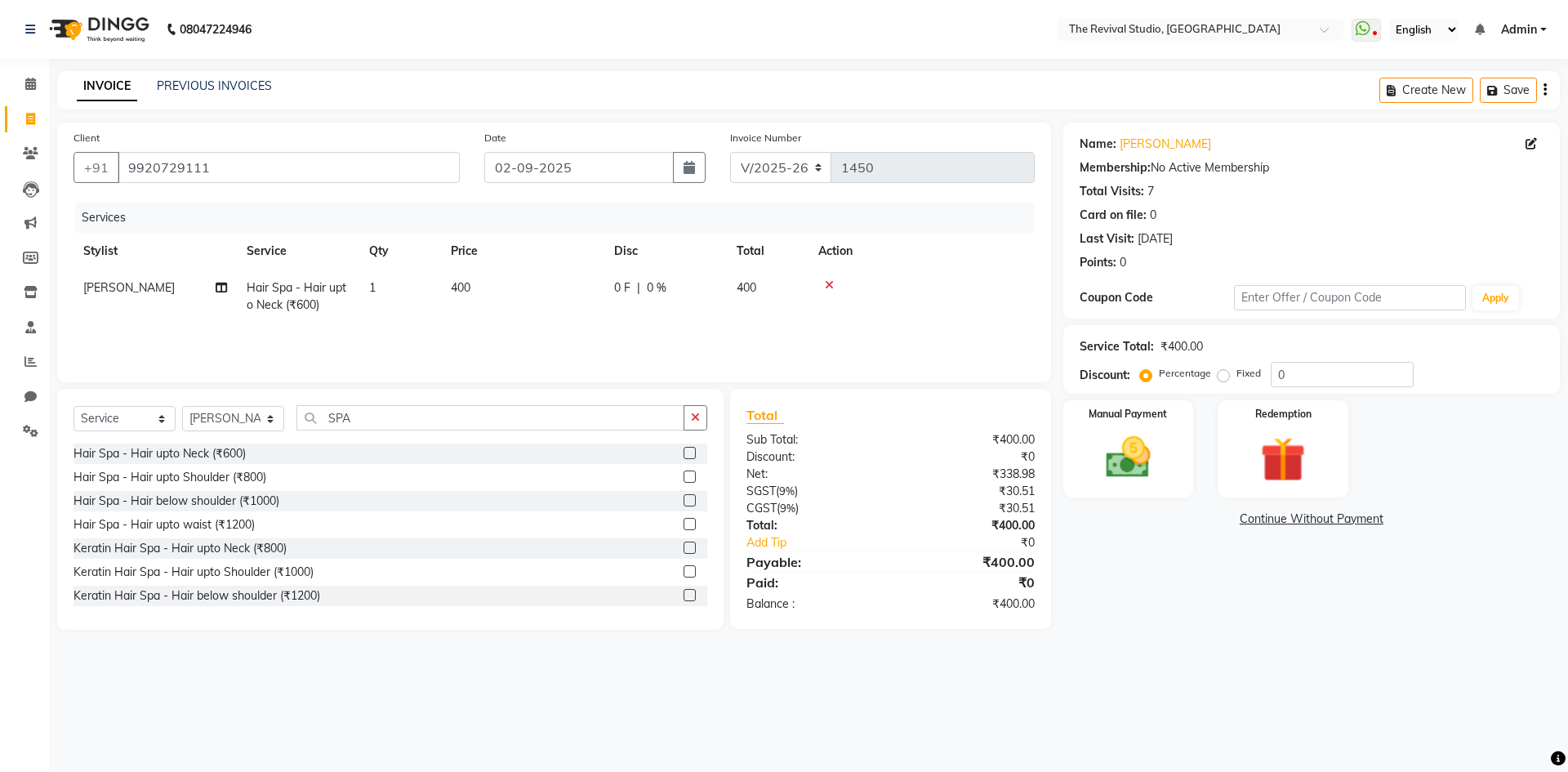
click at [535, 338] on div "Services Stylist Service Qty Price Disc Total Action [PERSON_NAME] Hair Spa - H…" at bounding box center [553, 284] width 961 height 163
click at [1141, 436] on img at bounding box center [1127, 457] width 76 height 53
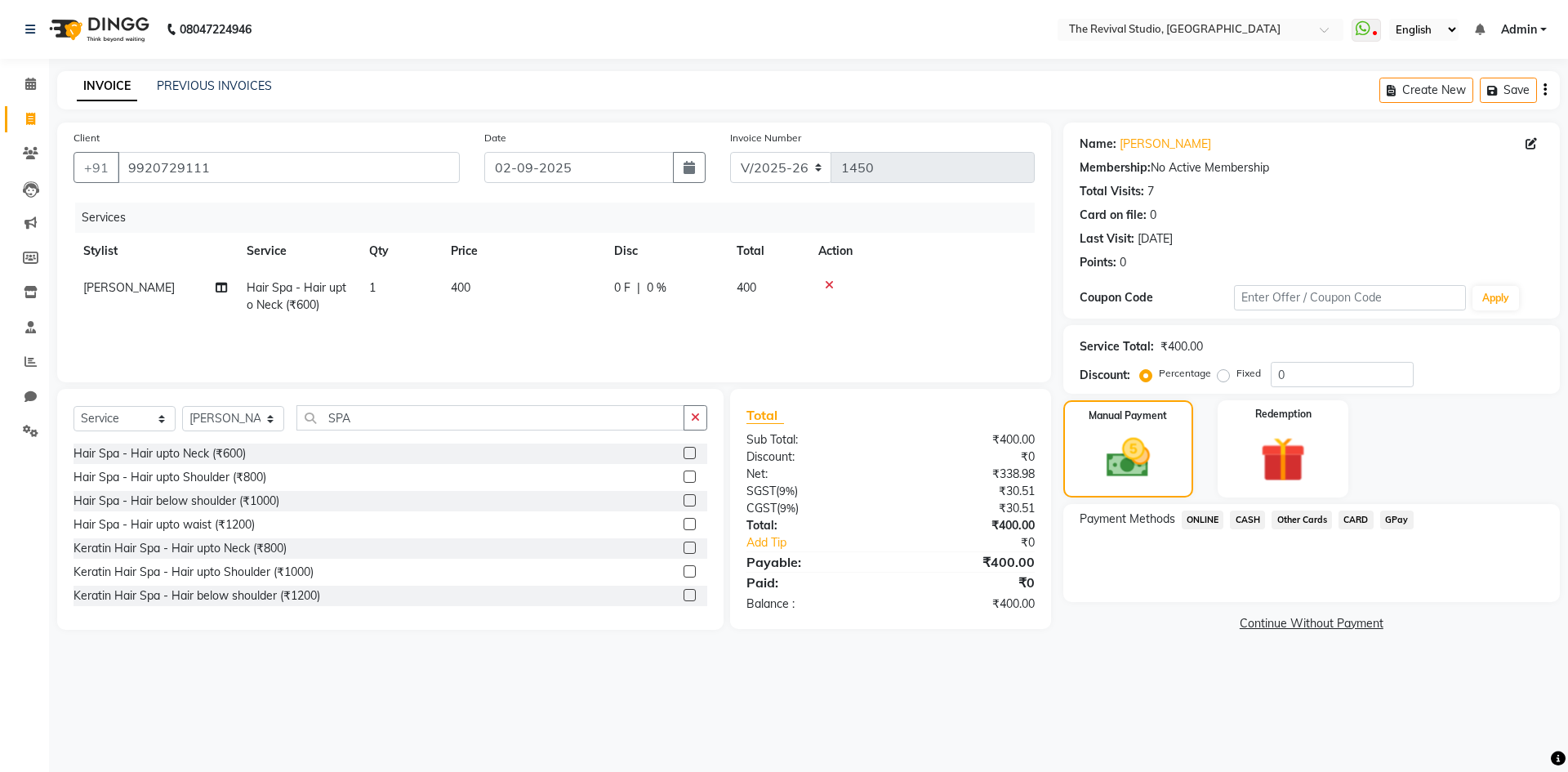
click at [1346, 517] on span "CARD" at bounding box center [1355, 520] width 35 height 19
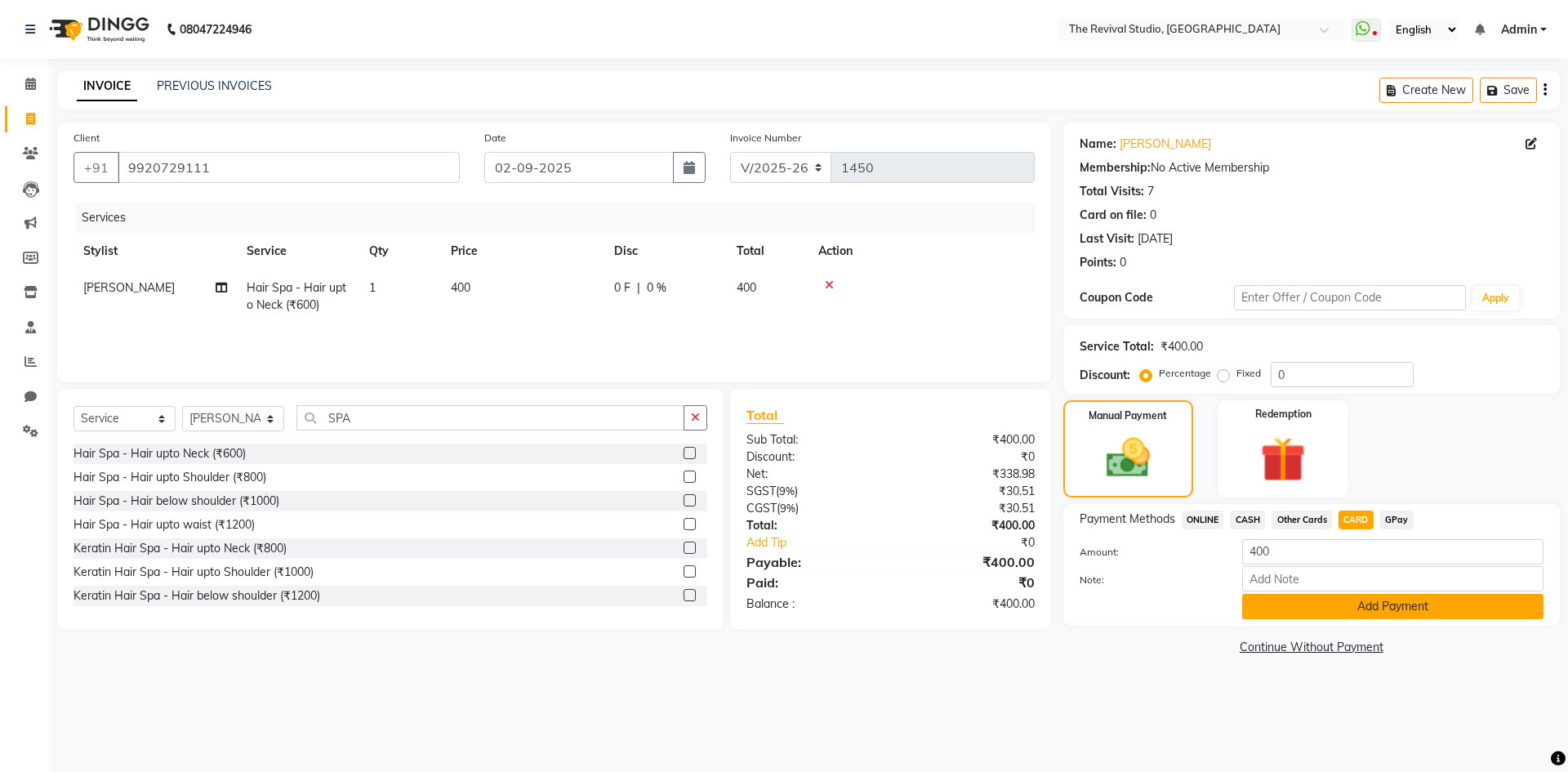
click at [1389, 601] on button "Add Payment" at bounding box center [1393, 607] width 301 height 26
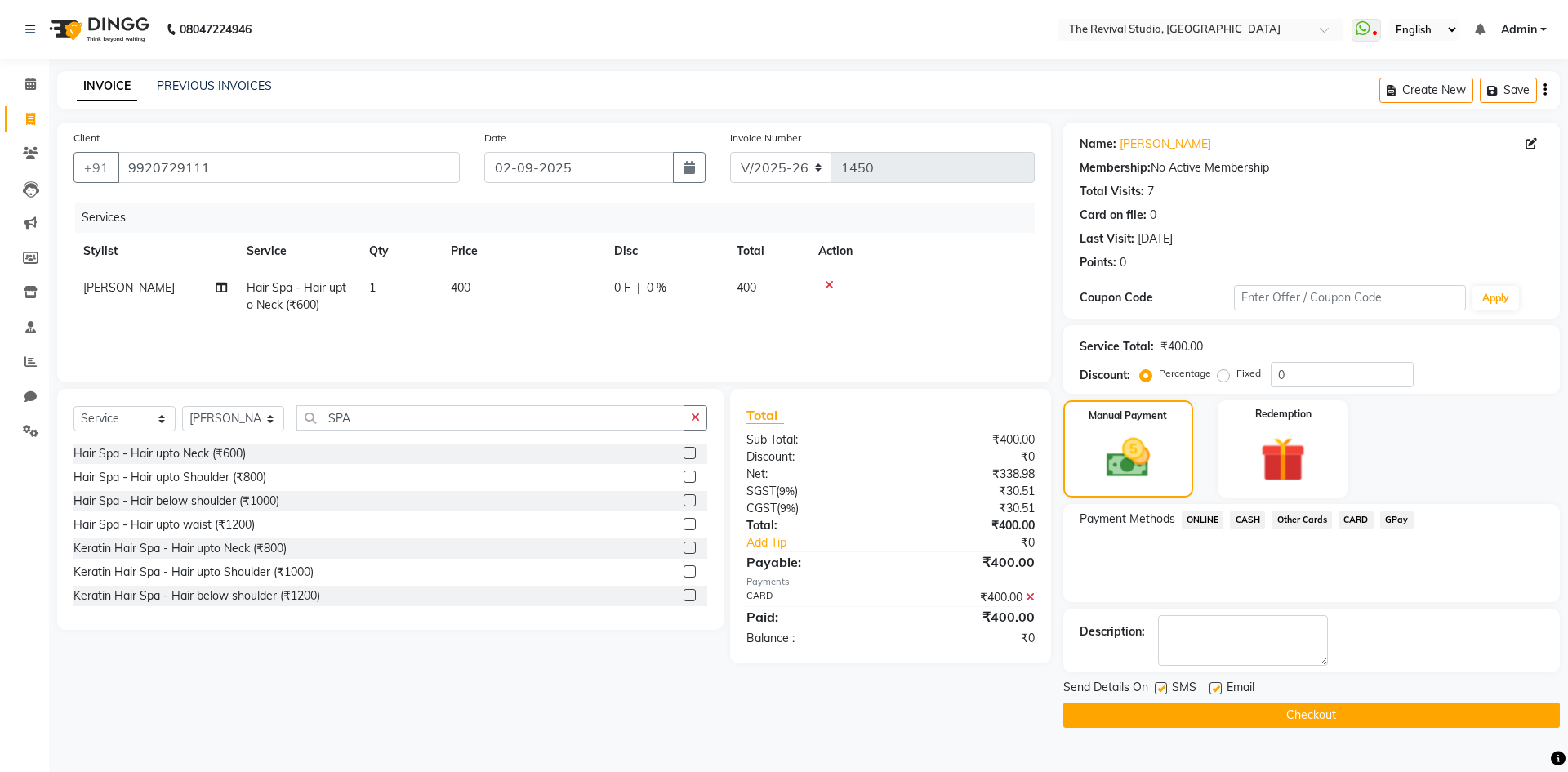
click at [1315, 718] on button "Checkout" at bounding box center [1312, 716] width 497 height 26
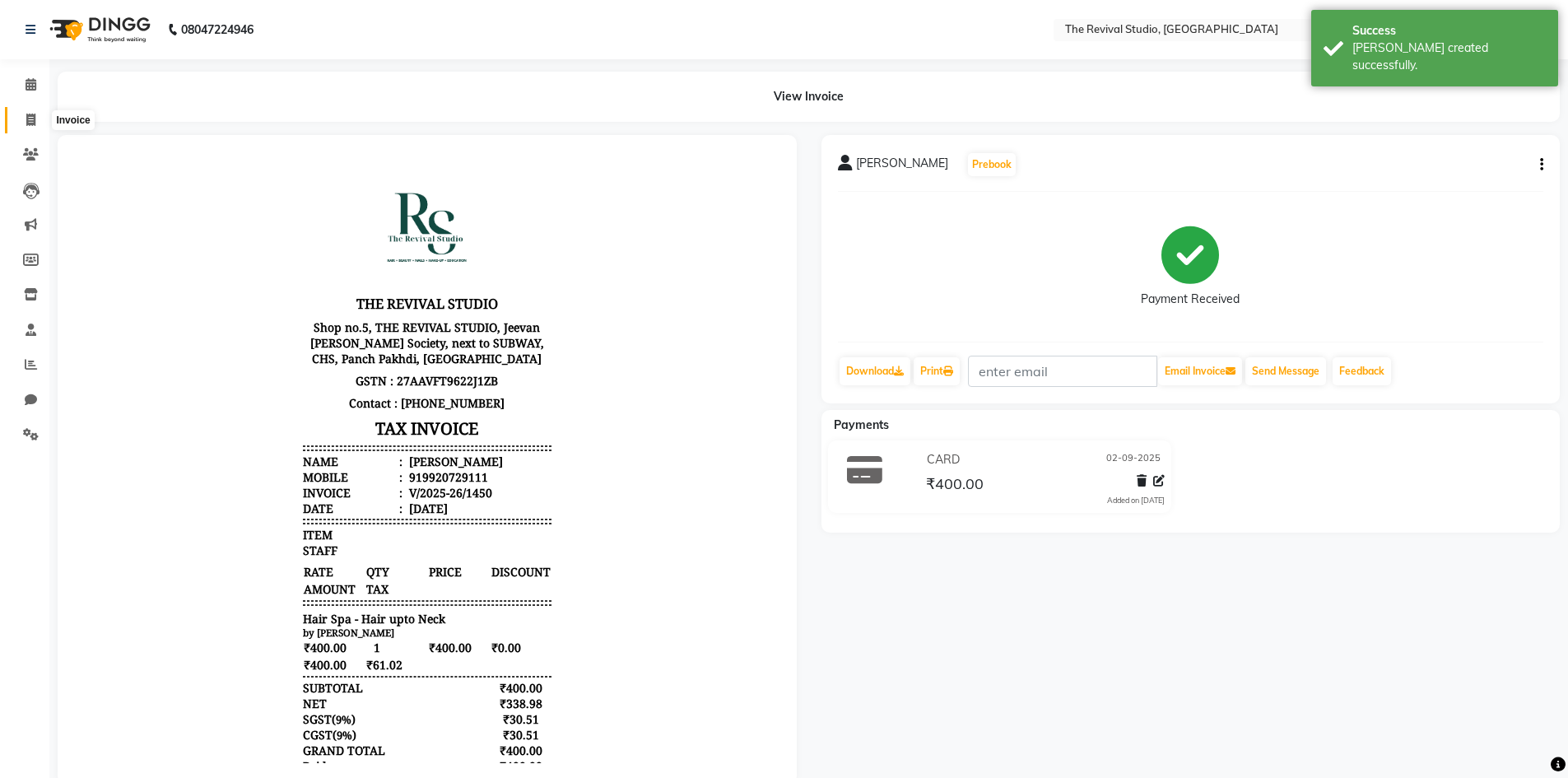
click at [31, 120] on icon at bounding box center [30, 120] width 9 height 12
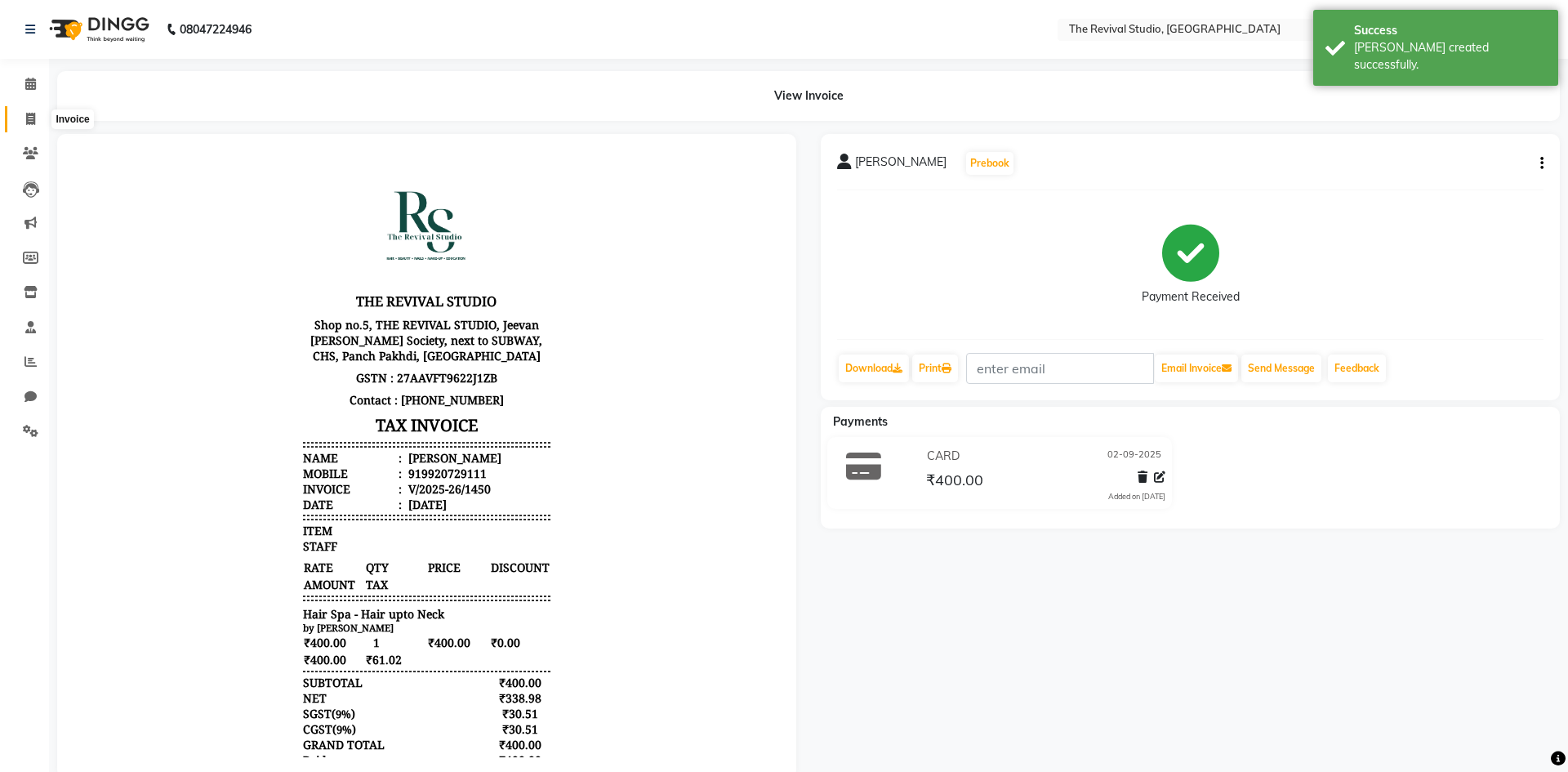
select select "7991"
select select "service"
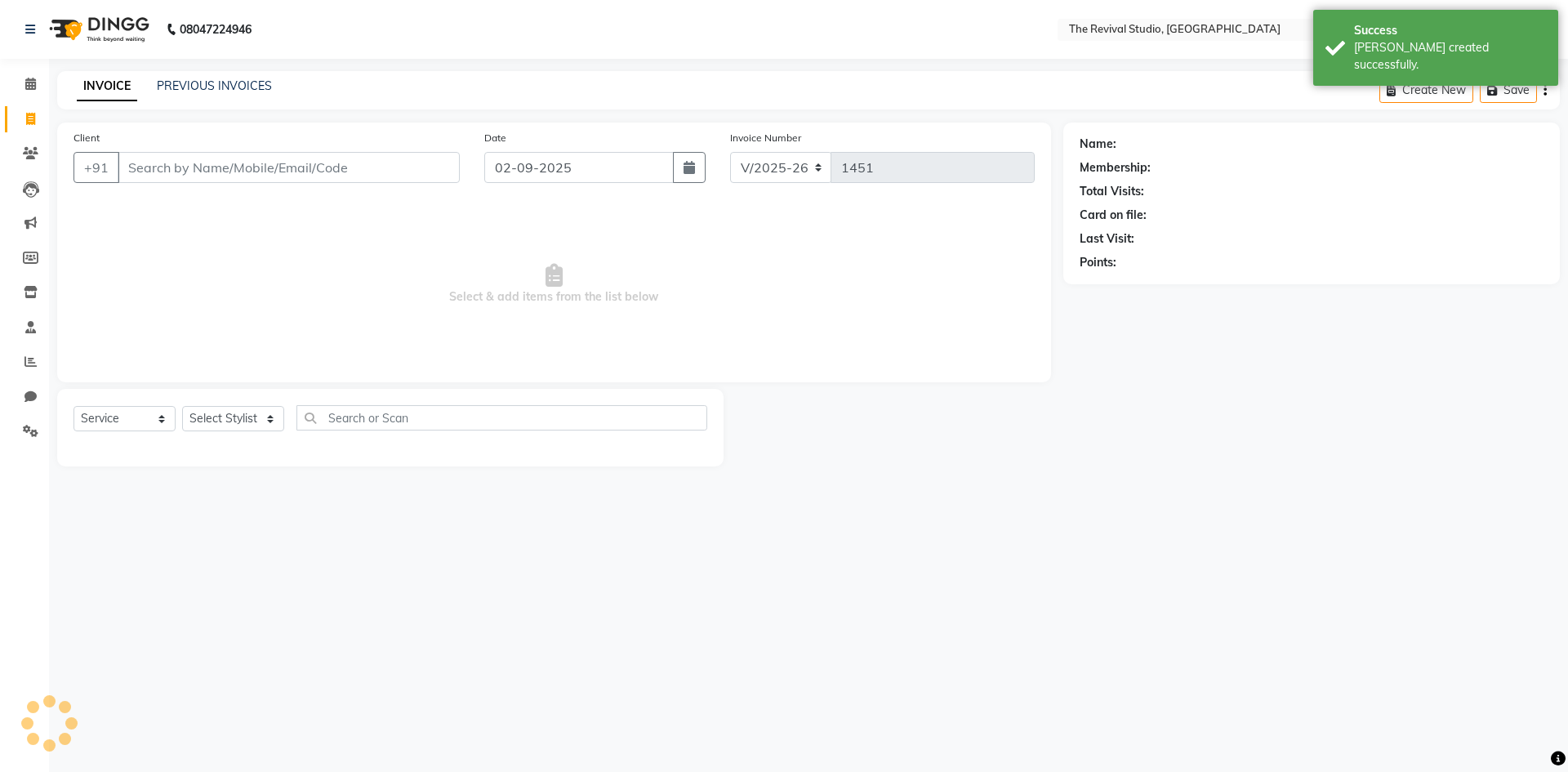
click at [499, 313] on span "Select & add items from the list below" at bounding box center [553, 284] width 961 height 163
click at [31, 357] on icon at bounding box center [31, 361] width 12 height 12
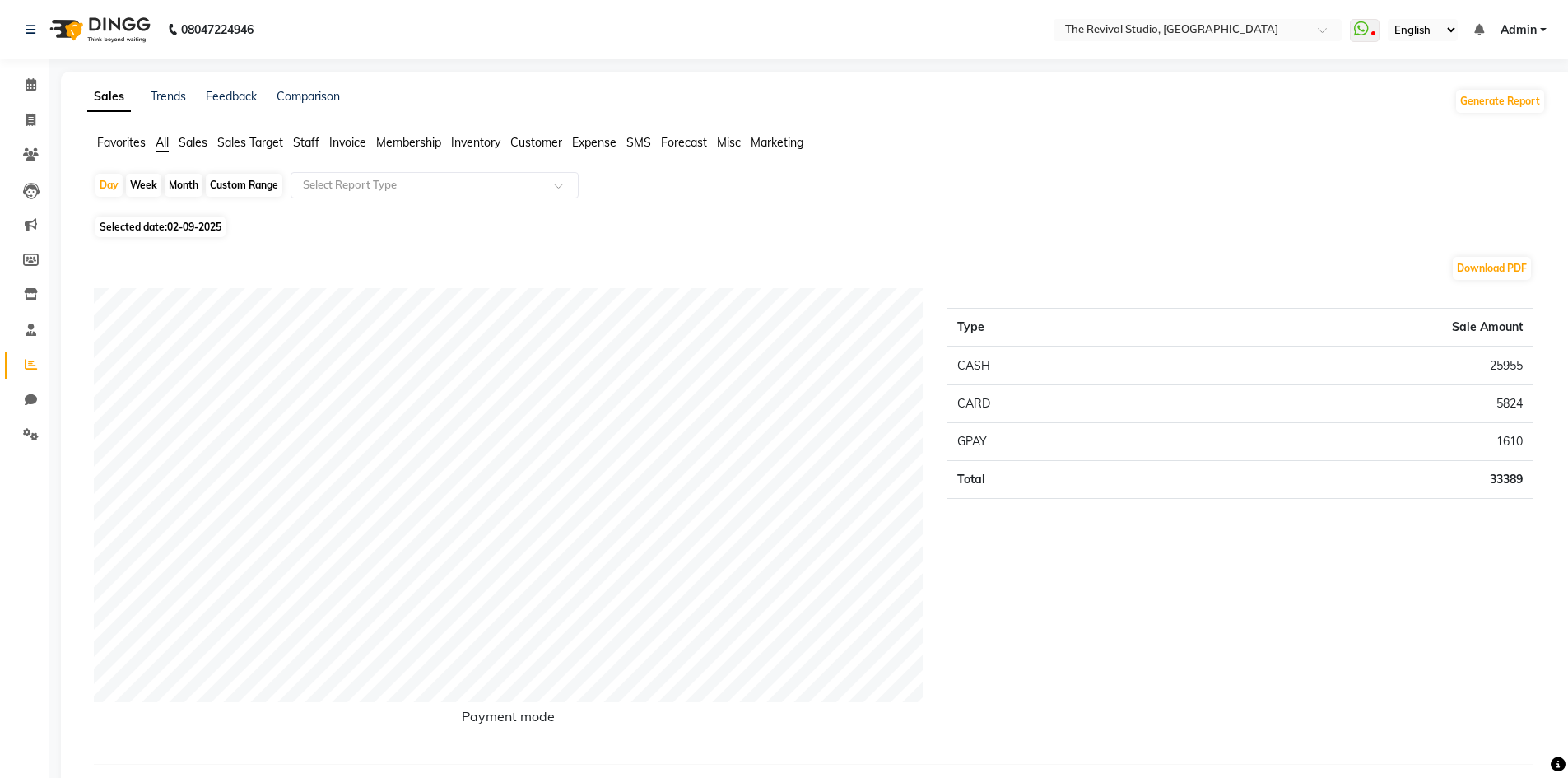
click at [1088, 670] on div "Type Sale Amount CASH 25955 CARD 5824 GPAY 1610 Total 33389" at bounding box center [1239, 520] width 609 height 463
click at [1065, 183] on div "Day Week Month Custom Range Select Report Type" at bounding box center [816, 192] width 1445 height 40
click at [921, 270] on div "Download PDF" at bounding box center [813, 268] width 1438 height 26
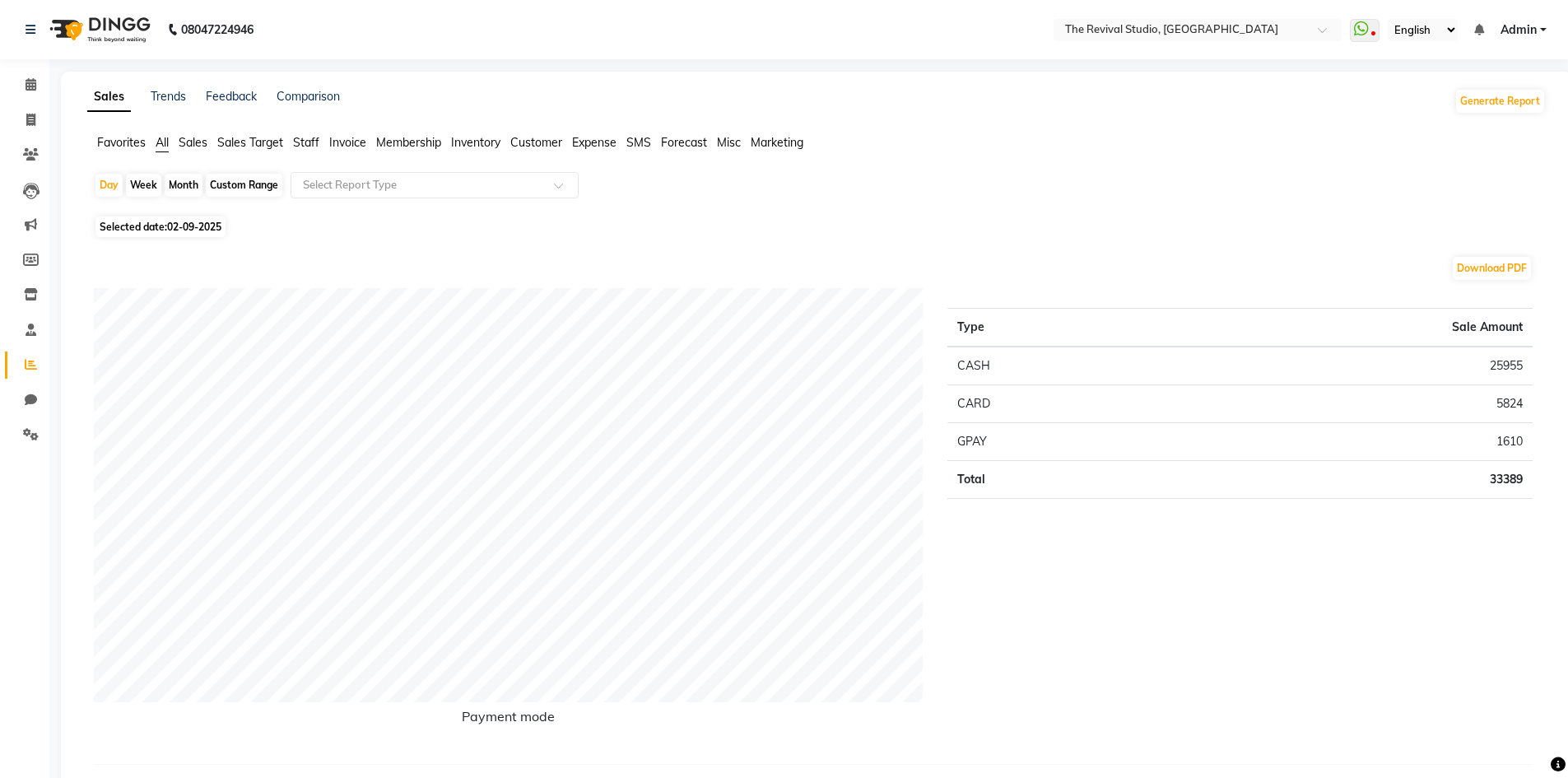
click at [1109, 181] on div "Day Week Month Custom Range Select Report Type" at bounding box center [816, 192] width 1445 height 40
click at [1373, 106] on div "Sales Trends Feedback Comparison Generate Report" at bounding box center [817, 101] width 1478 height 26
click at [1543, 30] on link "Admin" at bounding box center [1523, 29] width 46 height 17
click at [1465, 116] on link "Sign out" at bounding box center [1461, 114] width 151 height 26
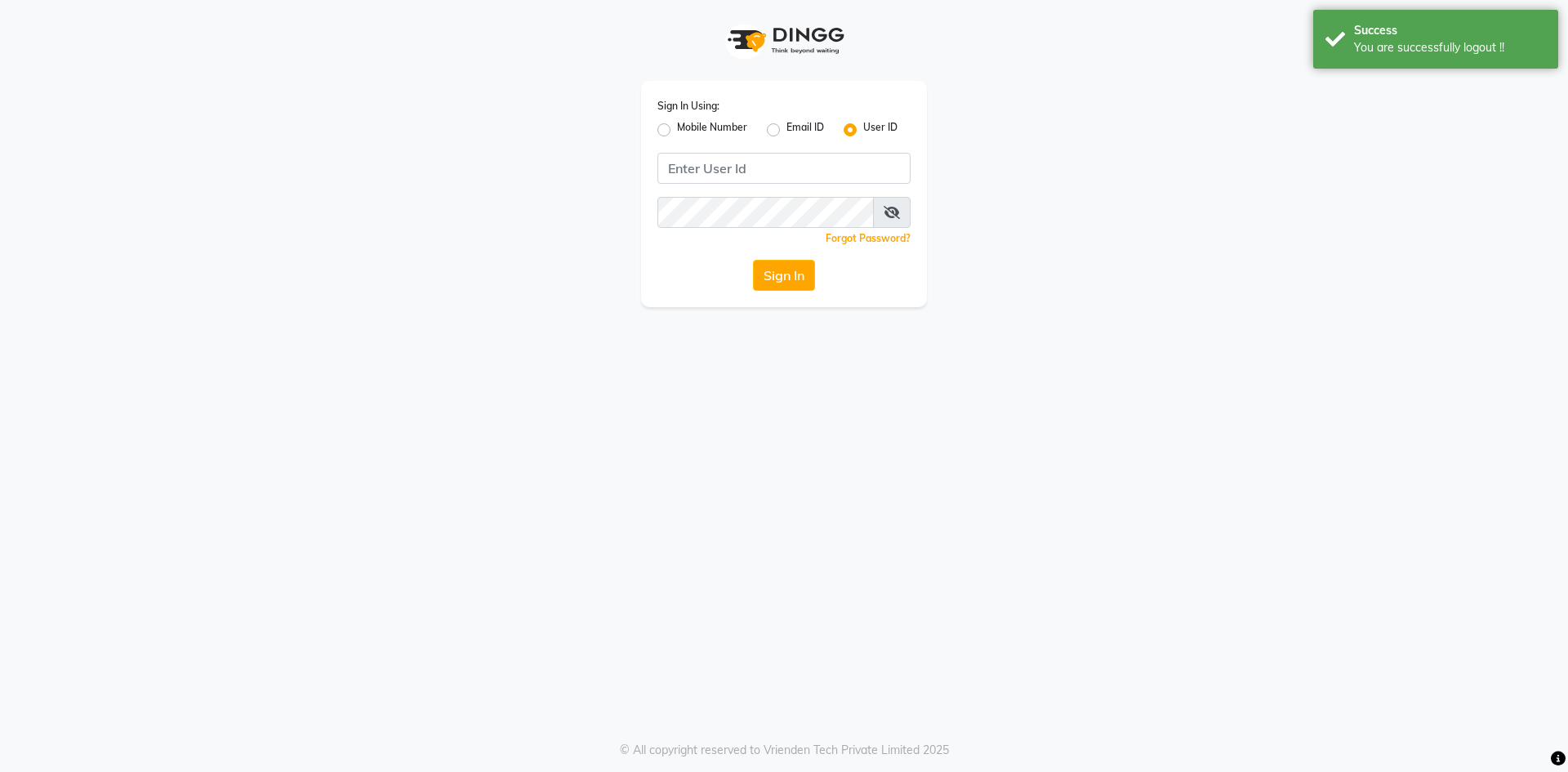
click at [1005, 431] on div "Sign In Using: Mobile Number Email ID User ID Remember me Forgot Password? Sign…" at bounding box center [784, 386] width 1568 height 772
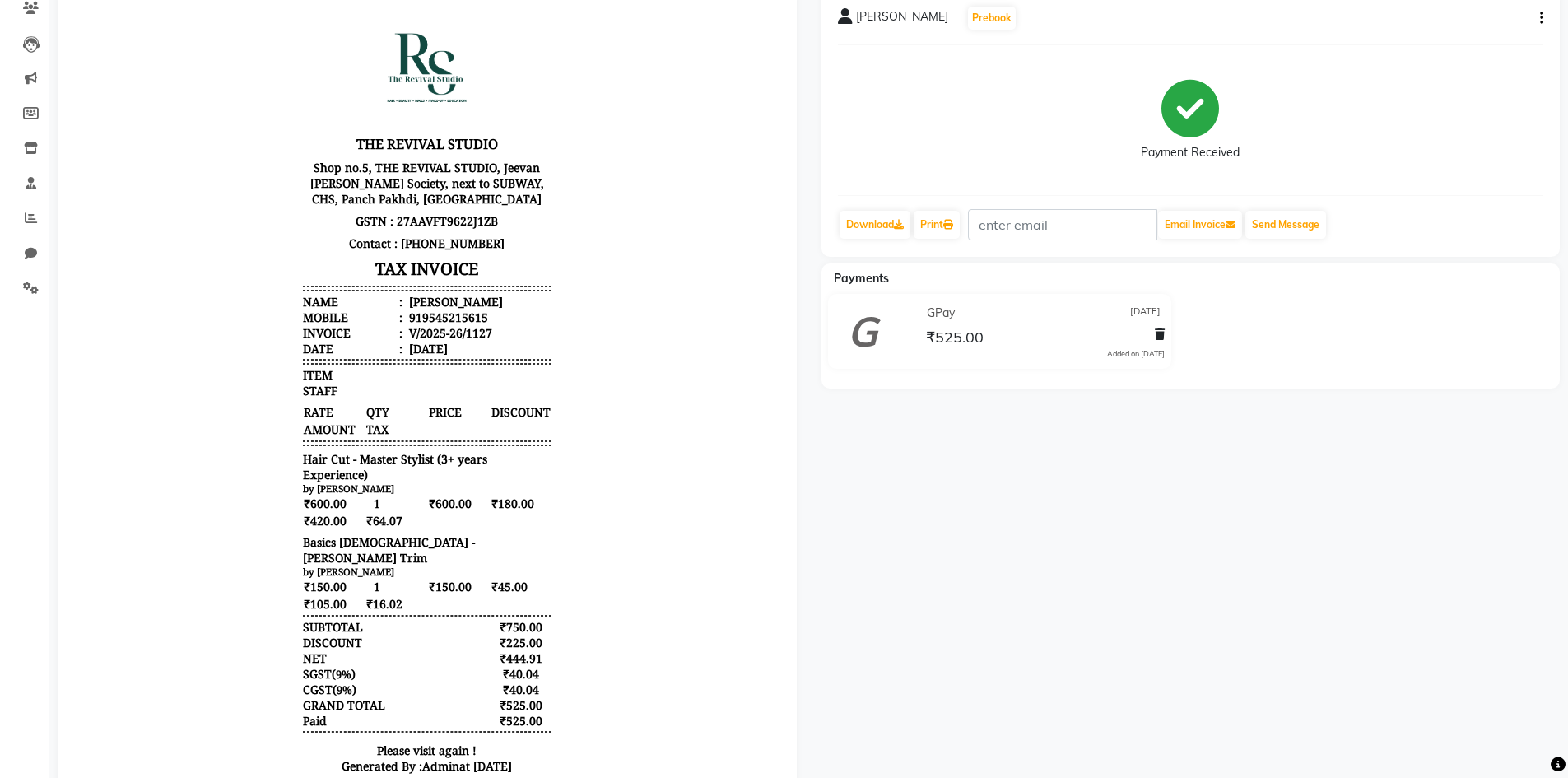
scroll to position [223, 0]
